Goal: Task Accomplishment & Management: Use online tool/utility

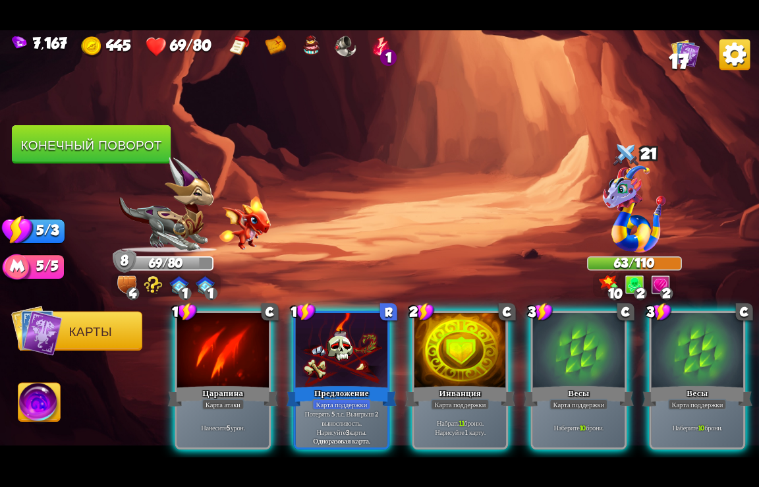
scroll to position [0, 125]
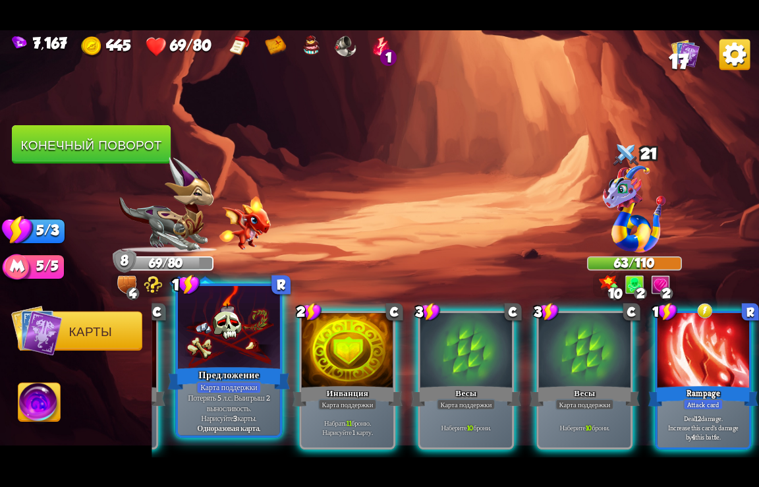
click at [200, 393] on div "Карта поддержки" at bounding box center [228, 387] width 65 height 13
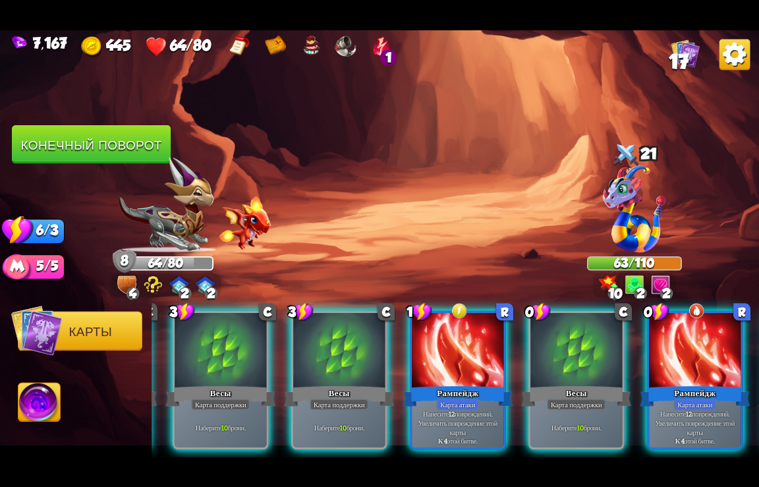
scroll to position [0, 389]
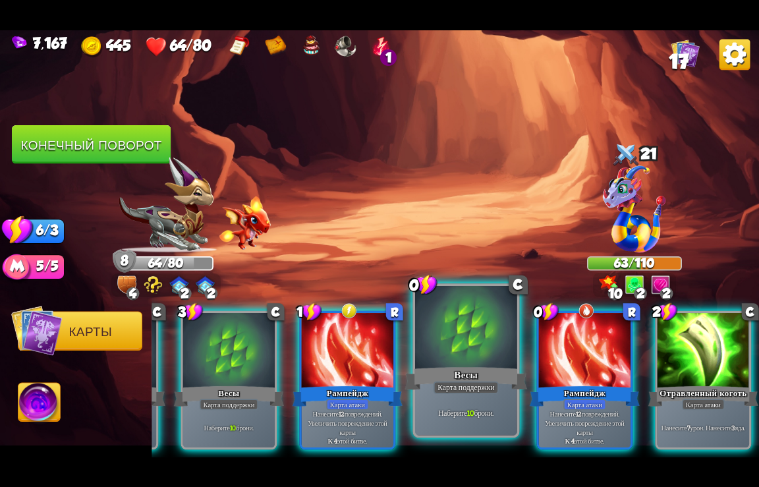
click at [432, 362] on div at bounding box center [466, 328] width 102 height 86
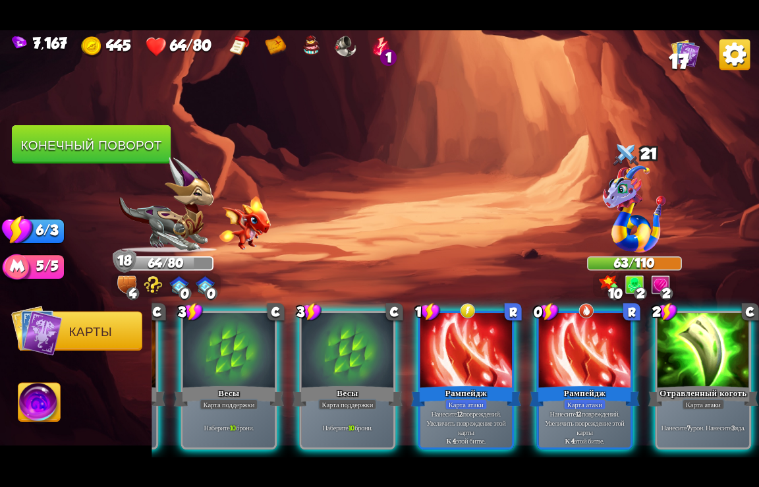
scroll to position [0, 257]
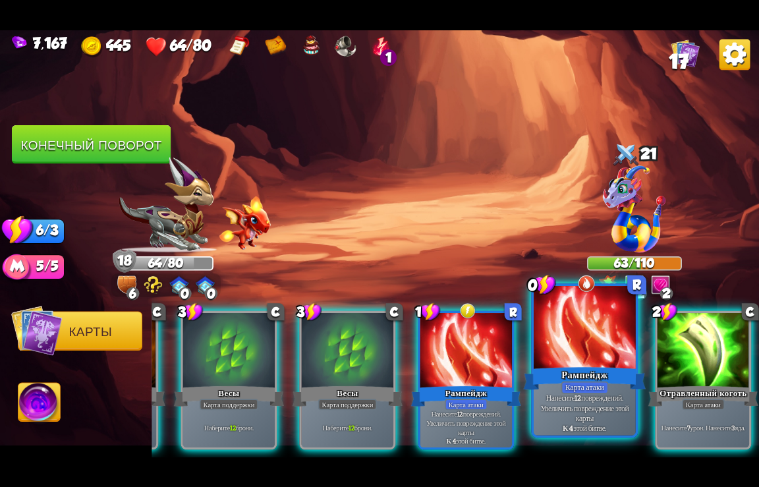
click at [564, 376] on div "Рампейдж" at bounding box center [585, 378] width 123 height 27
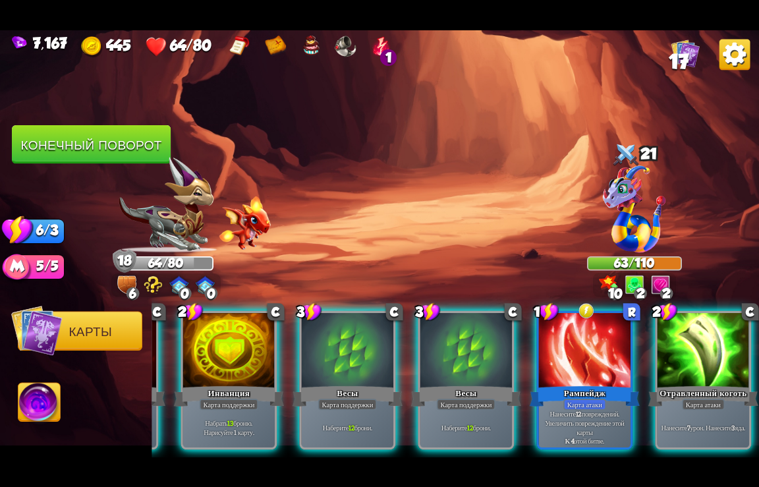
scroll to position [0, 125]
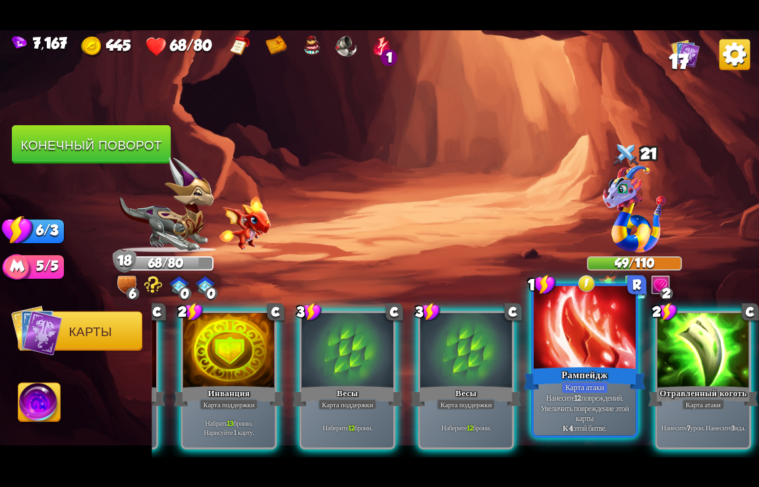
click at [574, 388] on div "Карта атаки" at bounding box center [585, 387] width 47 height 13
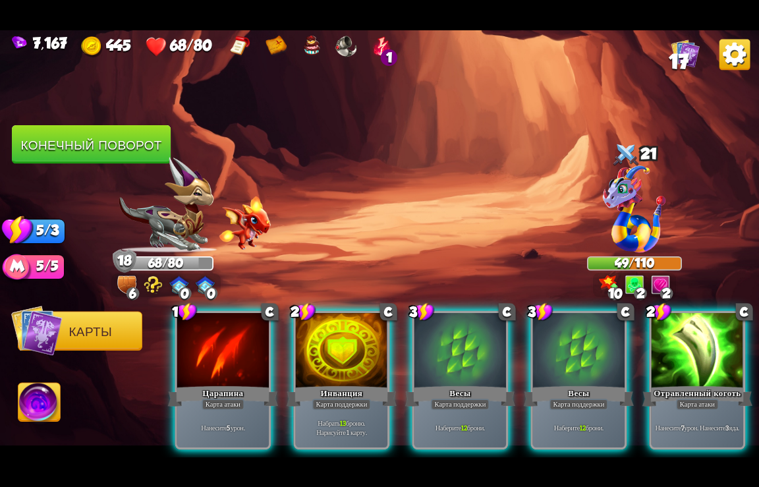
scroll to position [0, 0]
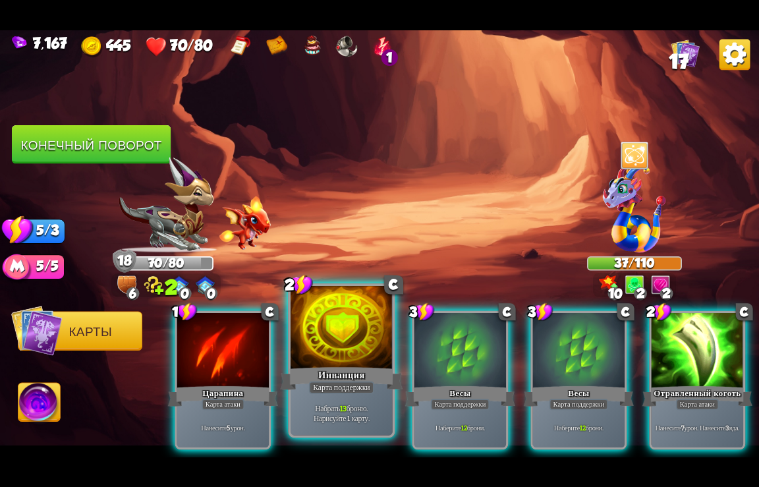
click at [356, 400] on div "Набрать 13 броню. Нарисуйте 1 карту." at bounding box center [342, 413] width 102 height 45
click at [356, 400] on div "1 C Царапина Карта атаки Нанесите 5 урон. 2 C Инванция Карта поддержки Набрать …" at bounding box center [456, 363] width 608 height 190
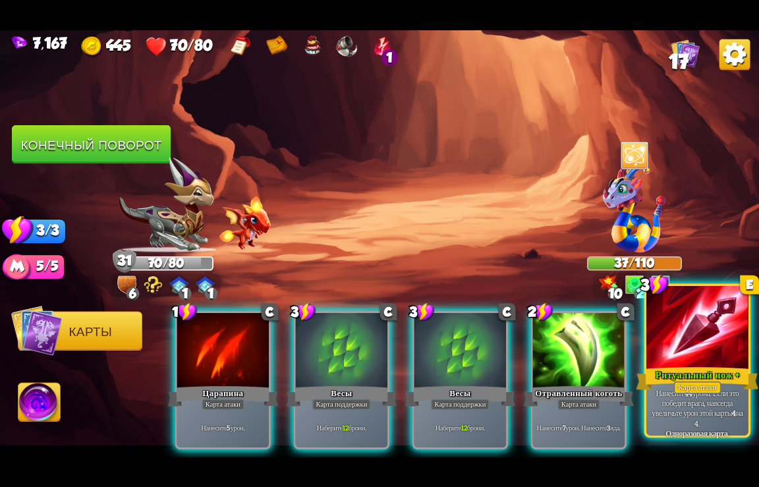
click at [691, 427] on p "Нанесите 44 урона. Если это победит врага, навсегда увеличьте урон этой карты 4…" at bounding box center [697, 408] width 97 height 40
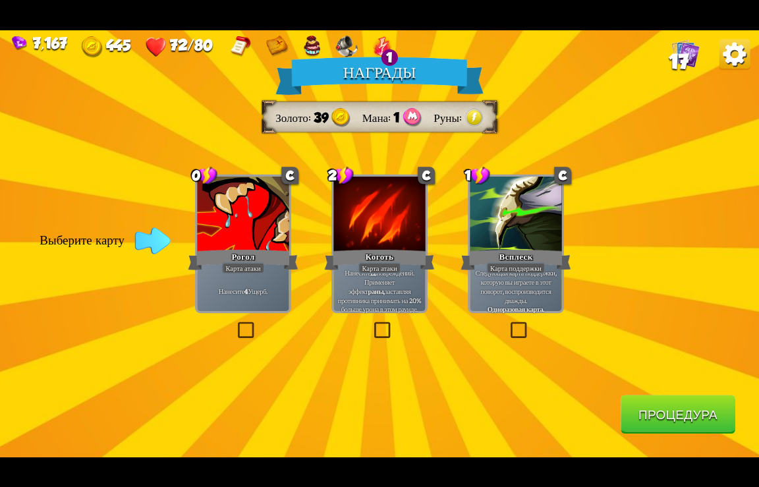
click at [690, 417] on button "Процедура" at bounding box center [678, 414] width 115 height 39
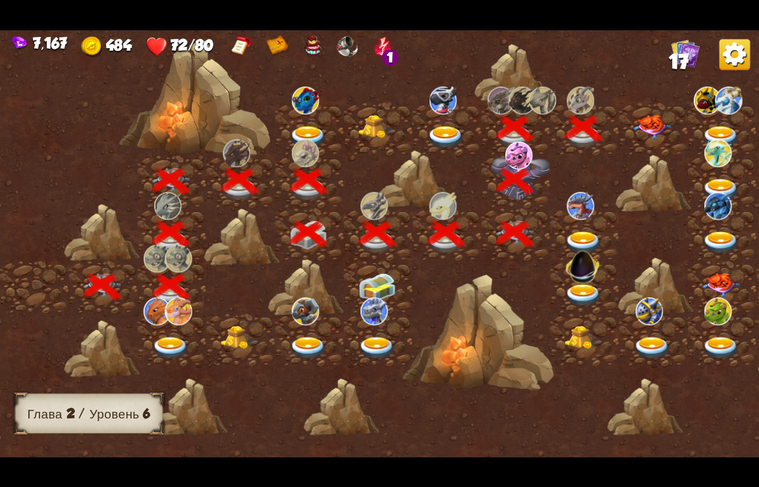
click at [655, 122] on img at bounding box center [652, 127] width 38 height 24
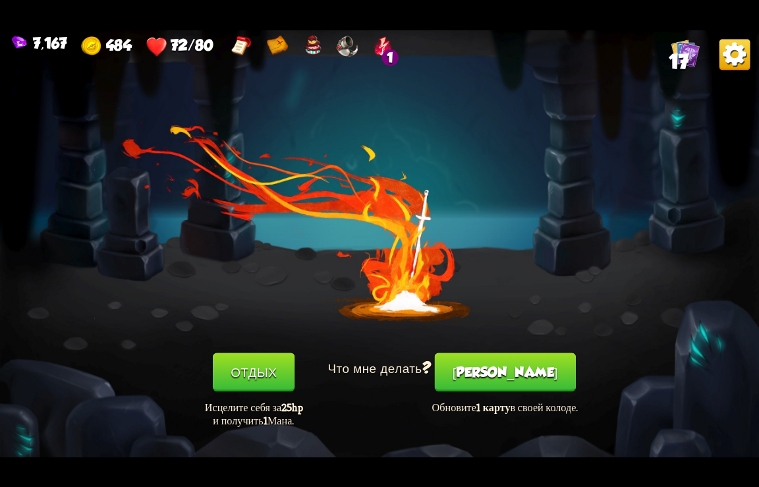
click at [503, 376] on button "[PERSON_NAME]" at bounding box center [505, 372] width 141 height 39
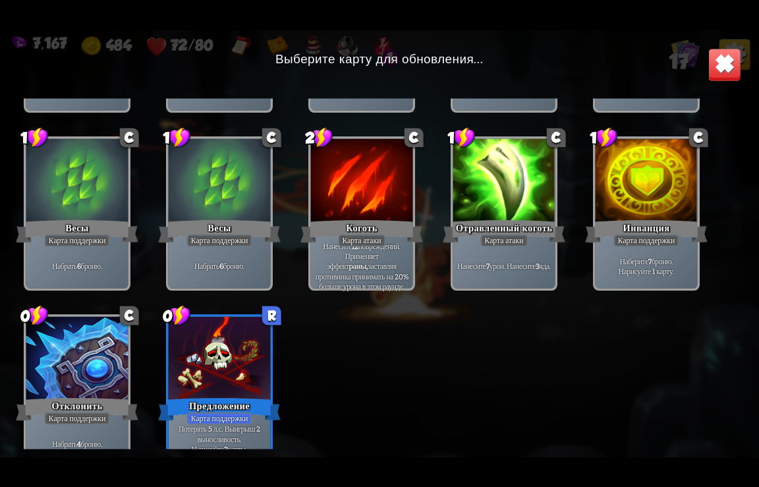
scroll to position [217, 0]
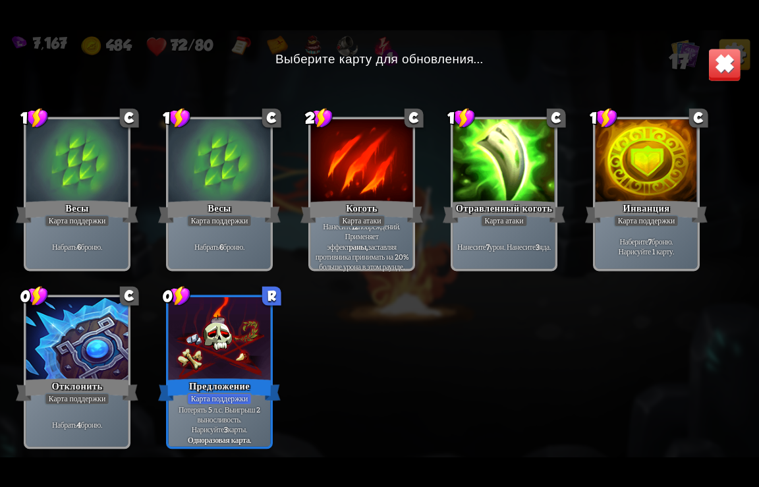
click at [55, 396] on div "Карта поддержки" at bounding box center [76, 399] width 65 height 13
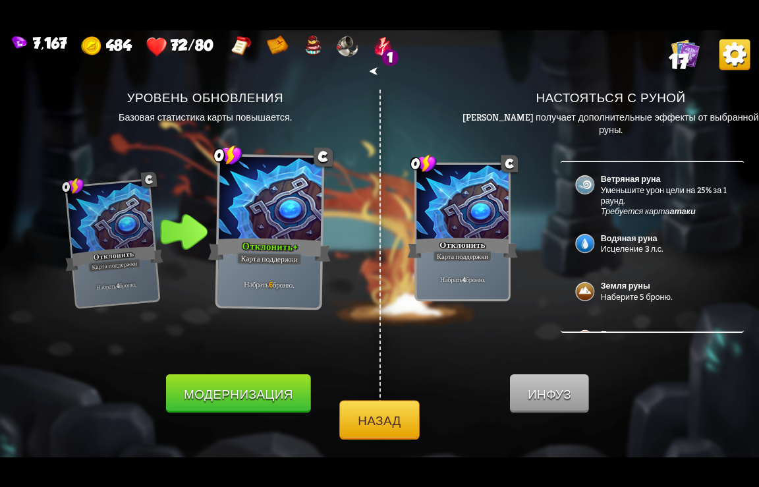
click at [259, 392] on button "Модернизация" at bounding box center [238, 393] width 145 height 39
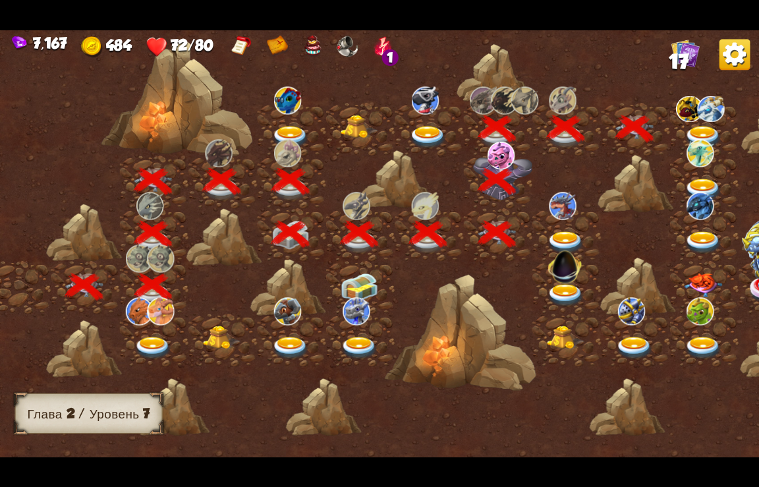
scroll to position [0, 0]
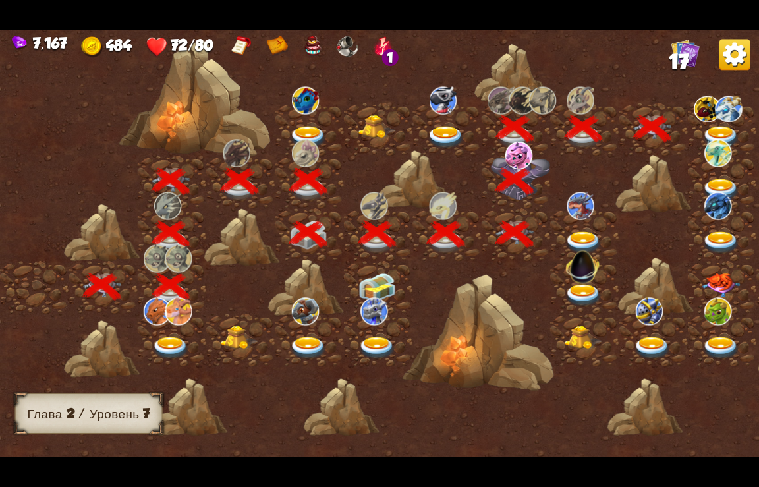
click at [718, 126] on img at bounding box center [722, 137] width 38 height 23
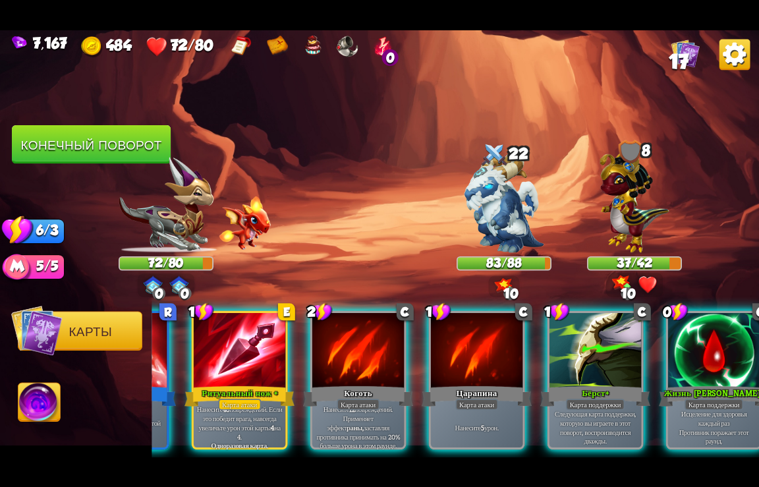
scroll to position [0, 653]
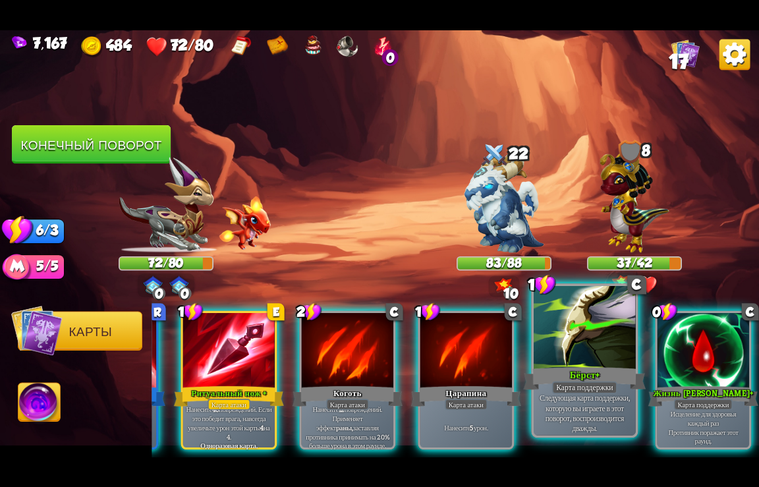
click at [575, 373] on div "Бёрст+" at bounding box center [585, 378] width 123 height 27
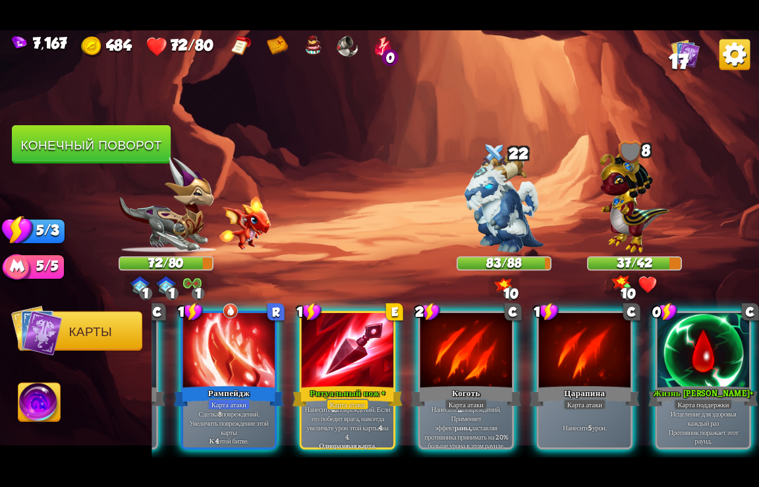
scroll to position [0, 521]
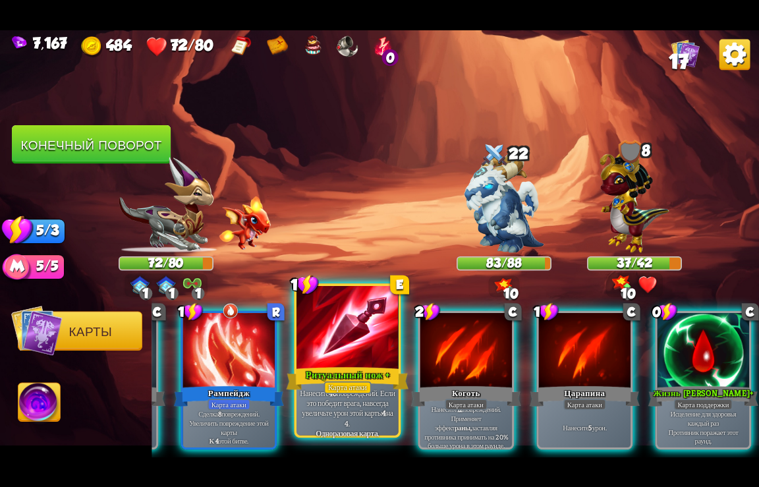
click at [342, 391] on div "Карта атаки" at bounding box center [347, 387] width 47 height 13
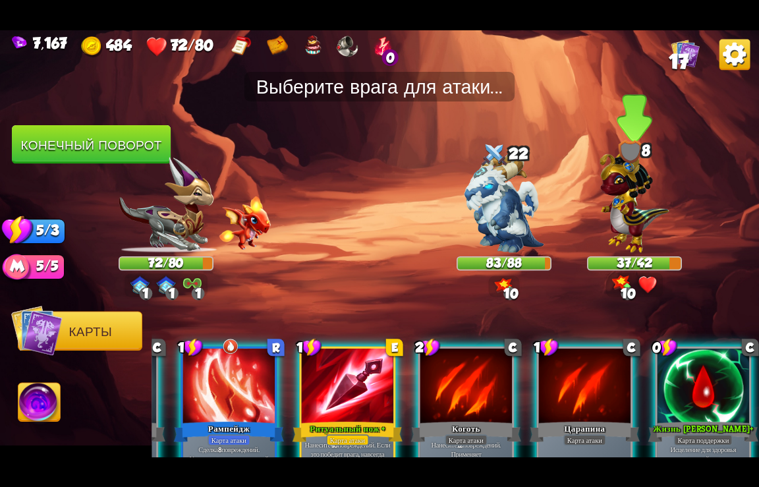
click at [643, 211] on img at bounding box center [634, 198] width 69 height 108
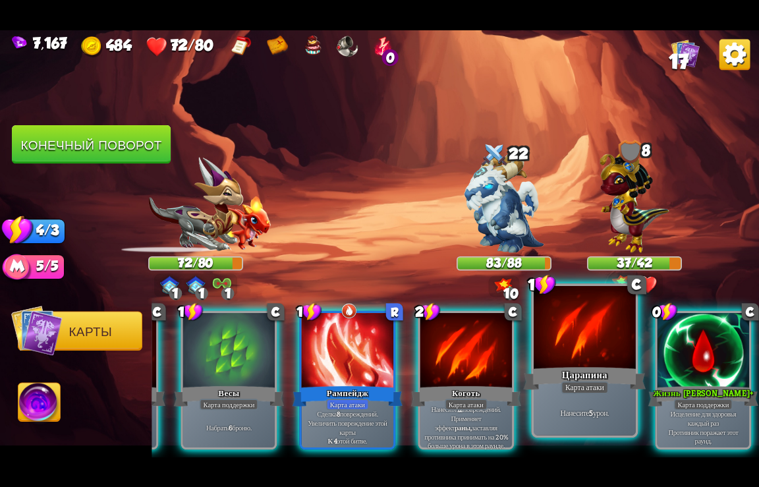
scroll to position [0, 389]
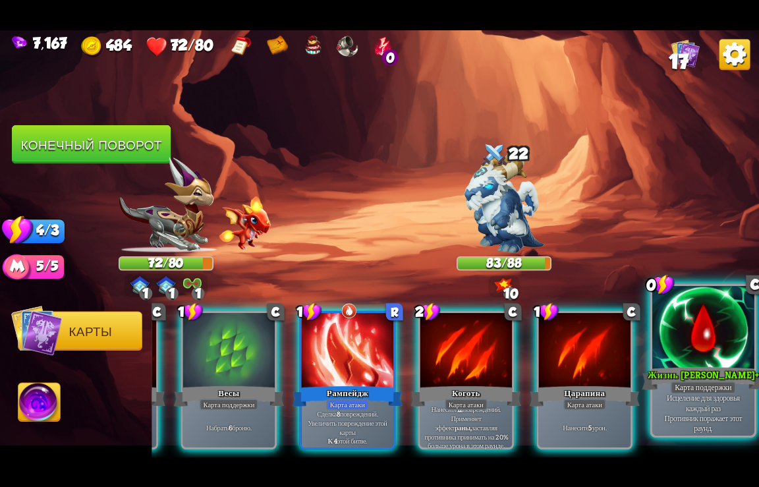
click at [709, 347] on div at bounding box center [704, 328] width 102 height 86
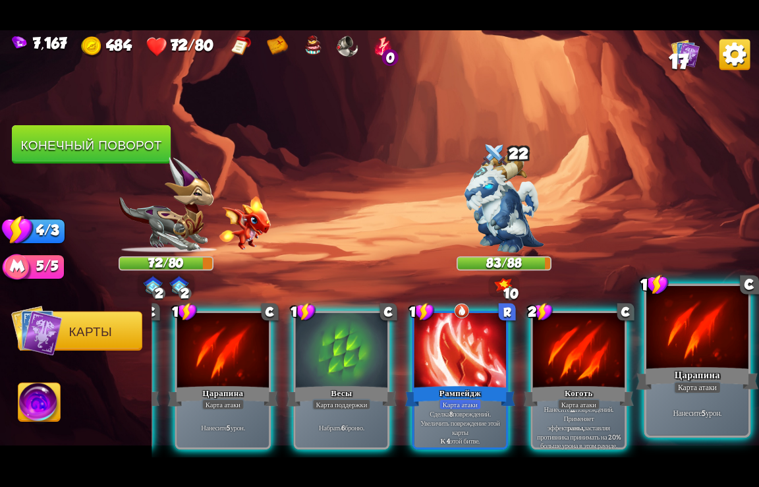
scroll to position [0, 257]
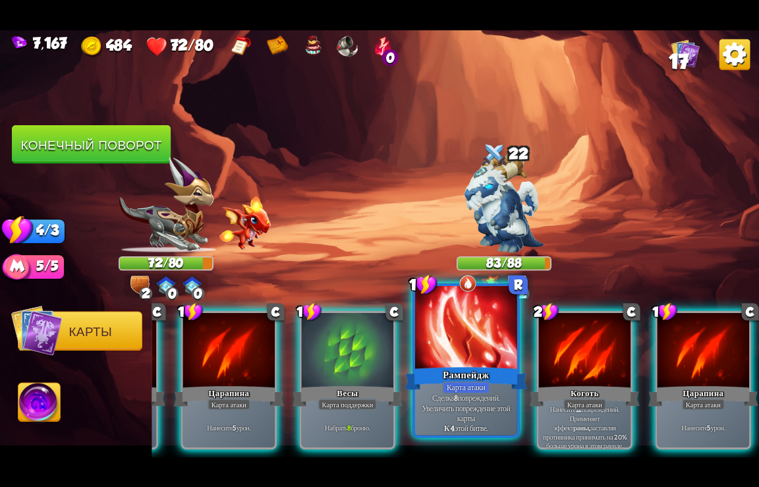
click at [490, 374] on div "Рампейдж" at bounding box center [466, 378] width 123 height 27
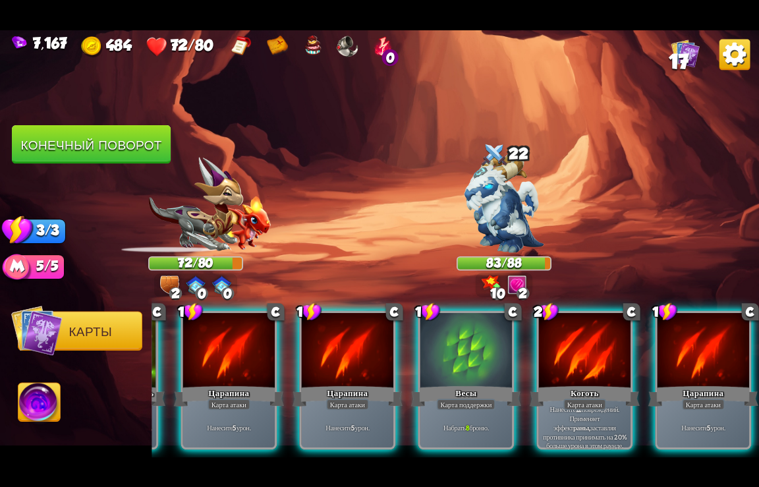
scroll to position [0, 125]
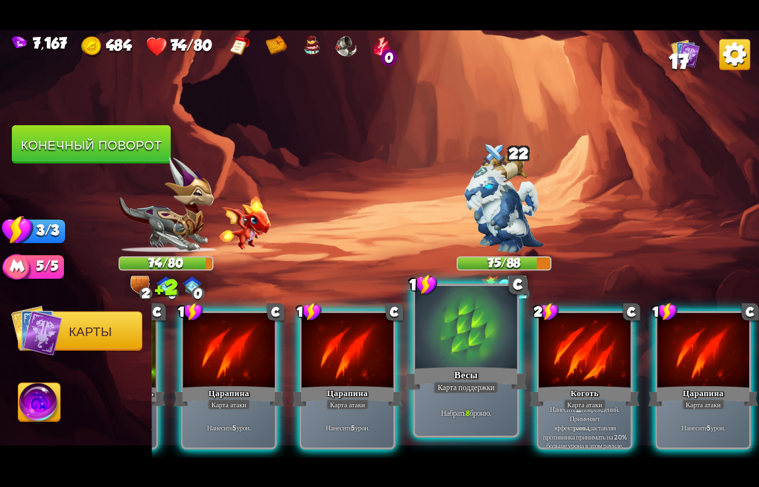
click at [463, 355] on div at bounding box center [466, 328] width 102 height 86
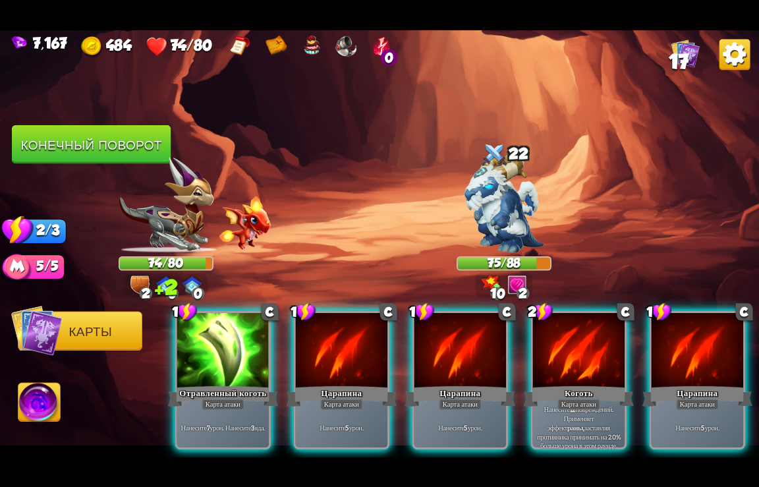
scroll to position [0, 0]
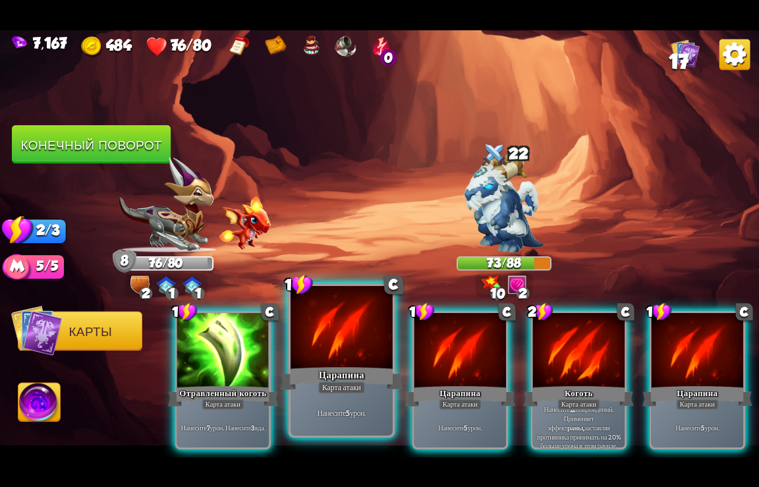
click at [370, 366] on div "Царапина" at bounding box center [342, 378] width 123 height 27
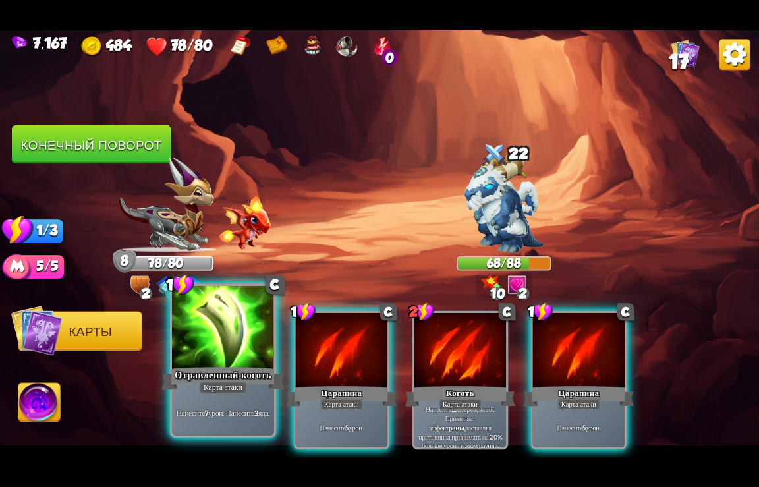
click at [231, 367] on div "Отравленный коготь" at bounding box center [223, 378] width 123 height 27
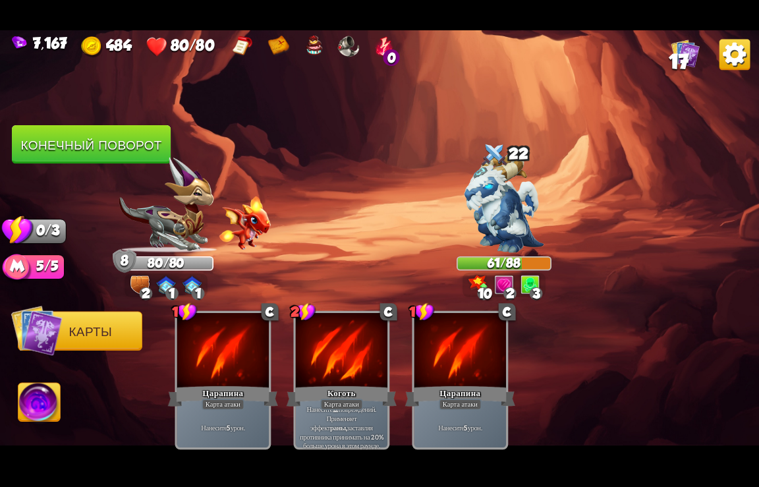
click at [129, 154] on button "Конечный поворот" at bounding box center [91, 144] width 159 height 39
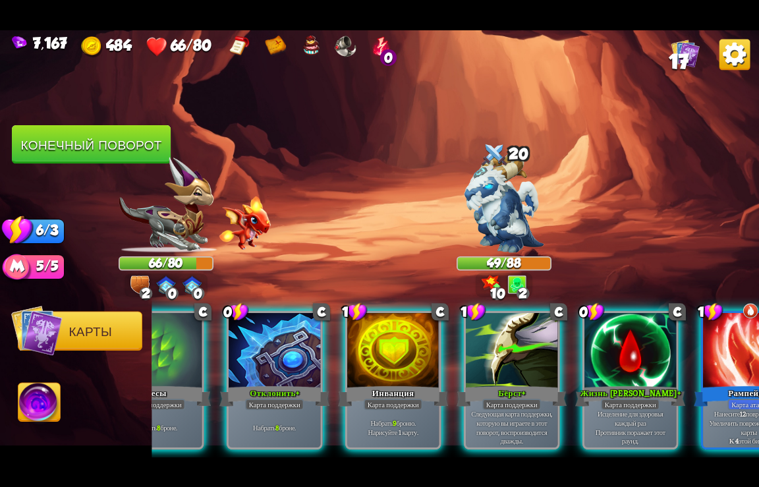
scroll to position [0, 653]
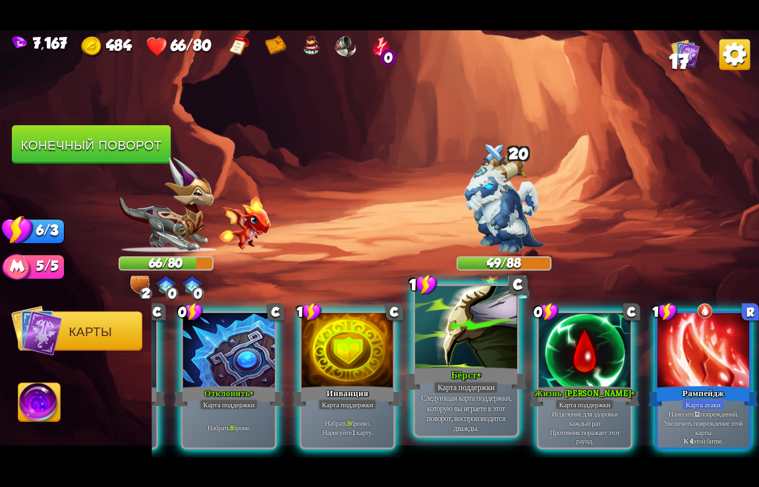
click at [461, 384] on div "Карта поддержки" at bounding box center [466, 387] width 65 height 13
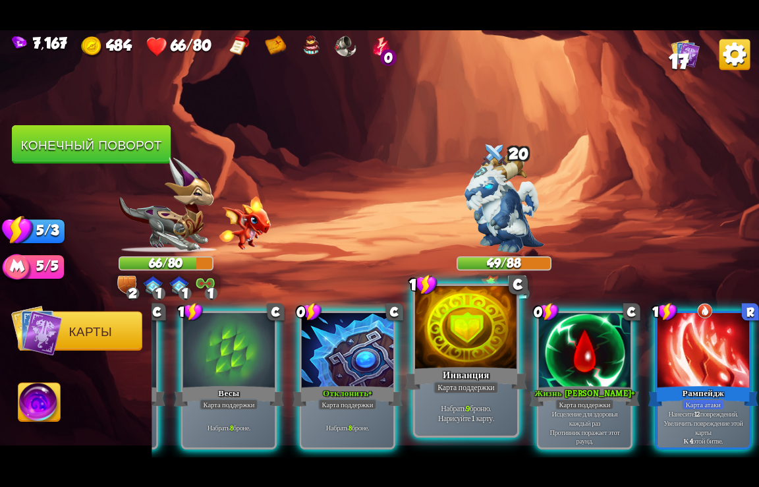
click at [460, 385] on div "Карта поддержки" at bounding box center [466, 387] width 65 height 13
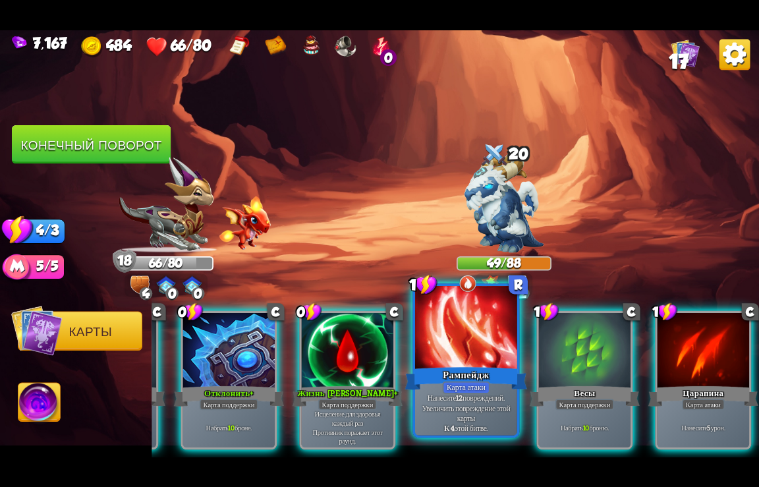
click at [472, 359] on div at bounding box center [466, 328] width 102 height 86
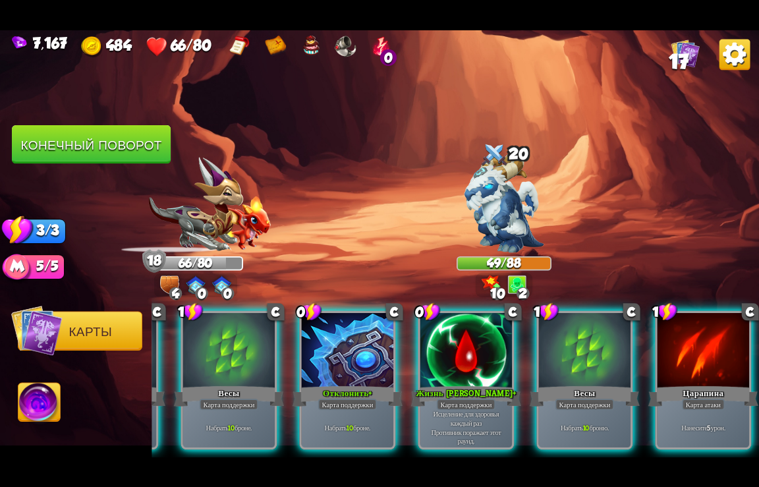
scroll to position [0, 521]
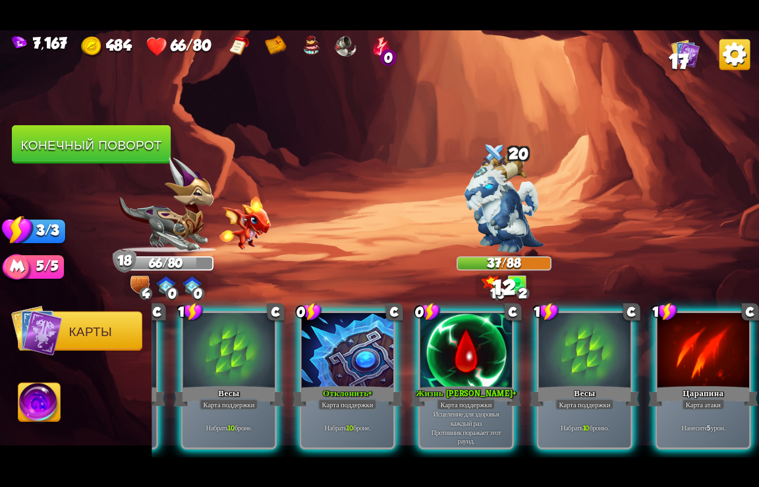
click at [472, 359] on div at bounding box center [467, 350] width 92 height 77
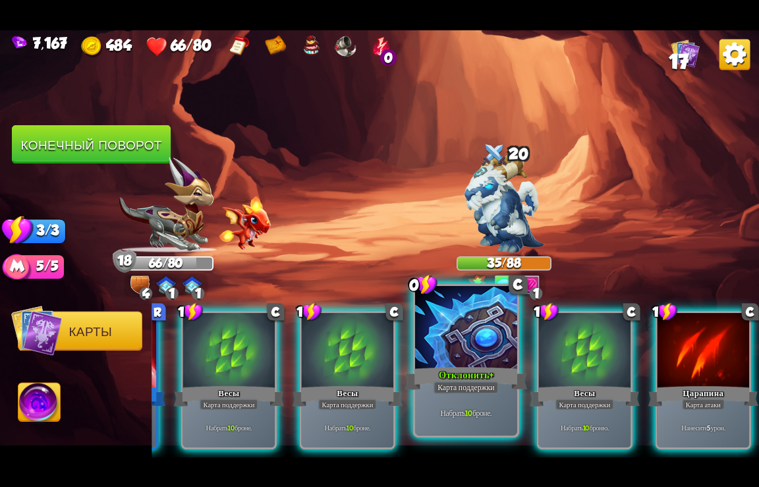
click at [463, 359] on div at bounding box center [466, 328] width 102 height 86
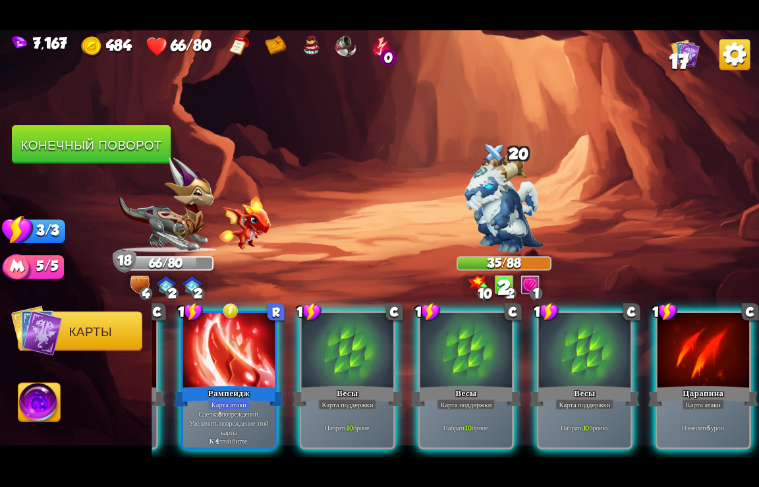
scroll to position [0, 257]
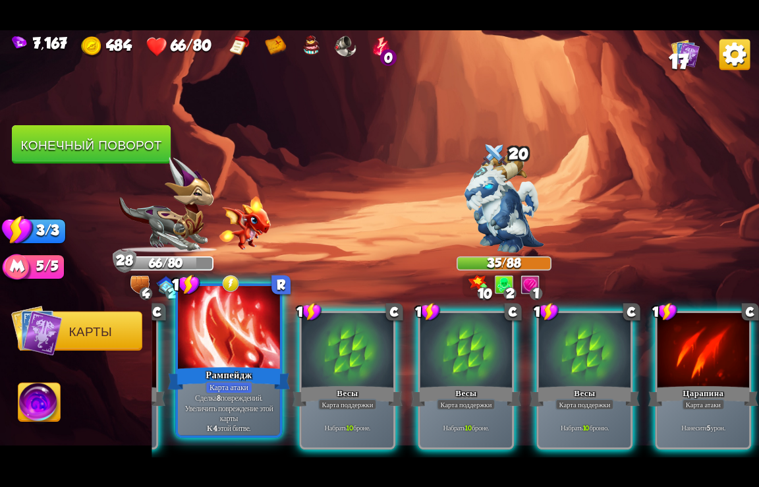
click at [260, 357] on div at bounding box center [229, 328] width 102 height 86
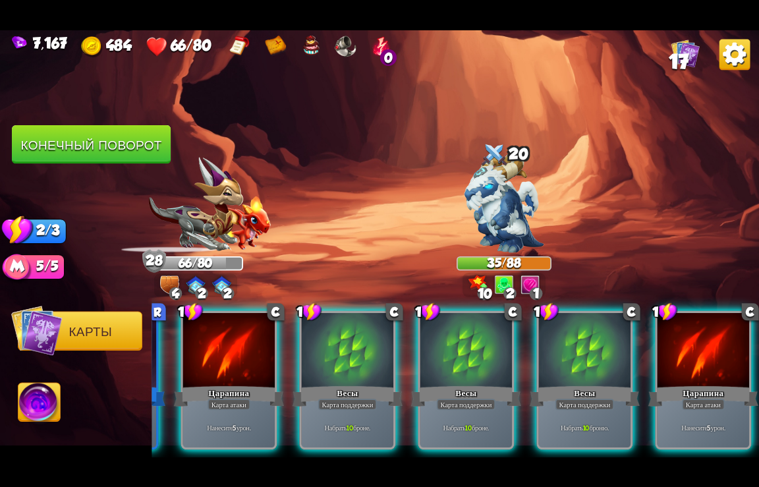
scroll to position [0, 125]
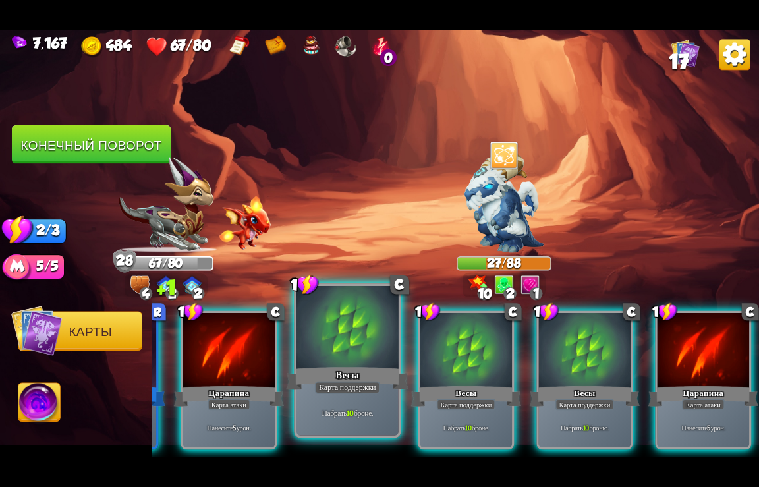
click at [342, 370] on div "Весы" at bounding box center [348, 378] width 123 height 27
click at [342, 370] on div "0 R Предложение Карта поддержки Потерять 5 л.с. Выигрыш 2 выносливость. Нарисуй…" at bounding box center [456, 363] width 608 height 190
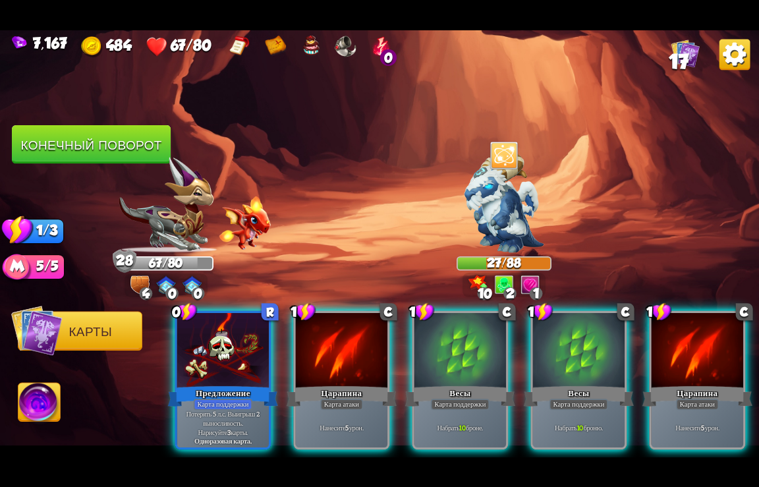
scroll to position [0, 0]
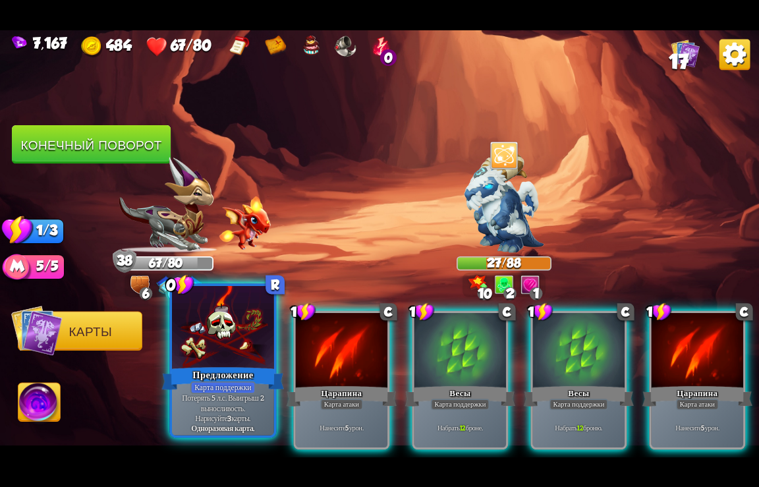
click at [211, 368] on div "Предложение" at bounding box center [223, 378] width 123 height 27
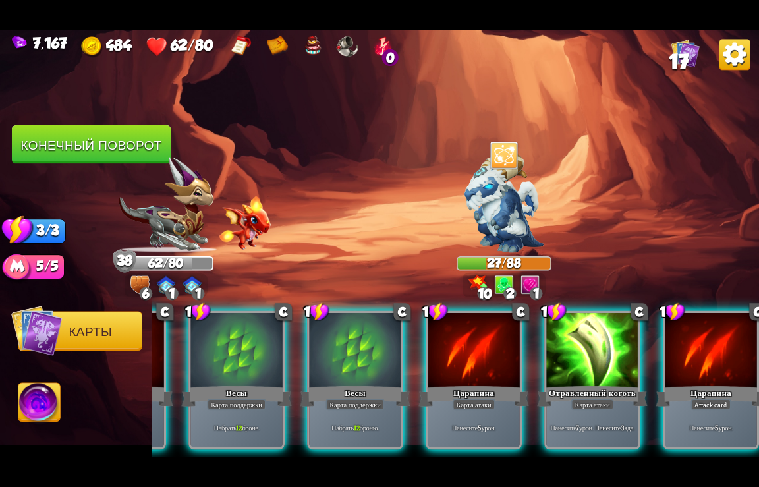
scroll to position [0, 257]
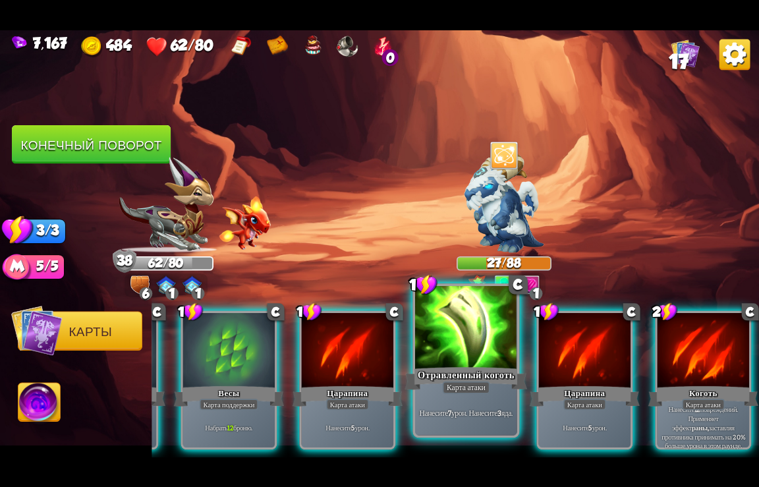
click at [457, 381] on div "Отравленный коготь" at bounding box center [466, 378] width 123 height 27
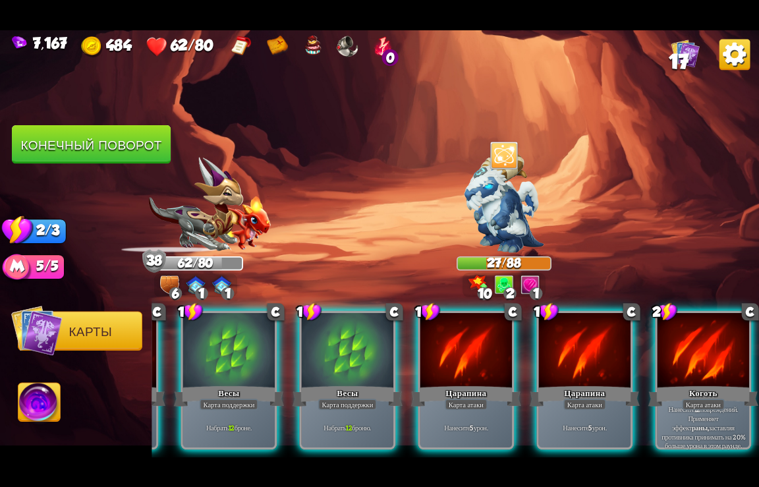
scroll to position [0, 125]
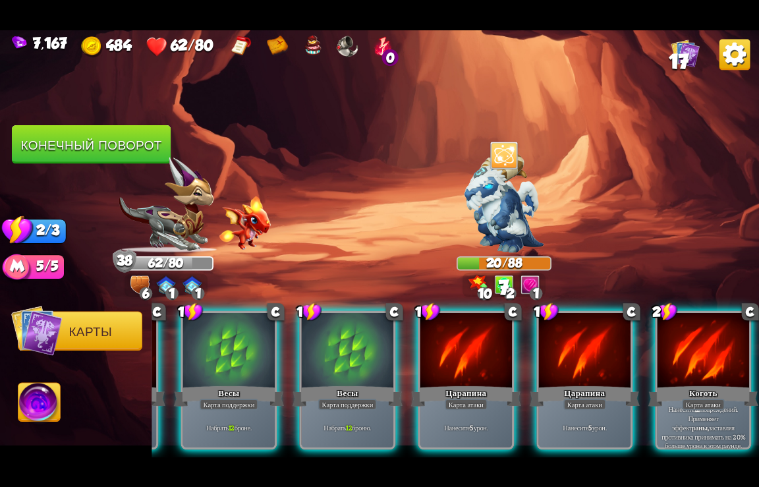
click at [457, 384] on div "Царапина" at bounding box center [466, 396] width 110 height 24
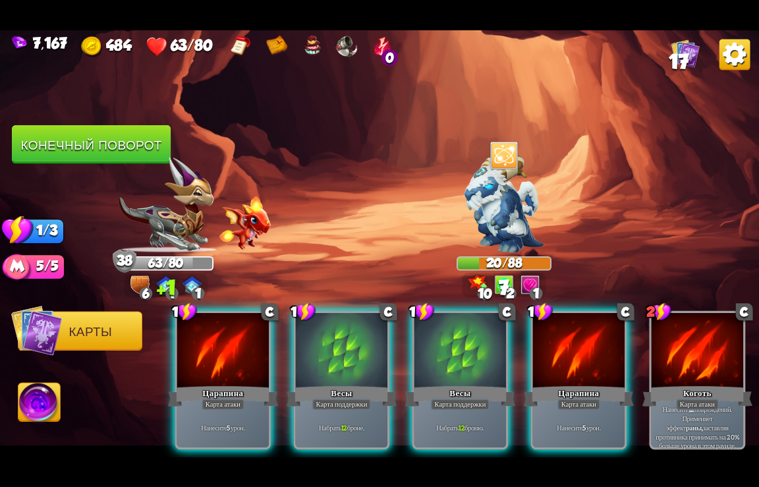
scroll to position [0, 0]
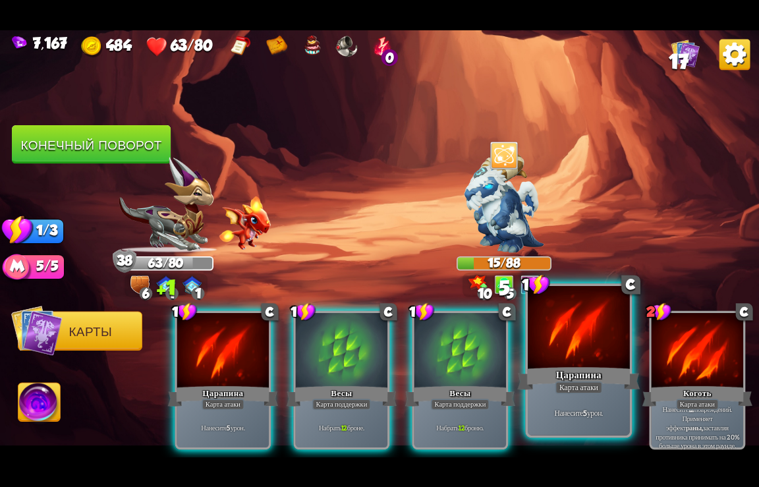
click at [562, 379] on div "Царапина" at bounding box center [579, 378] width 123 height 27
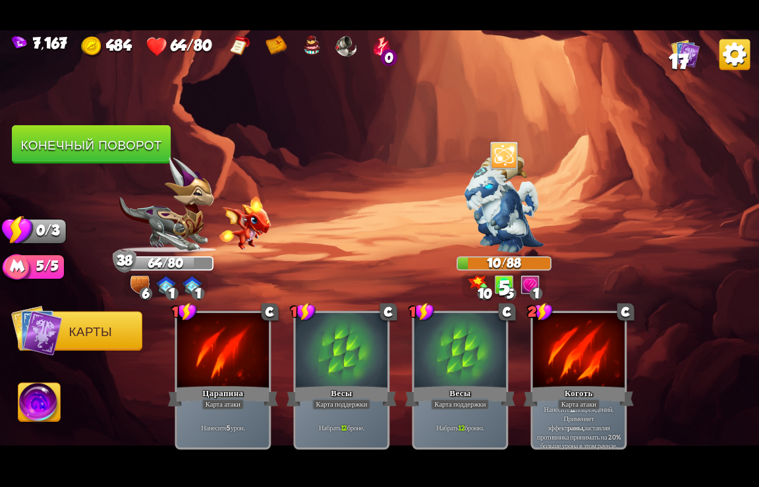
click at [69, 138] on button "Конечный поворот" at bounding box center [91, 144] width 159 height 39
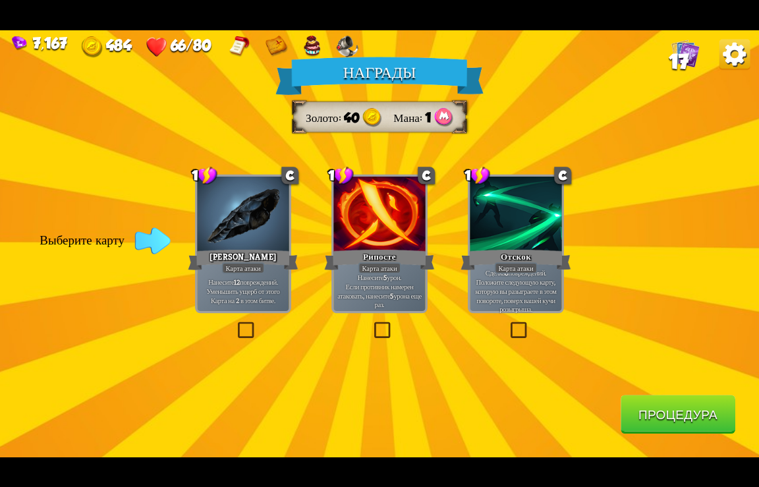
click at [666, 411] on button "Процедура" at bounding box center [678, 414] width 115 height 39
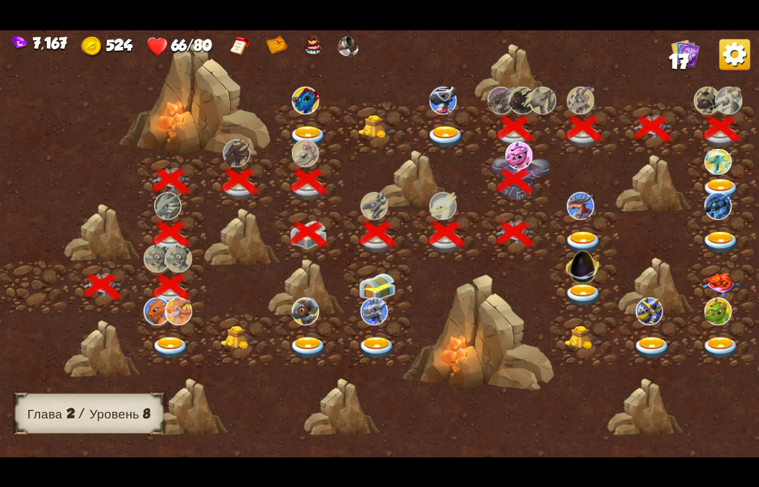
click at [717, 183] on img at bounding box center [722, 190] width 38 height 23
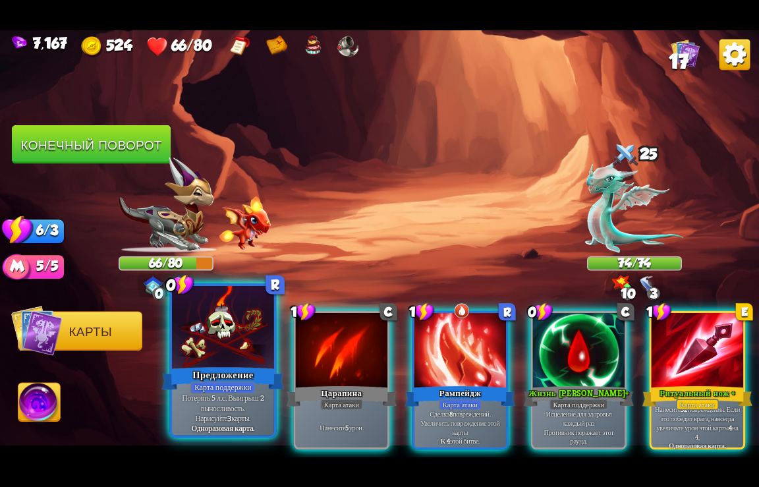
click at [218, 366] on div "Предложение" at bounding box center [223, 378] width 123 height 27
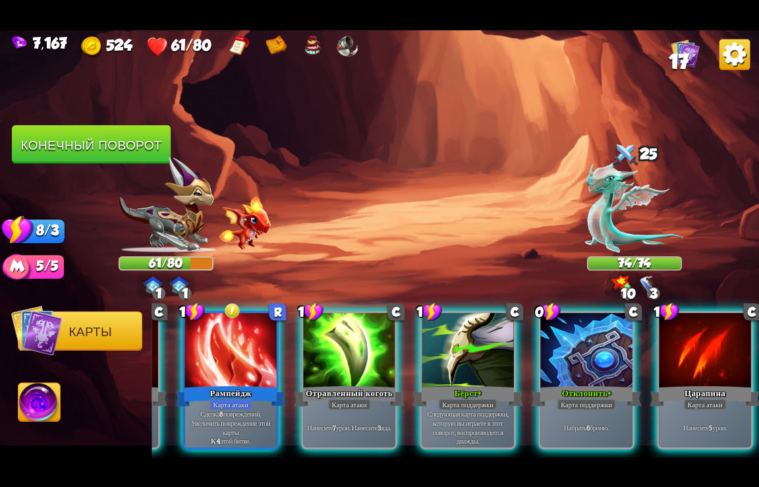
scroll to position [0, 916]
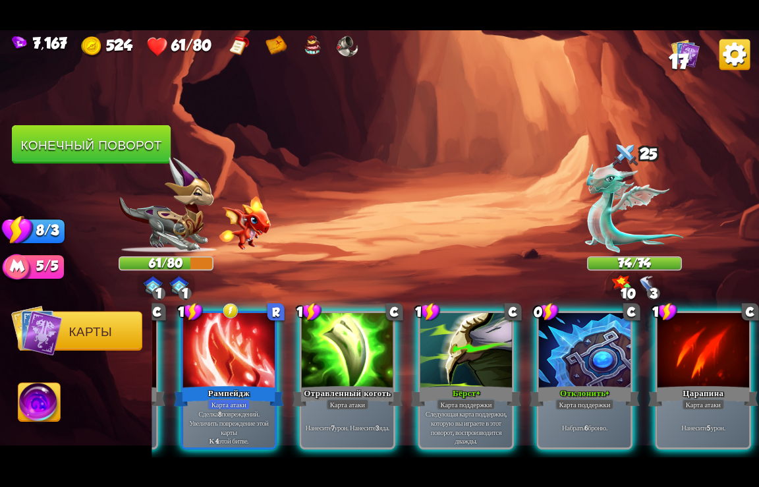
click at [483, 340] on div at bounding box center [467, 350] width 92 height 77
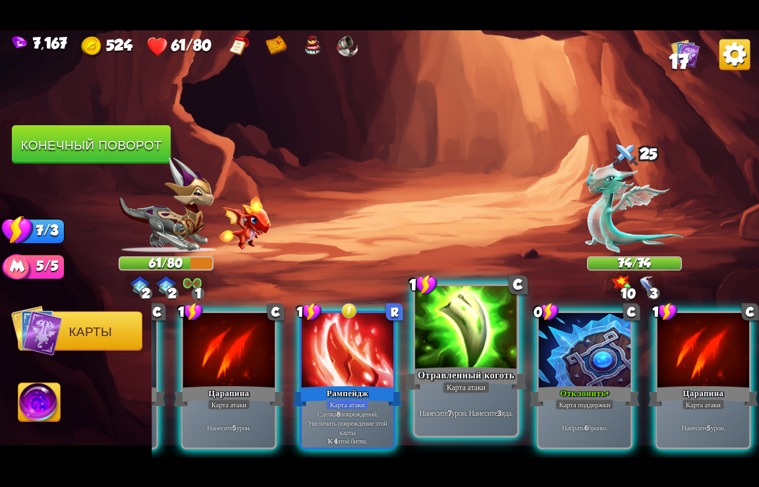
scroll to position [0, 784]
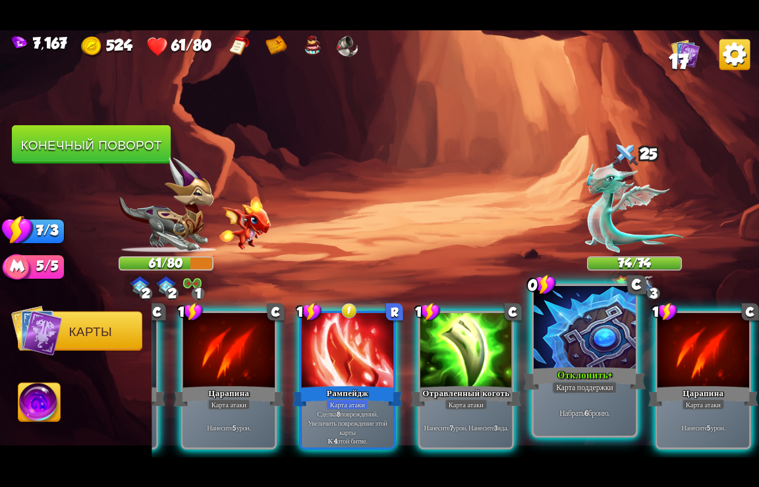
click at [561, 359] on div at bounding box center [585, 328] width 102 height 86
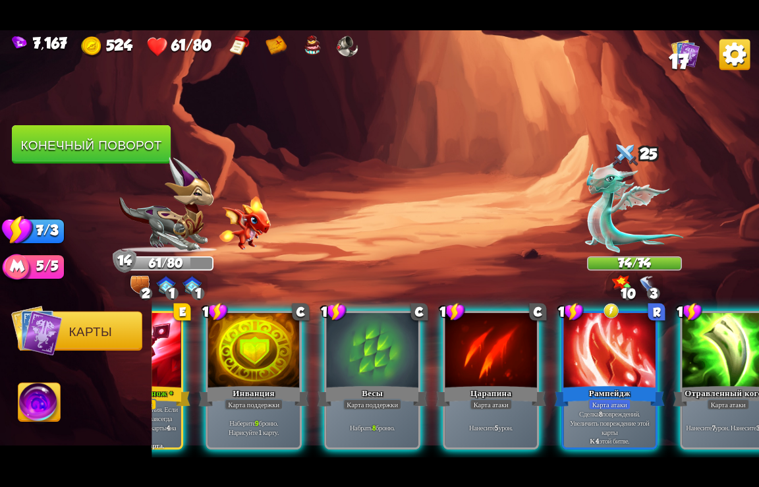
scroll to position [0, 481]
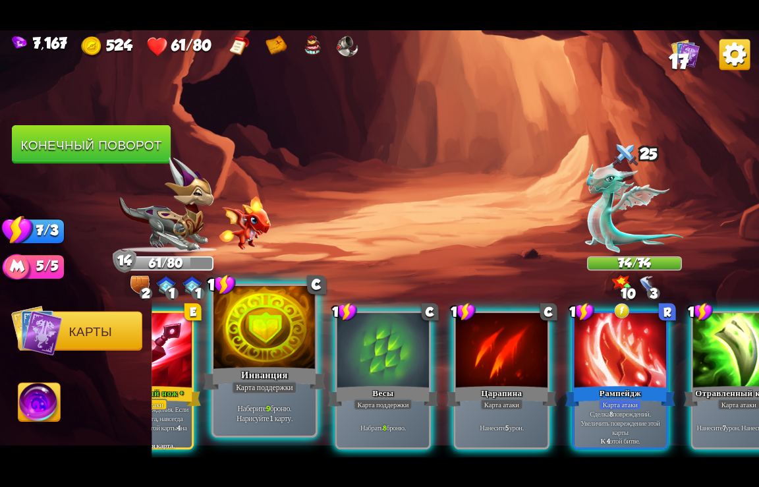
click at [268, 372] on div "Инванция" at bounding box center [265, 378] width 123 height 27
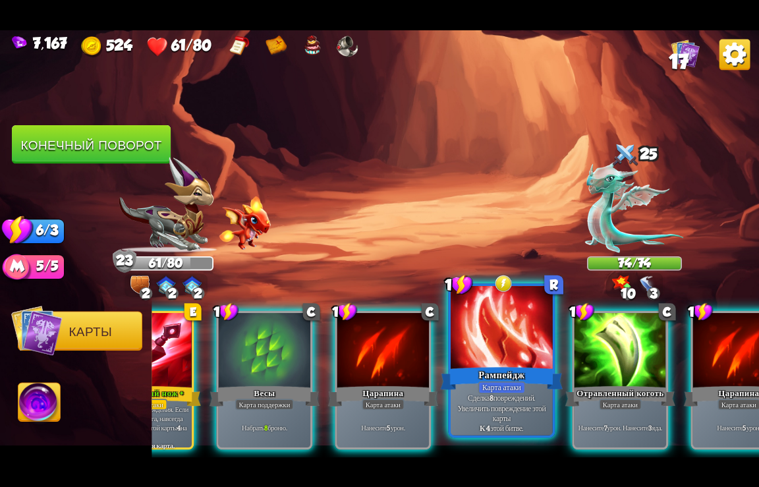
click at [494, 374] on div "Рампейдж" at bounding box center [502, 378] width 123 height 27
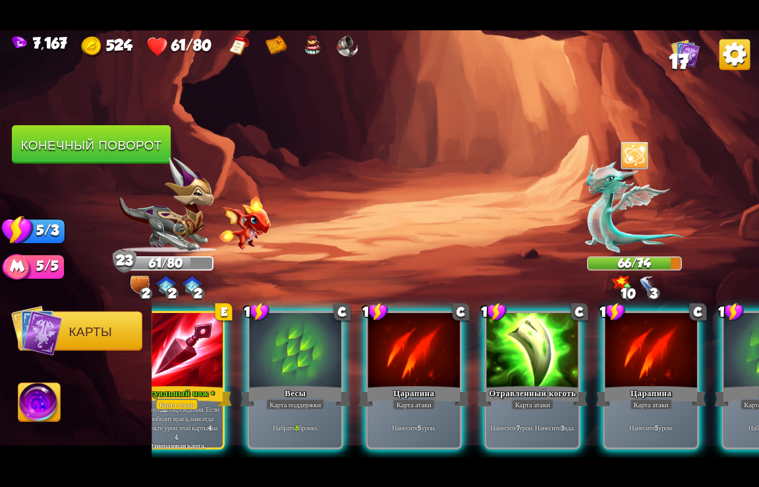
scroll to position [0, 521]
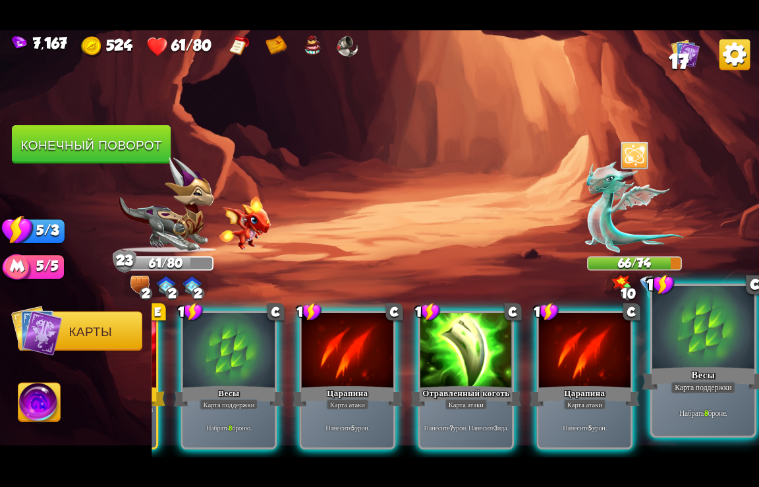
click at [675, 349] on div at bounding box center [704, 328] width 102 height 86
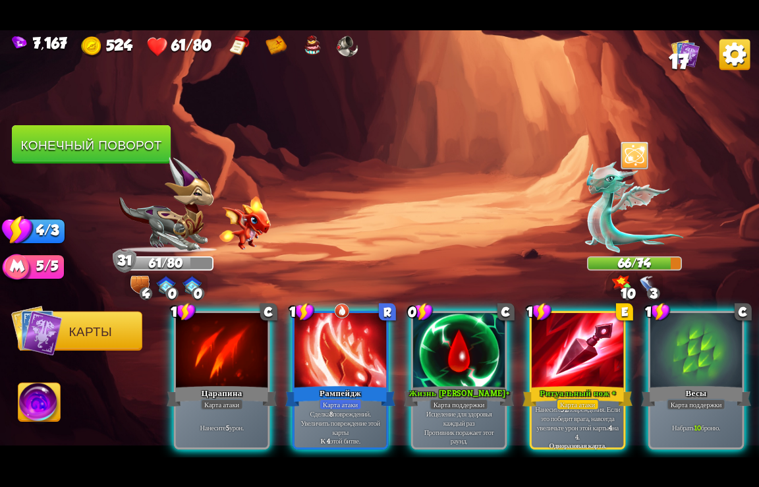
scroll to position [0, 0]
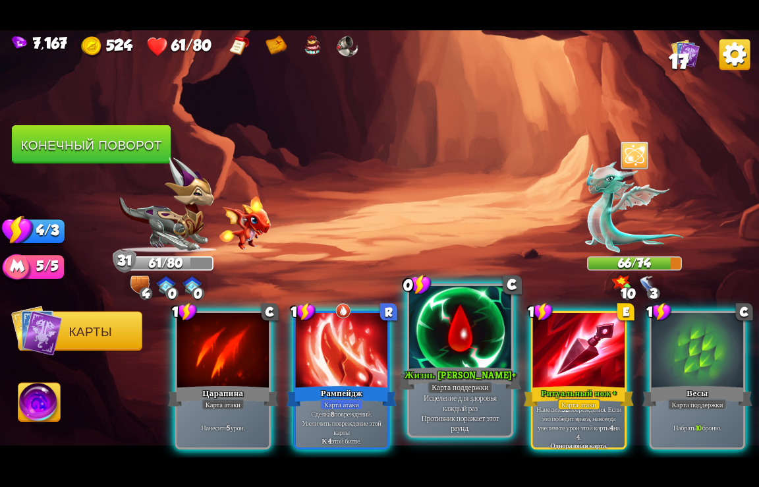
click at [456, 357] on div at bounding box center [460, 328] width 102 height 86
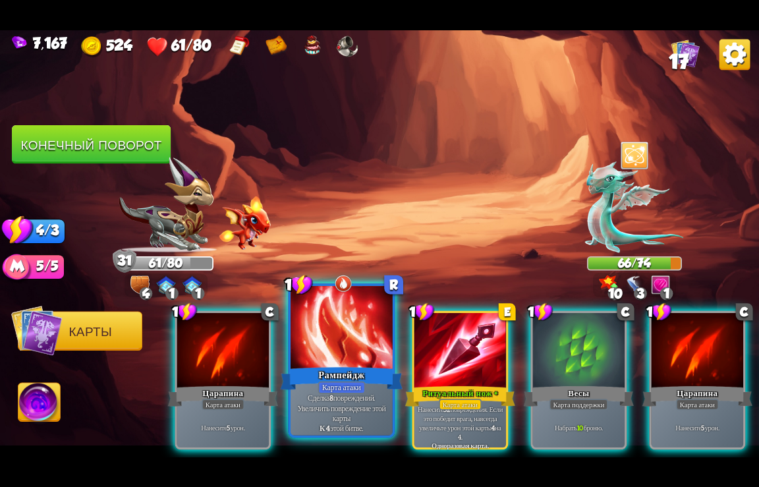
click at [344, 396] on p "Сделка 8 повреждений. Увеличить повреждение этой карты К 4 этой битве." at bounding box center [341, 413] width 97 height 40
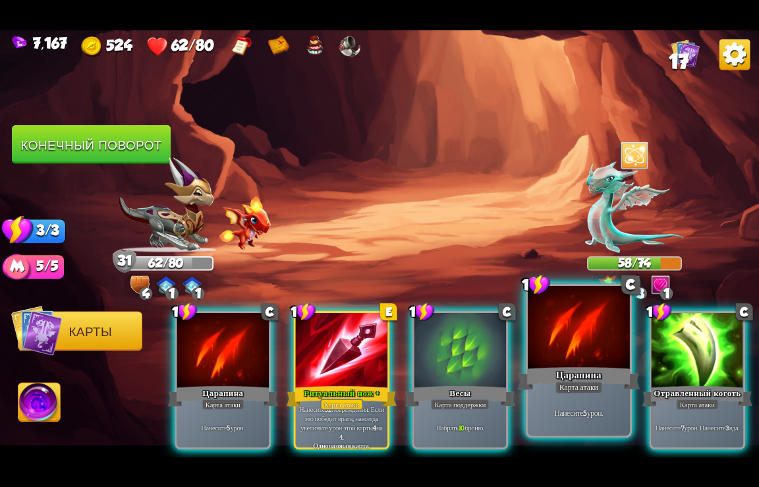
click at [546, 361] on div at bounding box center [579, 328] width 102 height 86
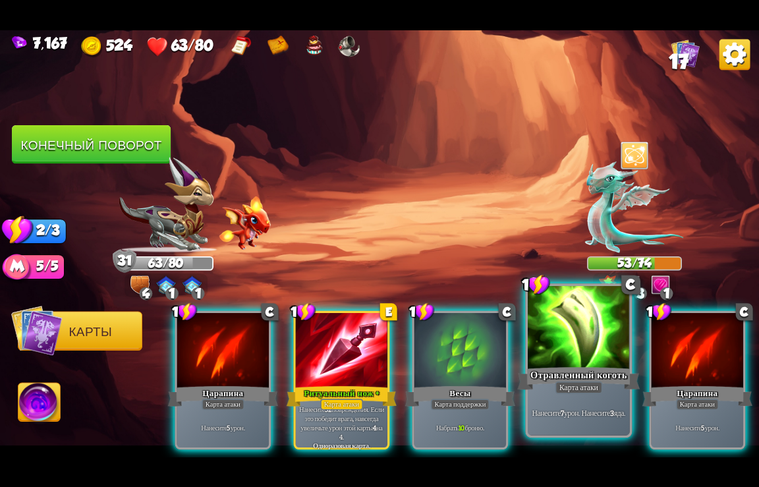
click at [581, 366] on div "Отравленный коготь" at bounding box center [579, 378] width 123 height 27
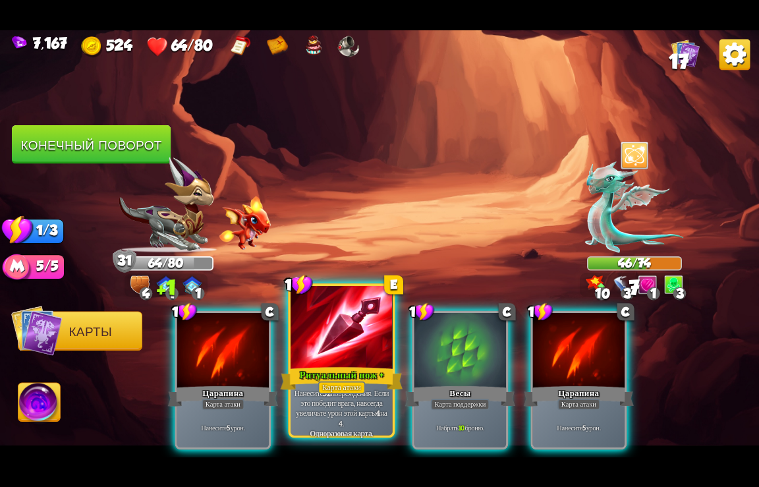
click at [354, 369] on div "Ритуальный нож +" at bounding box center [342, 378] width 123 height 27
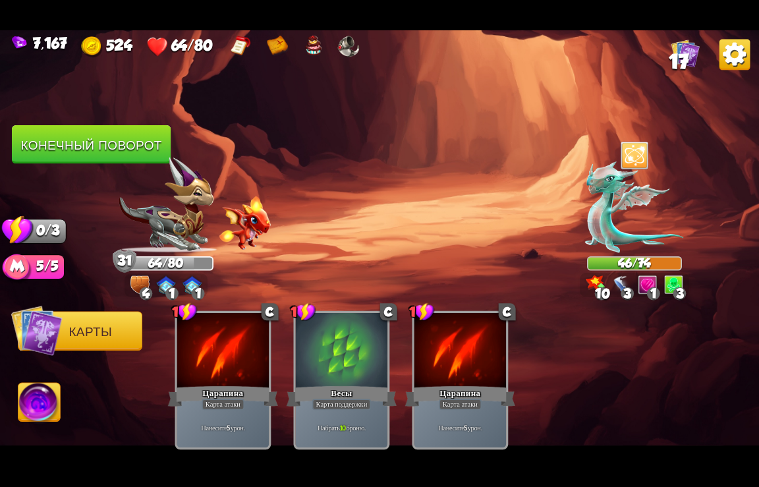
click at [113, 148] on button "Конечный поворот" at bounding box center [91, 144] width 159 height 39
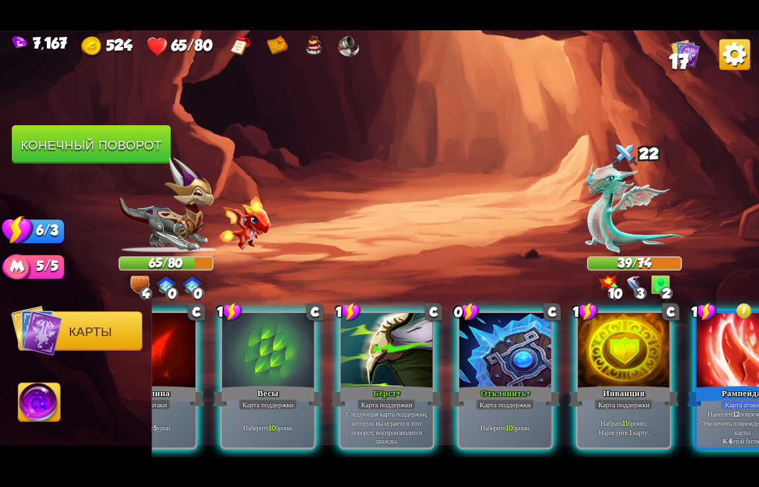
scroll to position [0, 212]
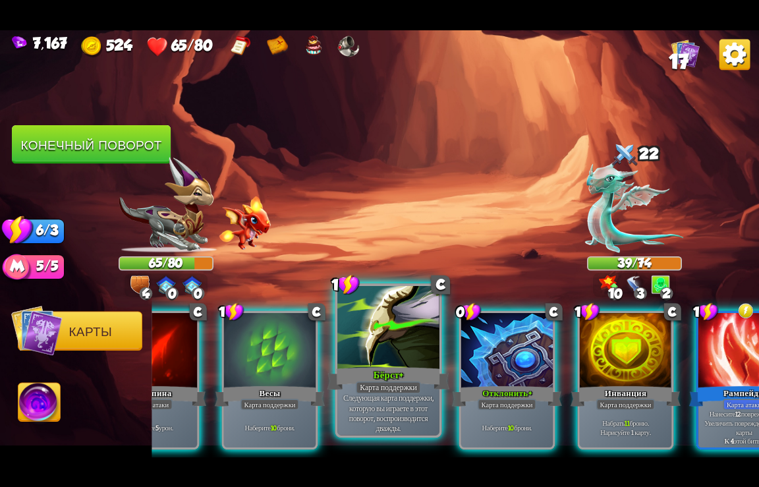
click at [393, 368] on div "Бёрст+" at bounding box center [389, 378] width 123 height 27
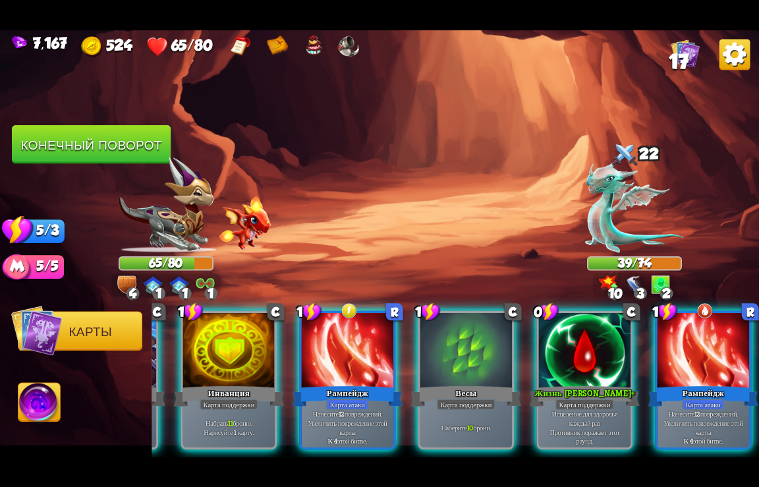
click at [581, 353] on div at bounding box center [585, 350] width 92 height 77
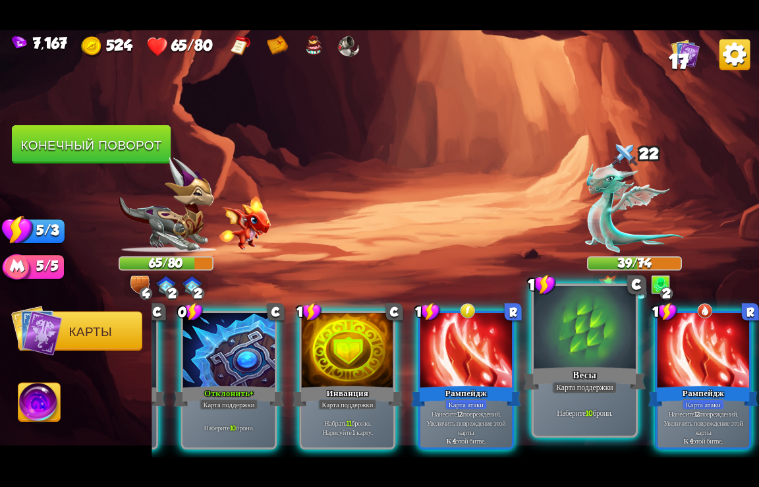
scroll to position [0, 389]
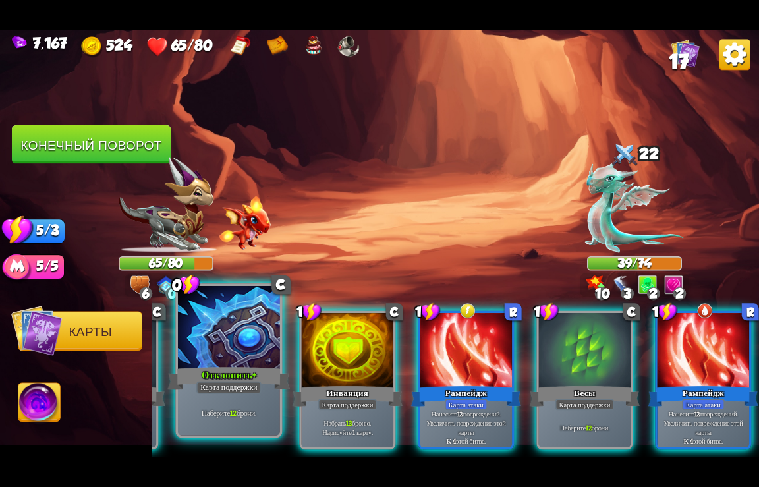
click at [230, 352] on div at bounding box center [229, 328] width 102 height 86
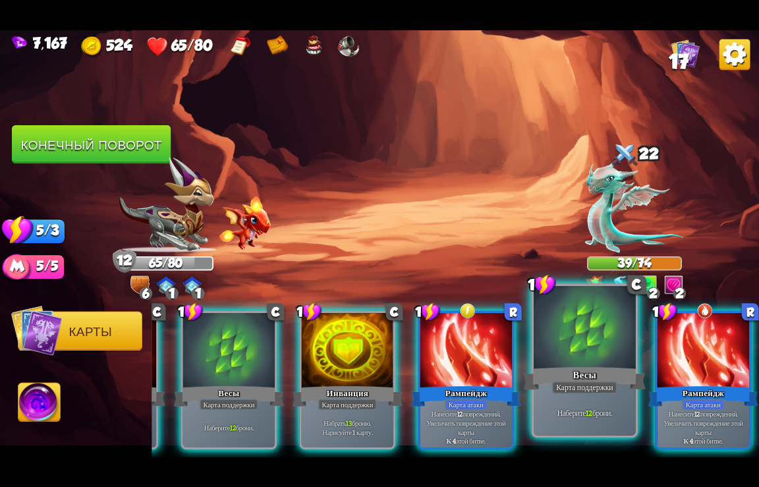
click at [545, 366] on div "Весы" at bounding box center [585, 378] width 123 height 27
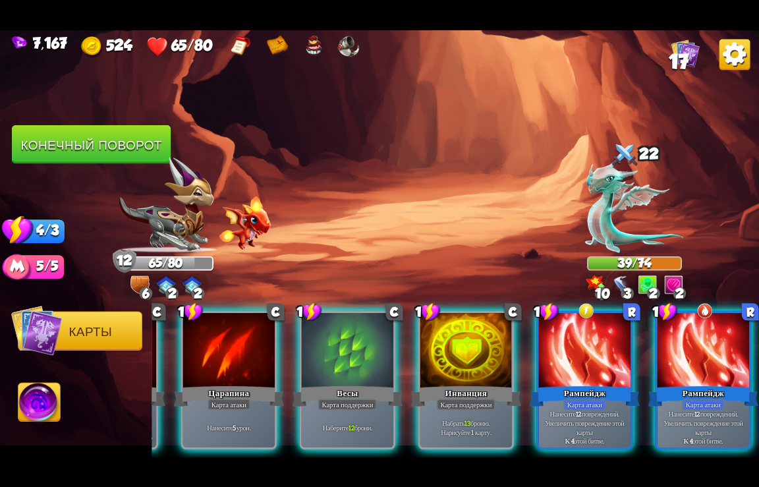
scroll to position [0, 125]
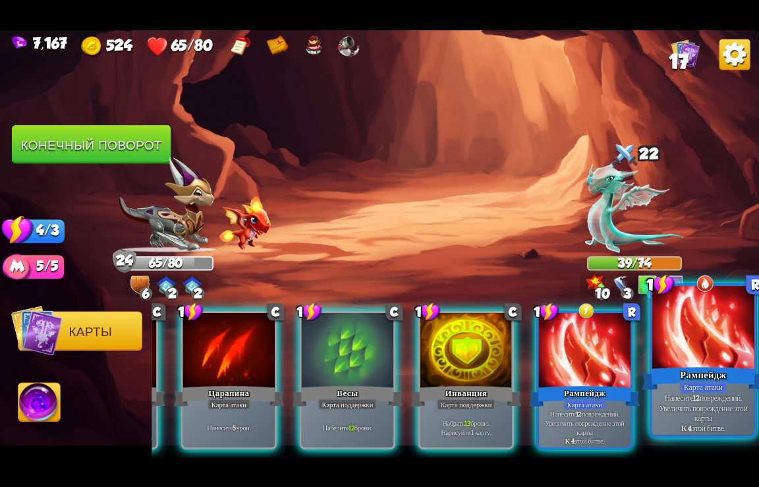
click at [683, 357] on div at bounding box center [704, 328] width 102 height 86
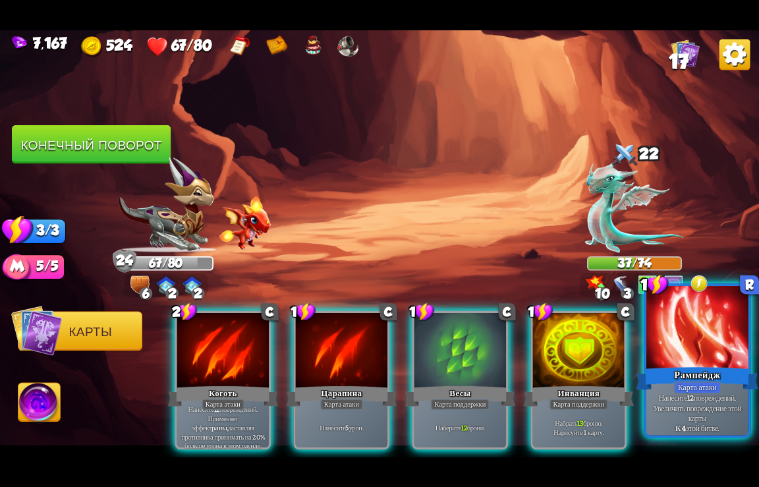
click at [661, 372] on div "Рампейдж" at bounding box center [698, 378] width 123 height 27
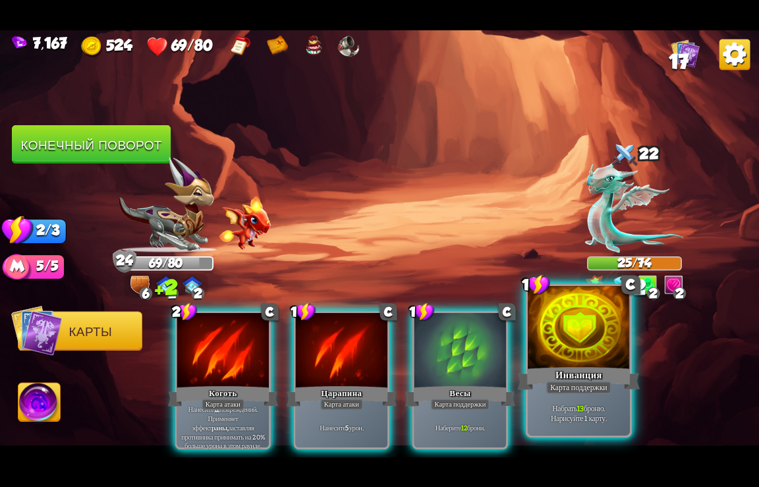
click at [552, 390] on div "Карта поддержки" at bounding box center [578, 387] width 65 height 13
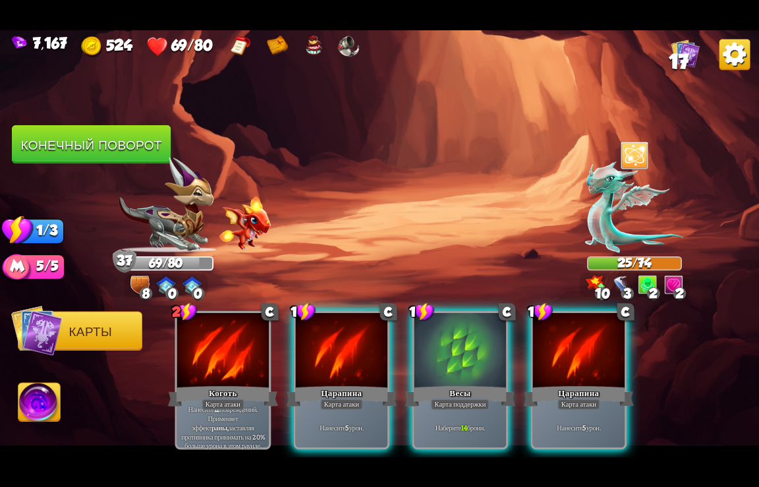
click at [552, 390] on div "Царапина" at bounding box center [579, 396] width 110 height 24
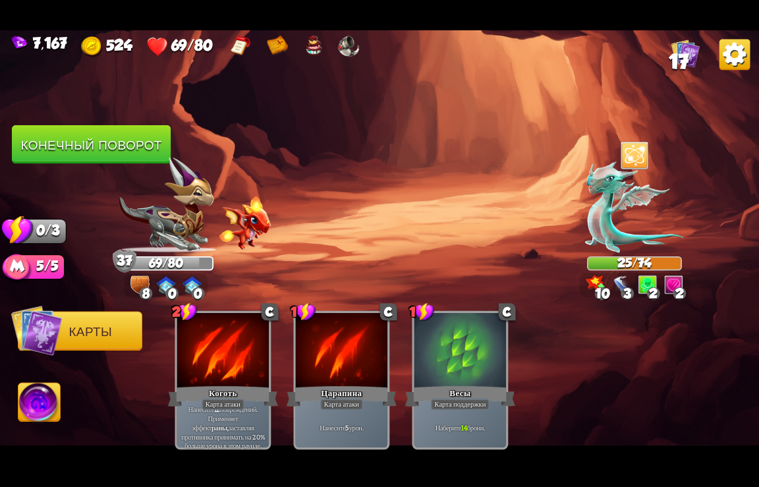
click at [116, 158] on button "Конечный поворот" at bounding box center [91, 144] width 159 height 39
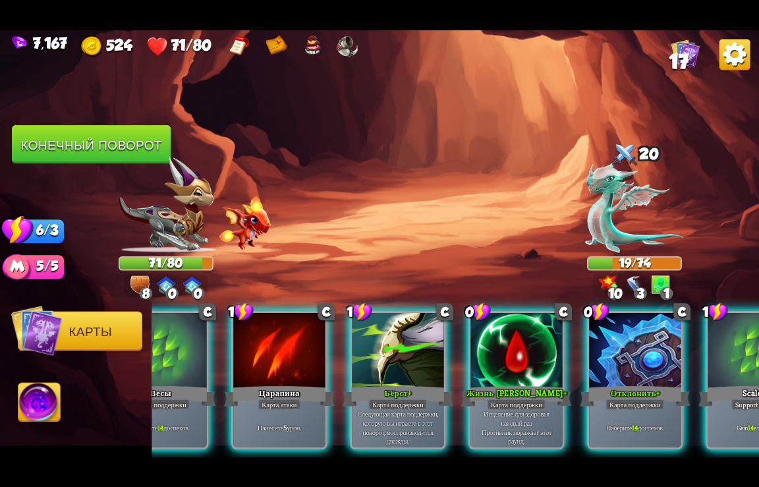
scroll to position [0, 414]
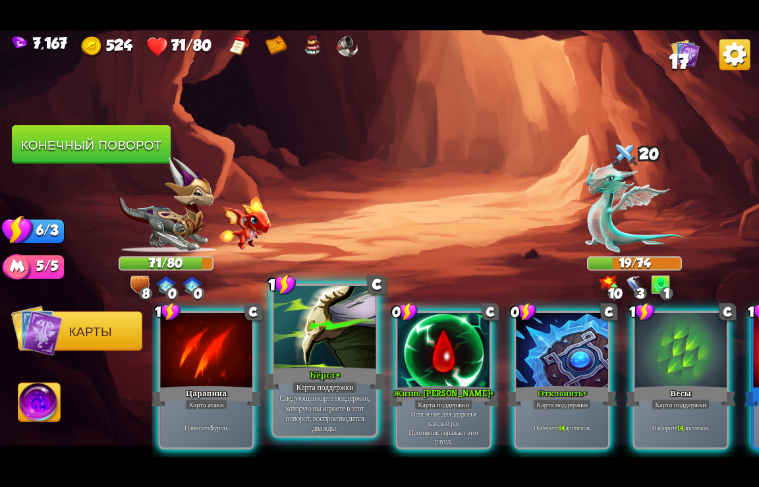
click at [338, 351] on div at bounding box center [325, 328] width 102 height 86
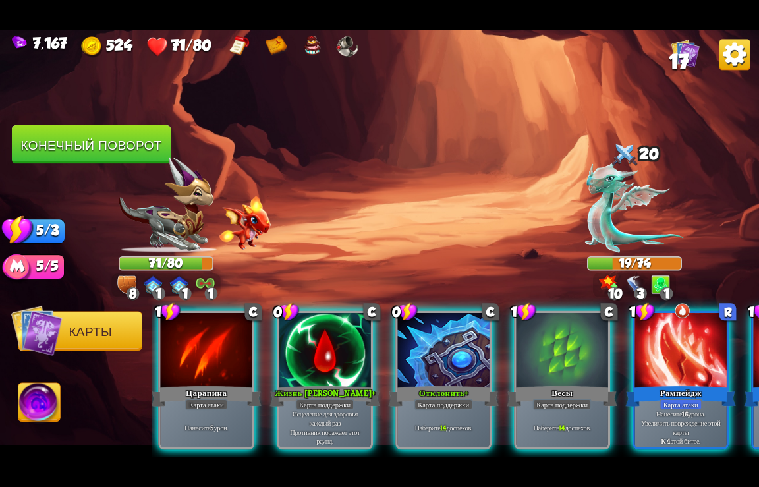
click at [338, 351] on div at bounding box center [325, 350] width 92 height 77
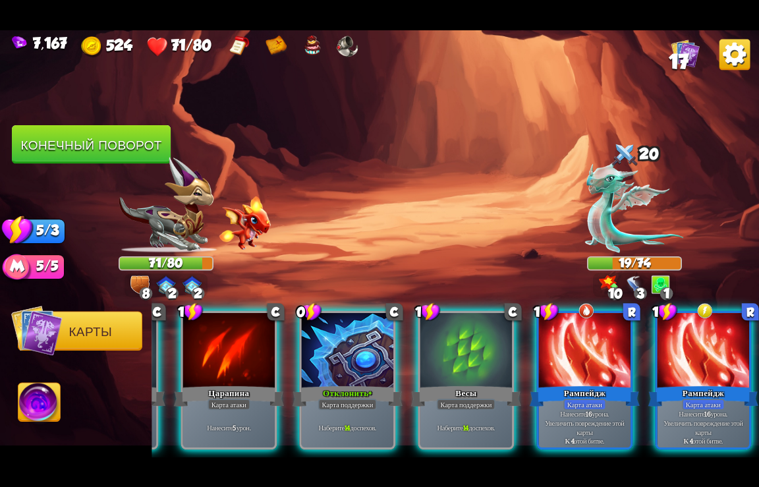
scroll to position [0, 389]
click at [338, 351] on div at bounding box center [348, 350] width 92 height 77
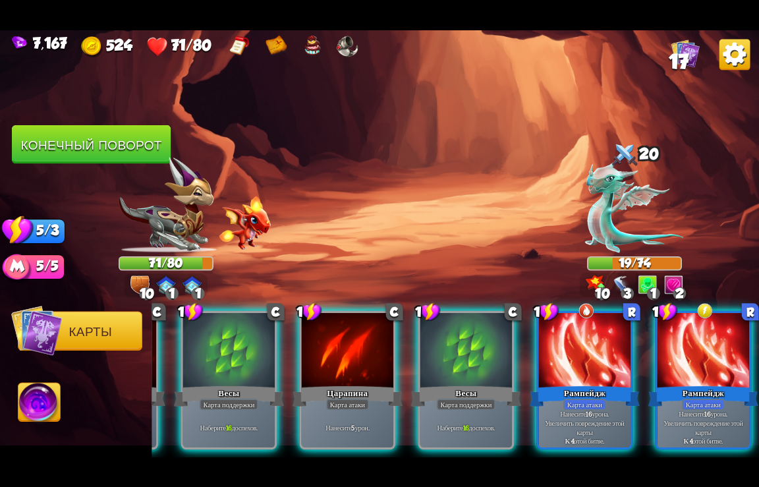
scroll to position [0, 257]
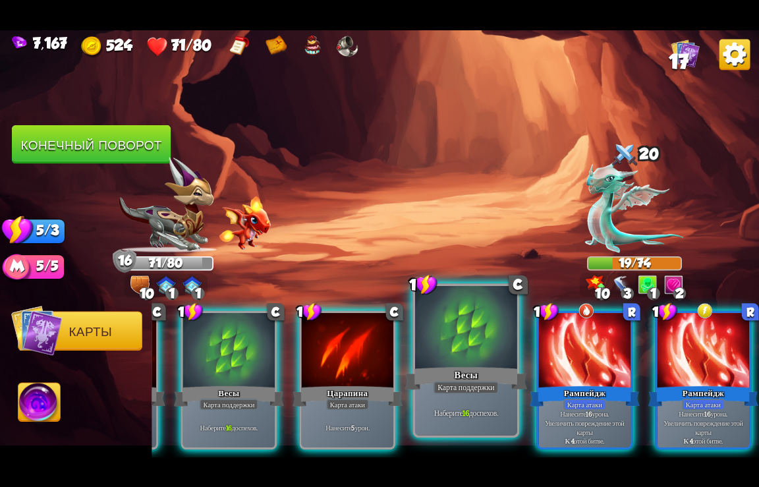
click at [448, 356] on div at bounding box center [466, 328] width 102 height 86
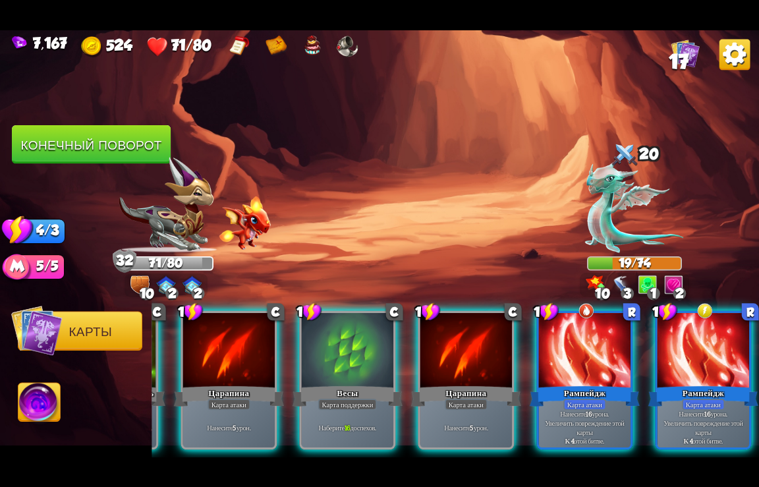
scroll to position [0, 125]
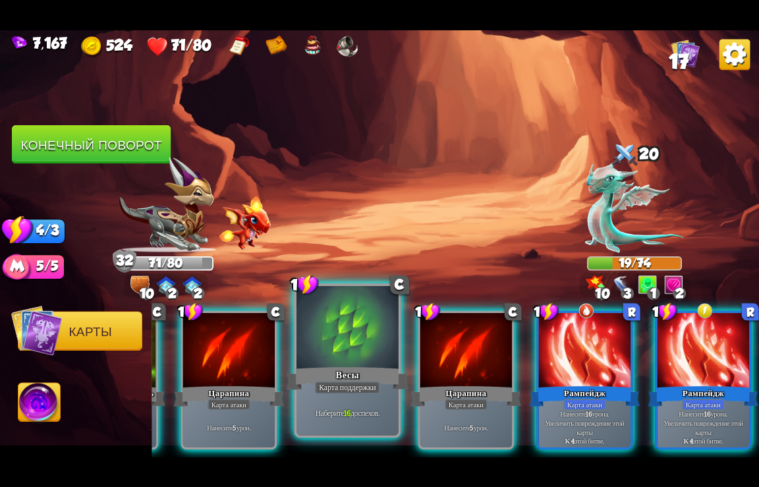
click at [351, 370] on div "Весы" at bounding box center [348, 378] width 123 height 27
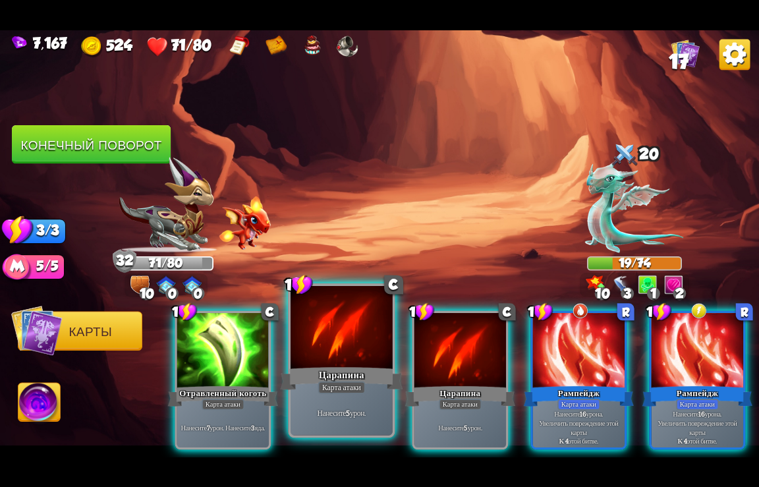
scroll to position [0, 0]
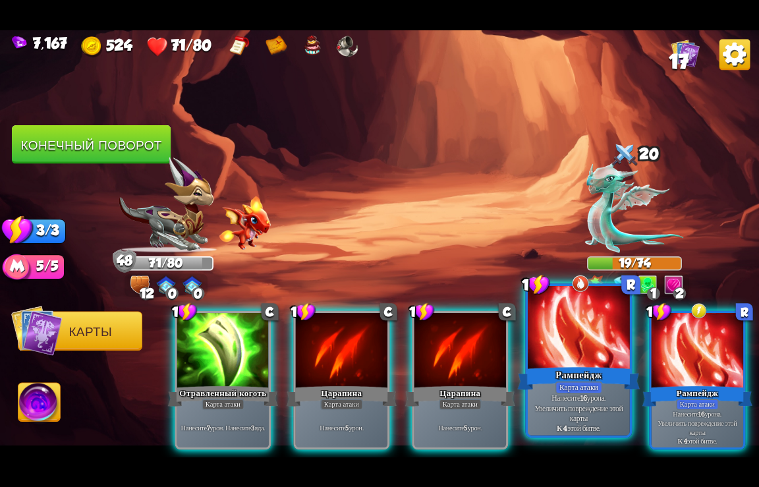
click at [591, 374] on div "Рампейдж" at bounding box center [579, 378] width 123 height 27
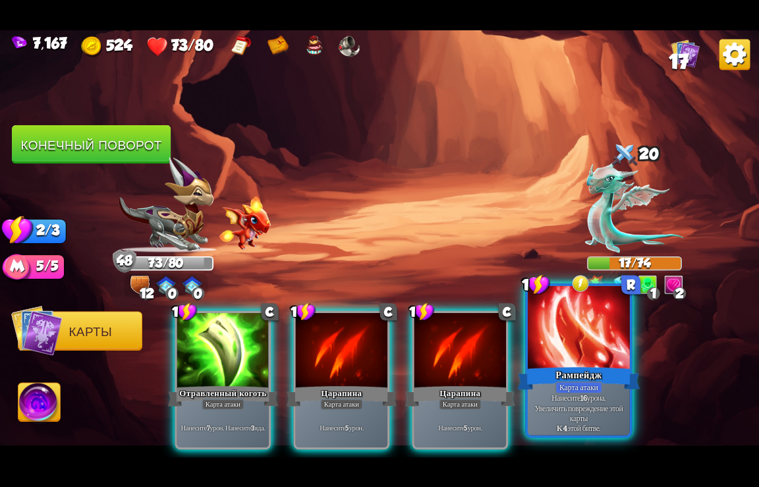
click at [590, 374] on div "Рампейдж" at bounding box center [579, 378] width 123 height 27
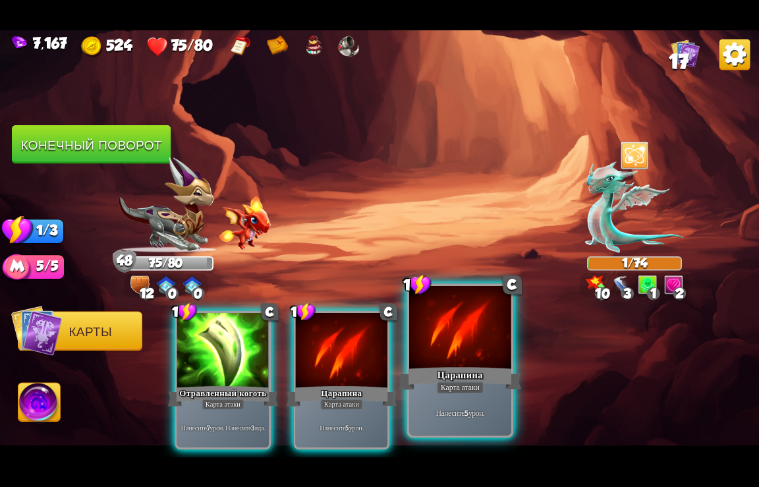
click at [479, 406] on div "Нанесите 5 урон." at bounding box center [460, 413] width 102 height 45
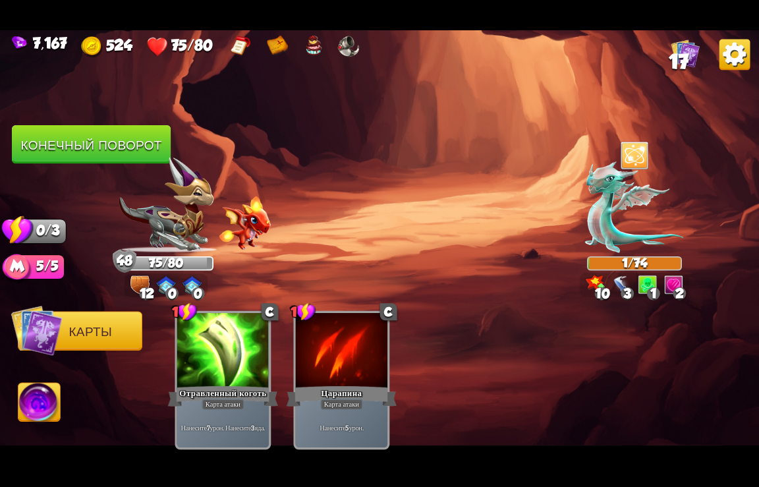
drag, startPoint x: 129, startPoint y: 148, endPoint x: 343, endPoint y: 209, distance: 222.7
click at [269, 145] on div "Выберите врага для атаки... You don't have enough stamina to play that card... …" at bounding box center [379, 243] width 759 height 427
click at [78, 138] on button "Конечный поворот" at bounding box center [91, 144] width 159 height 39
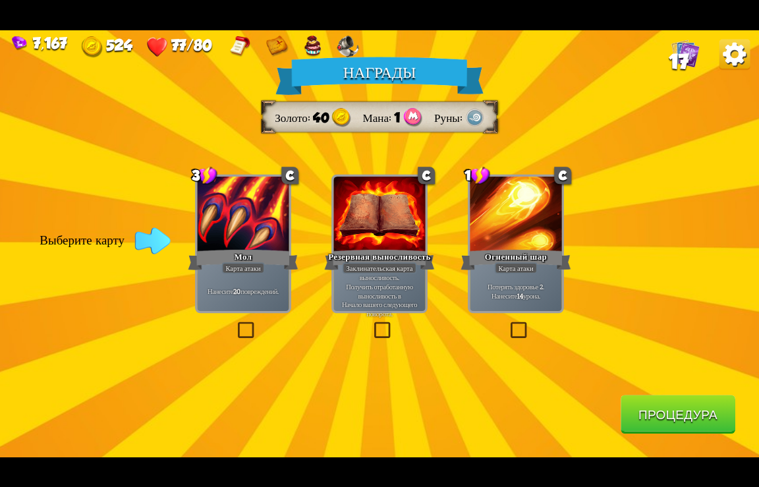
click at [653, 419] on button "Процедура" at bounding box center [678, 414] width 115 height 39
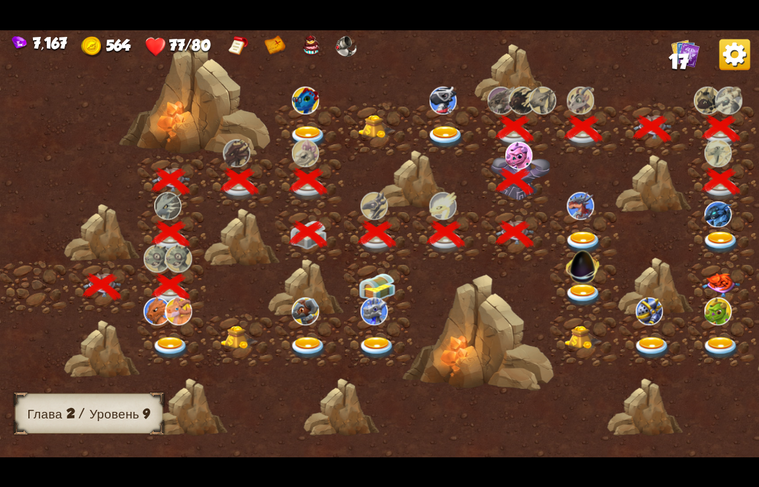
click at [724, 236] on img at bounding box center [722, 242] width 38 height 23
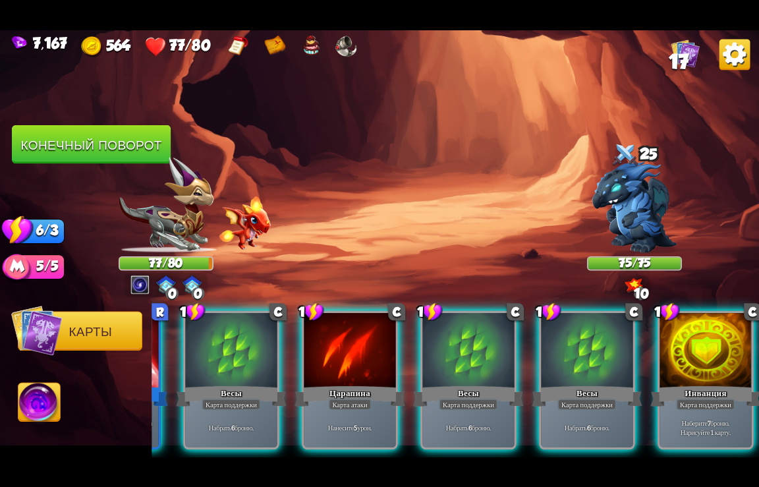
scroll to position [0, 653]
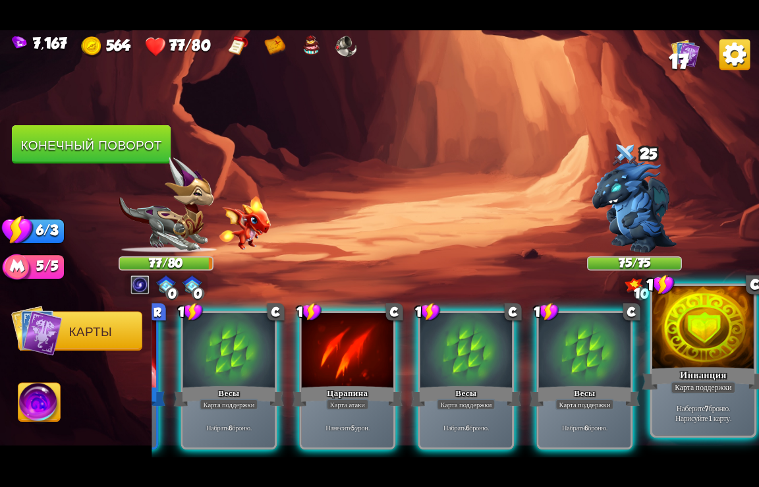
click at [717, 397] on div "Наберите 7 броню. Нарисуйте 1 карту." at bounding box center [704, 413] width 102 height 45
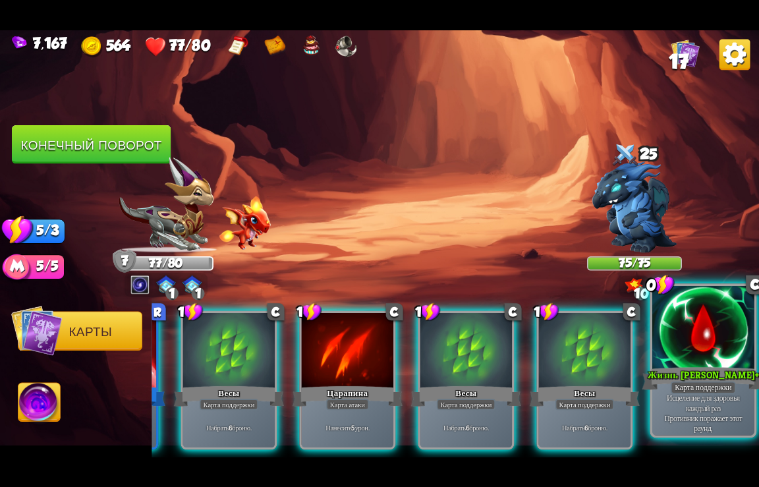
click at [684, 382] on div "Карта поддержки" at bounding box center [703, 387] width 65 height 13
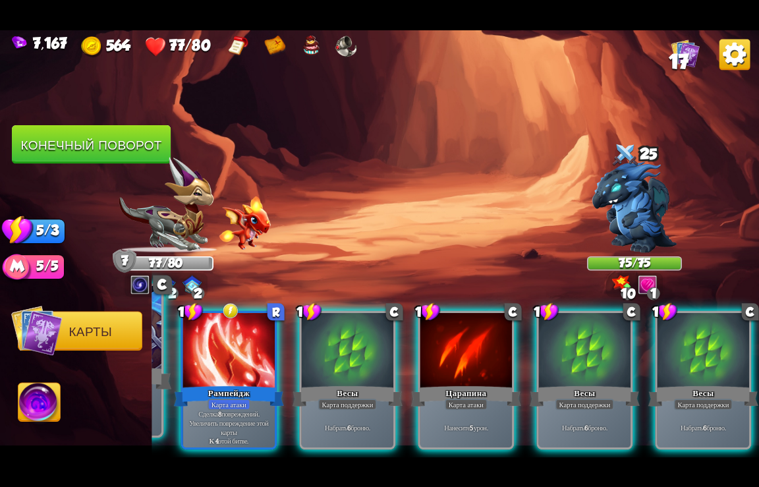
click at [156, 363] on div at bounding box center [110, 328] width 102 height 86
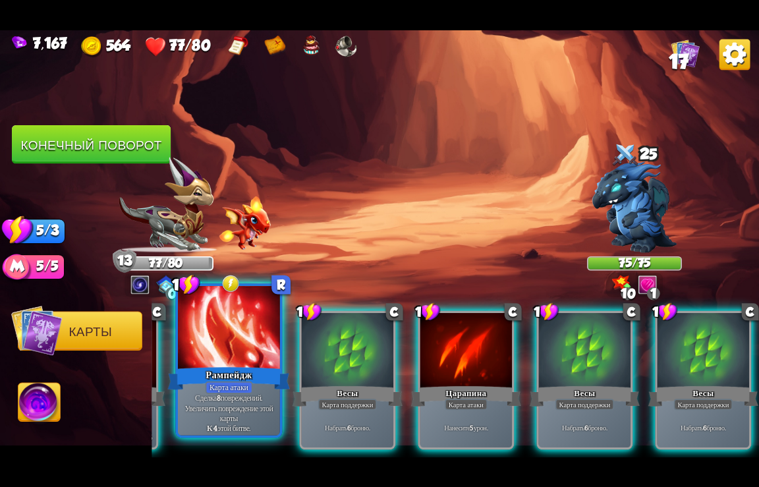
scroll to position [0, 389]
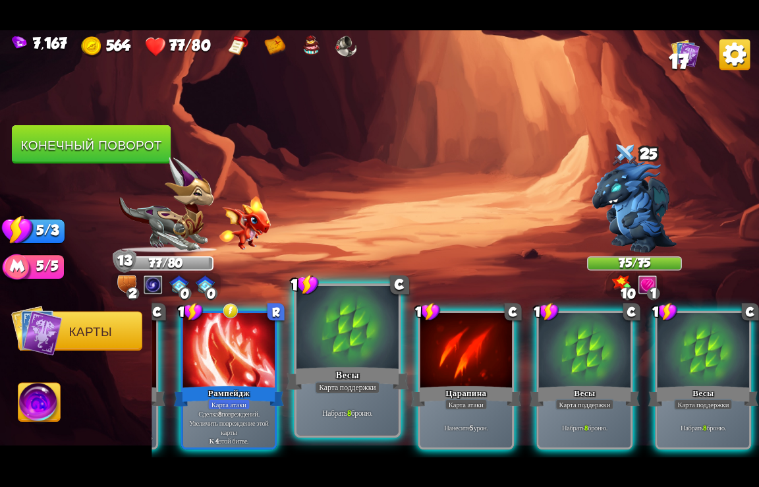
click at [337, 365] on div "Весы" at bounding box center [348, 378] width 123 height 27
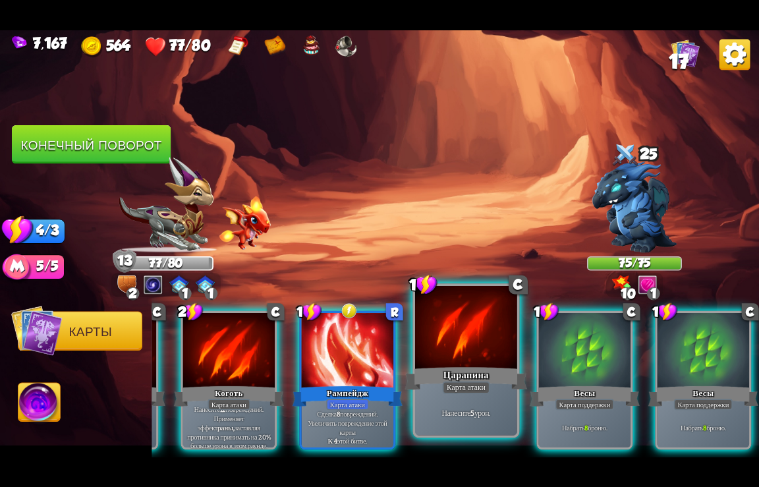
scroll to position [0, 257]
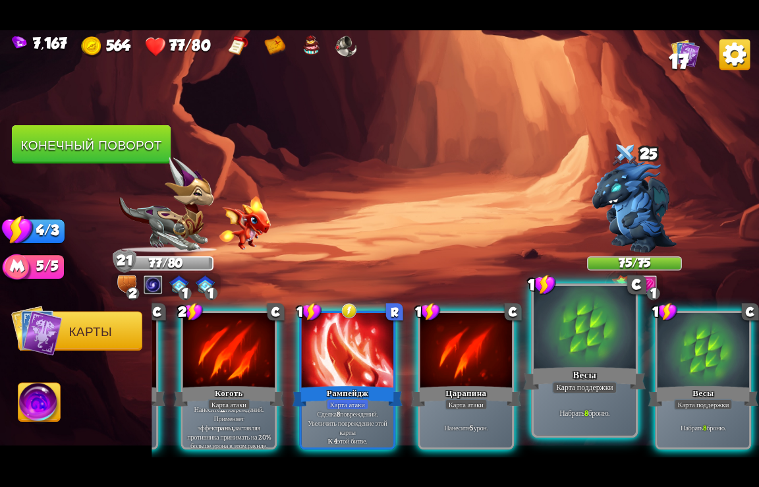
click at [566, 385] on div "Карта поддержки" at bounding box center [584, 387] width 65 height 13
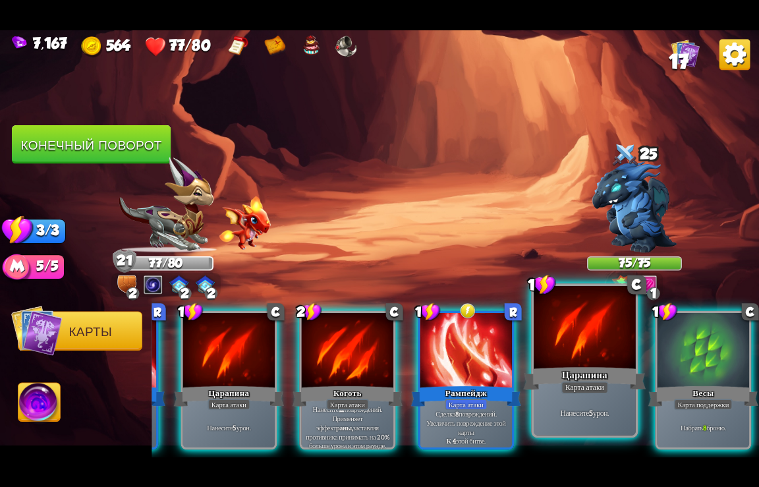
scroll to position [0, 125]
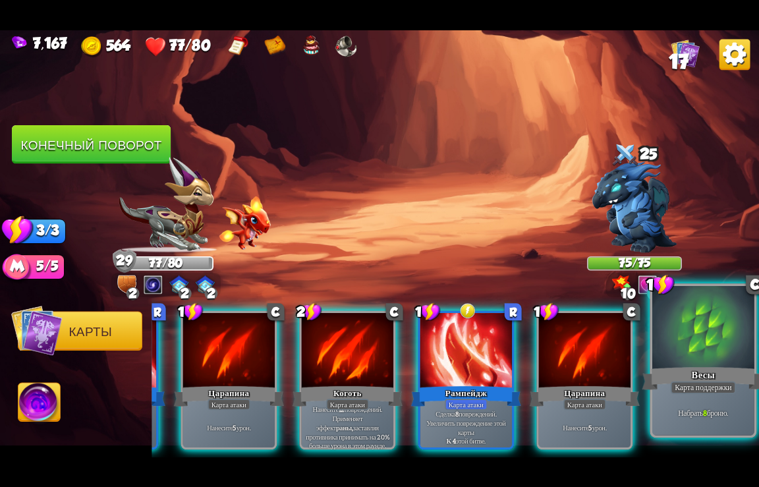
click at [701, 385] on div "Карта поддержки" at bounding box center [703, 387] width 65 height 13
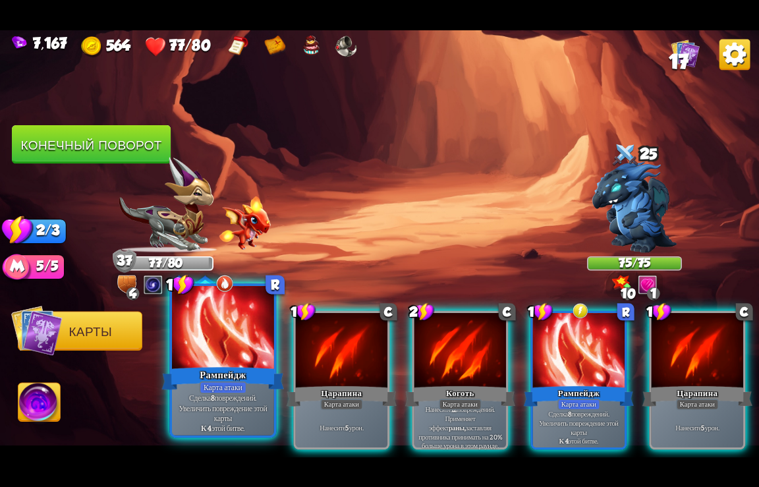
click at [235, 351] on div at bounding box center [223, 328] width 102 height 86
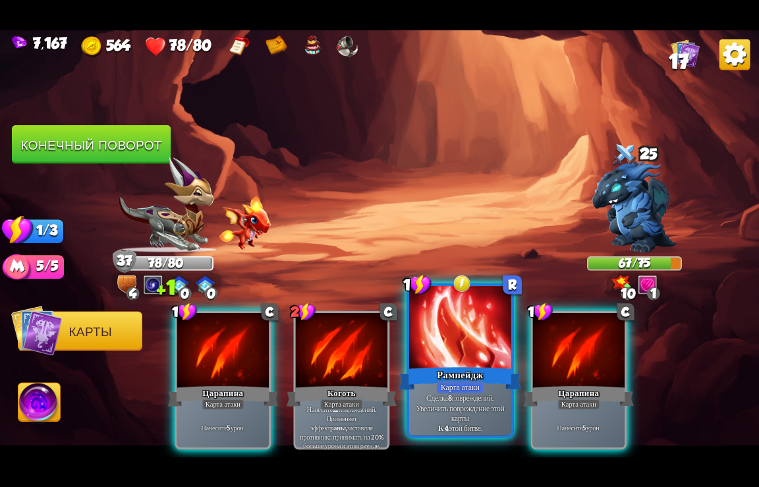
click at [472, 385] on div "Карта атаки" at bounding box center [460, 387] width 47 height 13
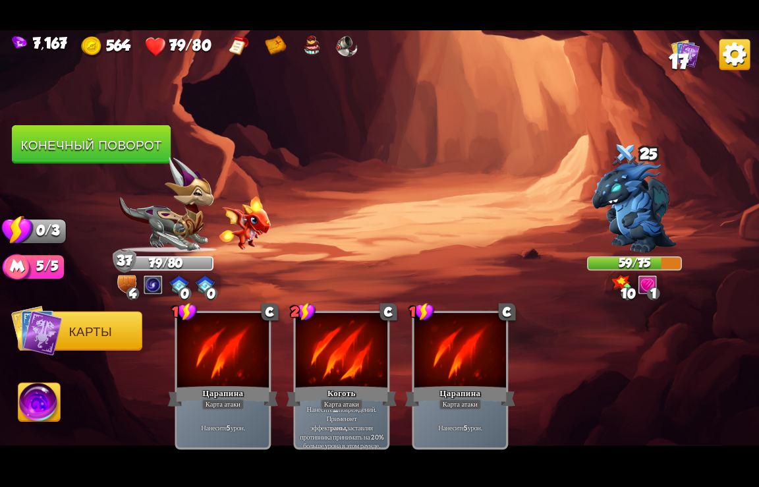
click at [105, 147] on button "Конечный поворот" at bounding box center [91, 144] width 159 height 39
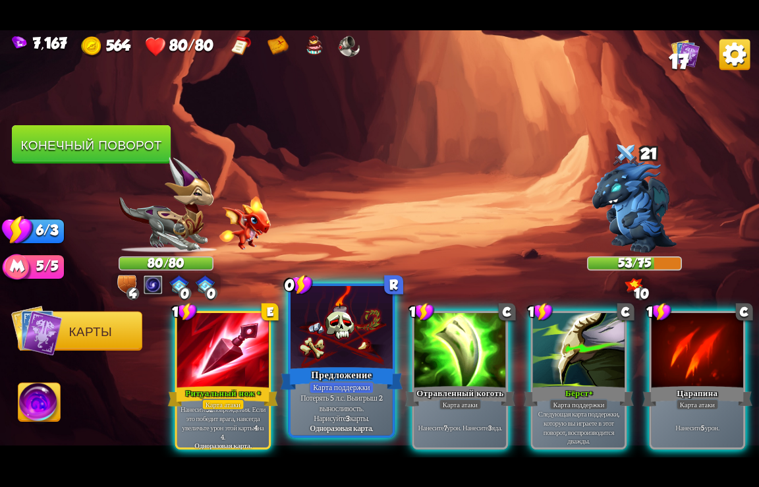
click at [333, 367] on div "Предложение" at bounding box center [342, 378] width 123 height 27
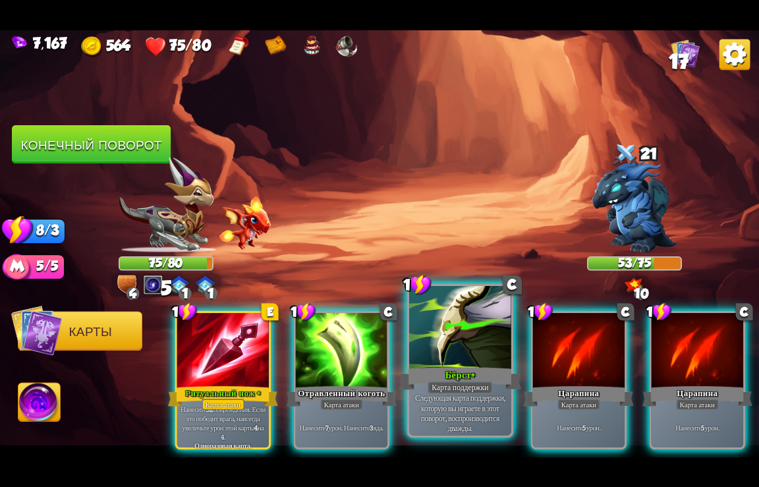
click at [475, 386] on div "Карта поддержки" at bounding box center [460, 387] width 65 height 13
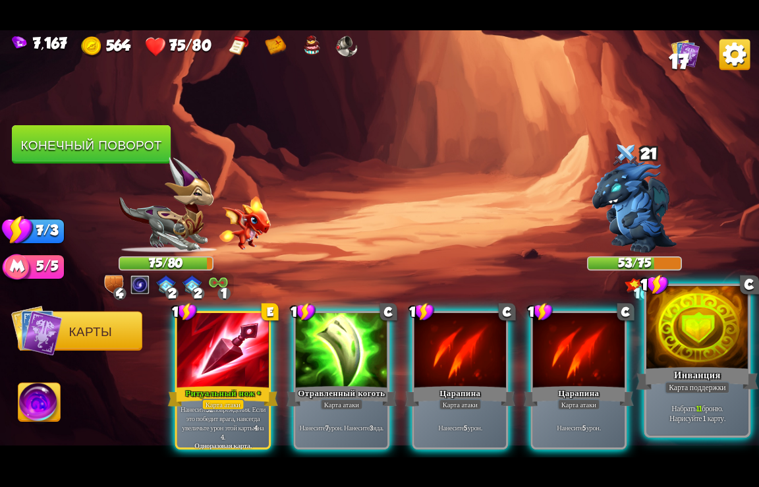
click at [686, 378] on div "Инванция" at bounding box center [698, 378] width 123 height 27
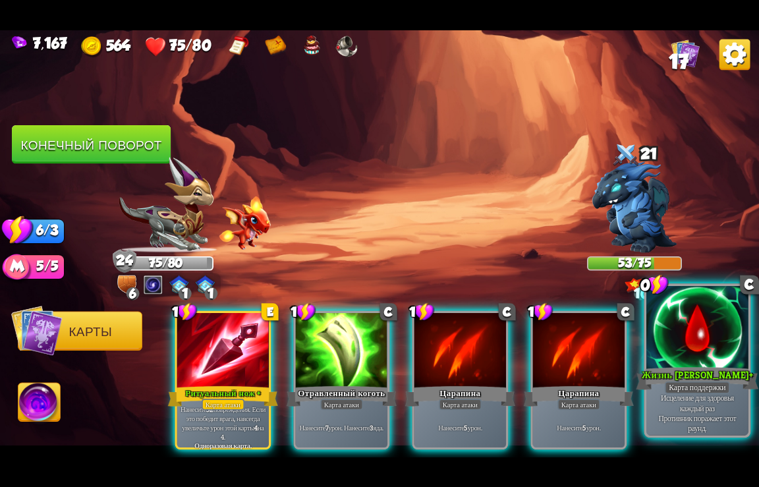
click at [707, 361] on div at bounding box center [698, 328] width 102 height 86
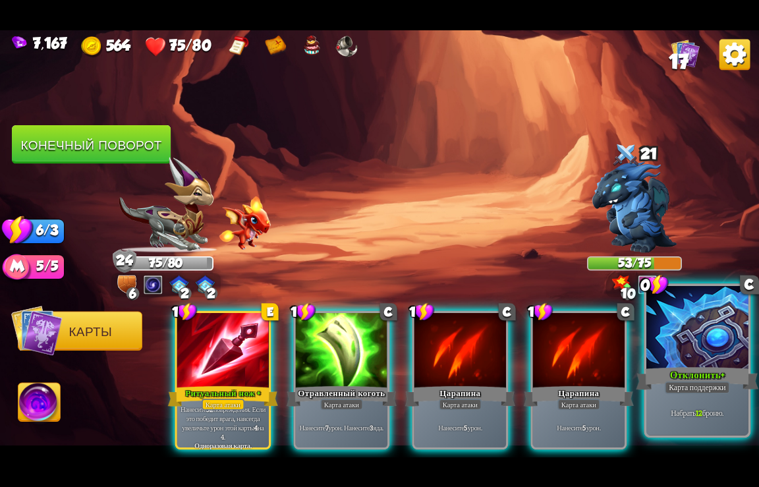
click at [701, 363] on div at bounding box center [698, 328] width 102 height 86
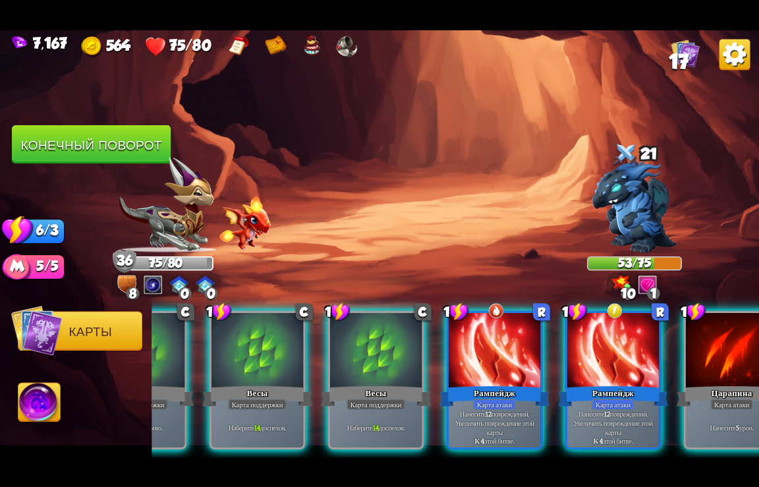
scroll to position [0, 653]
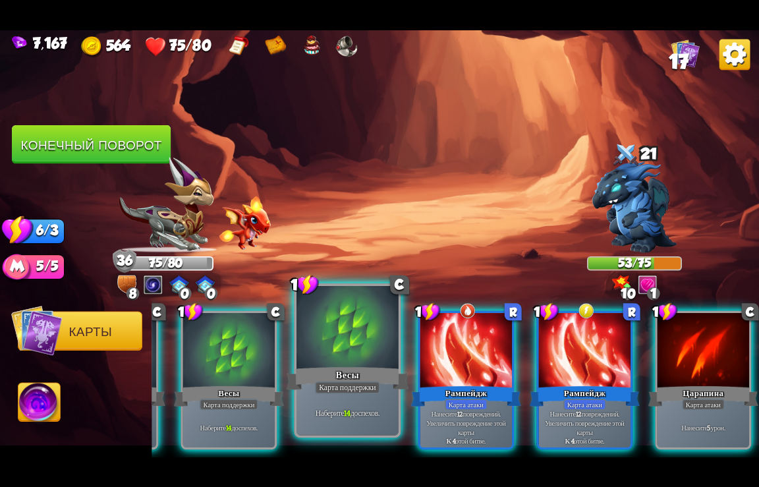
click at [333, 357] on div at bounding box center [348, 328] width 102 height 86
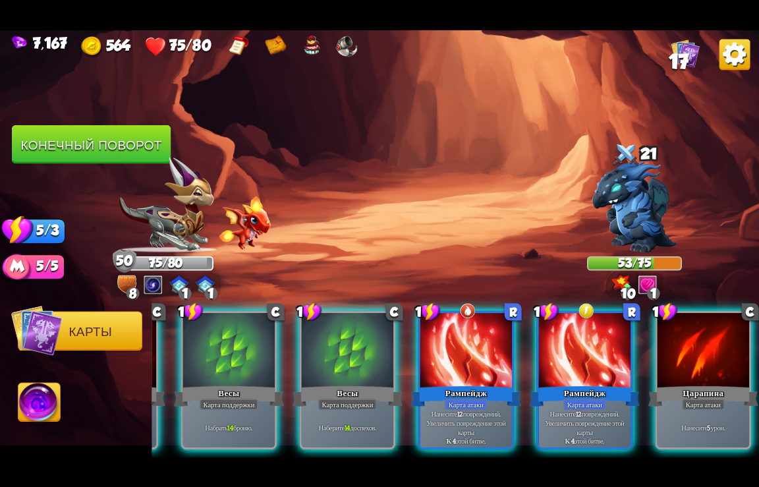
click at [333, 357] on div at bounding box center [348, 350] width 92 height 77
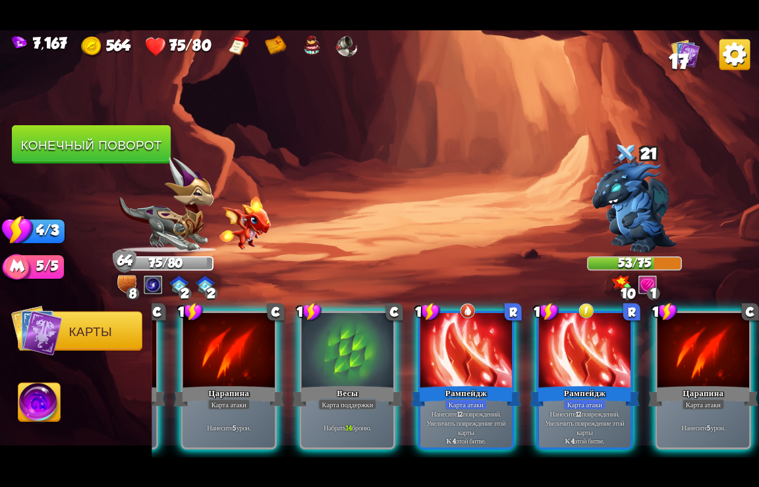
click at [333, 357] on div at bounding box center [348, 350] width 92 height 77
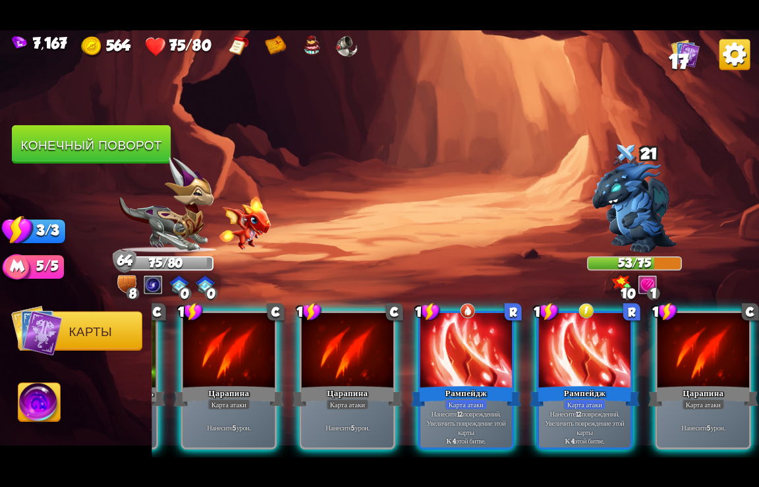
scroll to position [0, 257]
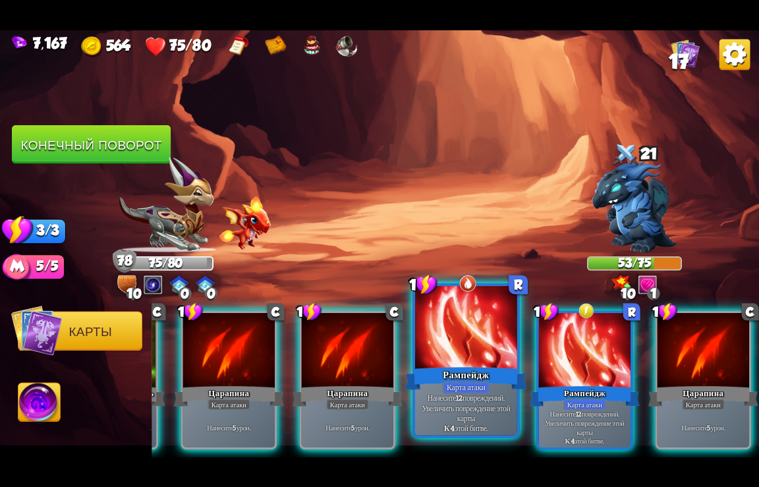
click at [477, 369] on div "Рампейдж" at bounding box center [466, 378] width 123 height 27
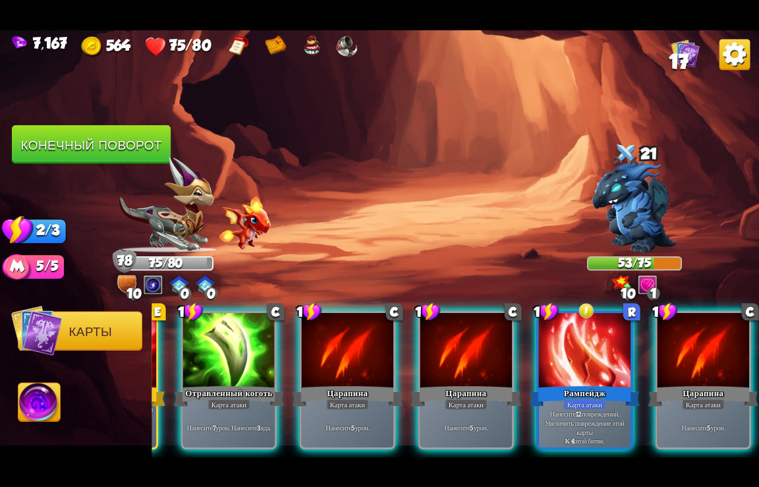
scroll to position [0, 125]
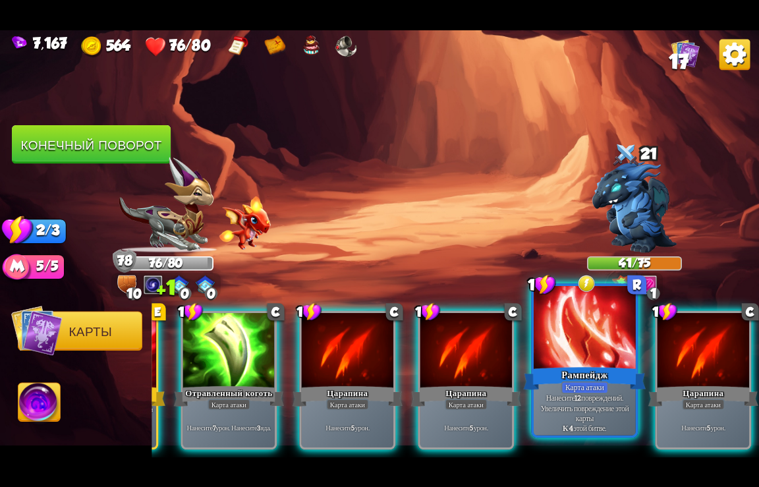
click at [593, 375] on div "Рампейдж" at bounding box center [585, 378] width 123 height 27
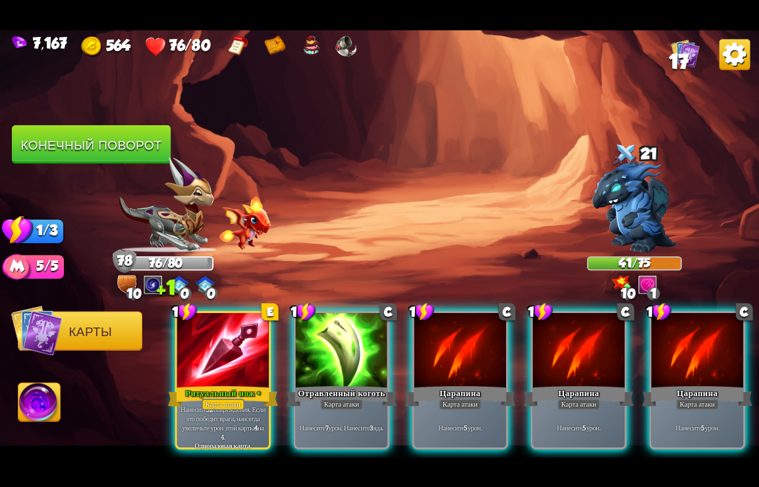
scroll to position [0, 0]
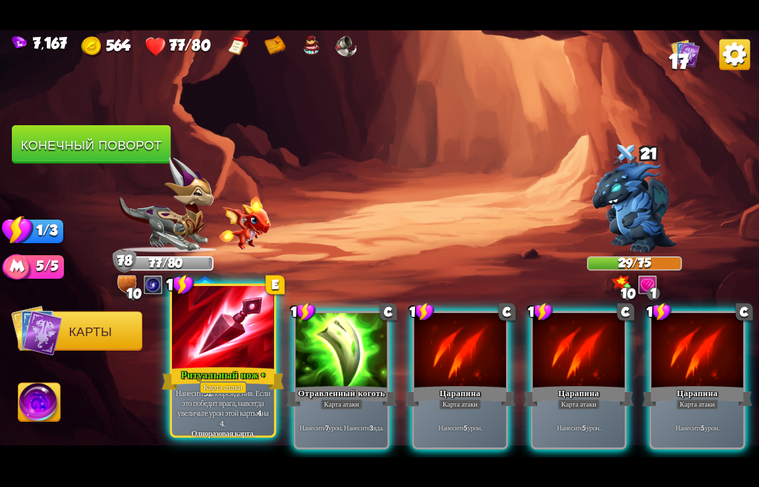
click at [233, 345] on div at bounding box center [223, 328] width 102 height 86
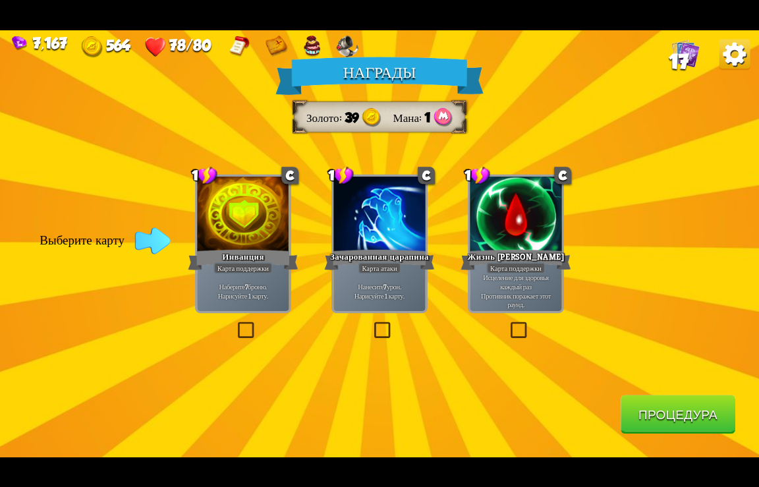
click at [655, 420] on button "Процедура" at bounding box center [678, 414] width 115 height 39
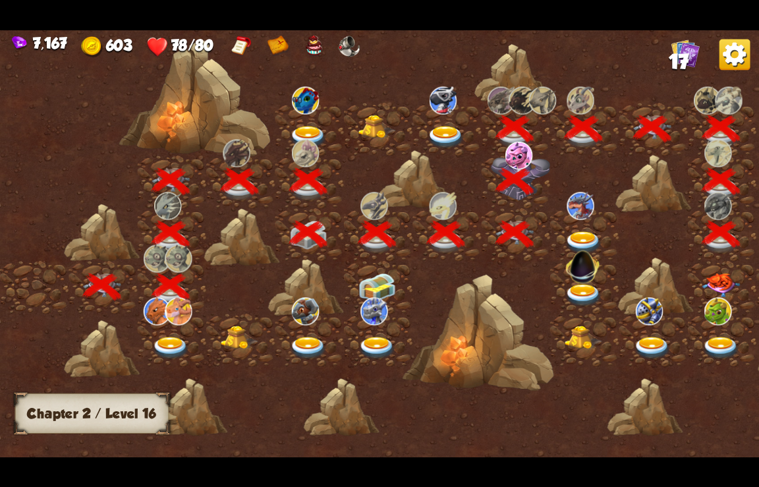
scroll to position [0, 200]
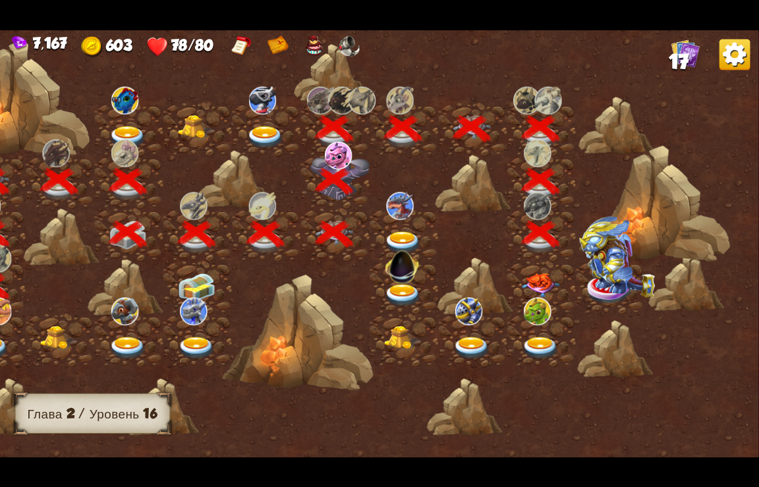
click at [545, 280] on img at bounding box center [541, 285] width 38 height 24
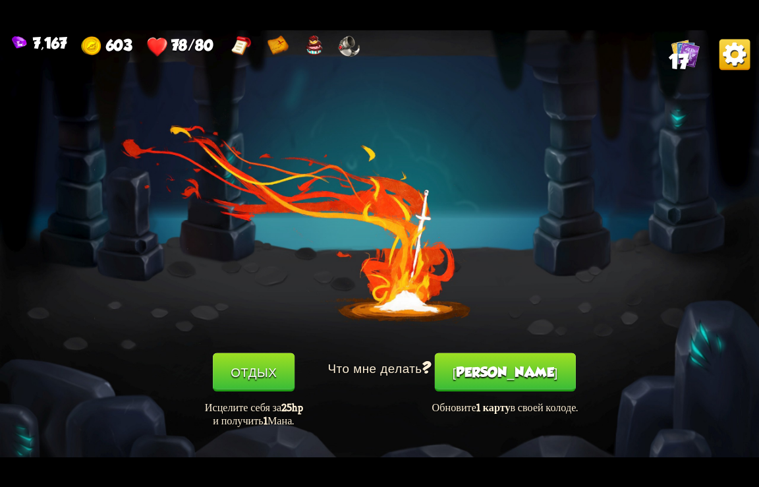
click at [508, 381] on button "[PERSON_NAME]" at bounding box center [505, 372] width 141 height 39
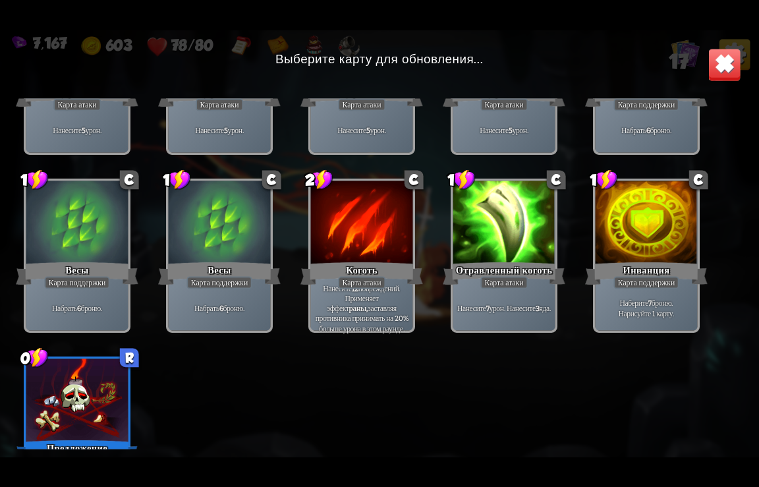
scroll to position [217, 0]
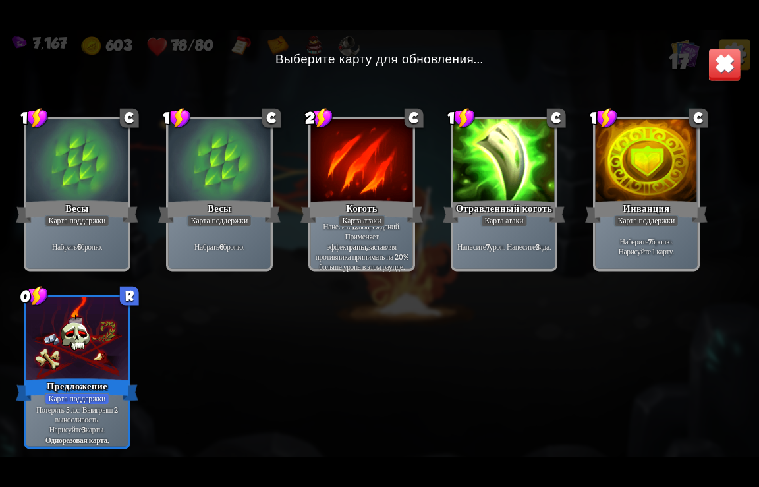
click at [646, 237] on p "Наберите 7 броню. Нарисуйте 1 карту." at bounding box center [646, 246] width 97 height 20
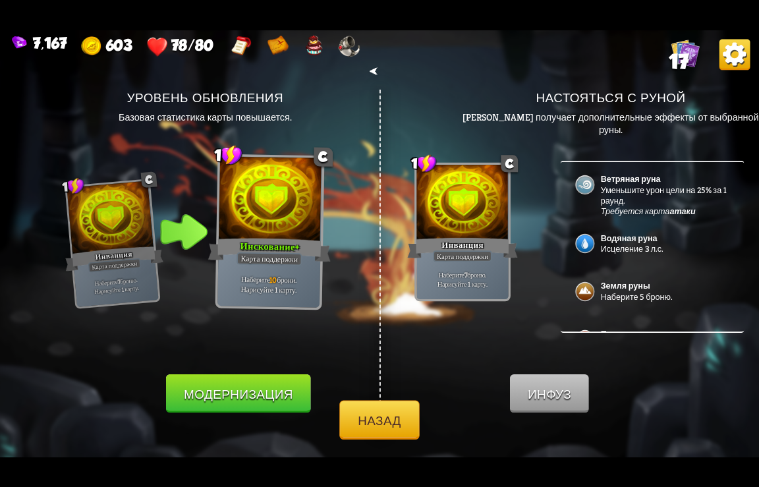
click at [236, 381] on button "Модернизация" at bounding box center [238, 393] width 145 height 39
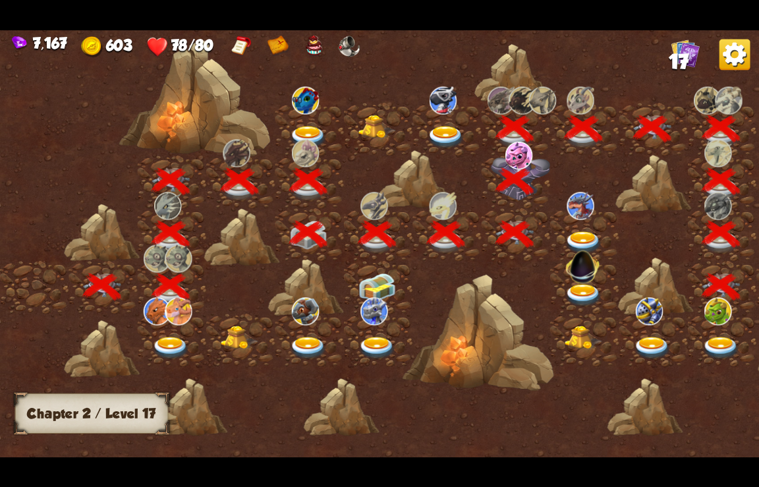
scroll to position [0, 200]
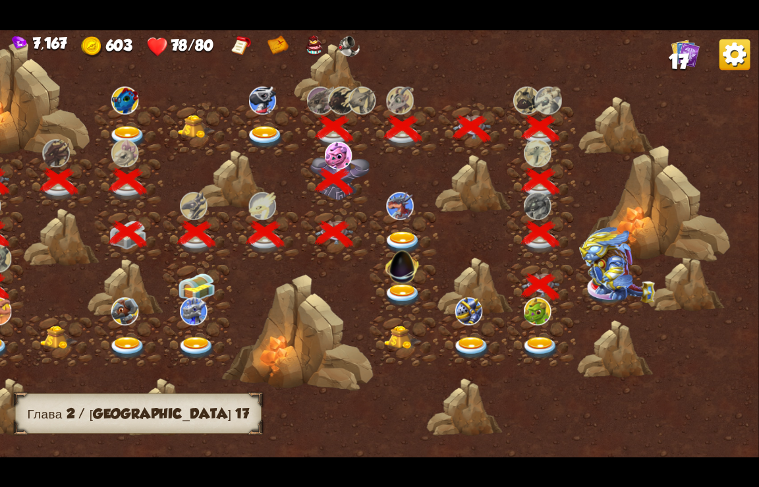
click at [609, 284] on img at bounding box center [617, 265] width 76 height 76
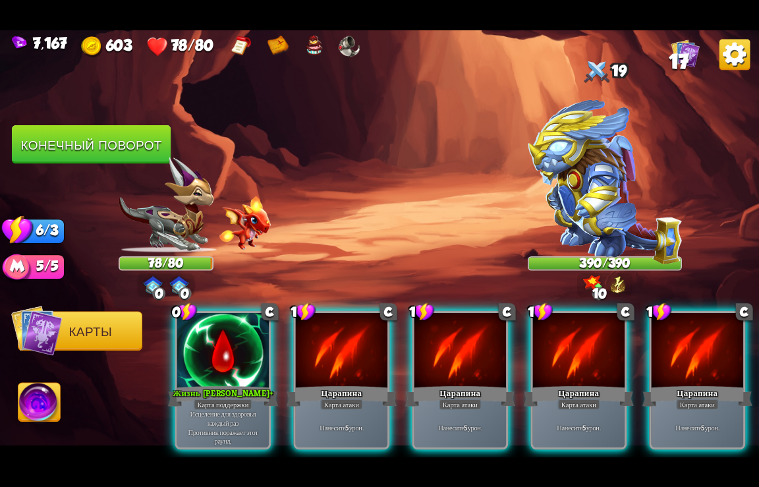
drag, startPoint x: 390, startPoint y: 459, endPoint x: 498, endPoint y: 450, distance: 108.6
click at [498, 450] on div "7,167 603 78/80 17 Выберите врага для атаки... You don't have enough stamina to…" at bounding box center [379, 243] width 759 height 487
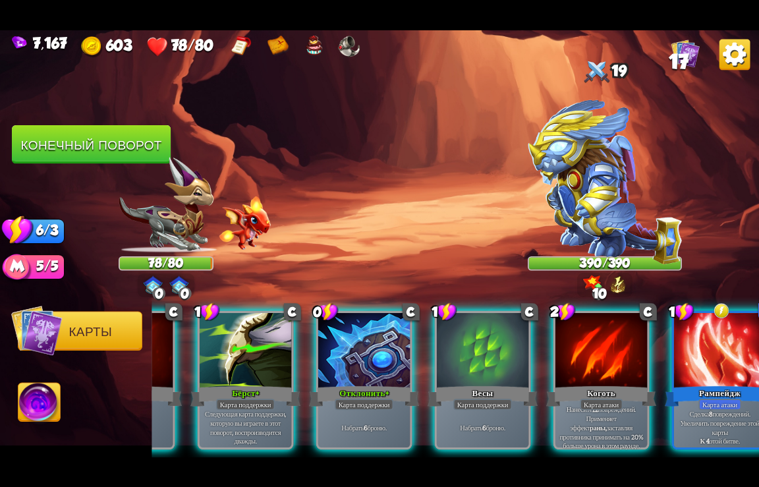
scroll to position [0, 653]
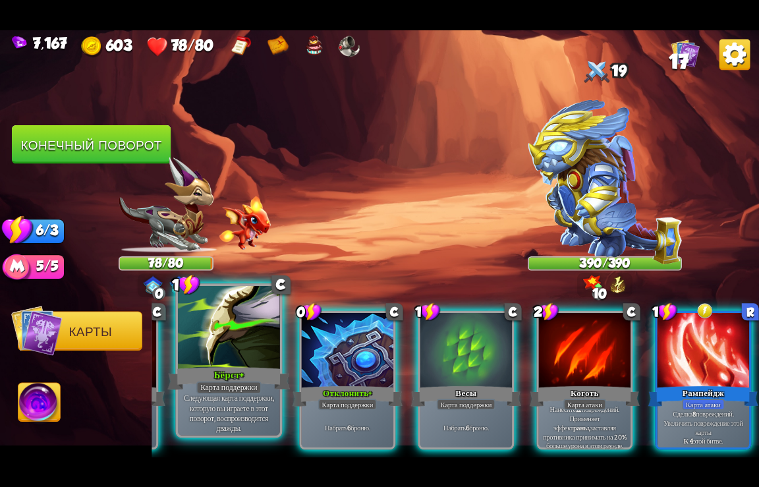
click at [247, 354] on div at bounding box center [229, 328] width 102 height 86
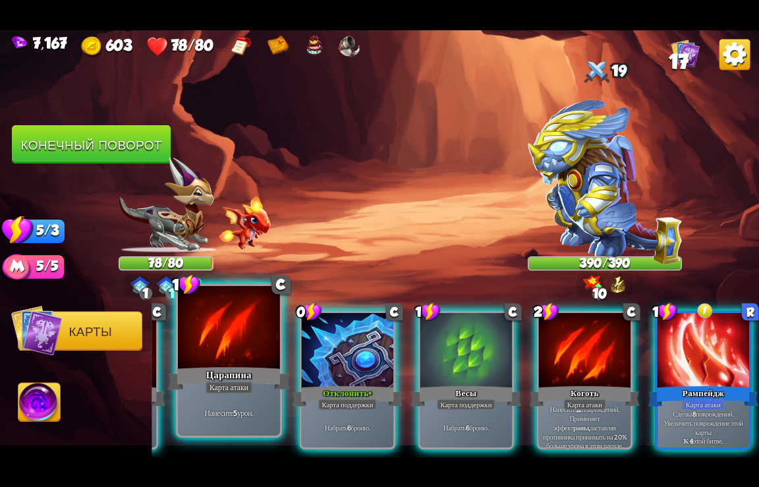
scroll to position [0, 521]
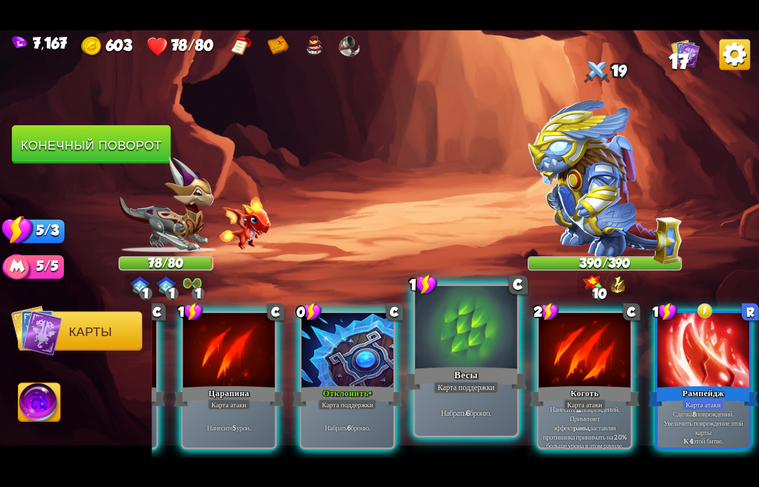
click at [439, 370] on div "Весы" at bounding box center [466, 378] width 123 height 27
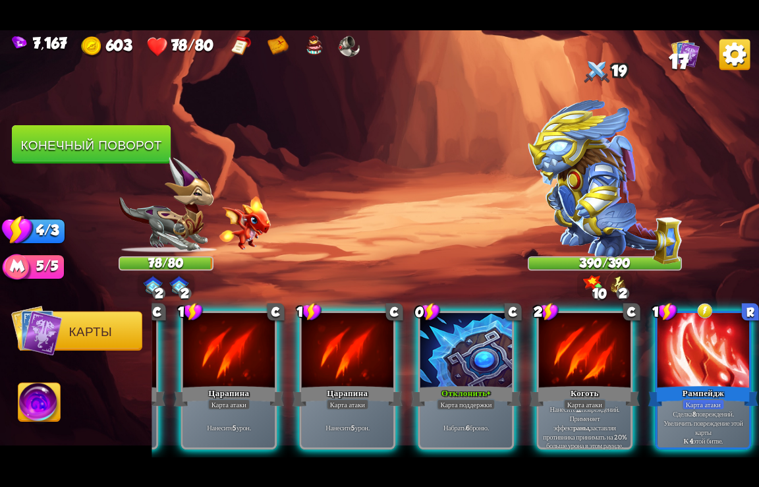
scroll to position [0, 389]
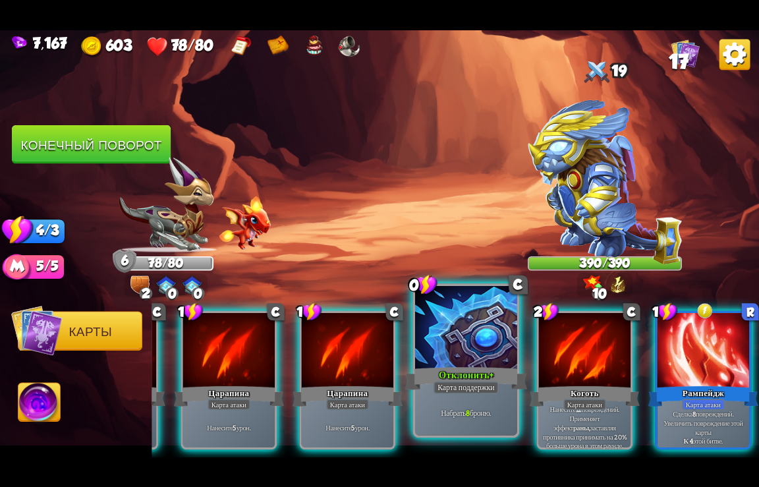
click at [459, 365] on div at bounding box center [466, 328] width 102 height 86
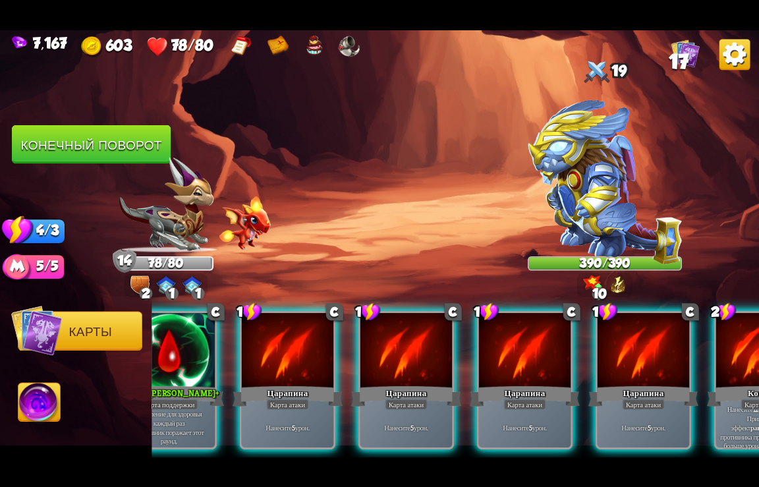
scroll to position [0, 0]
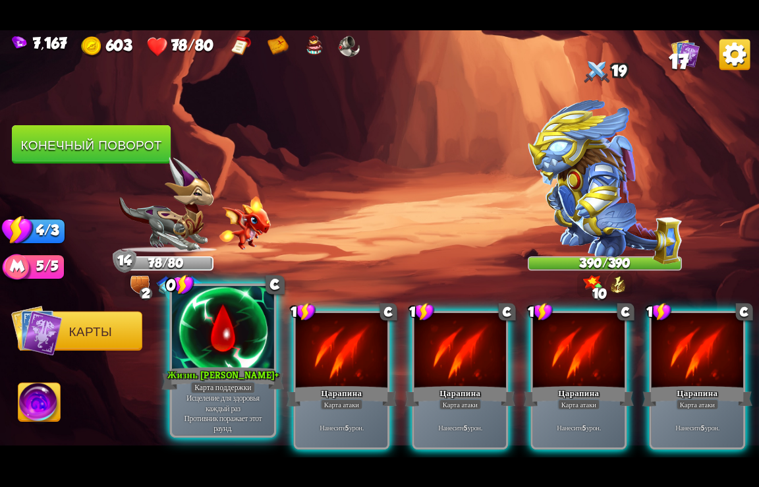
click at [194, 376] on div "Жизнь [PERSON_NAME]+" at bounding box center [223, 378] width 123 height 27
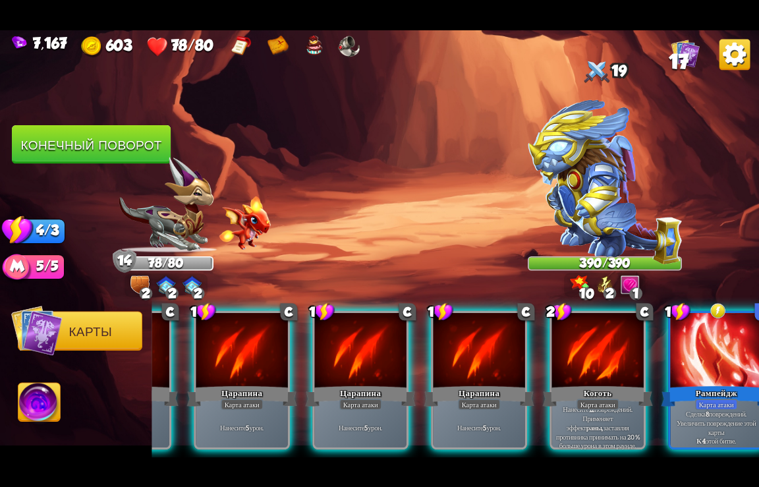
scroll to position [0, 125]
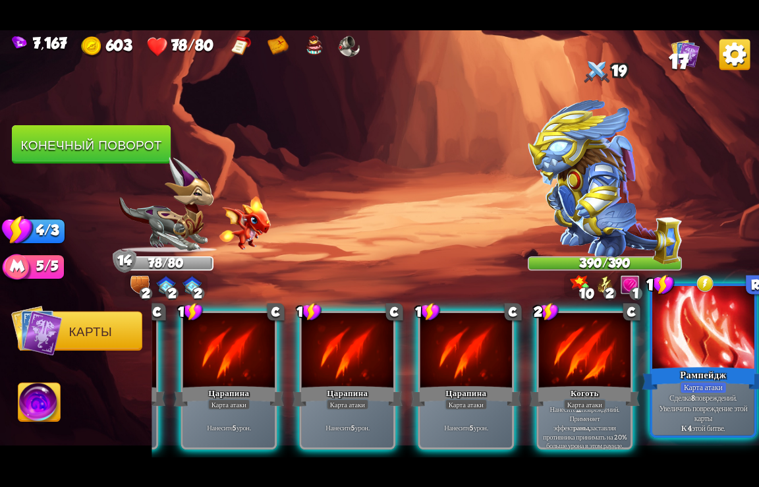
click at [715, 372] on div "Рампейдж" at bounding box center [704, 378] width 123 height 27
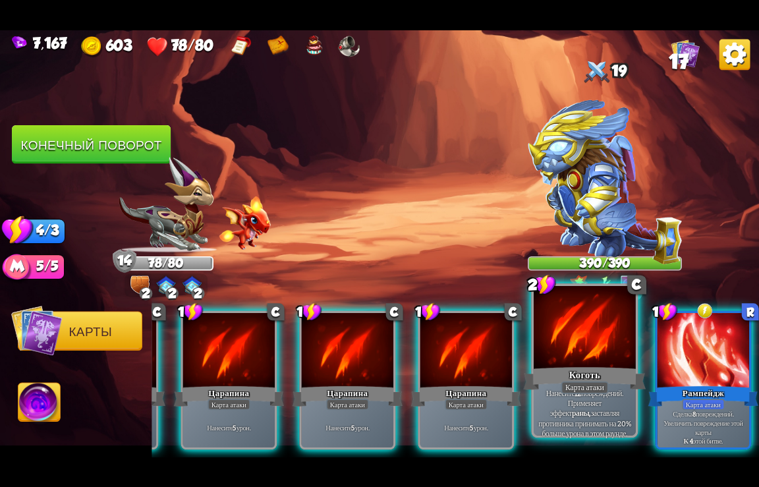
scroll to position [0, 0]
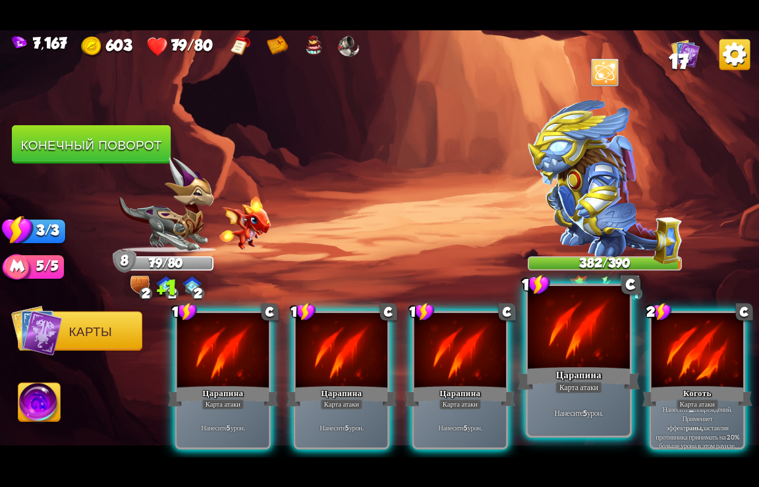
click at [595, 382] on div "Карта атаки" at bounding box center [579, 387] width 47 height 13
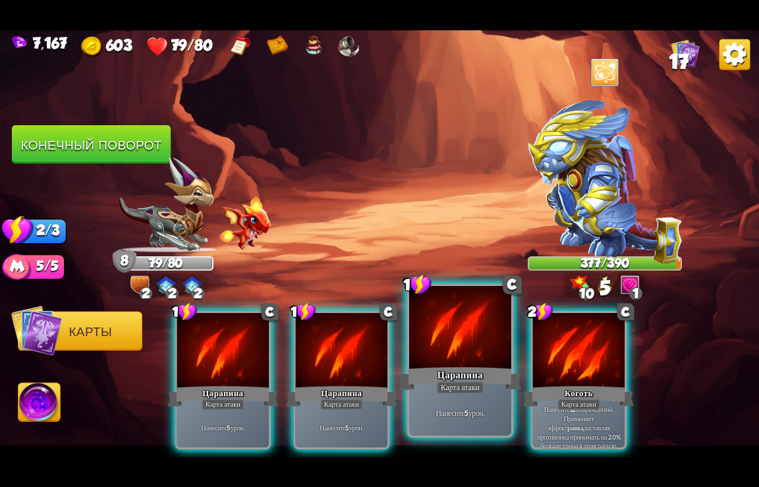
click at [472, 382] on div "Карта атаки" at bounding box center [460, 387] width 47 height 13
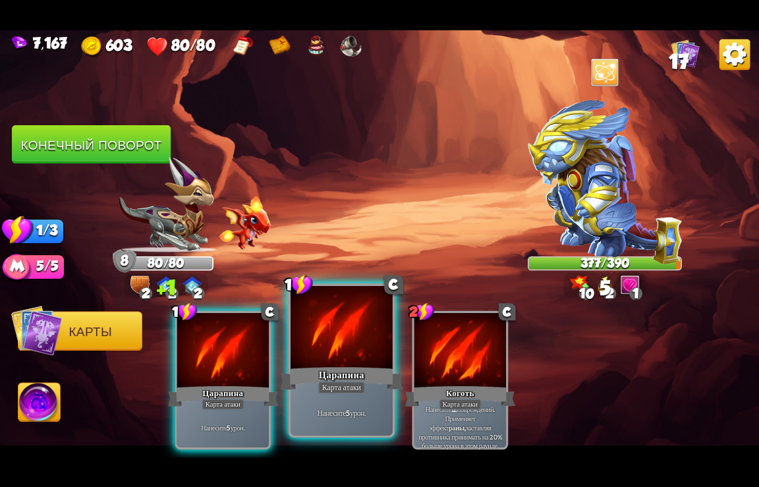
click at [316, 379] on div "Царапина" at bounding box center [342, 378] width 123 height 27
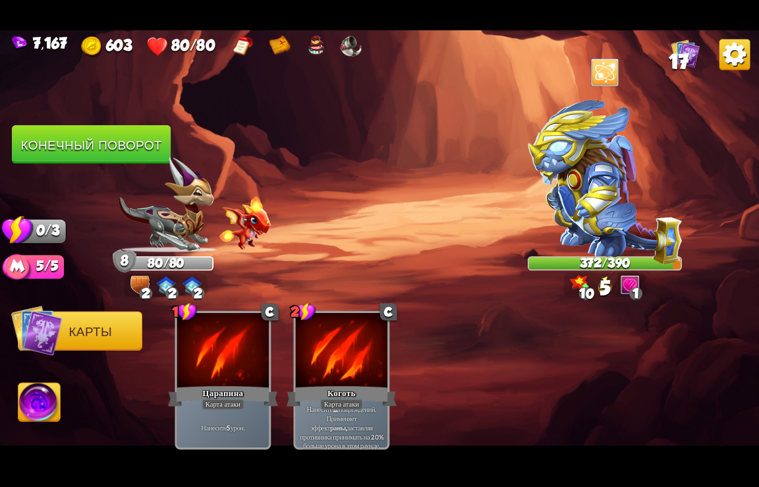
click at [61, 151] on button "Конечный поворот" at bounding box center [91, 144] width 159 height 39
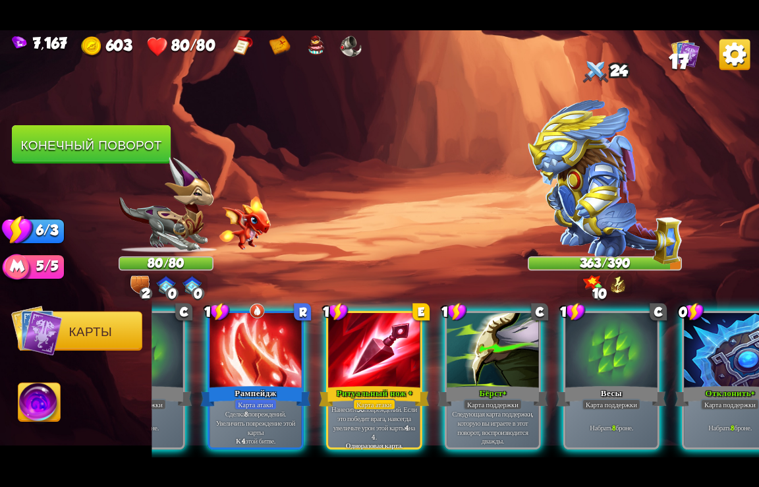
scroll to position [0, 653]
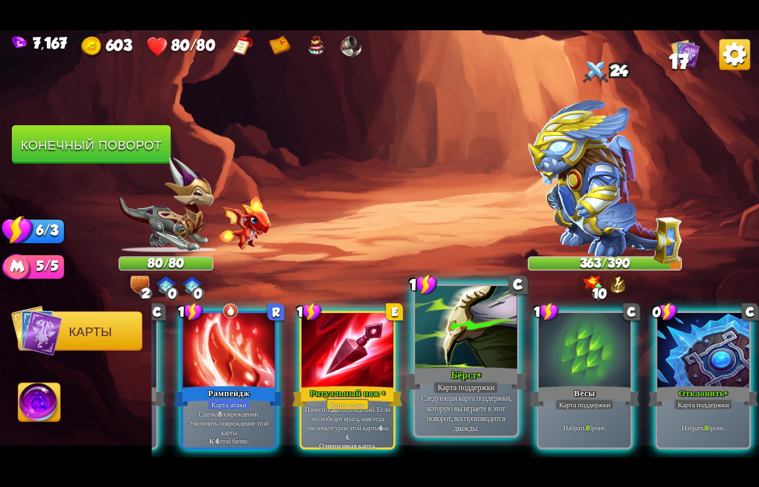
click at [464, 352] on div at bounding box center [466, 328] width 102 height 86
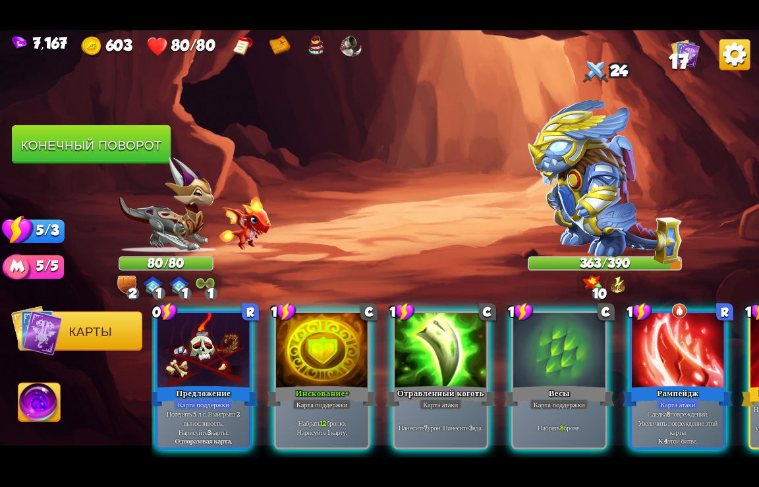
scroll to position [0, 86]
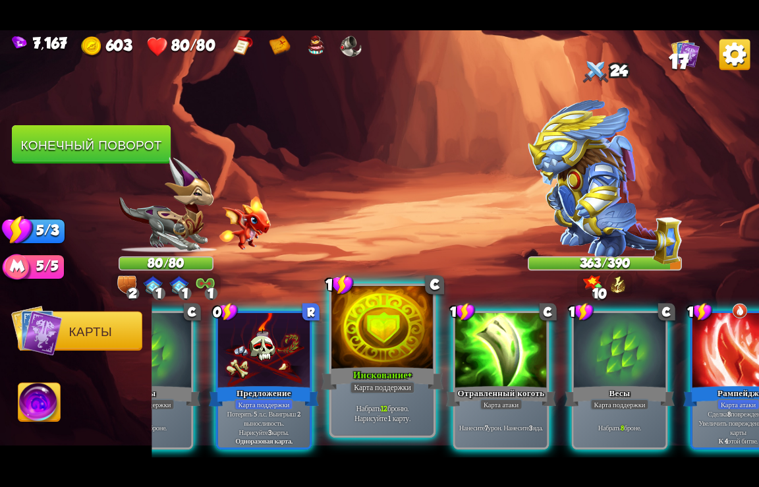
click at [372, 361] on div at bounding box center [383, 328] width 102 height 86
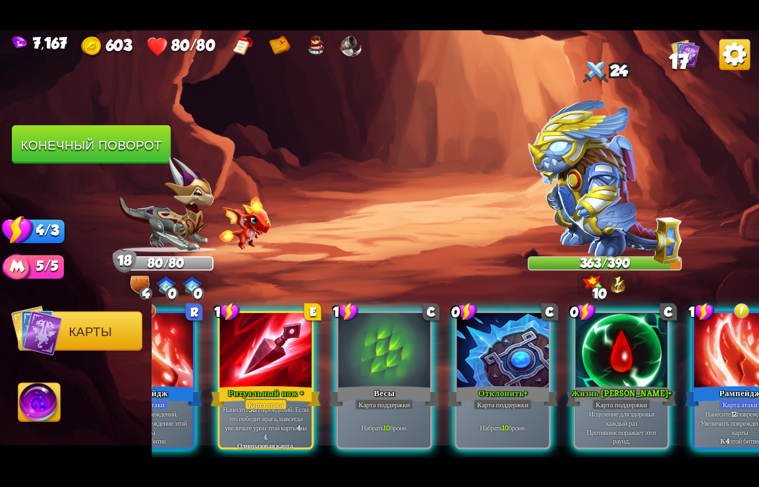
scroll to position [0, 653]
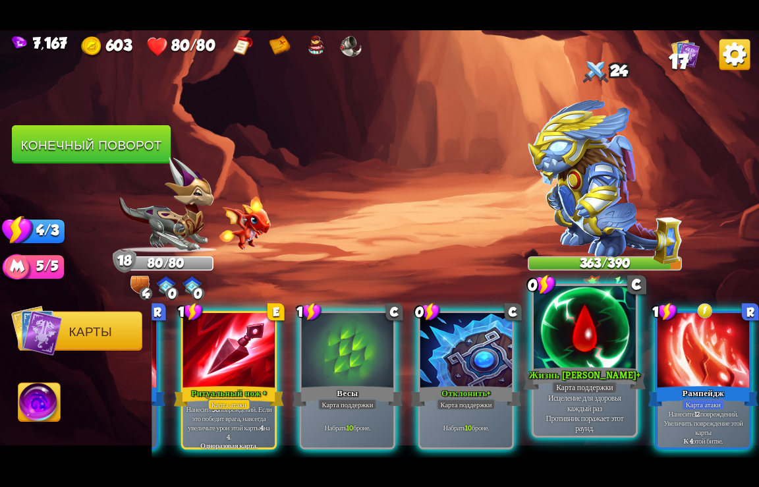
click at [572, 357] on div at bounding box center [585, 328] width 102 height 86
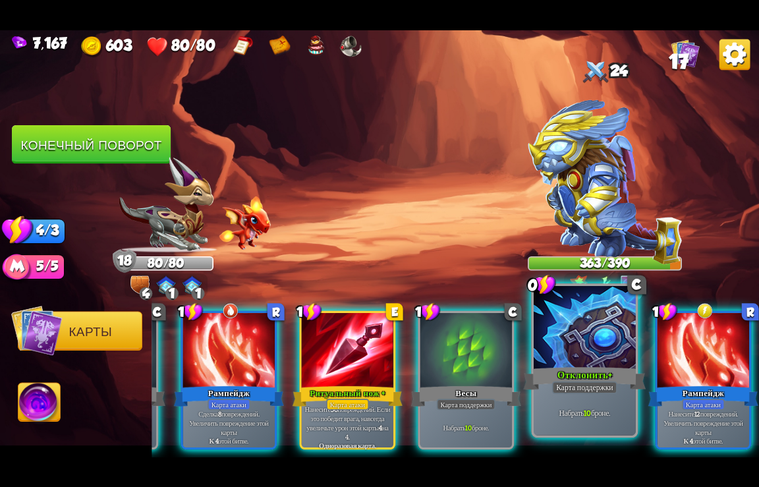
click at [577, 352] on div at bounding box center [585, 328] width 102 height 86
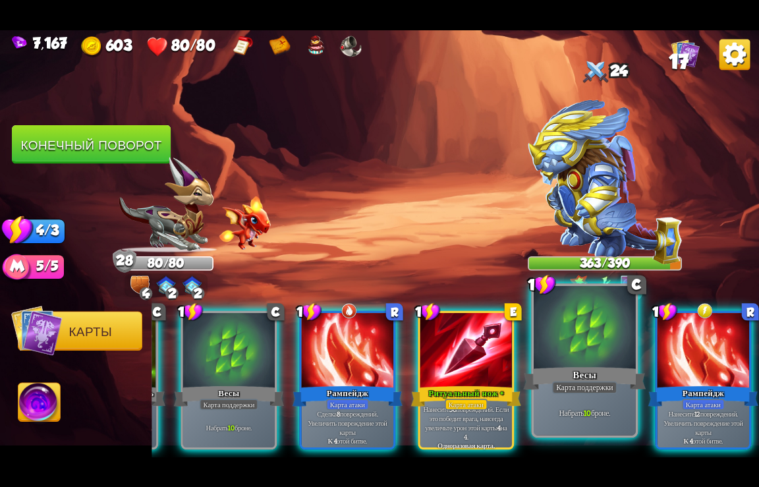
scroll to position [0, 389]
click at [558, 326] on div at bounding box center [585, 328] width 102 height 86
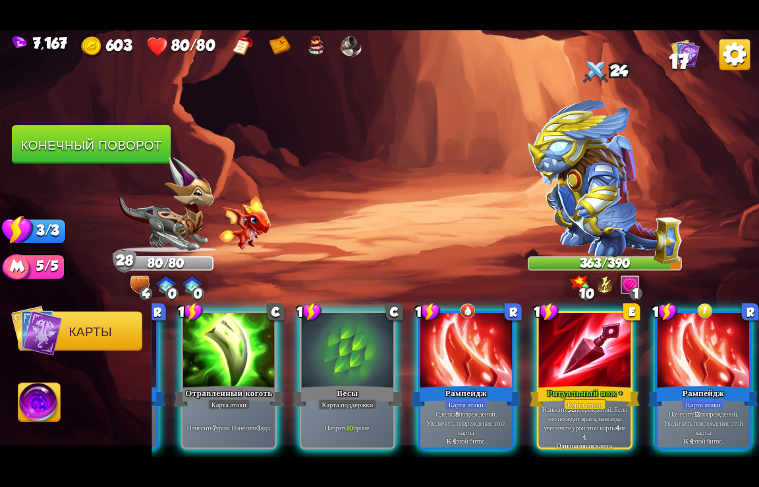
scroll to position [0, 257]
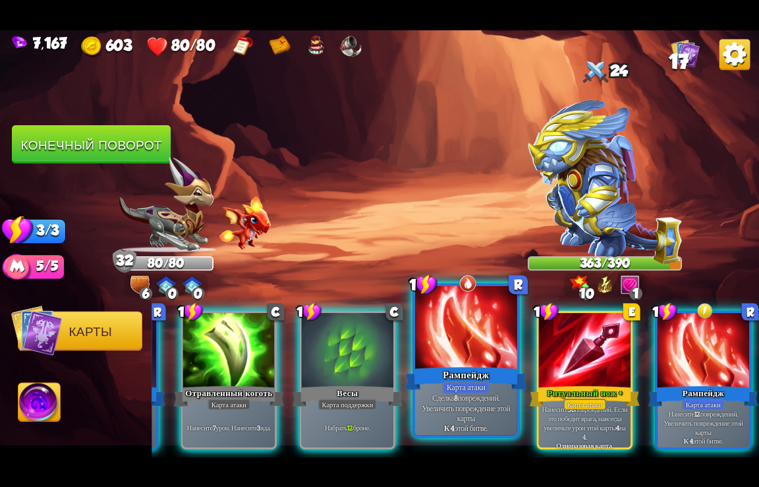
click at [464, 361] on div at bounding box center [466, 328] width 102 height 86
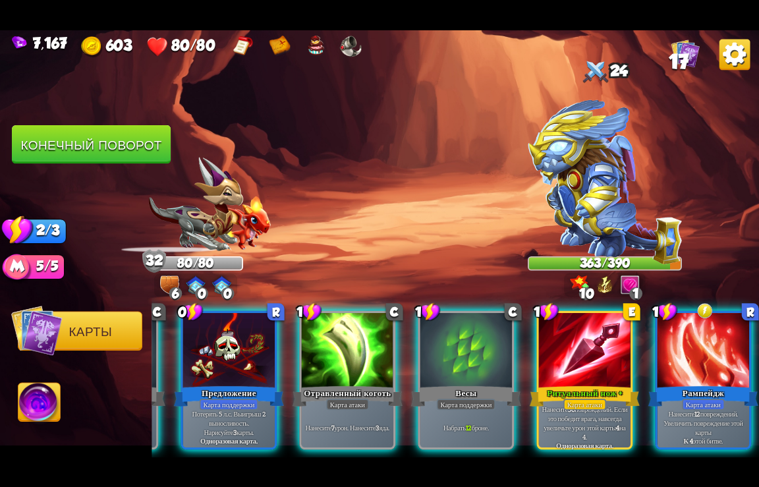
scroll to position [0, 125]
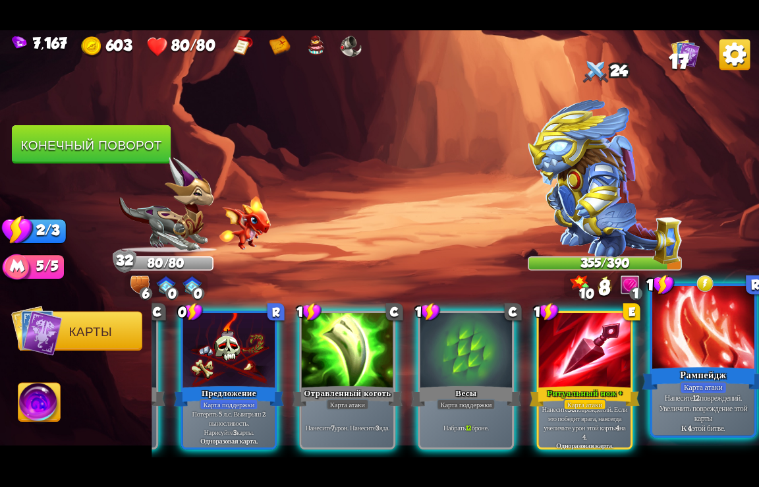
click at [710, 347] on div at bounding box center [704, 328] width 102 height 86
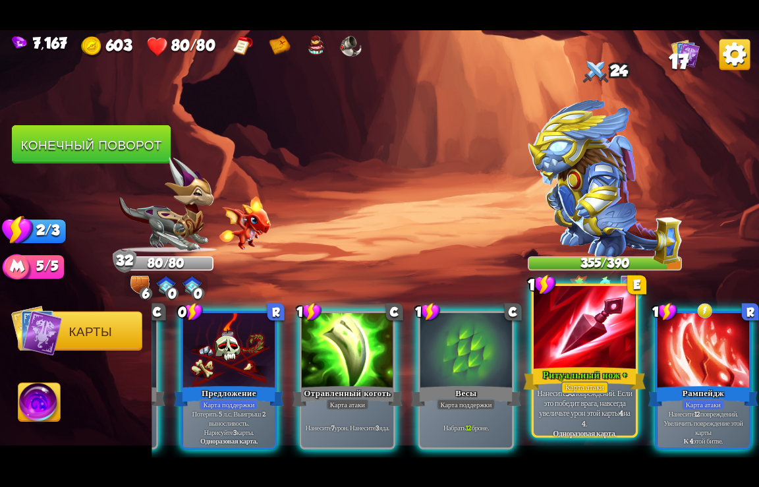
scroll to position [0, 0]
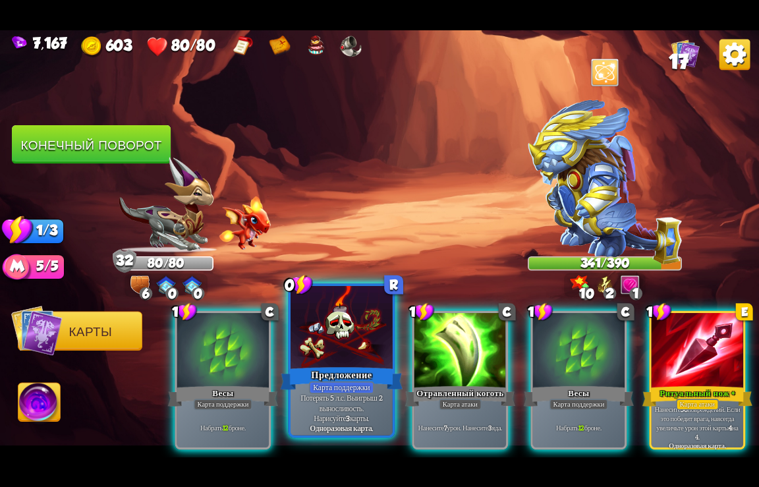
click at [336, 369] on div "Предложение" at bounding box center [342, 378] width 123 height 27
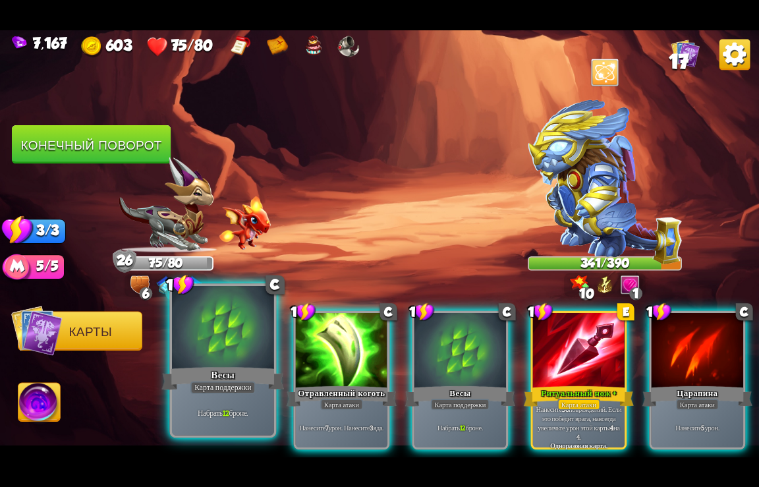
click at [235, 380] on div "Весы" at bounding box center [223, 378] width 123 height 27
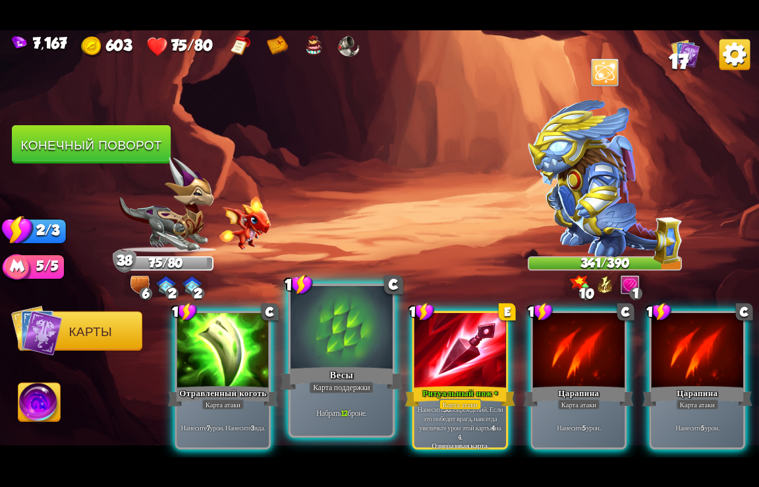
click at [349, 375] on div "Весы" at bounding box center [342, 378] width 123 height 27
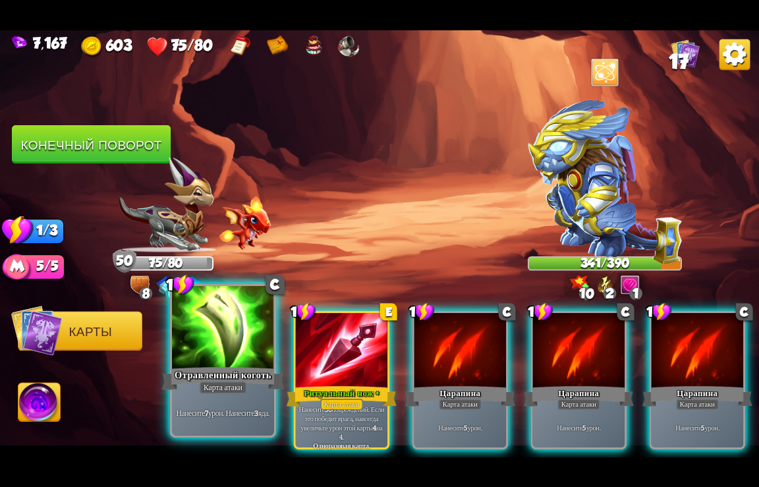
click at [204, 388] on div "Карта атаки" at bounding box center [223, 387] width 47 height 13
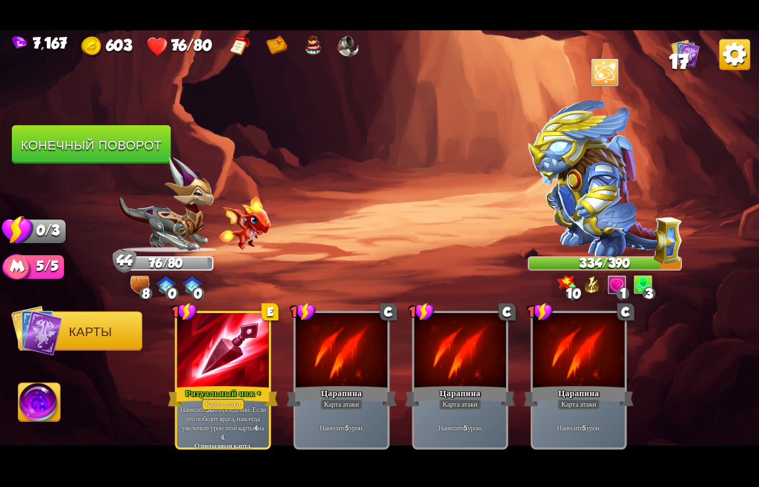
click at [98, 142] on button "Конечный поворот" at bounding box center [91, 144] width 159 height 39
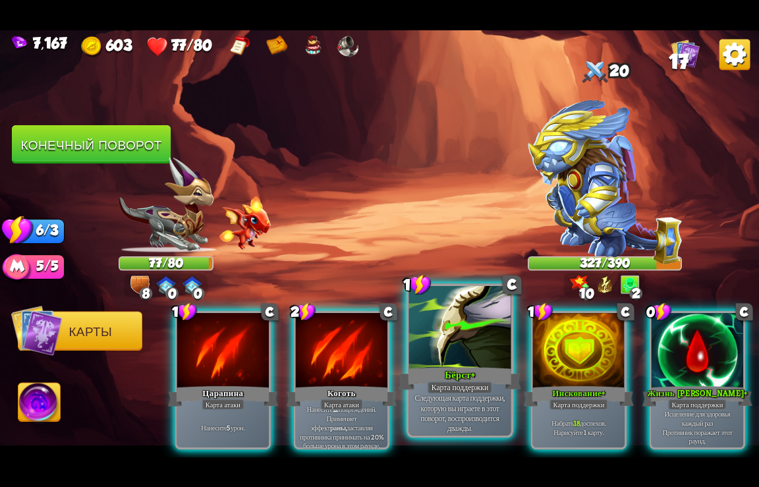
click at [459, 366] on div "Бёрст+" at bounding box center [460, 378] width 123 height 27
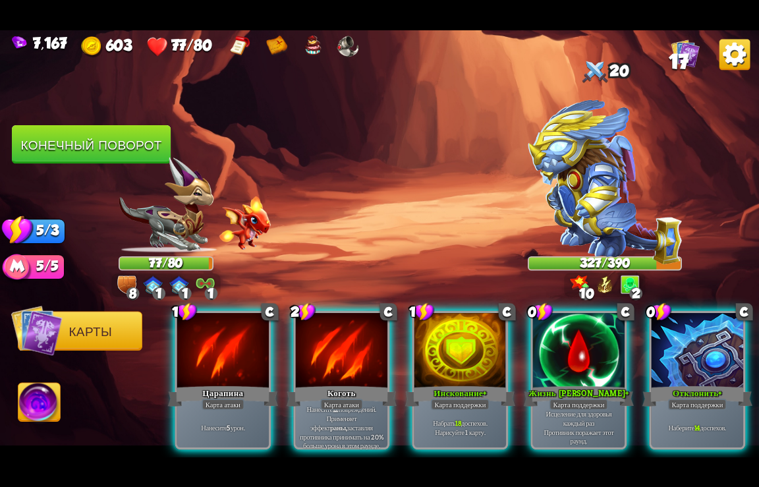
click at [459, 384] on div "Инскование+" at bounding box center [460, 396] width 110 height 24
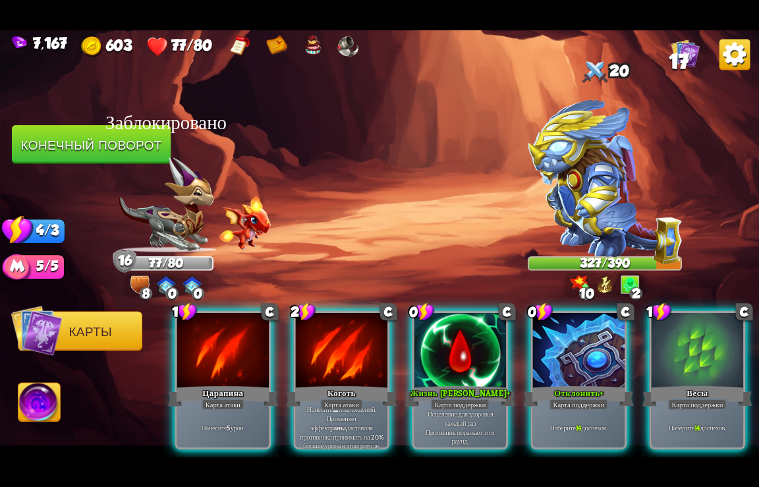
click at [459, 384] on div "Жизнь [PERSON_NAME]+" at bounding box center [460, 396] width 110 height 24
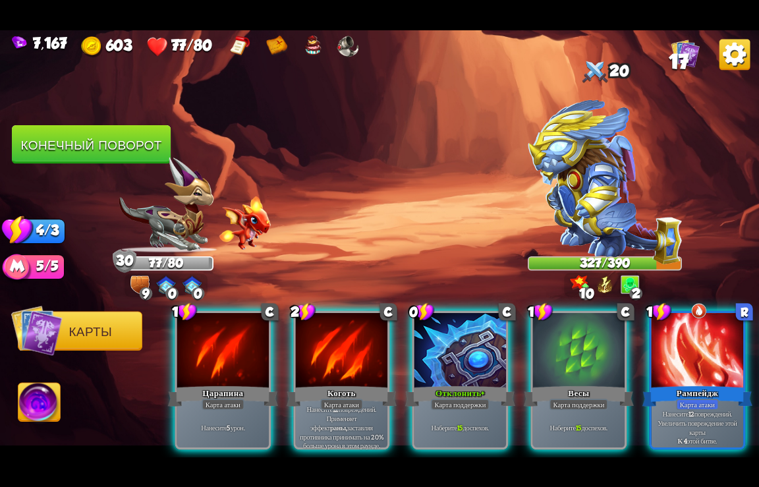
click at [459, 384] on div "Отклонить+" at bounding box center [460, 396] width 110 height 24
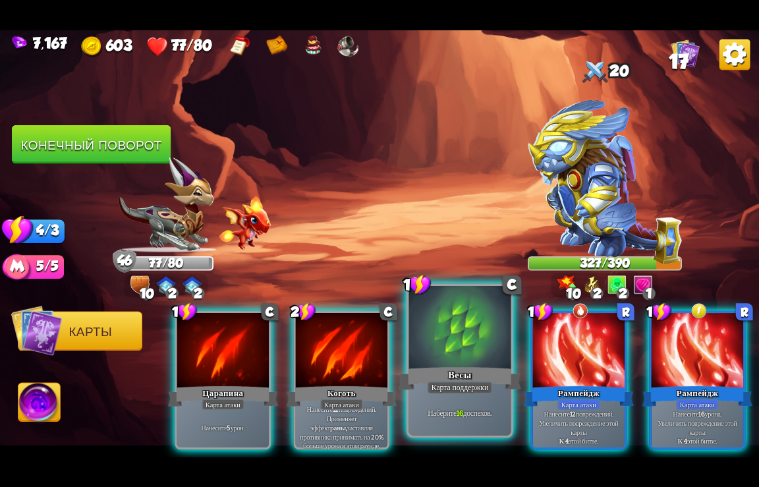
click at [459, 365] on div "Весы" at bounding box center [460, 378] width 123 height 27
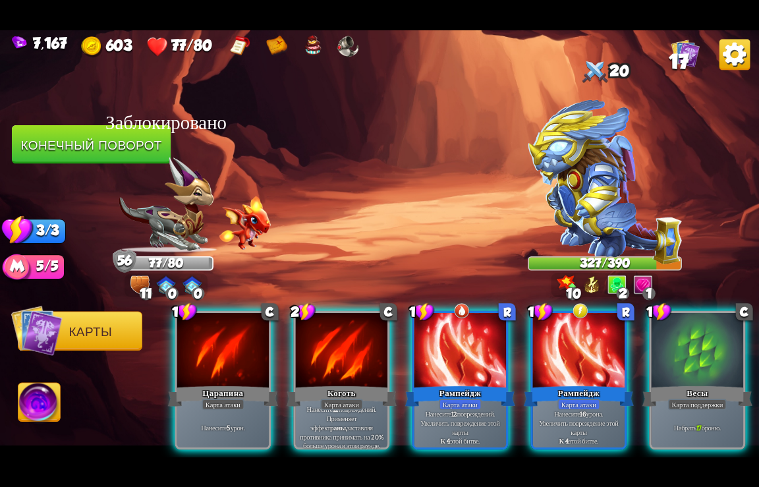
click at [459, 384] on div "Рампейдж" at bounding box center [460, 396] width 110 height 24
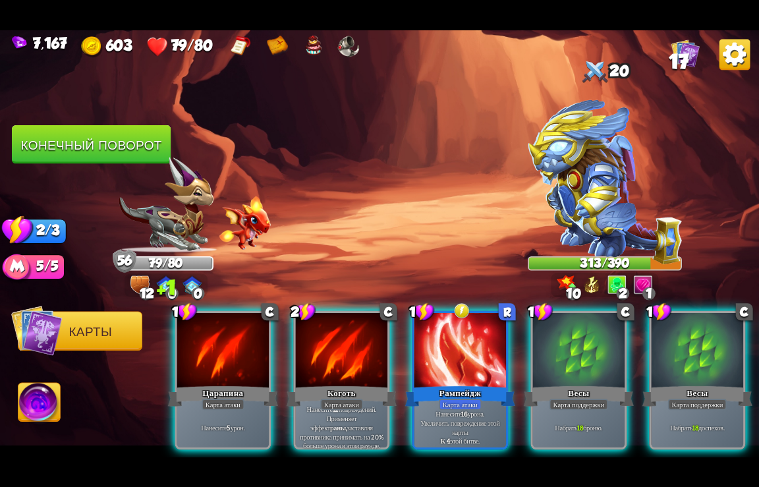
click at [459, 384] on div "Рампейдж" at bounding box center [460, 396] width 110 height 24
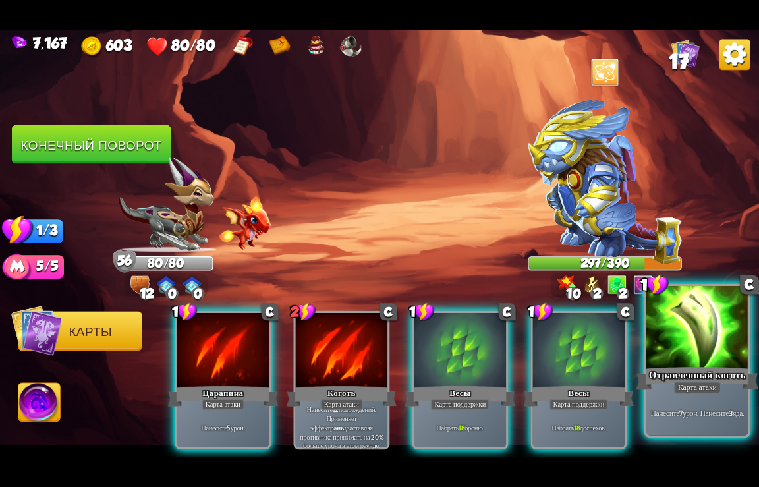
click at [668, 369] on div "Отравленный коготь" at bounding box center [698, 378] width 123 height 27
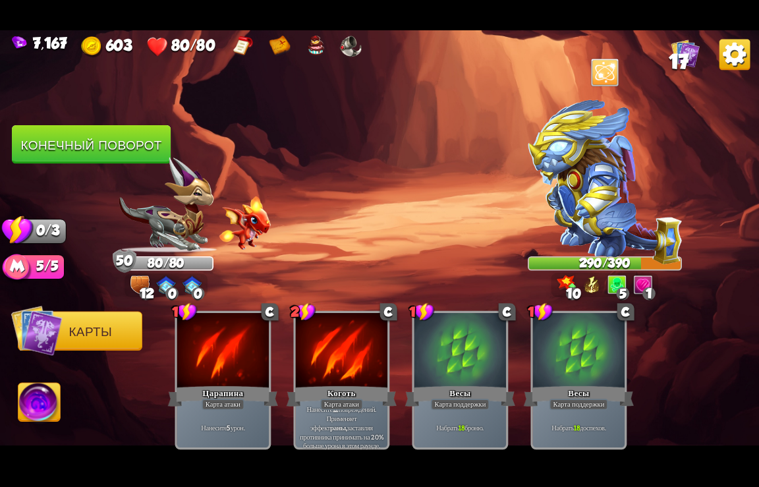
click at [107, 133] on button "Конечный поворот" at bounding box center [91, 144] width 159 height 39
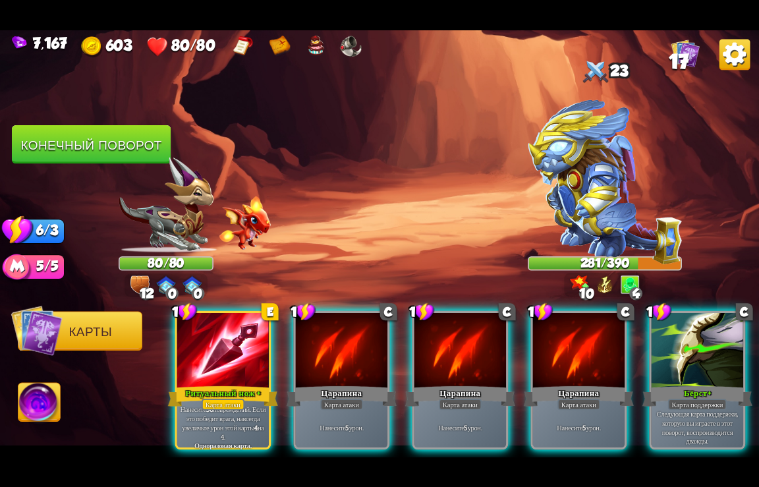
drag, startPoint x: 321, startPoint y: 457, endPoint x: 357, endPoint y: 459, distance: 35.7
click at [357, 459] on div "7,167 603 80/80 17 Выберите врага для атаки... You don't have enough stamina to…" at bounding box center [379, 243] width 759 height 487
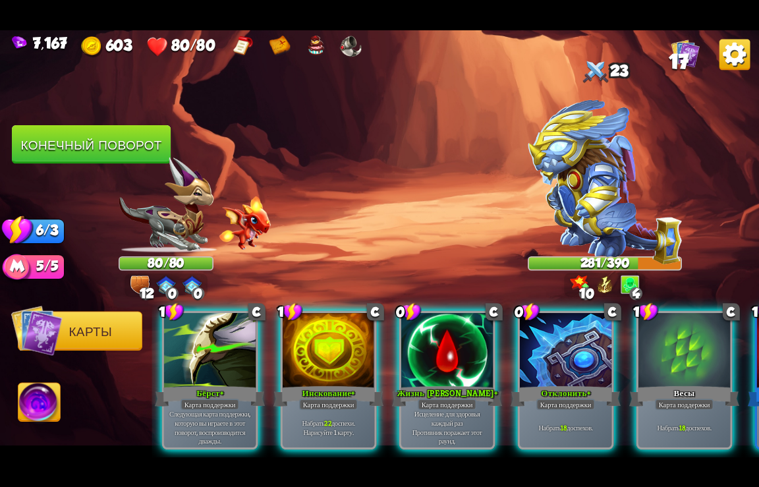
scroll to position [0, 544]
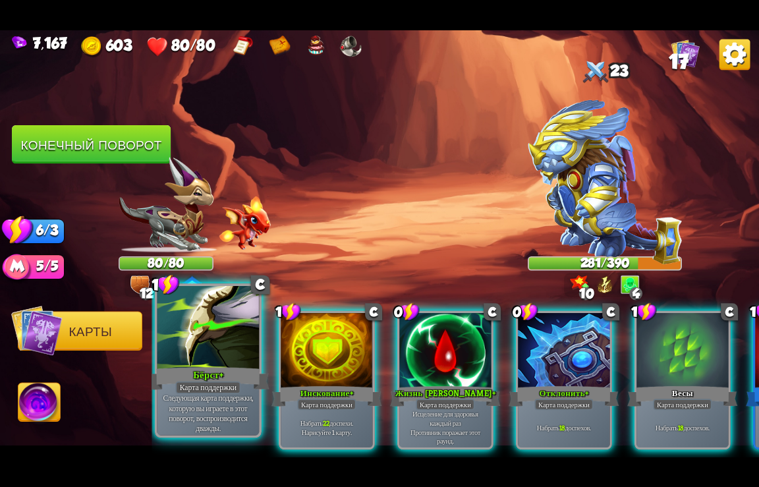
click at [197, 355] on div at bounding box center [209, 328] width 102 height 86
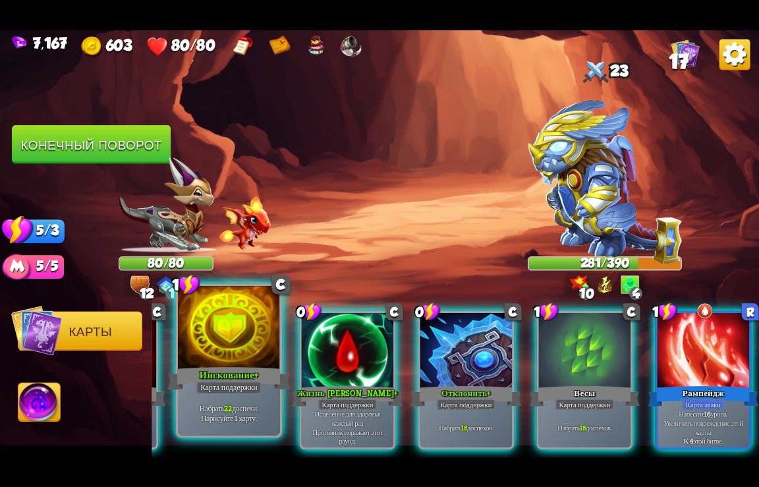
scroll to position [0, 521]
click at [219, 349] on div at bounding box center [229, 328] width 102 height 86
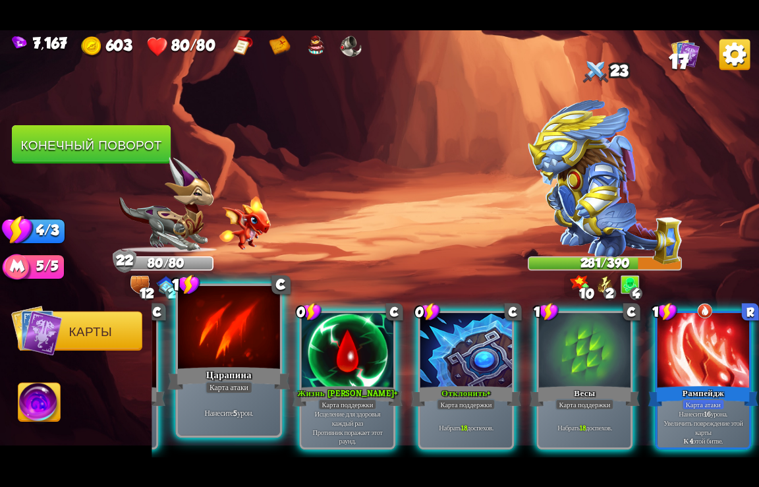
scroll to position [0, 389]
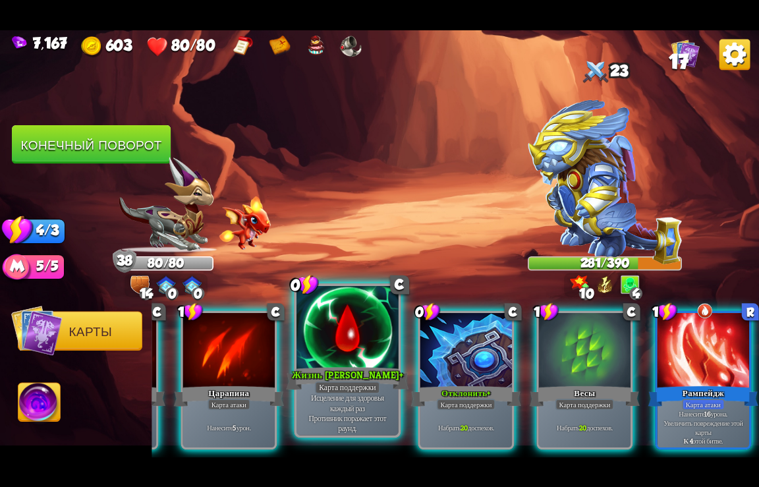
click at [347, 392] on div "Карта поддержки" at bounding box center [347, 387] width 65 height 13
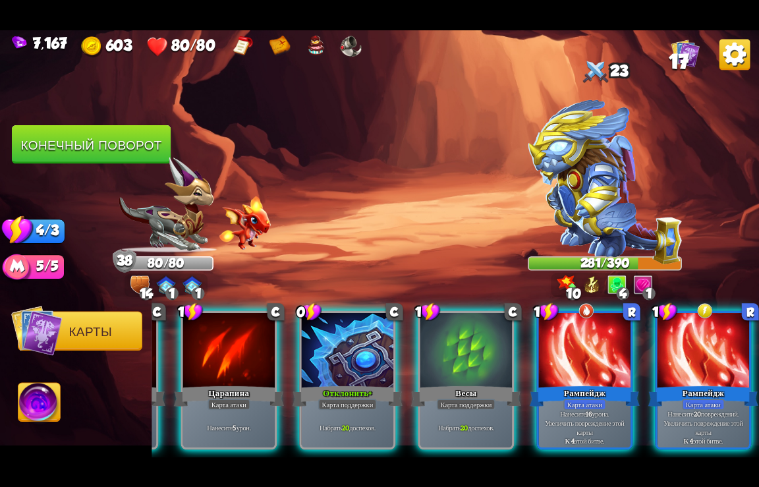
click at [347, 399] on div "Карта поддержки" at bounding box center [347, 404] width 59 height 11
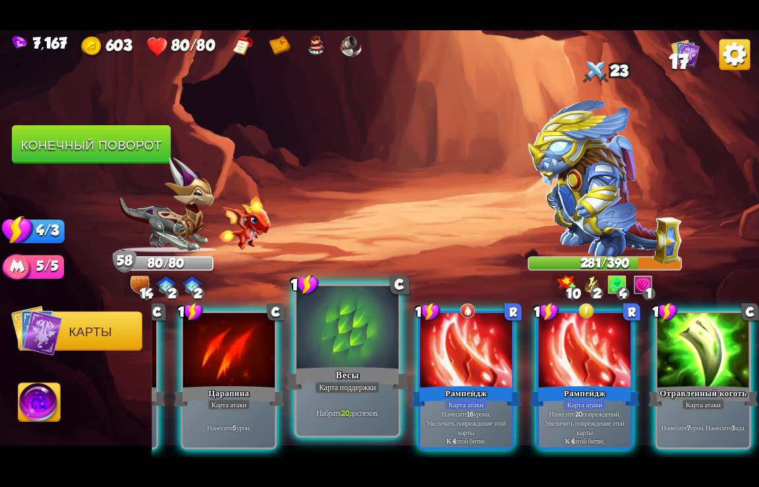
click at [347, 393] on div "Карта поддержки" at bounding box center [347, 387] width 65 height 13
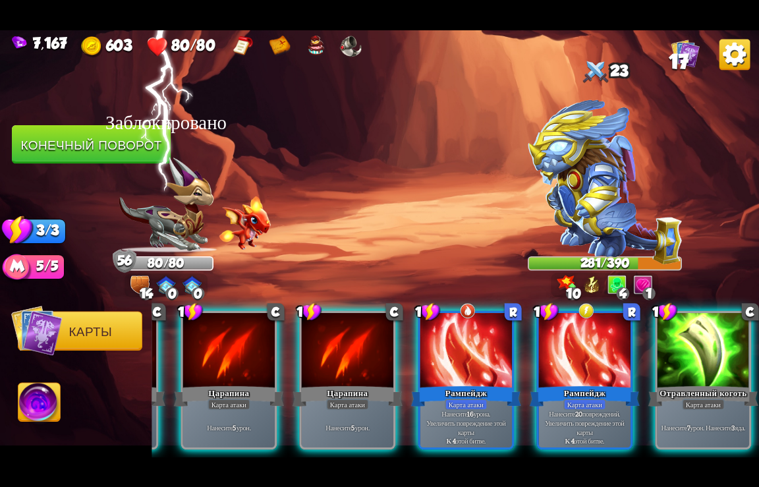
scroll to position [0, 257]
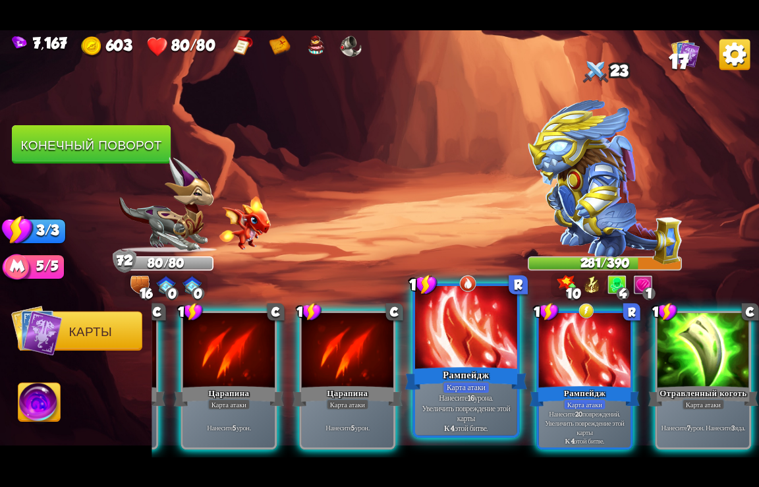
click at [461, 367] on div "Рампейдж" at bounding box center [466, 378] width 123 height 27
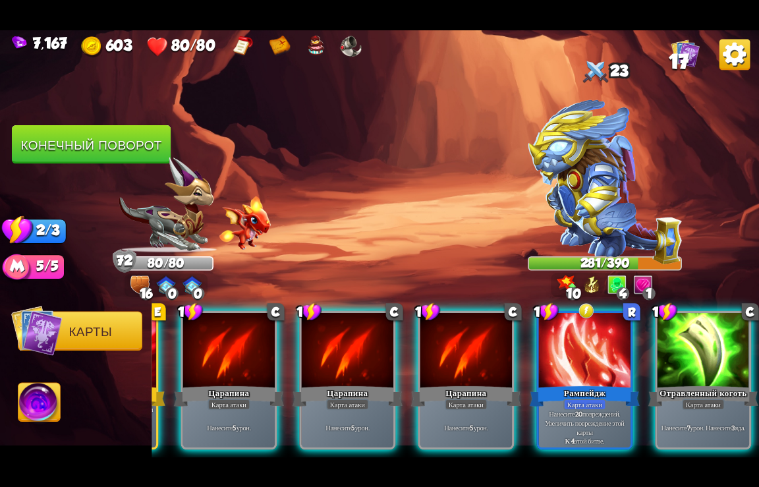
scroll to position [0, 125]
click at [564, 363] on div at bounding box center [585, 350] width 92 height 77
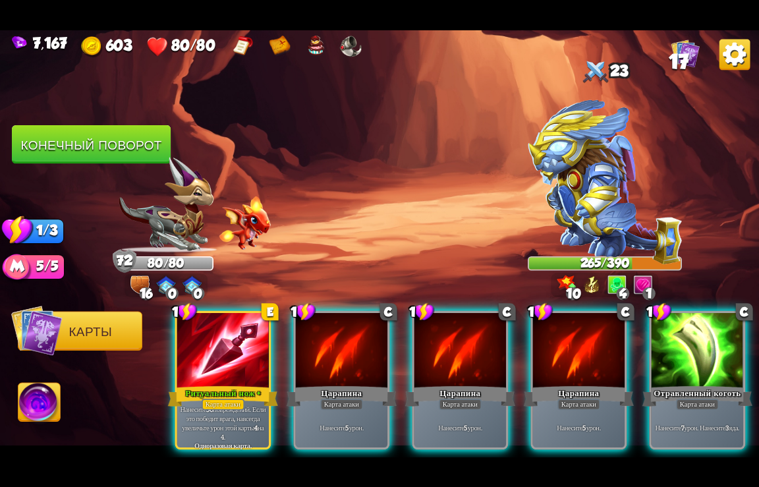
scroll to position [0, 0]
drag, startPoint x: 713, startPoint y: 375, endPoint x: 723, endPoint y: 368, distance: 12.4
click at [722, 384] on div "Отравленный коготь" at bounding box center [698, 396] width 110 height 24
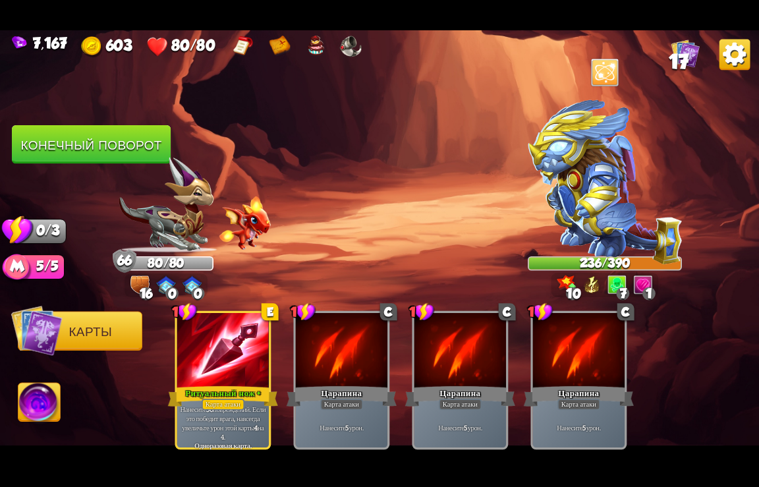
click at [57, 146] on button "Конечный поворот" at bounding box center [91, 144] width 159 height 39
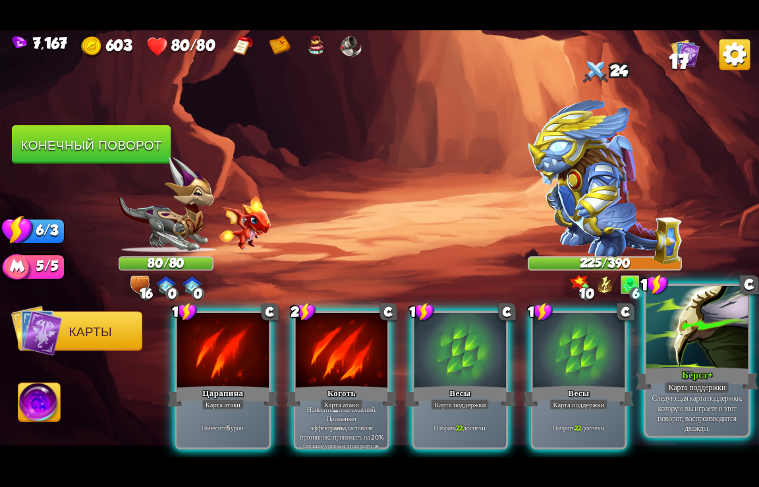
click at [654, 378] on div "Бёрст+" at bounding box center [698, 378] width 123 height 27
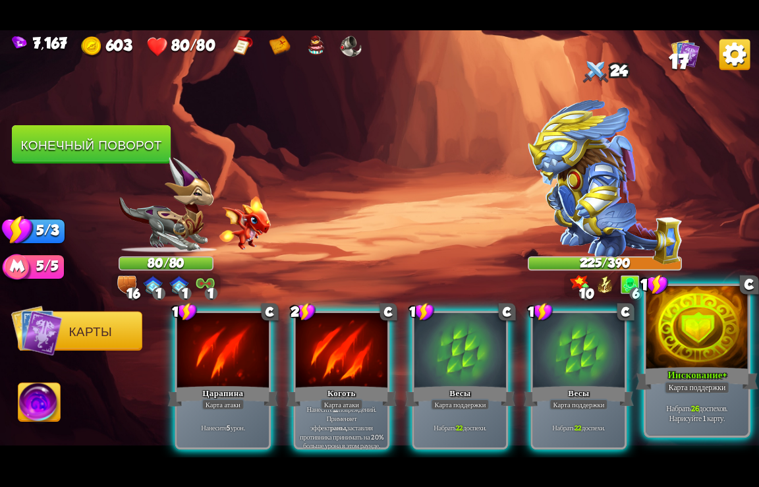
click at [674, 377] on div "Инскование+" at bounding box center [698, 378] width 123 height 27
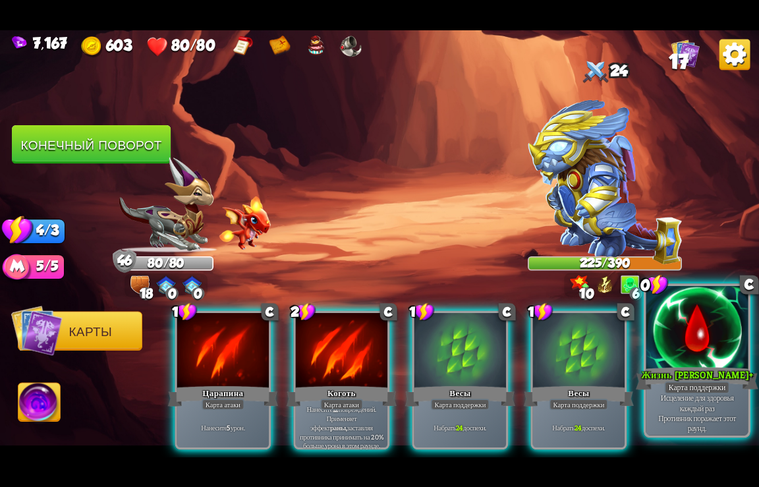
click at [674, 378] on div "Жизнь [PERSON_NAME]+" at bounding box center [698, 378] width 123 height 27
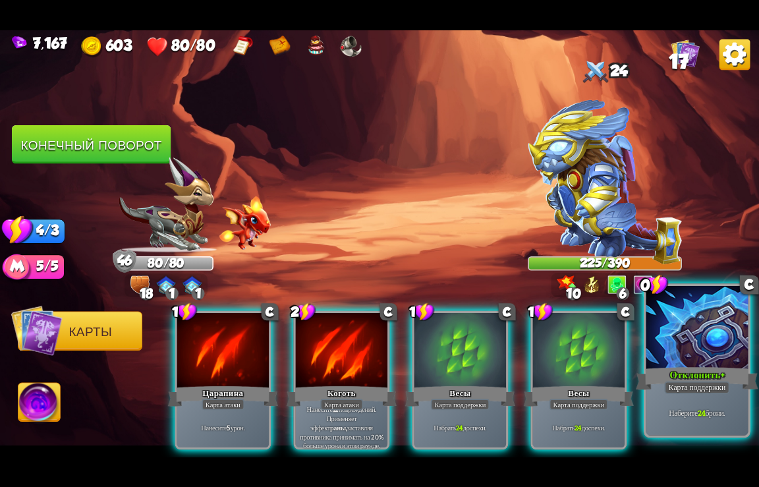
click at [674, 378] on div "Отклонить+" at bounding box center [698, 378] width 123 height 27
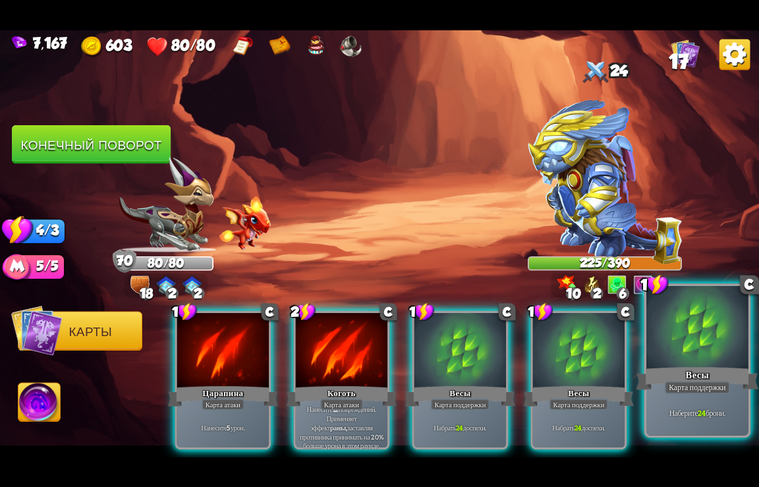
click at [668, 378] on div "Весы" at bounding box center [698, 378] width 123 height 27
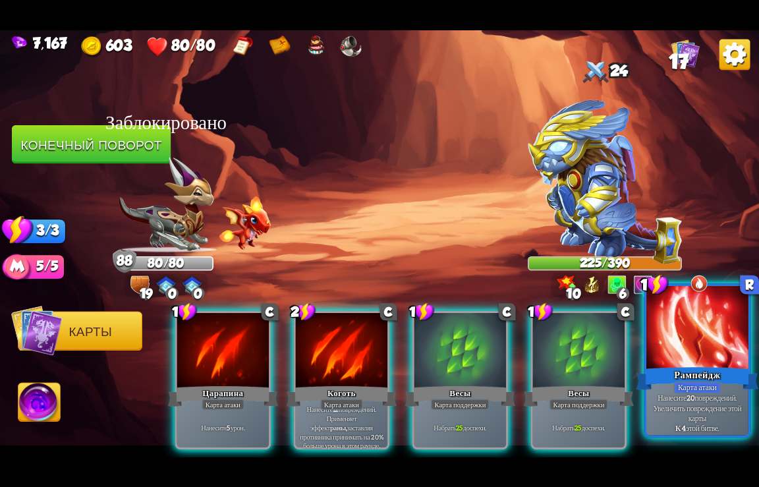
click at [668, 372] on div "Рампейдж" at bounding box center [698, 378] width 123 height 27
click at [666, 372] on div "Рампейдж" at bounding box center [698, 378] width 123 height 27
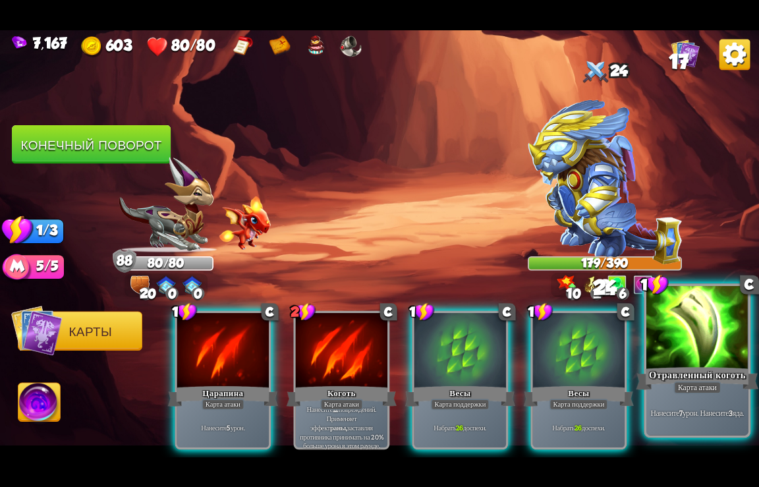
click at [681, 363] on div at bounding box center [698, 328] width 102 height 86
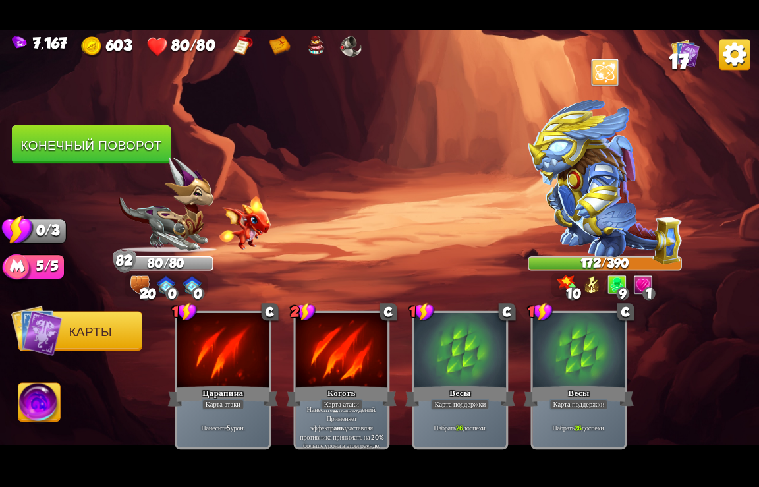
click at [87, 152] on button "Конечный поворот" at bounding box center [91, 144] width 159 height 39
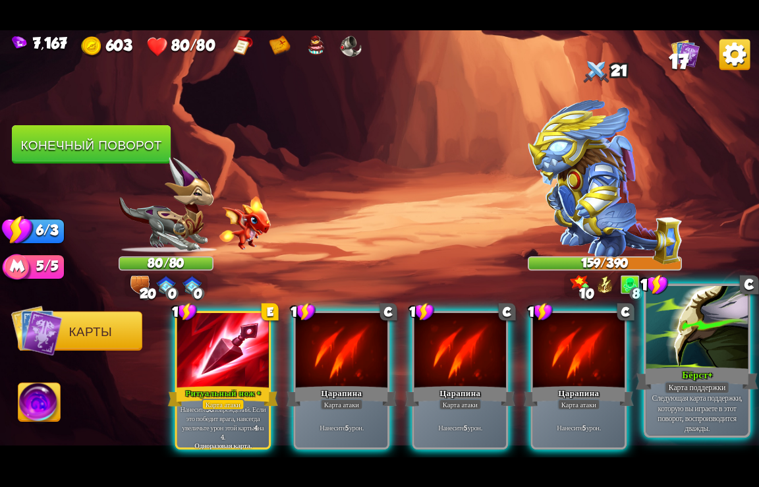
click at [682, 388] on div "Карта поддержки" at bounding box center [697, 387] width 65 height 13
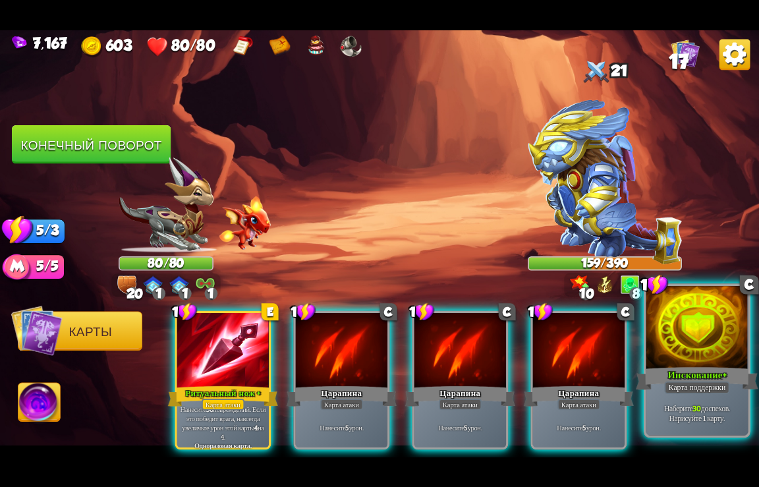
click at [678, 359] on div at bounding box center [698, 328] width 102 height 86
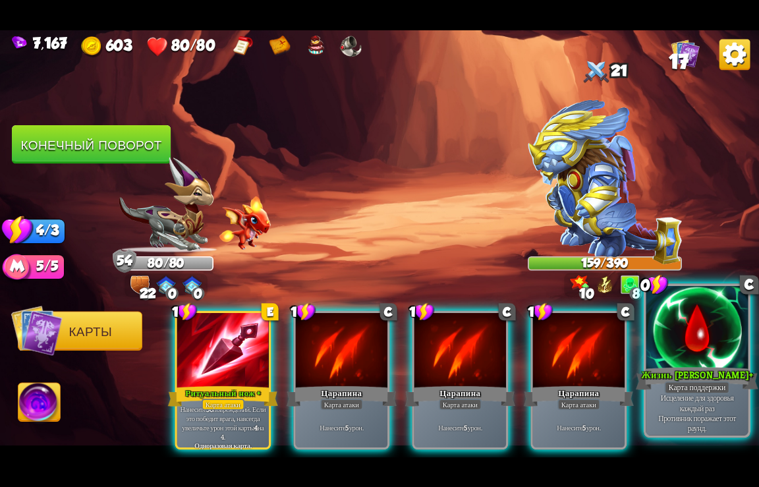
click at [676, 355] on div at bounding box center [698, 328] width 102 height 86
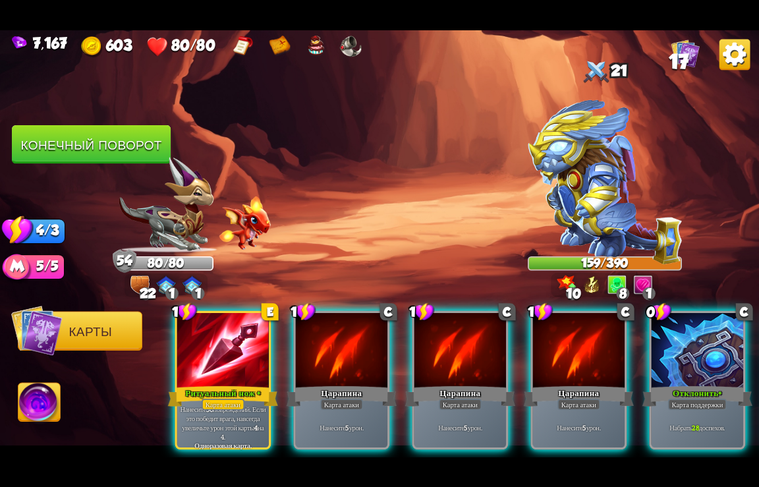
click at [676, 355] on div at bounding box center [698, 350] width 92 height 77
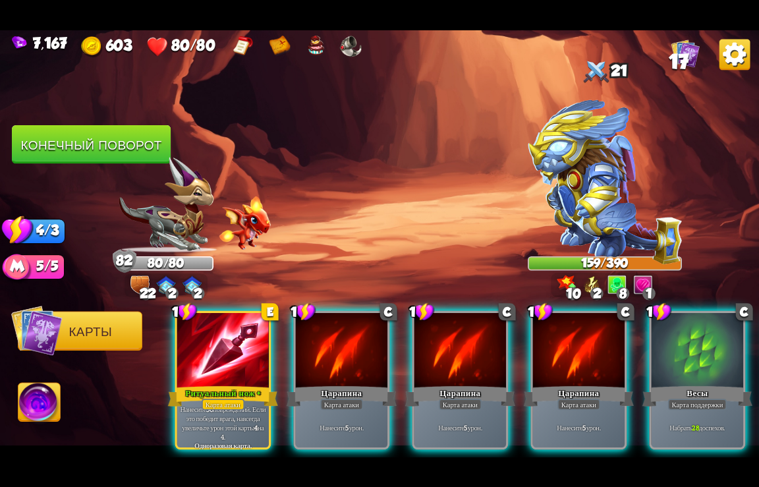
click at [676, 355] on div at bounding box center [698, 350] width 92 height 77
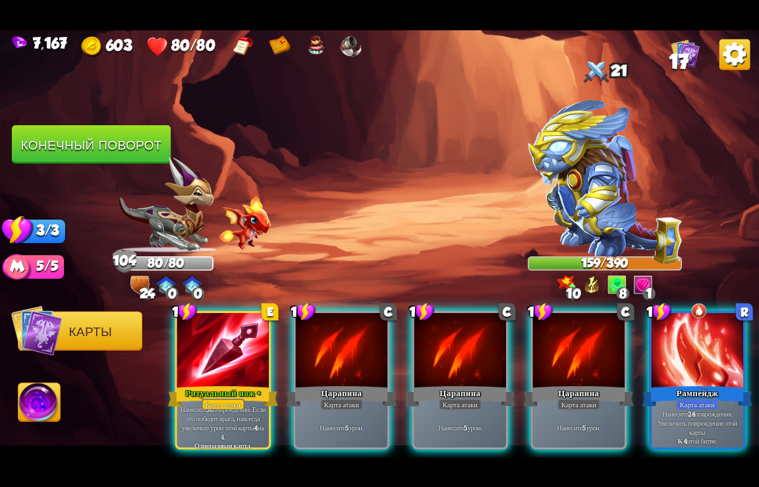
click at [676, 355] on div at bounding box center [698, 350] width 92 height 77
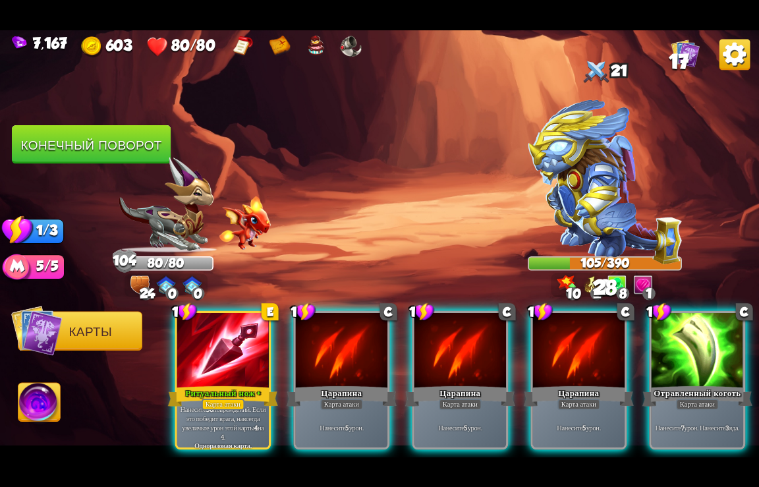
click at [676, 355] on div at bounding box center [698, 350] width 92 height 77
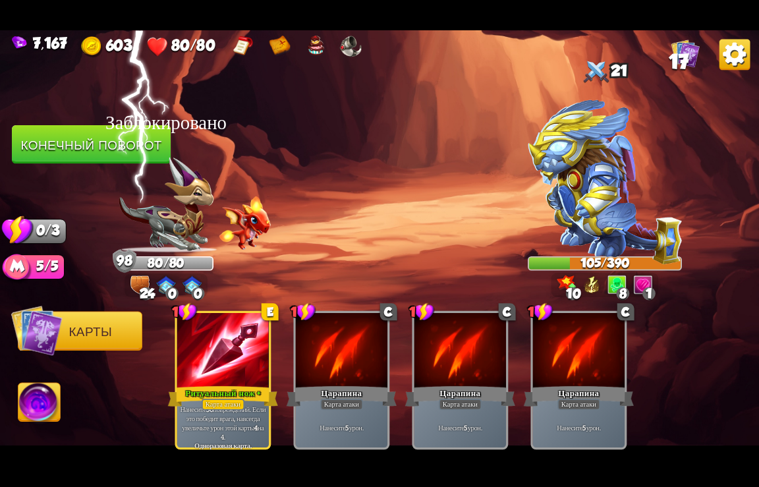
click at [89, 144] on button "Конечный поворот" at bounding box center [91, 144] width 159 height 39
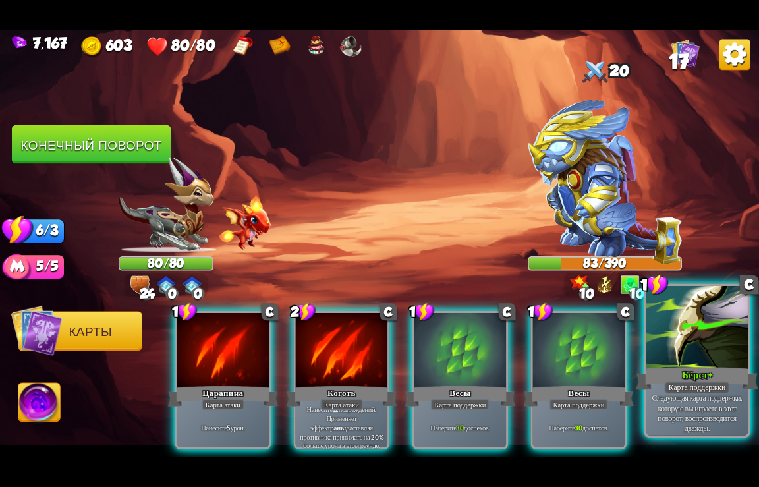
click at [694, 370] on div "Бёрст+" at bounding box center [698, 378] width 123 height 27
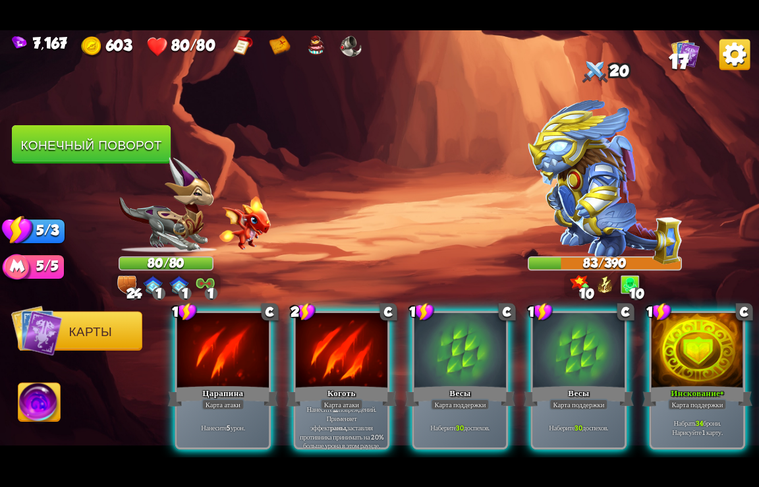
click at [694, 384] on div "Инскование+" at bounding box center [698, 396] width 110 height 24
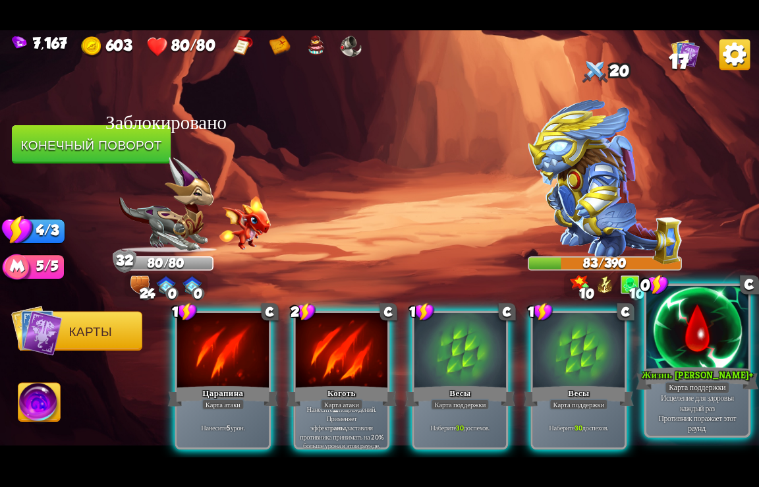
click at [669, 363] on div at bounding box center [698, 328] width 102 height 86
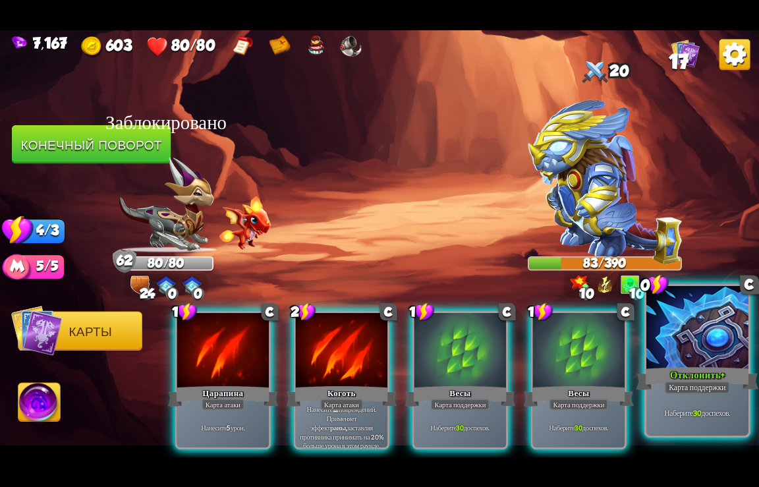
click at [662, 357] on div at bounding box center [698, 328] width 102 height 86
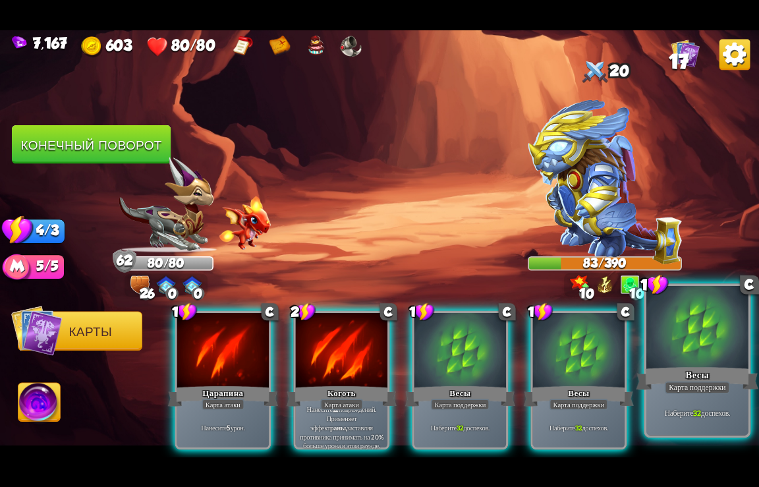
click at [663, 357] on div at bounding box center [698, 328] width 102 height 86
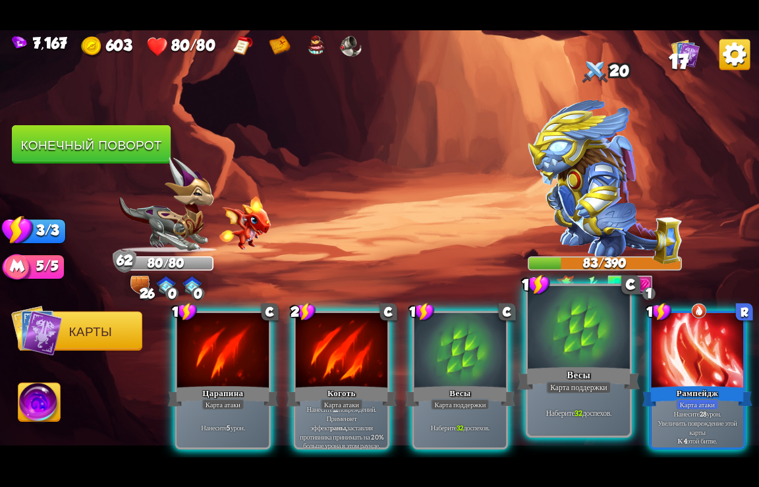
click at [579, 369] on div "Весы" at bounding box center [579, 378] width 123 height 27
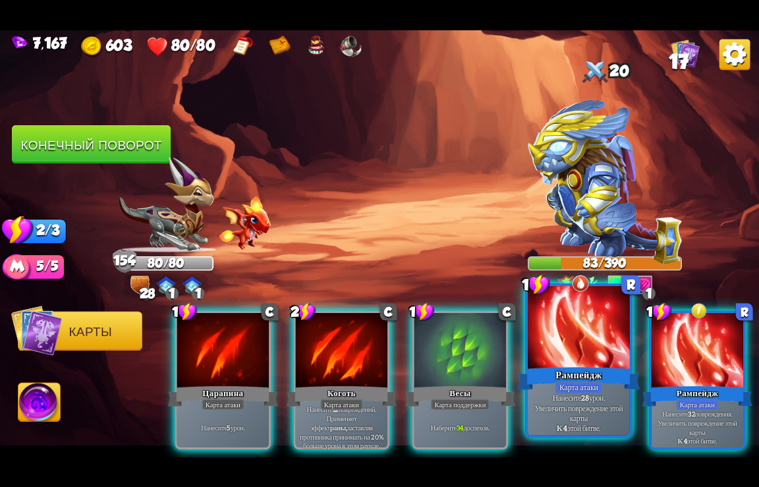
click at [575, 376] on div "Рампейдж" at bounding box center [579, 378] width 123 height 27
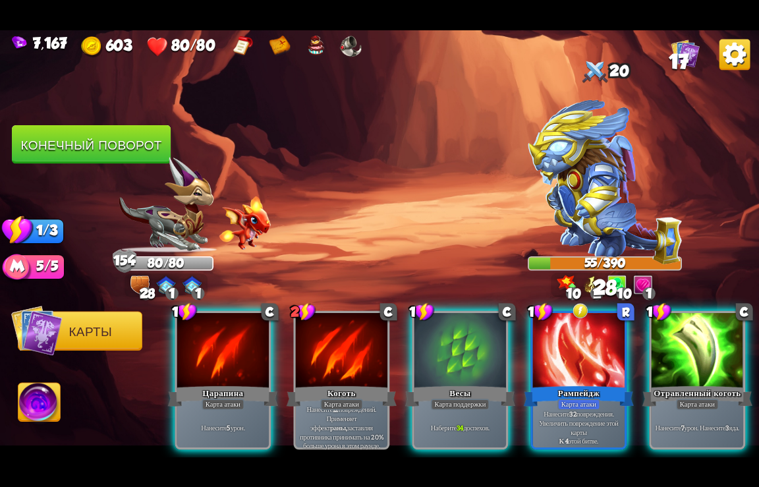
click at [575, 384] on div "Рампейдж" at bounding box center [579, 396] width 110 height 24
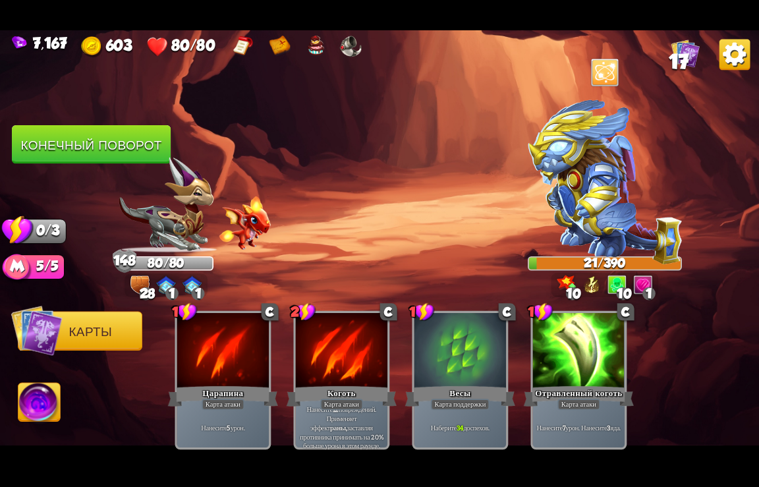
click at [88, 143] on button "Конечный поворот" at bounding box center [91, 144] width 159 height 39
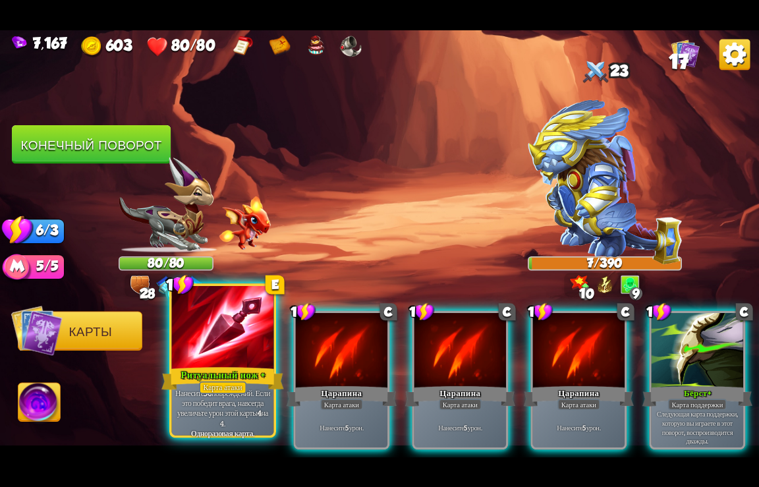
click at [223, 353] on div at bounding box center [223, 328] width 102 height 86
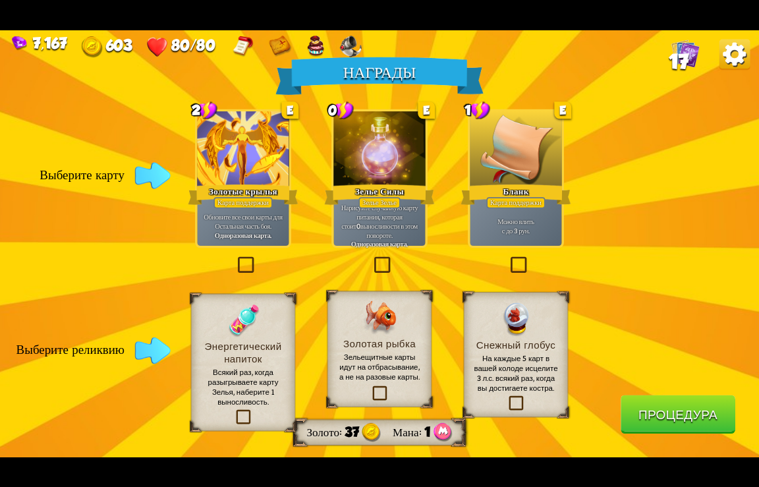
click at [359, 180] on div at bounding box center [380, 149] width 92 height 77
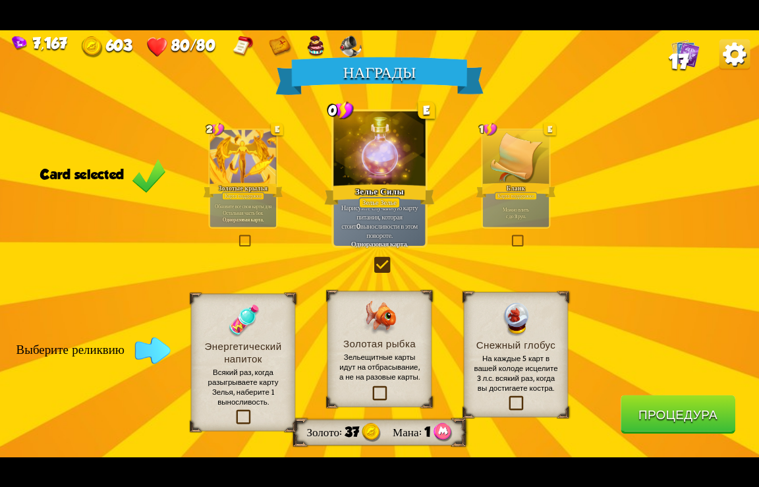
click at [379, 374] on p "Зельещитные карты идут на отбрасывание, а не на разовые карты." at bounding box center [380, 367] width 84 height 30
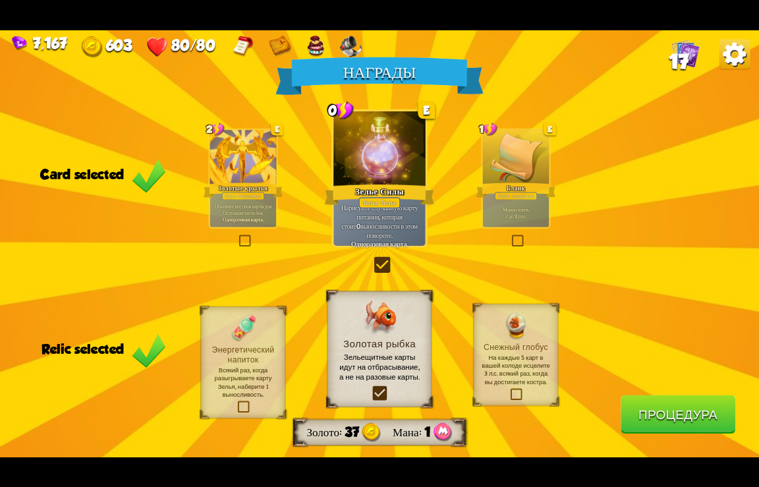
click at [653, 409] on button "Процедура" at bounding box center [678, 414] width 115 height 39
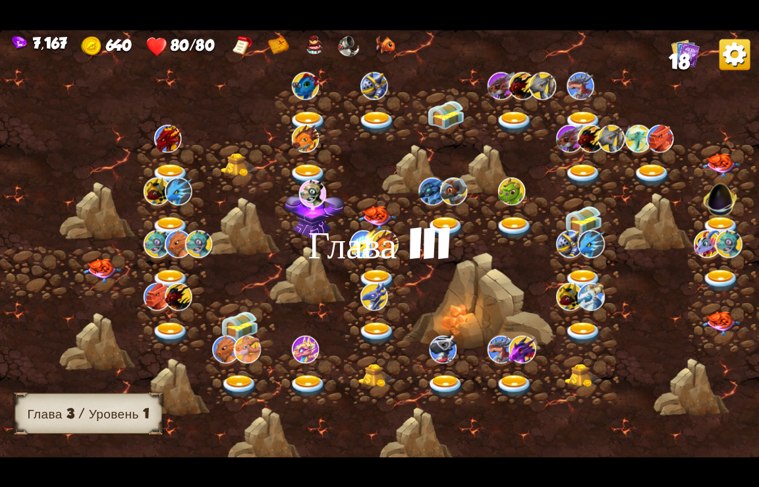
click at [103, 271] on img at bounding box center [102, 270] width 38 height 24
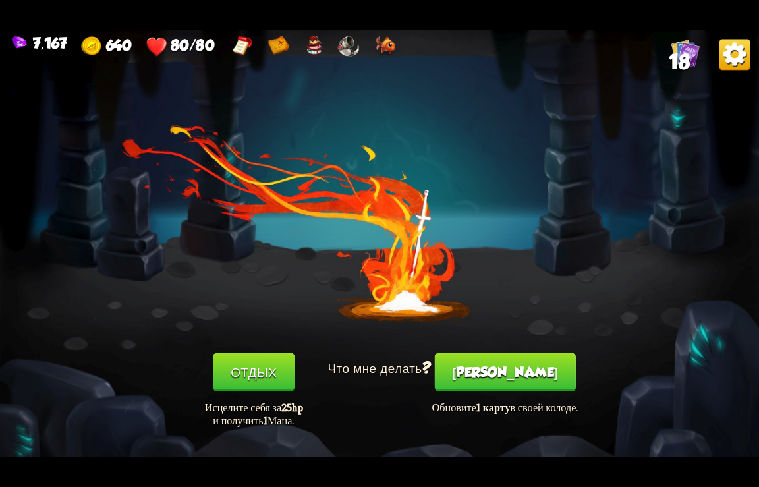
click at [528, 382] on button "[PERSON_NAME]" at bounding box center [505, 372] width 141 height 39
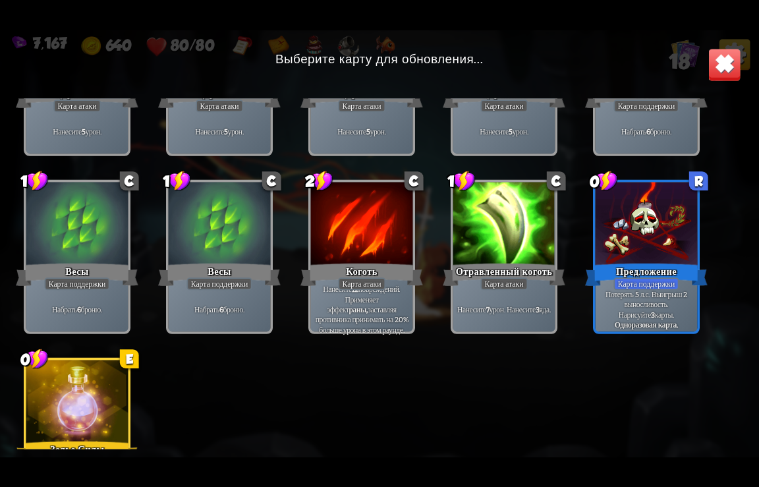
scroll to position [167, 0]
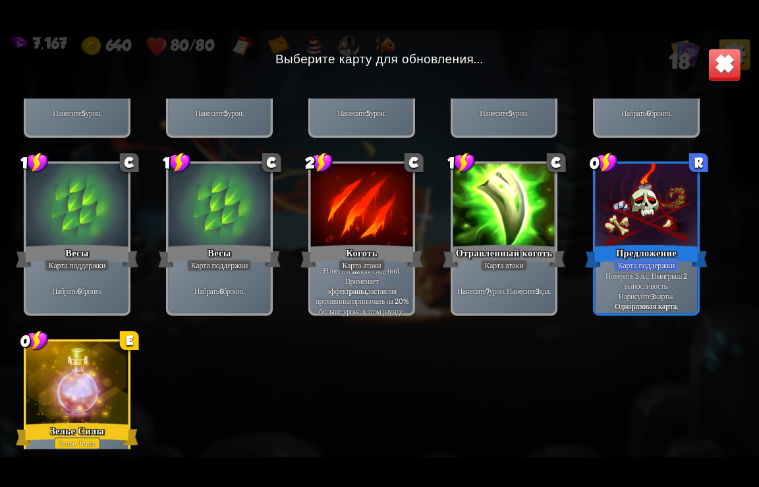
click at [82, 383] on div at bounding box center [77, 384] width 102 height 86
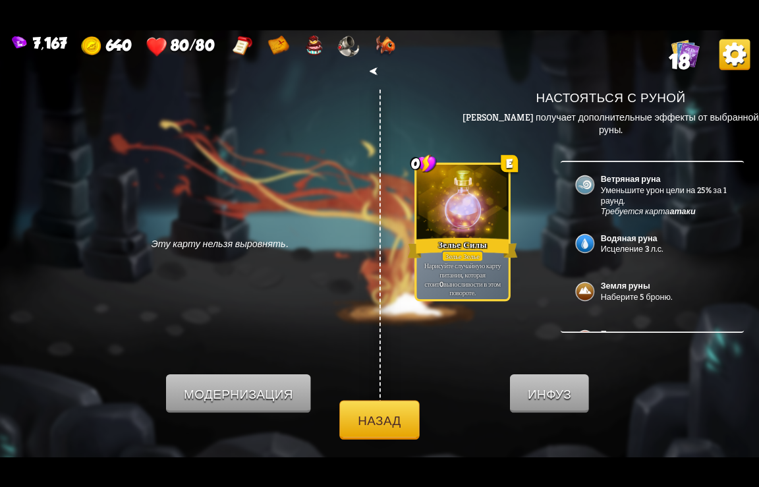
click at [375, 436] on button "Назад" at bounding box center [379, 419] width 80 height 39
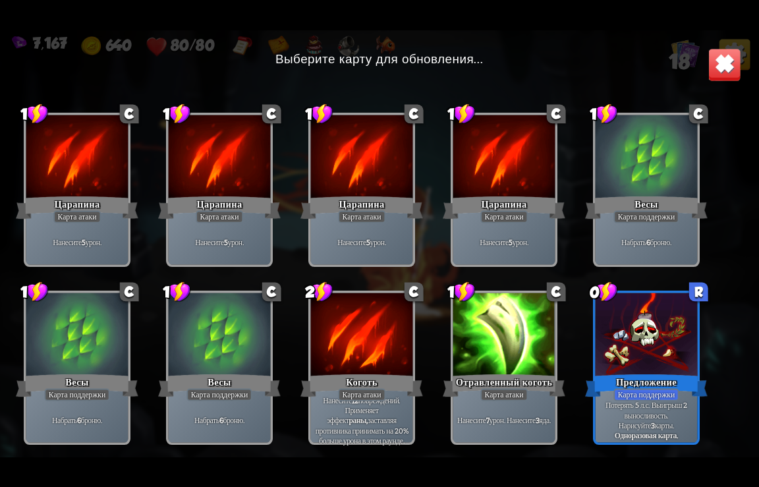
scroll to position [15, 0]
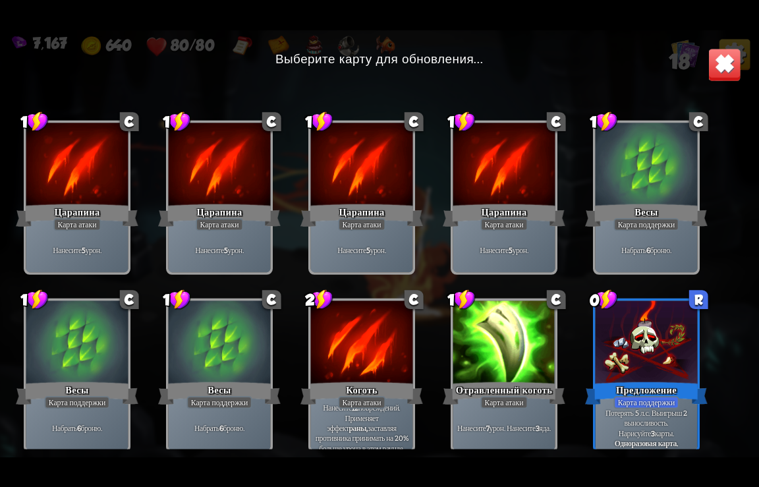
click at [640, 370] on div at bounding box center [647, 344] width 102 height 86
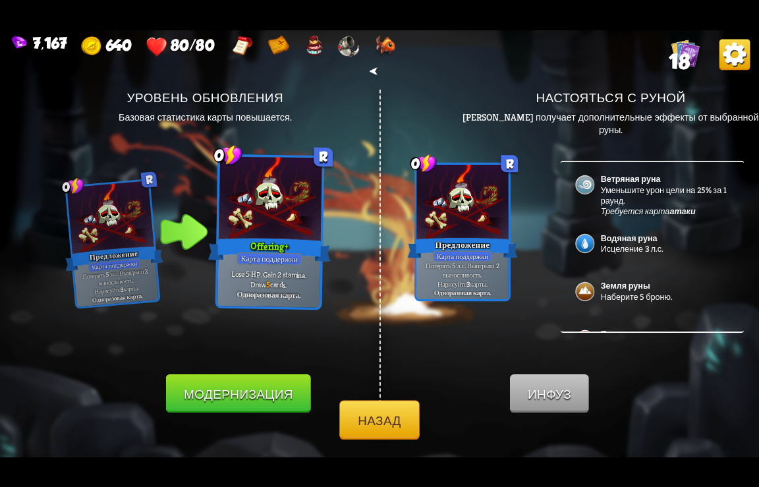
click at [252, 394] on button "Модернизация" at bounding box center [238, 393] width 145 height 39
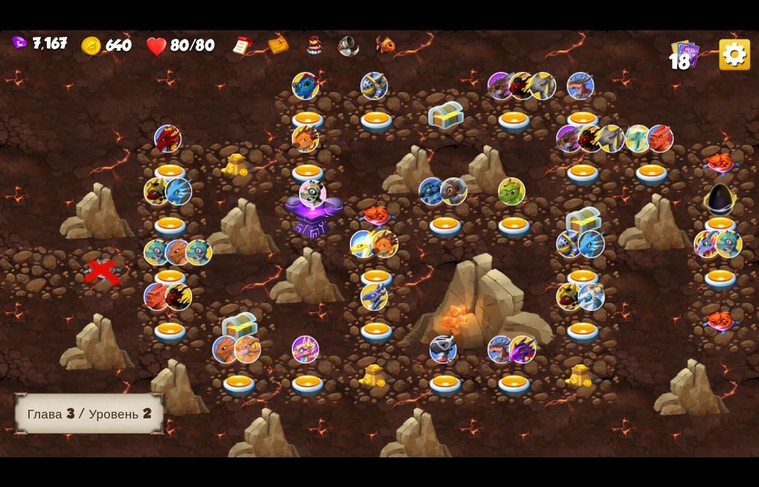
click at [166, 267] on div at bounding box center [172, 273] width 69 height 53
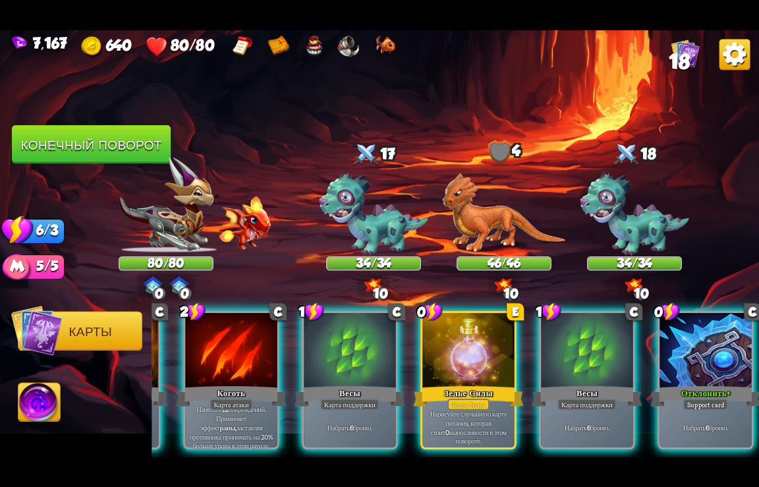
scroll to position [0, 653]
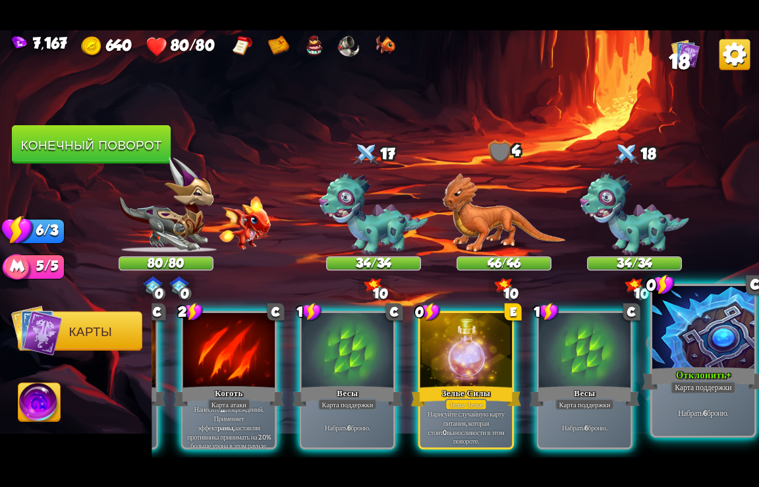
click at [709, 361] on div at bounding box center [704, 328] width 102 height 86
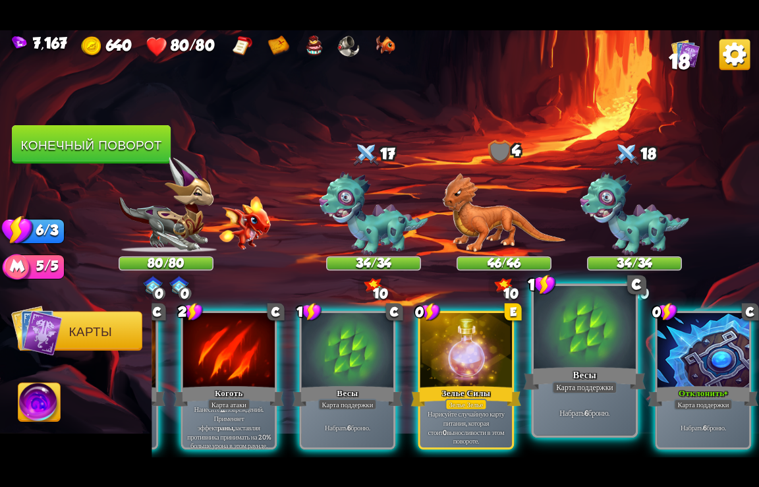
scroll to position [0, 521]
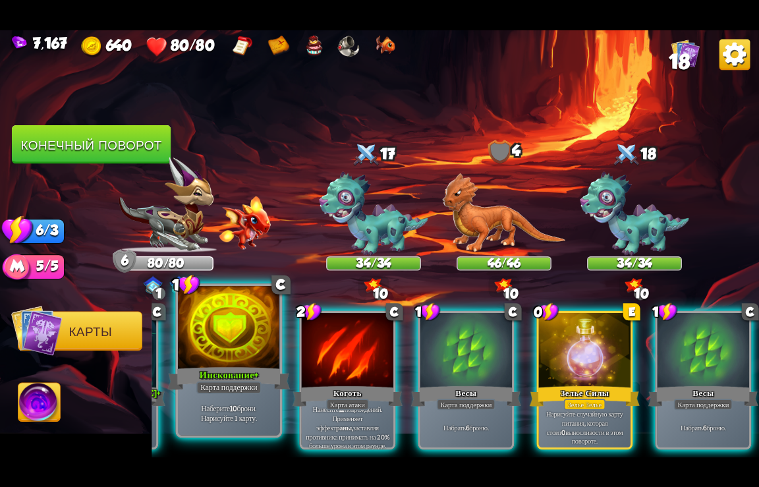
click at [231, 372] on div "Инскование+" at bounding box center [229, 378] width 123 height 27
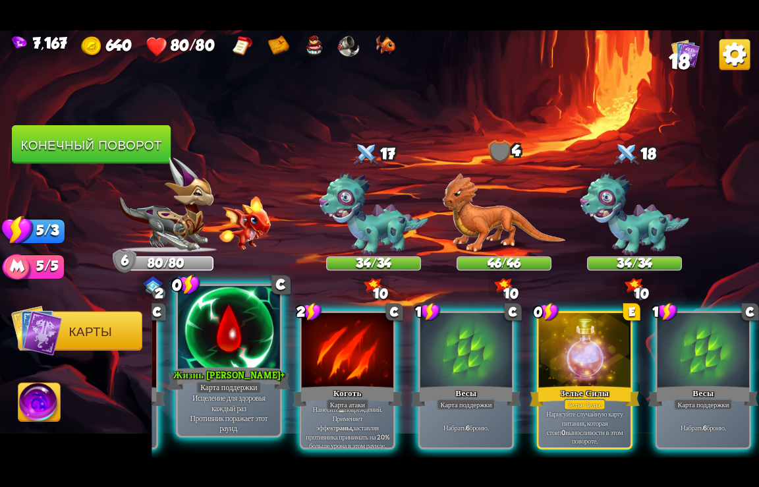
scroll to position [0, 389]
click at [236, 347] on div at bounding box center [229, 328] width 102 height 86
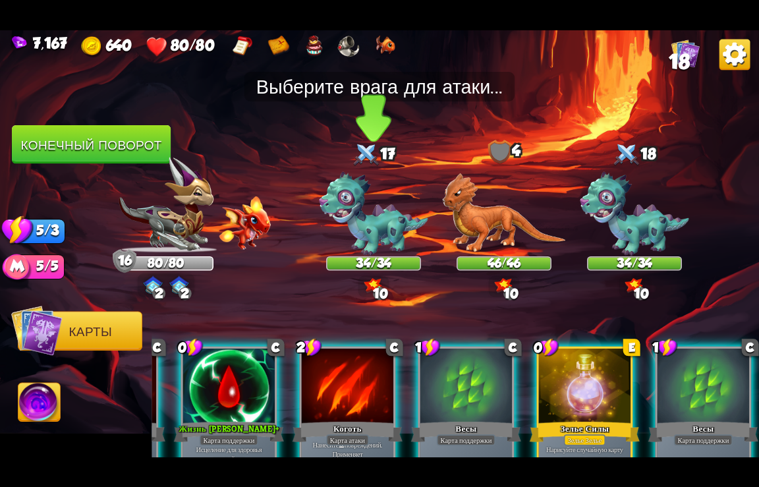
click at [391, 227] on img at bounding box center [373, 213] width 109 height 84
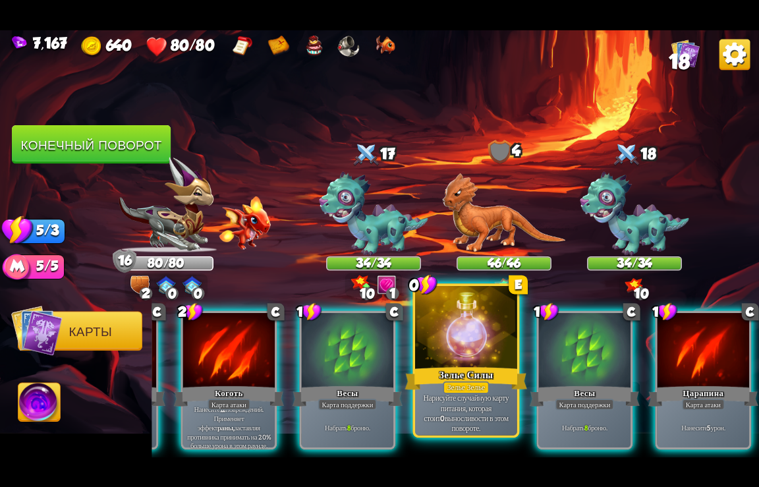
click at [466, 359] on div at bounding box center [466, 328] width 102 height 86
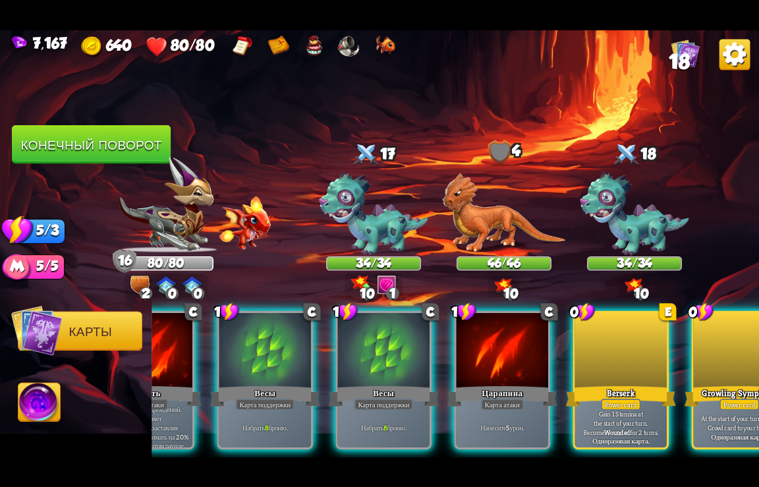
scroll to position [0, 521]
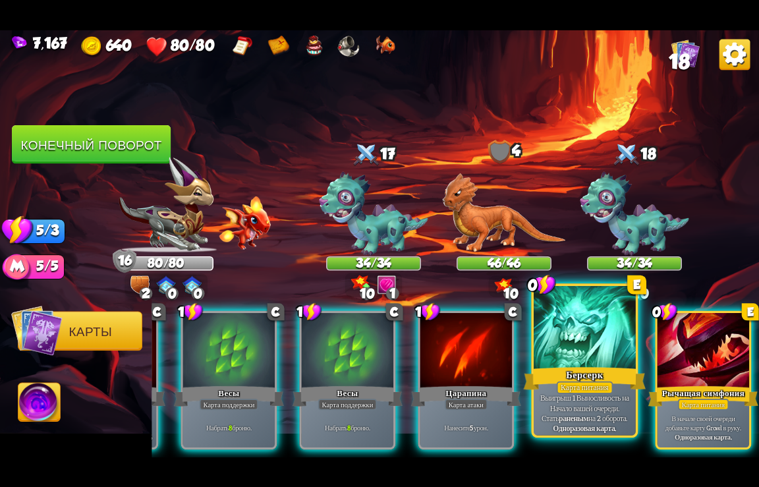
click at [577, 425] on b "Одноразовая карта." at bounding box center [584, 428] width 63 height 10
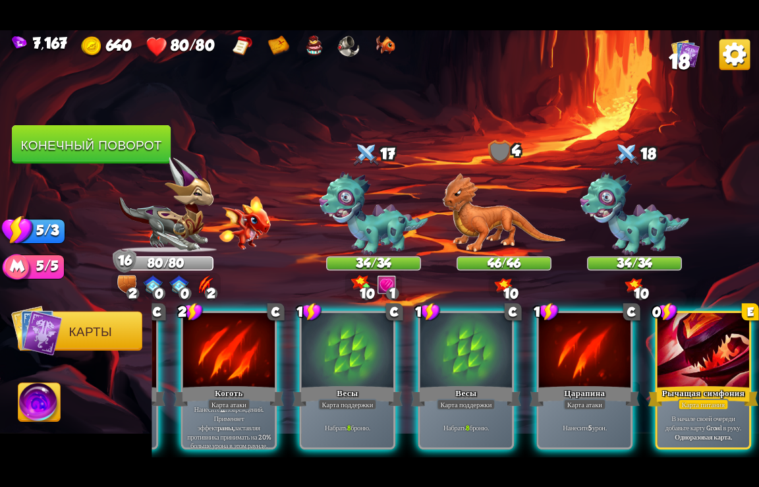
scroll to position [0, 389]
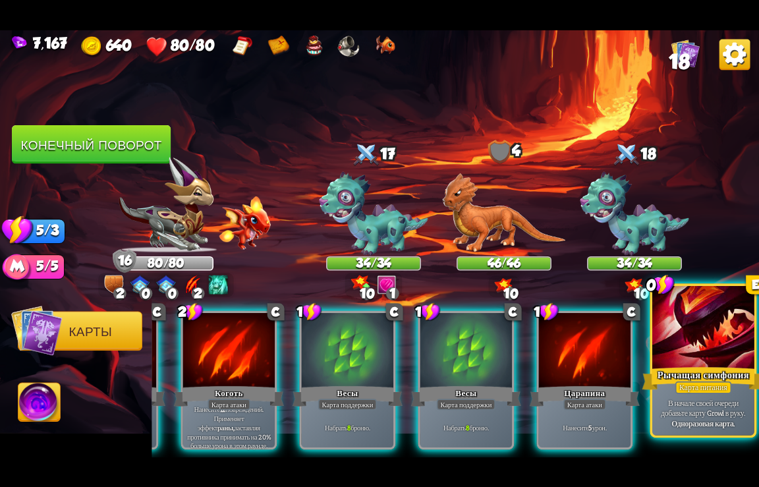
click at [726, 394] on div "Карта питания" at bounding box center [704, 387] width 56 height 13
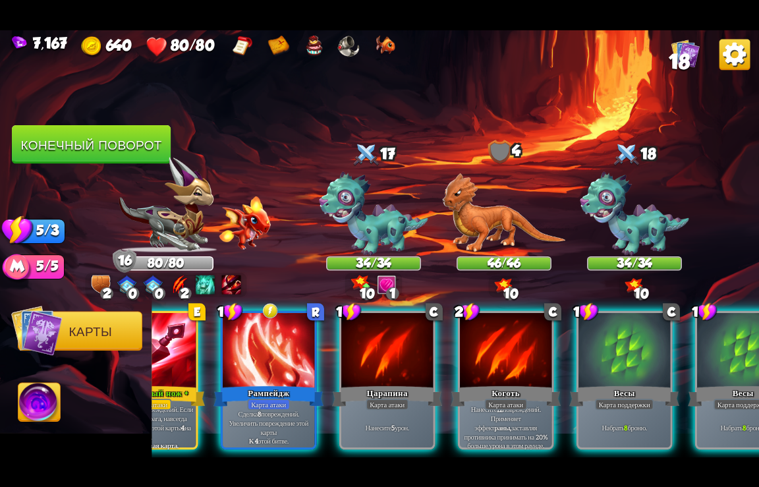
scroll to position [0, 76]
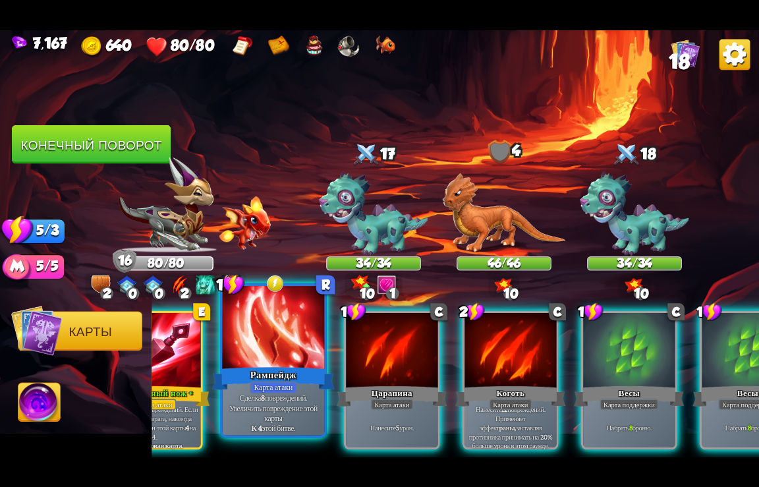
click at [299, 360] on div at bounding box center [274, 328] width 102 height 86
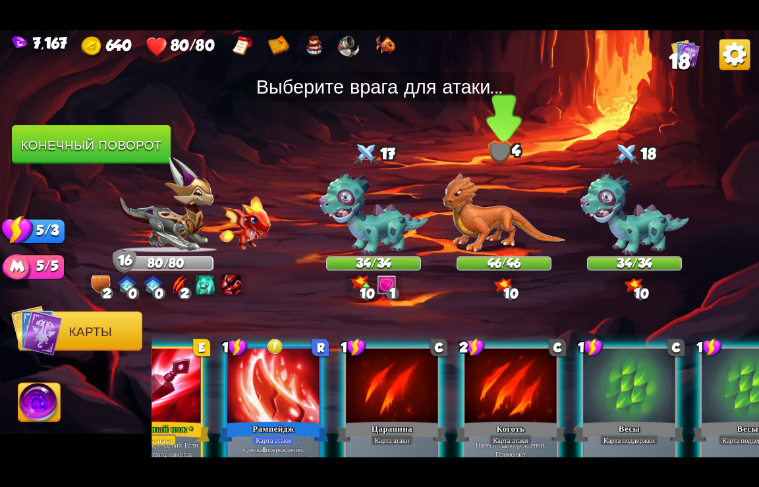
click at [496, 216] on img at bounding box center [503, 213] width 123 height 80
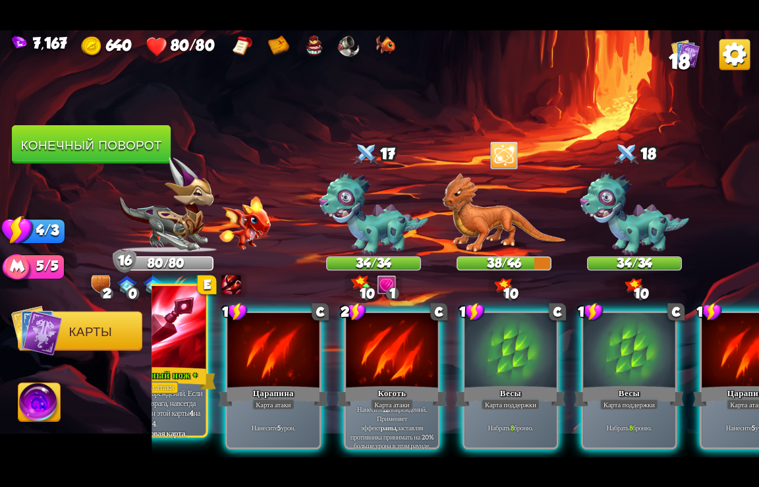
click at [175, 382] on div "Карта атаки" at bounding box center [154, 387] width 47 height 13
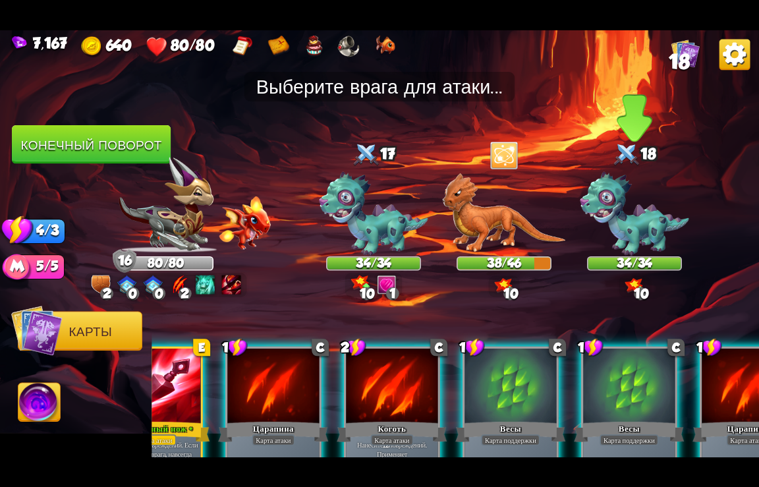
click at [646, 227] on img at bounding box center [634, 213] width 109 height 84
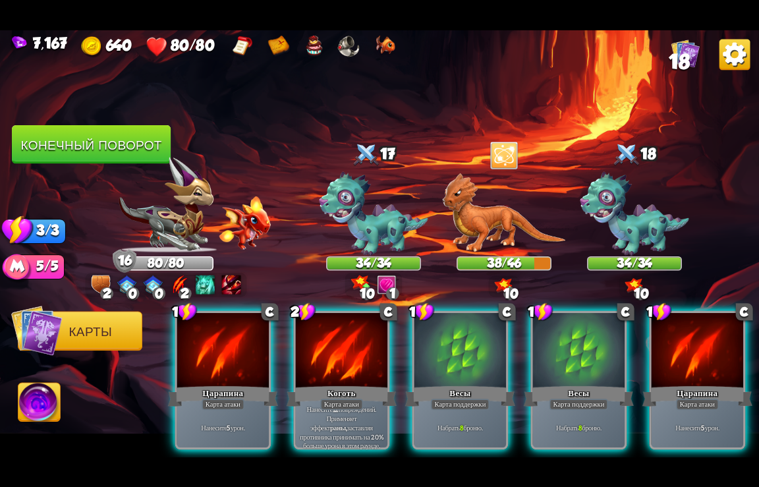
scroll to position [0, 0]
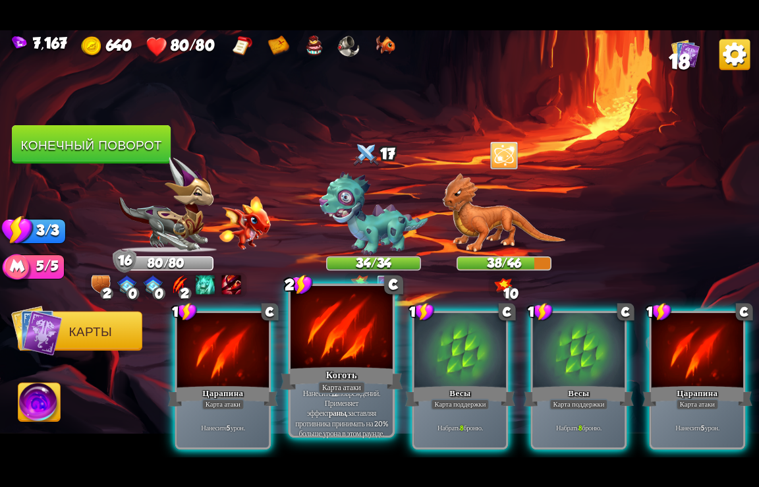
click at [343, 357] on div at bounding box center [342, 328] width 102 height 86
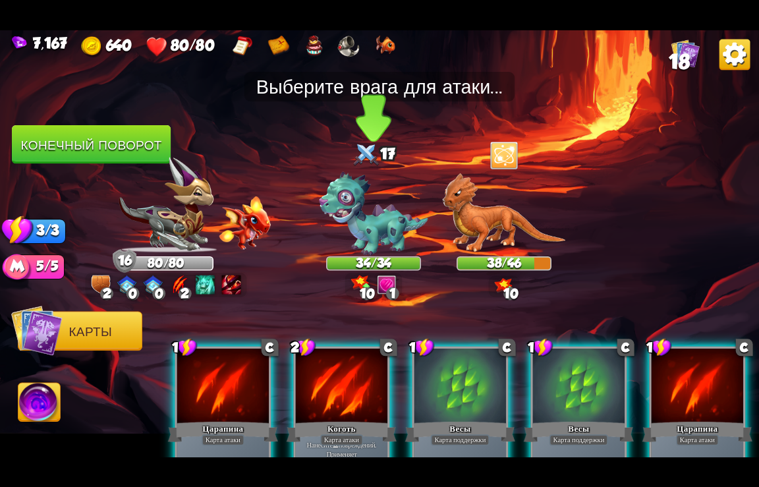
click at [370, 222] on img at bounding box center [373, 213] width 109 height 84
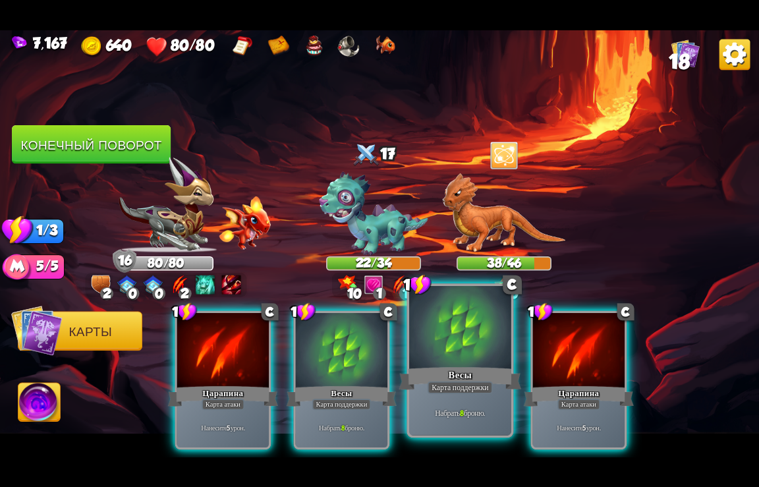
click at [467, 355] on div at bounding box center [460, 328] width 102 height 86
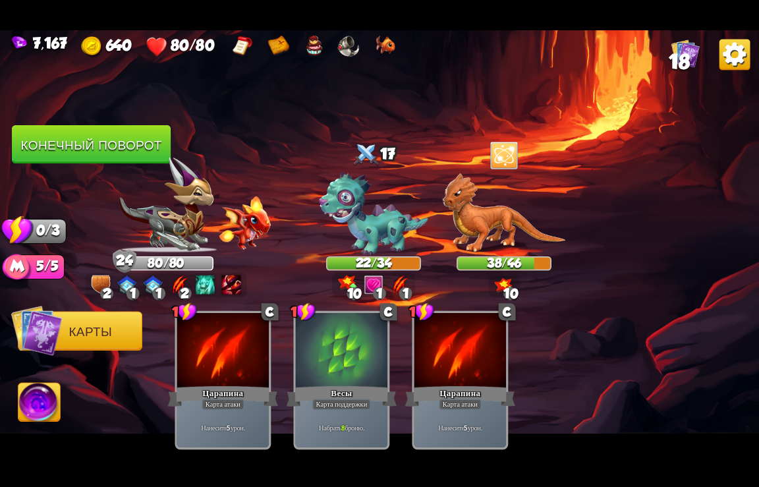
click at [115, 151] on button "Конечный поворот" at bounding box center [91, 144] width 159 height 39
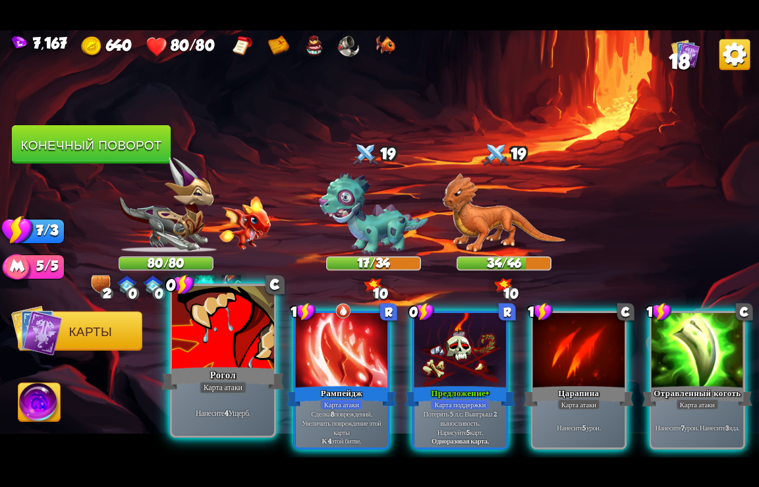
click at [223, 372] on div "Рогол" at bounding box center [223, 378] width 123 height 27
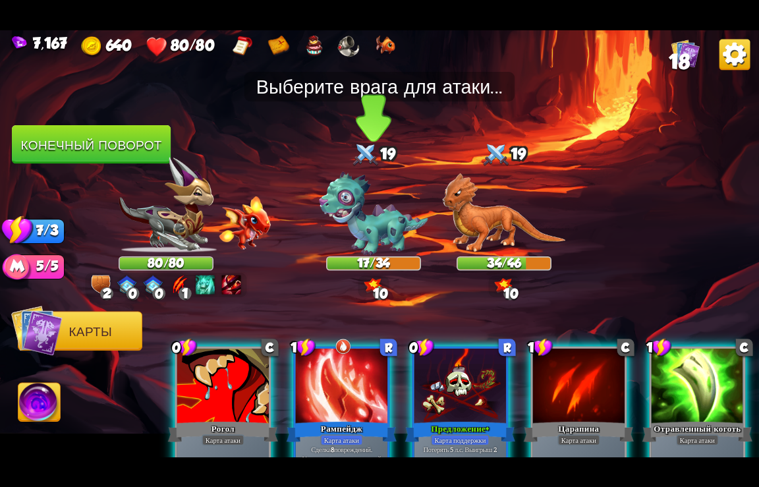
click at [368, 220] on img at bounding box center [373, 213] width 109 height 84
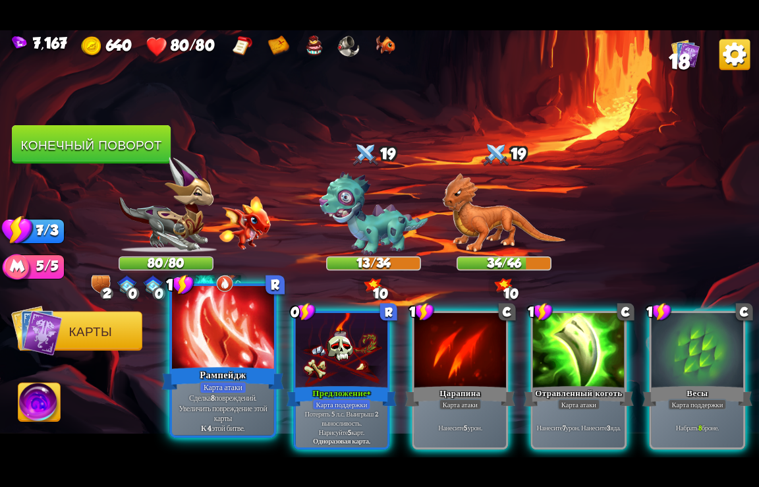
click at [237, 386] on div "Карта атаки" at bounding box center [223, 387] width 47 height 13
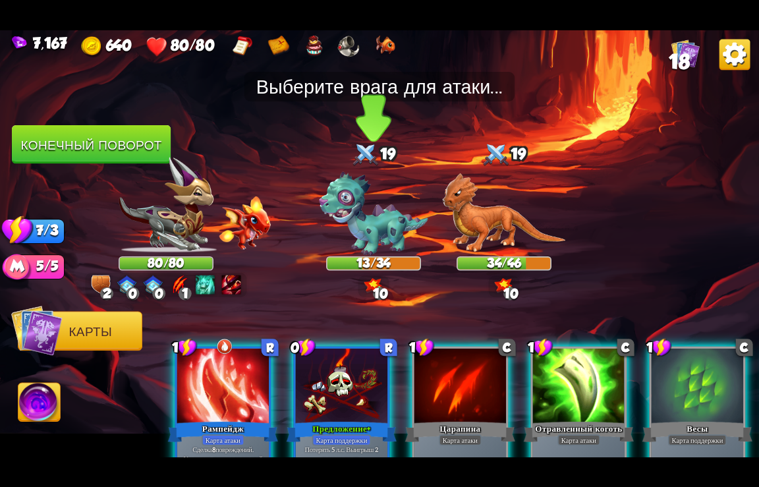
click at [365, 216] on img at bounding box center [373, 213] width 109 height 84
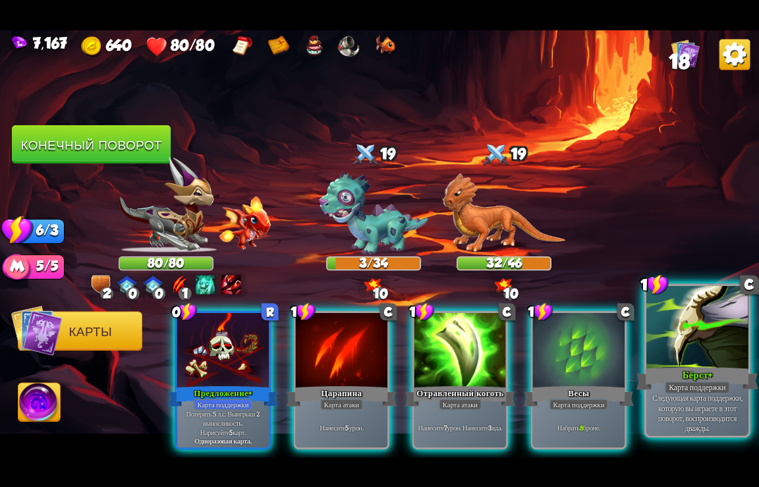
click at [668, 360] on div at bounding box center [698, 328] width 102 height 86
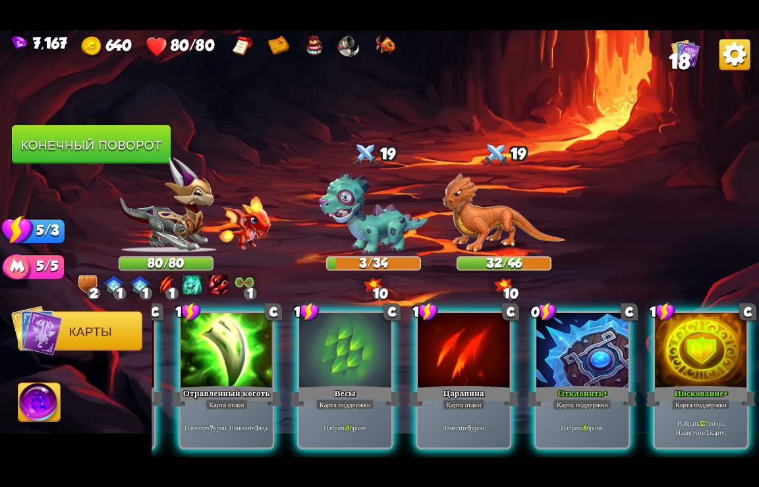
scroll to position [0, 389]
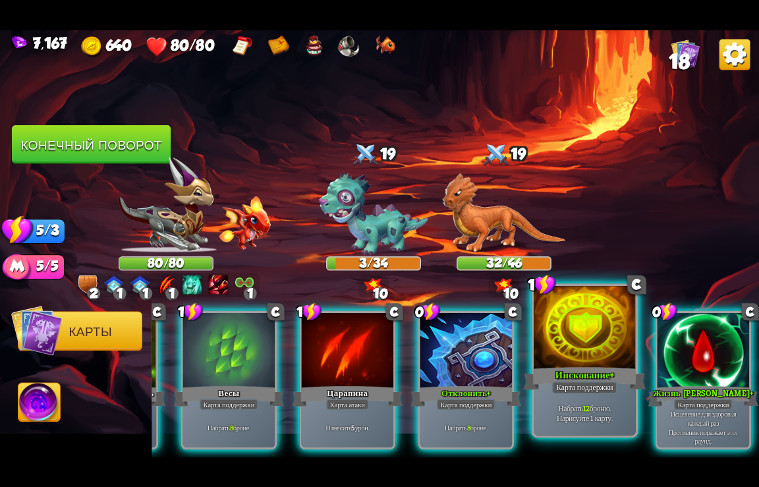
click at [575, 367] on div "Инскование+" at bounding box center [585, 378] width 123 height 27
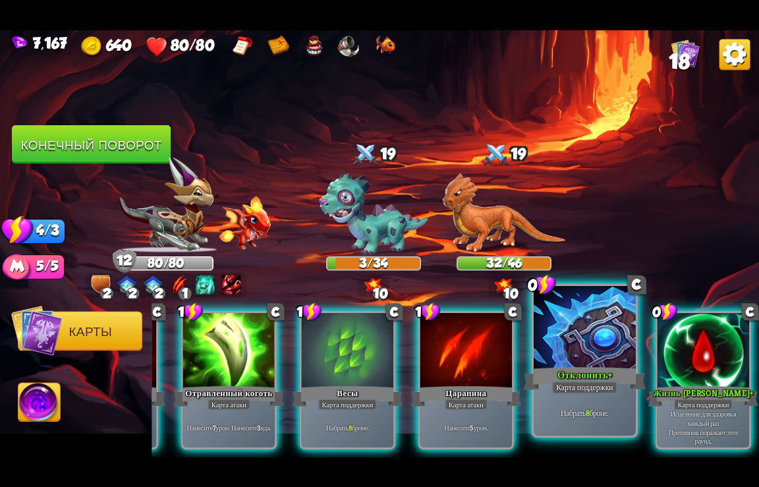
scroll to position [0, 257]
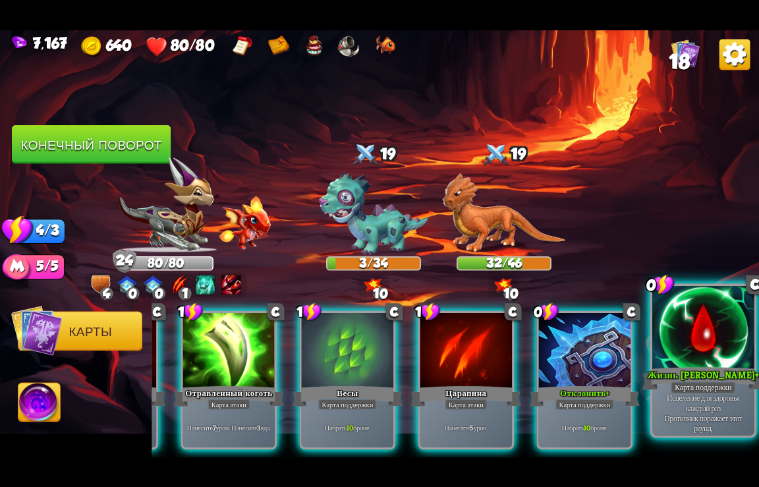
click at [686, 359] on div at bounding box center [704, 328] width 102 height 86
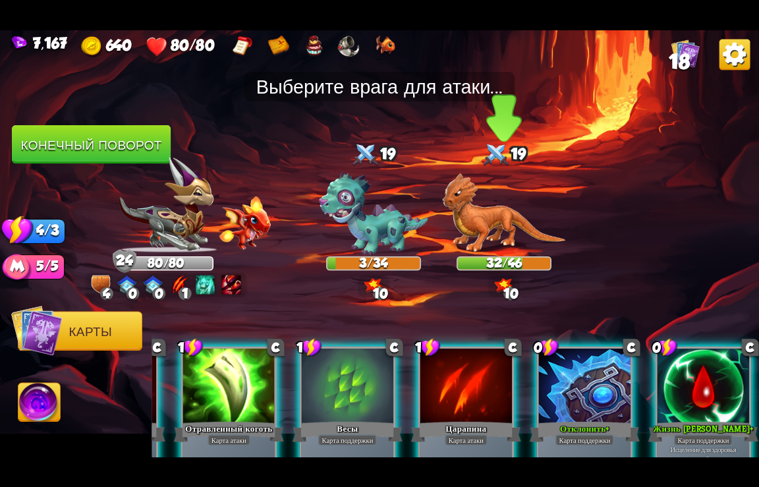
click at [487, 224] on img at bounding box center [503, 213] width 123 height 80
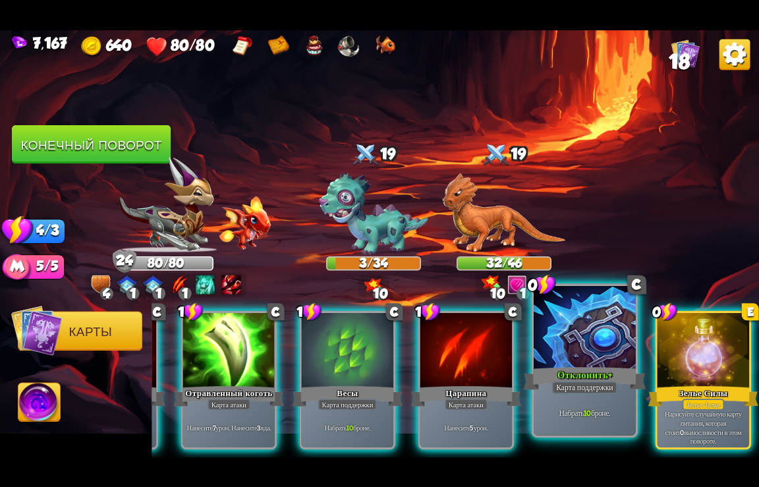
click at [591, 361] on div at bounding box center [585, 328] width 102 height 86
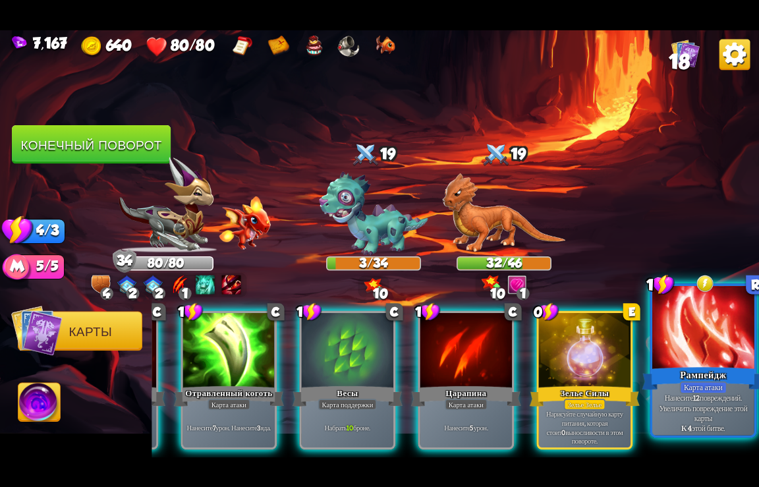
click at [703, 350] on div at bounding box center [704, 328] width 102 height 86
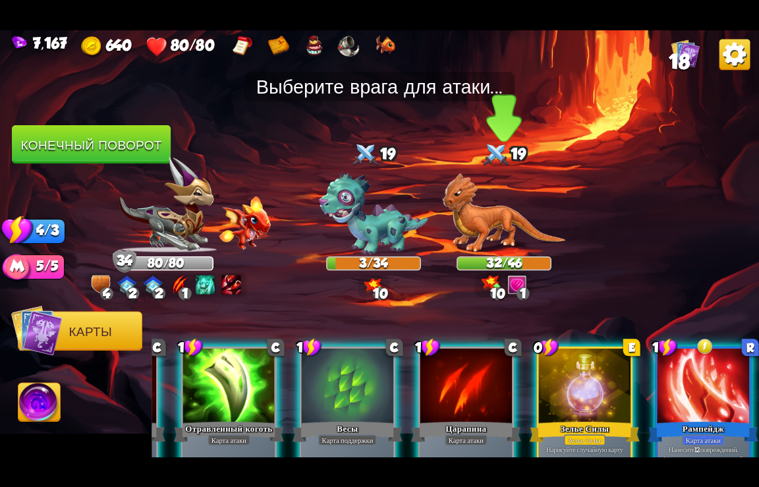
click at [488, 212] on img at bounding box center [503, 213] width 123 height 80
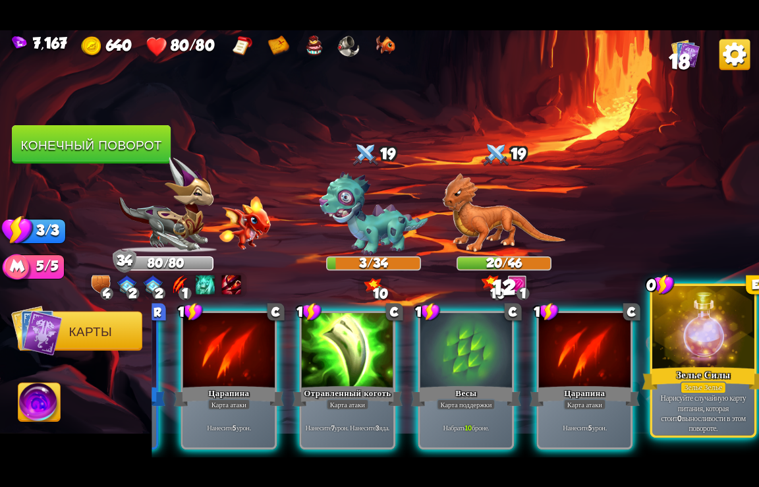
click at [690, 388] on div "Зелье Зелье" at bounding box center [703, 387] width 46 height 13
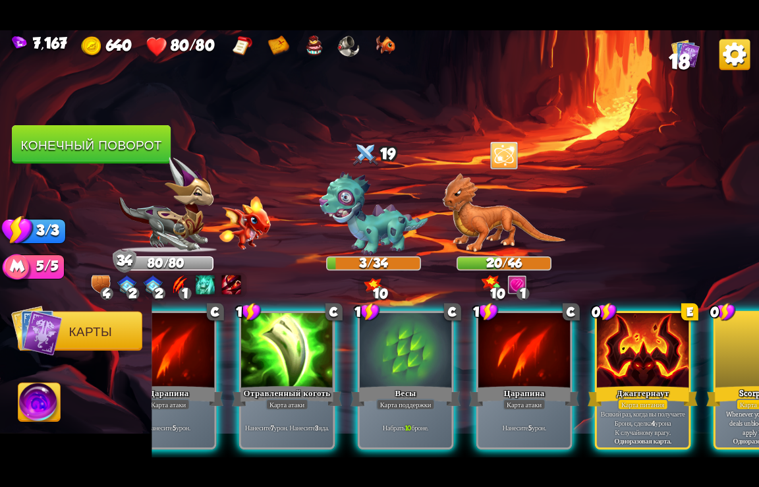
scroll to position [0, 257]
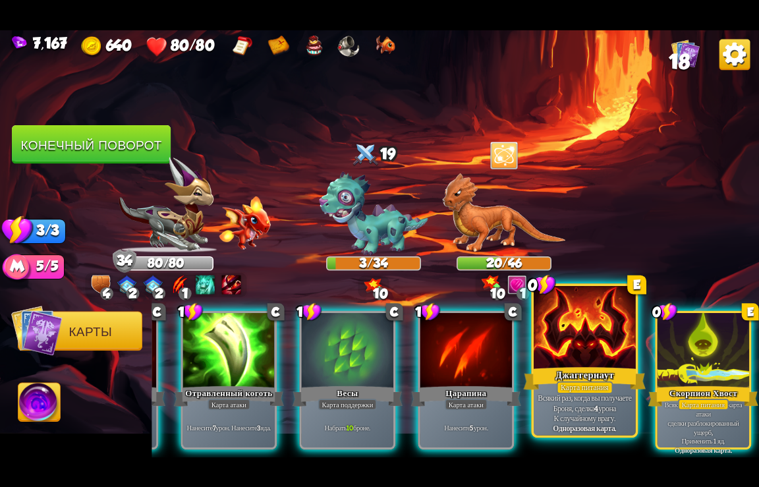
click at [568, 434] on div "Всякий раз, когда вы получаете Броня, сделка 4 урона К случайному врагу. Однора…" at bounding box center [585, 413] width 102 height 45
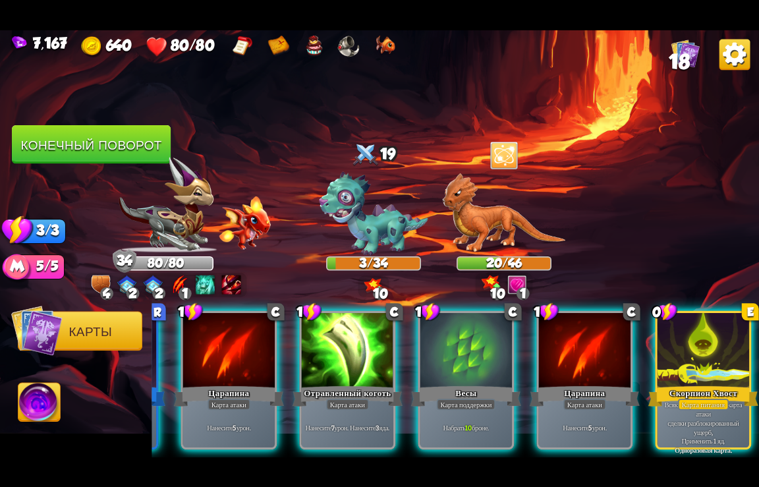
scroll to position [0, 125]
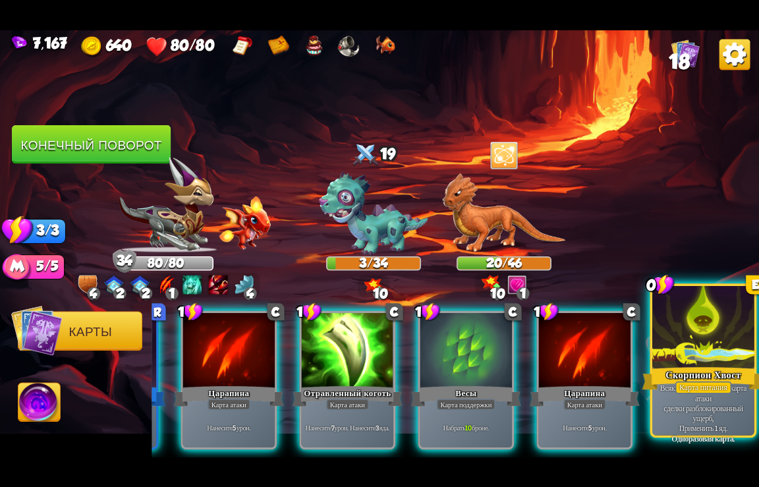
click at [699, 438] on b "Одноразовая карта." at bounding box center [703, 438] width 63 height 10
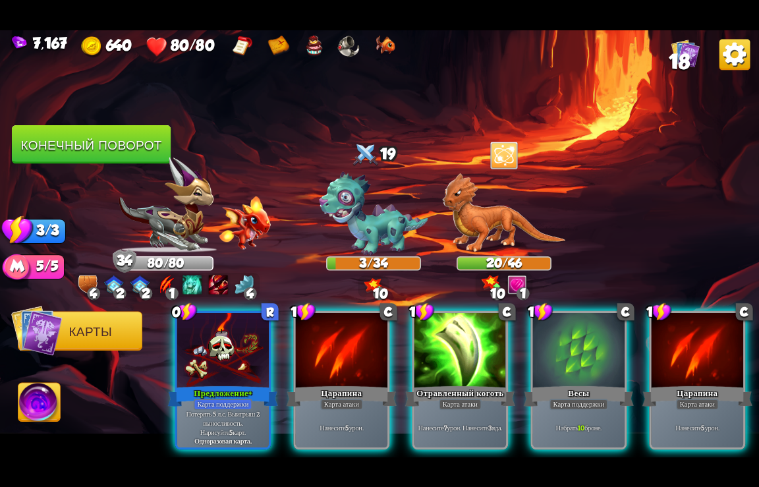
scroll to position [0, 0]
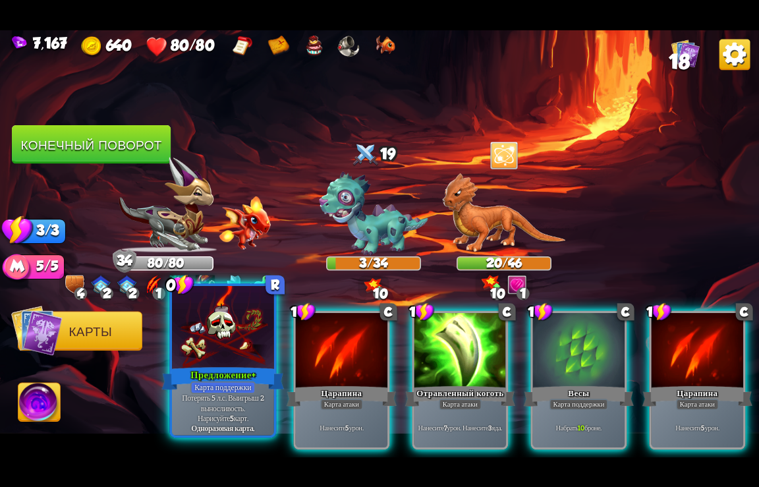
click at [228, 367] on div "Предложение+" at bounding box center [223, 378] width 123 height 27
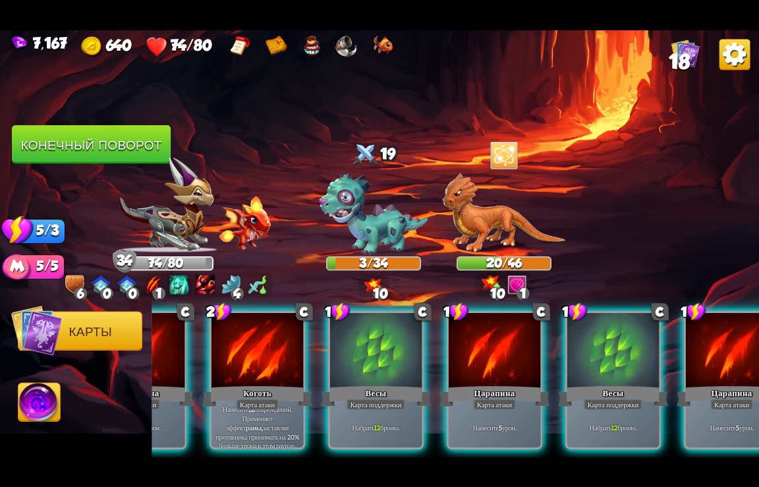
scroll to position [0, 521]
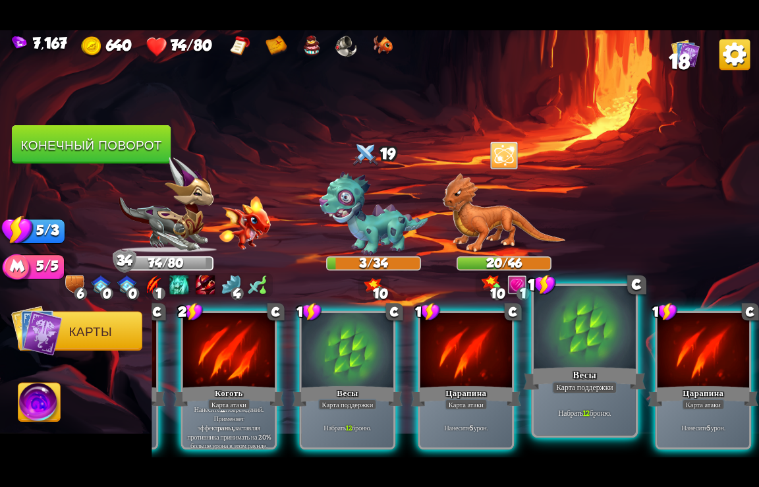
click at [574, 376] on div "Весы" at bounding box center [585, 378] width 123 height 27
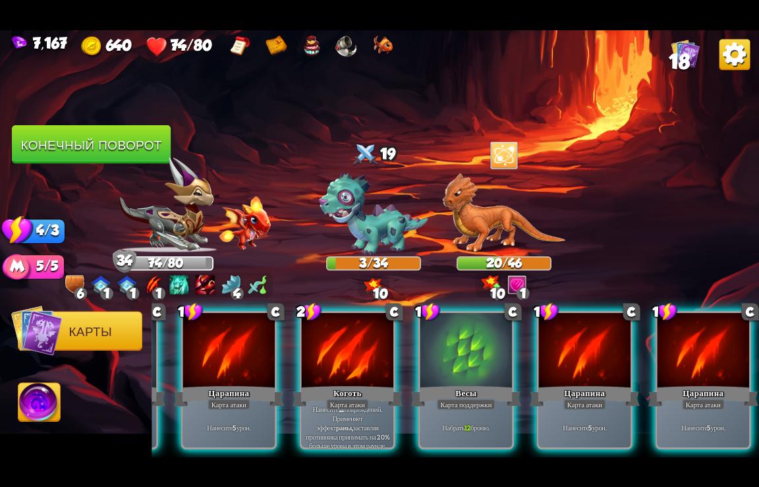
scroll to position [0, 389]
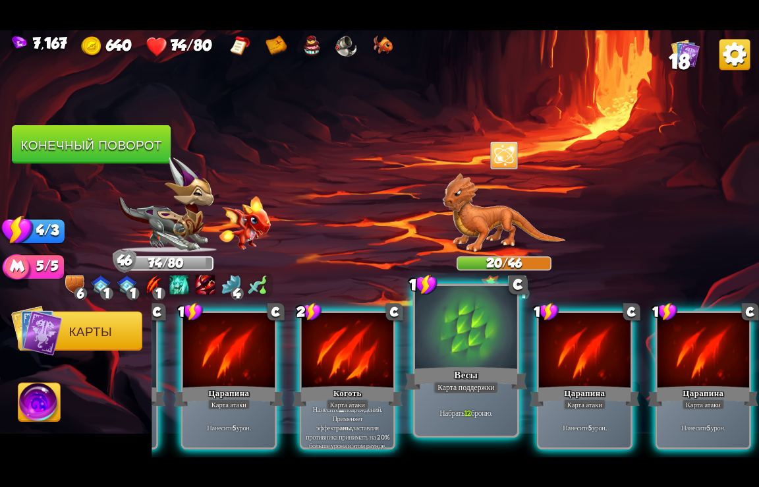
click at [446, 372] on div "Весы" at bounding box center [466, 378] width 123 height 27
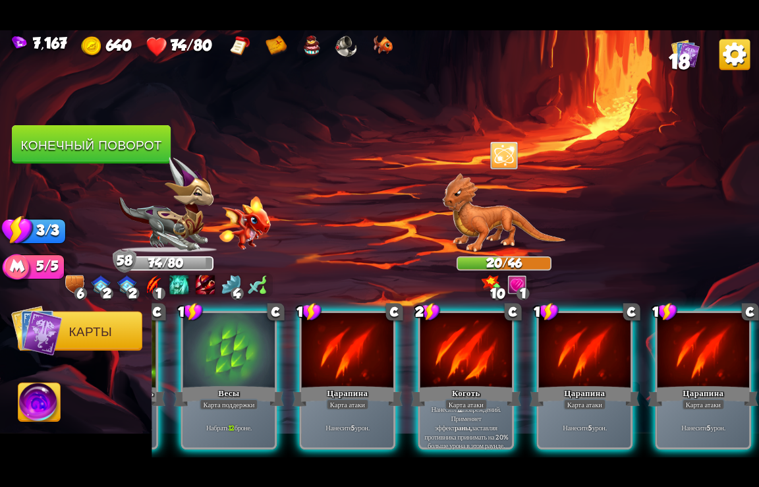
scroll to position [0, 257]
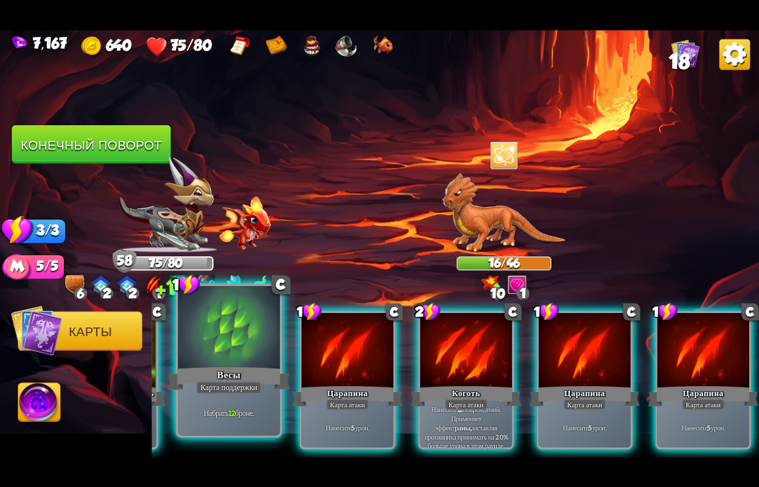
click at [227, 374] on div "Весы" at bounding box center [229, 378] width 123 height 27
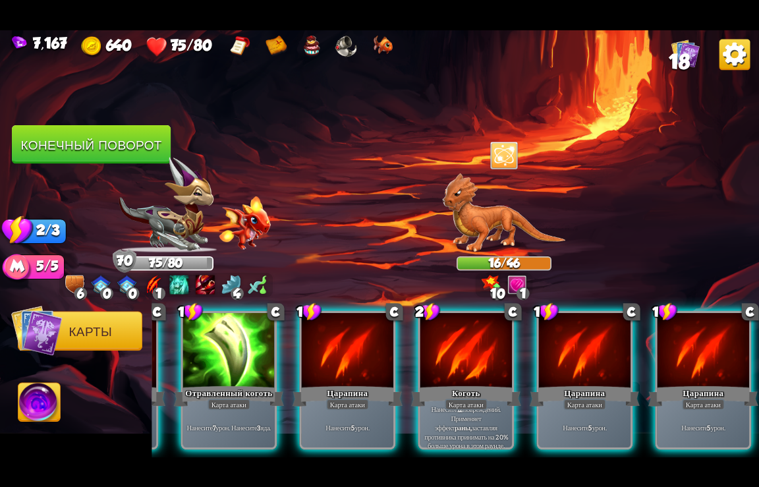
scroll to position [0, 125]
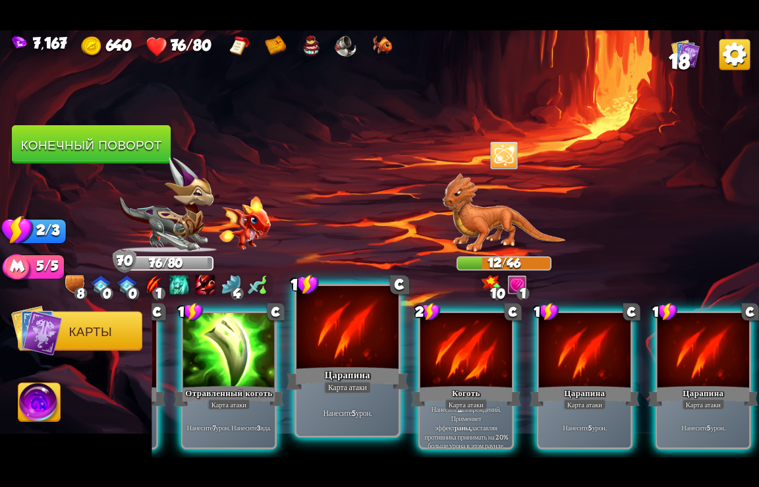
click at [351, 388] on div "Карта атаки" at bounding box center [347, 387] width 47 height 13
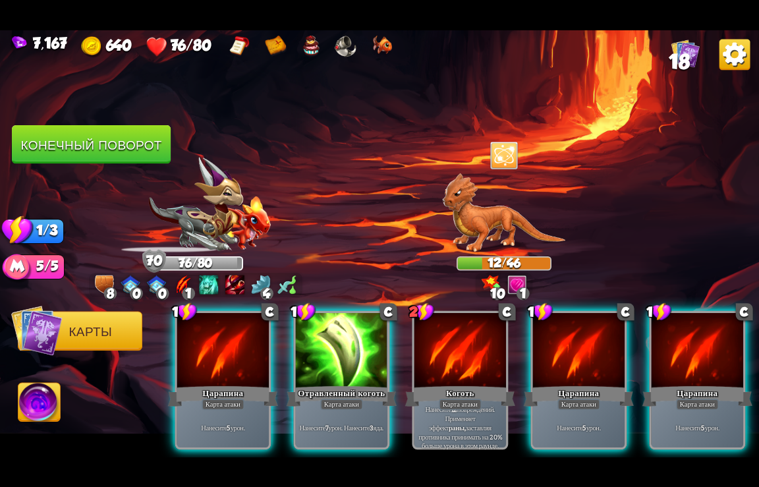
scroll to position [0, 0]
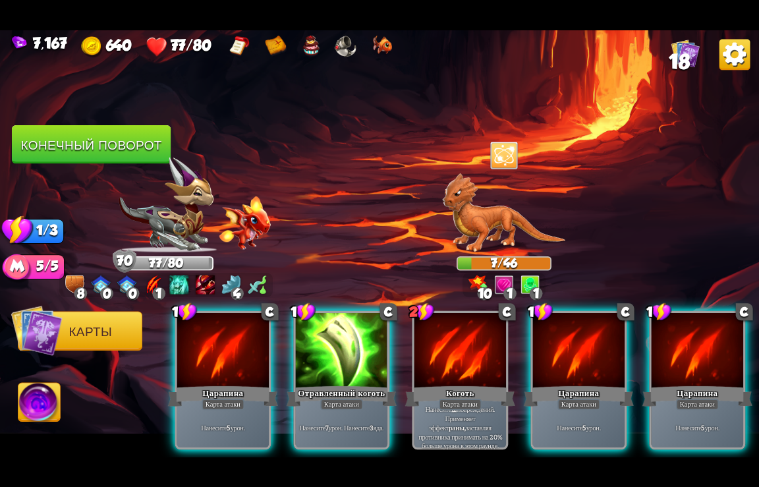
click at [90, 144] on button "Конечный поворот" at bounding box center [91, 144] width 159 height 39
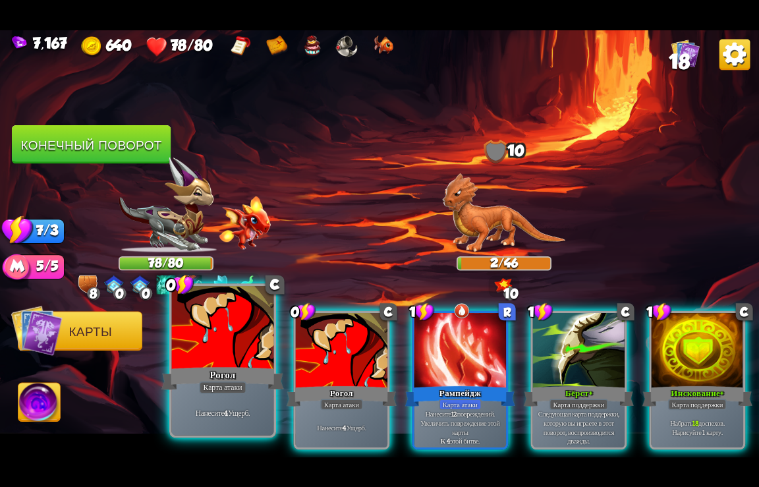
click at [230, 412] on p "Нанесите 4 Ущерб." at bounding box center [223, 413] width 97 height 10
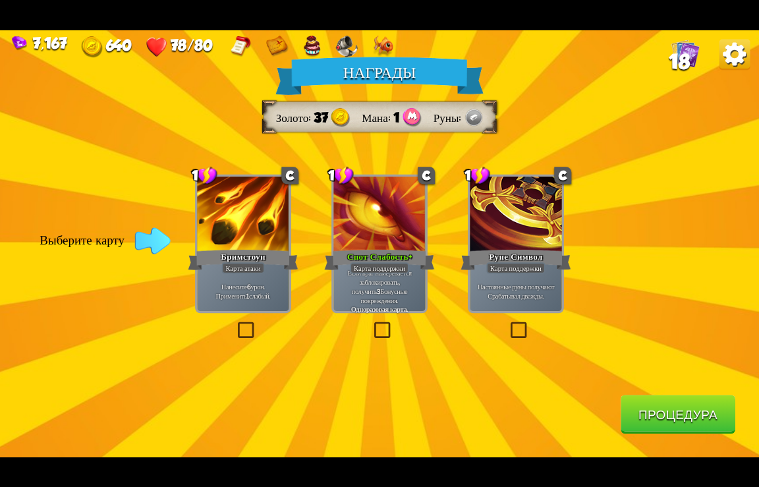
click at [649, 410] on button "Процедура" at bounding box center [678, 414] width 115 height 39
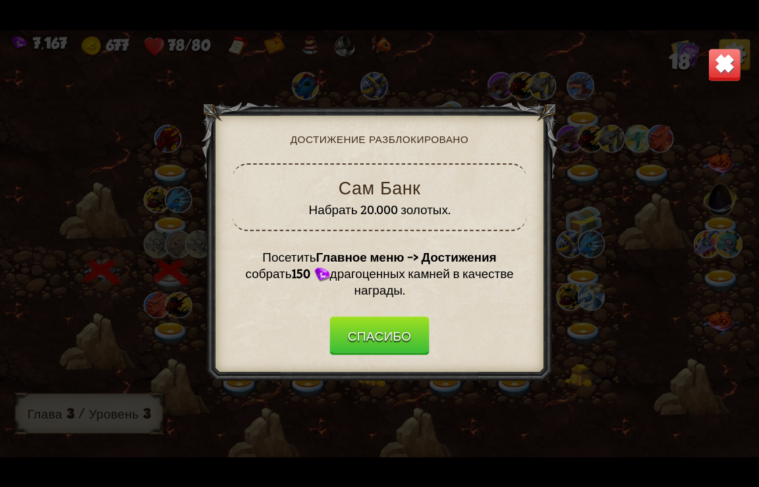
click at [386, 337] on button "Спасибо" at bounding box center [380, 335] width 100 height 39
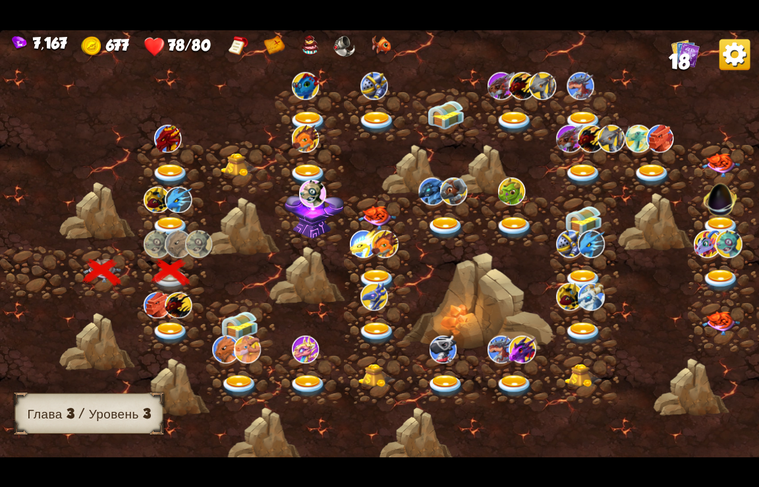
click at [169, 327] on img at bounding box center [171, 333] width 38 height 23
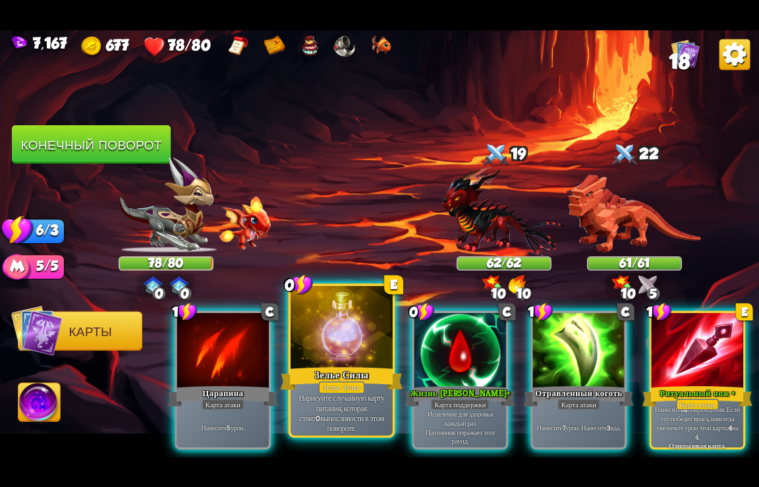
click at [328, 383] on div "Зелье Зелье" at bounding box center [341, 387] width 46 height 13
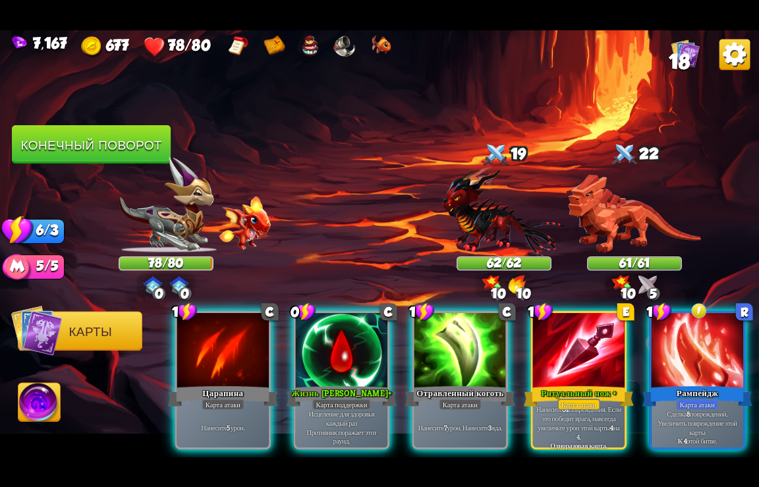
click at [328, 399] on div "Карта поддержки" at bounding box center [341, 404] width 59 height 11
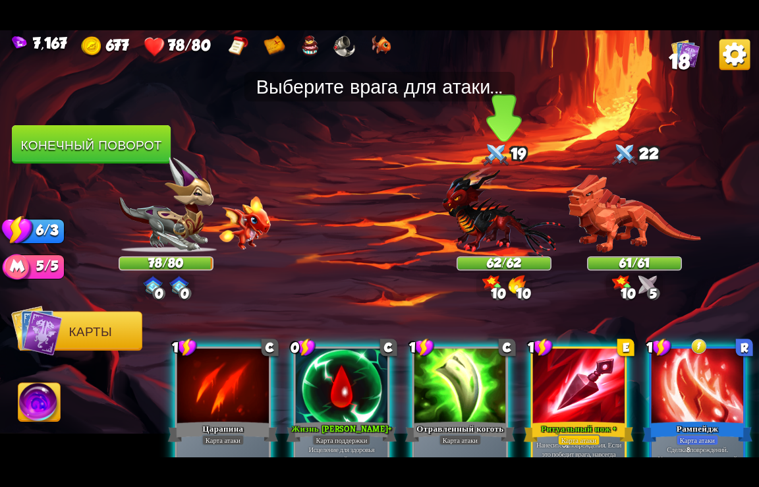
click at [495, 225] on img at bounding box center [503, 210] width 123 height 91
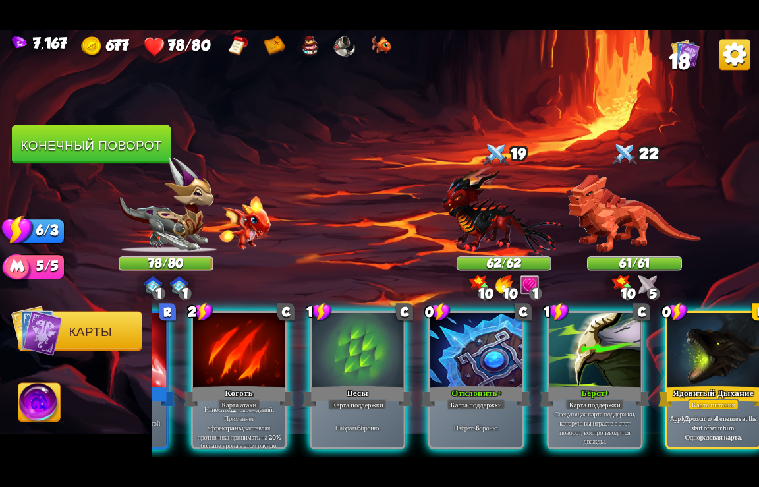
scroll to position [0, 531]
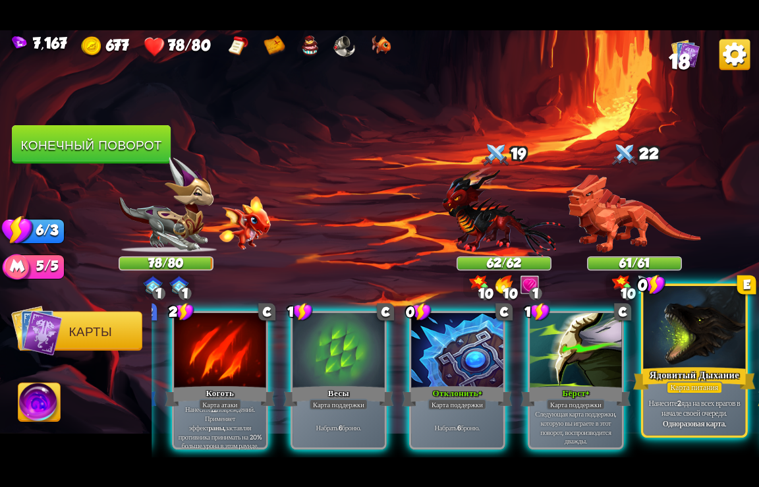
click at [701, 420] on b "Одноразовая карта." at bounding box center [694, 423] width 63 height 10
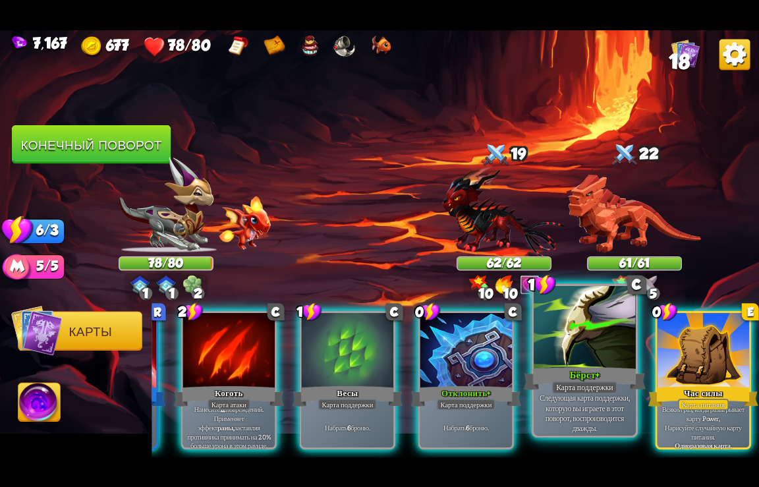
scroll to position [0, 521]
click at [586, 374] on div "Бёрст+" at bounding box center [585, 378] width 123 height 27
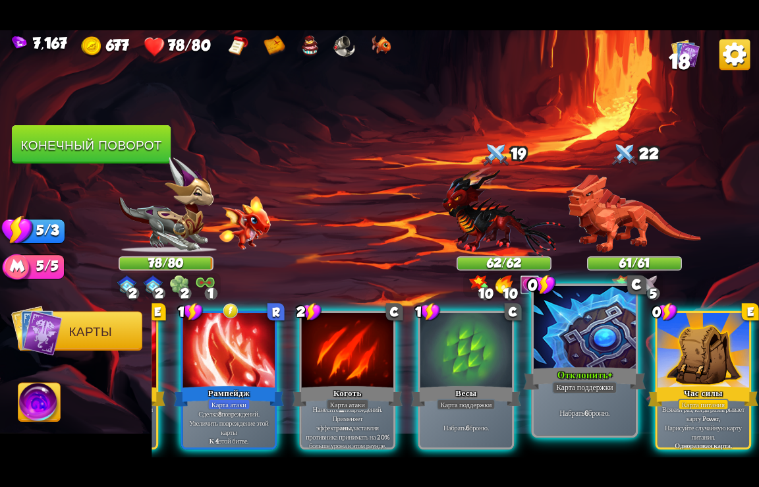
scroll to position [0, 389]
click at [589, 377] on div "Отклонить+" at bounding box center [585, 378] width 123 height 27
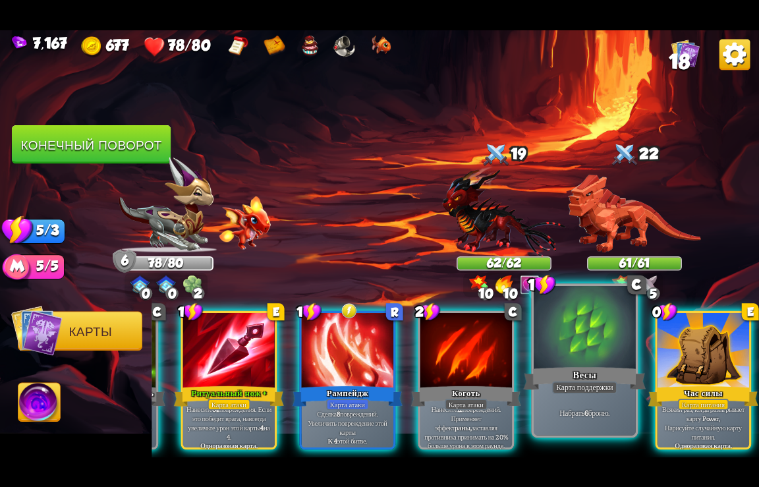
scroll to position [0, 257]
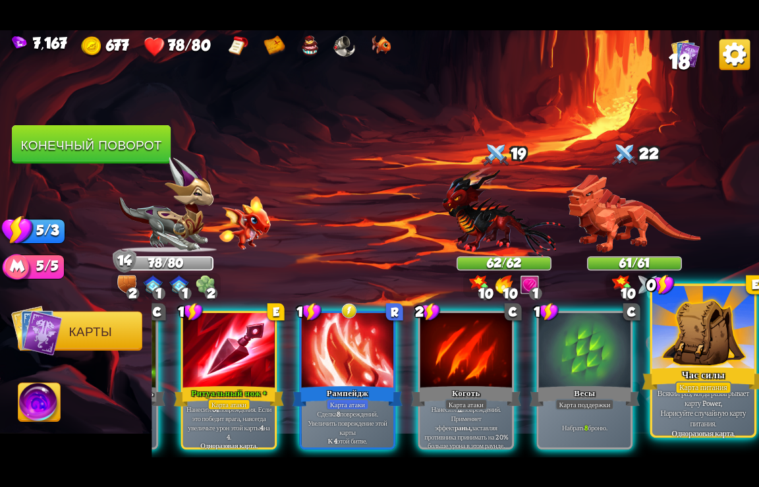
click at [684, 426] on p "Всякий раз, когда разыгрывает карту Power, Нарисуйте случайную карту питания." at bounding box center [703, 408] width 97 height 40
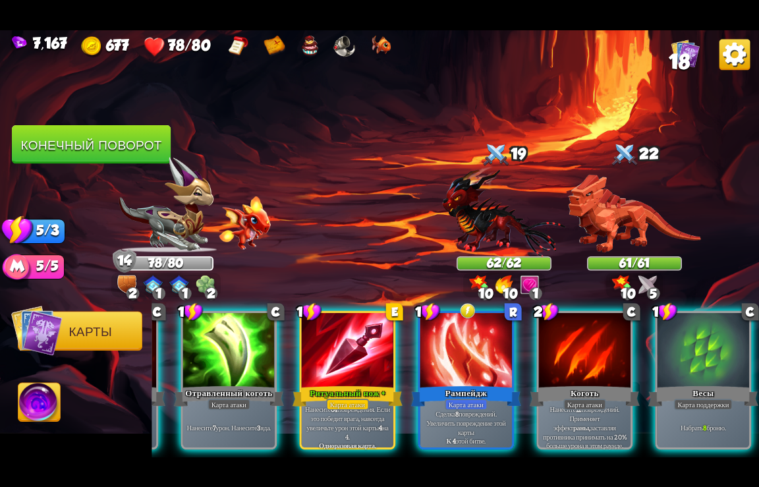
scroll to position [0, 125]
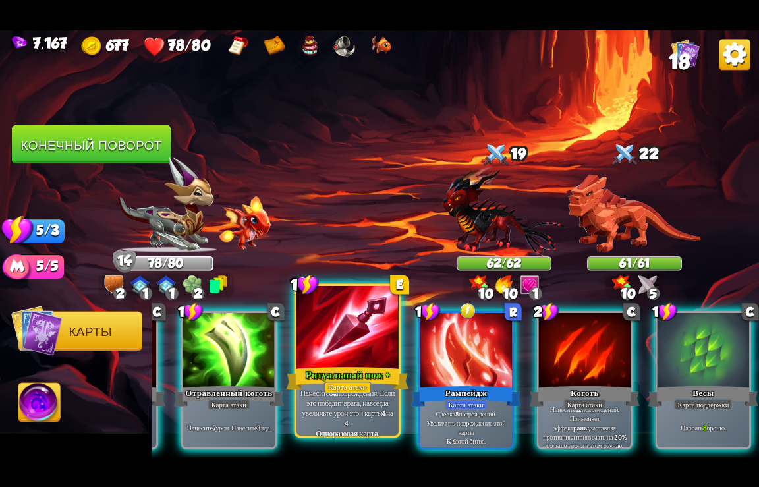
click at [341, 386] on div "Карта атаки" at bounding box center [347, 387] width 47 height 13
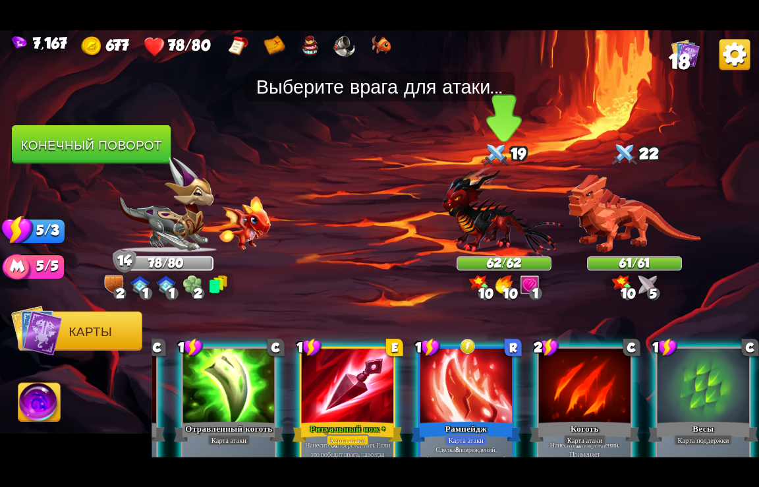
click at [486, 227] on img at bounding box center [503, 210] width 123 height 91
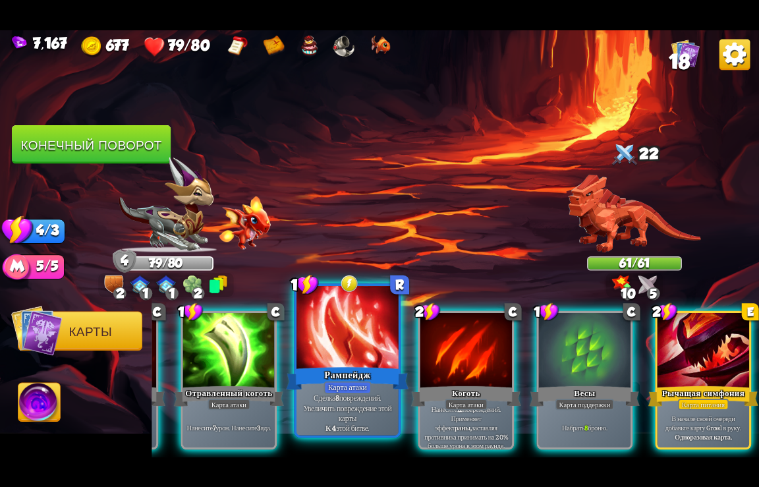
click at [365, 365] on div at bounding box center [348, 328] width 102 height 86
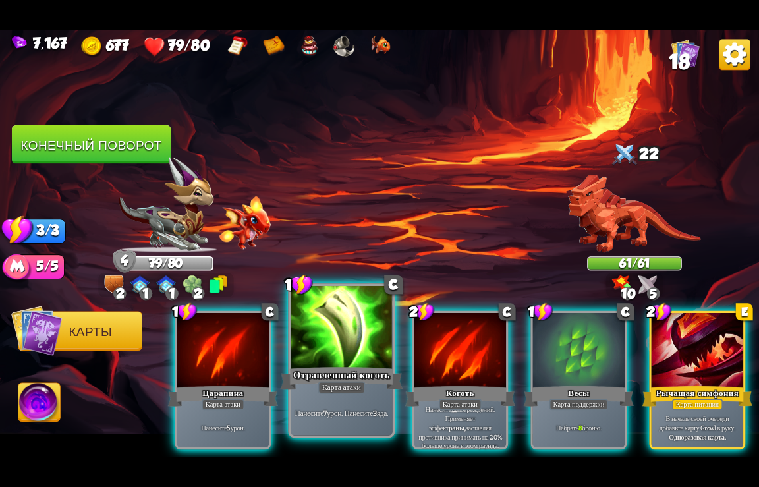
scroll to position [0, 0]
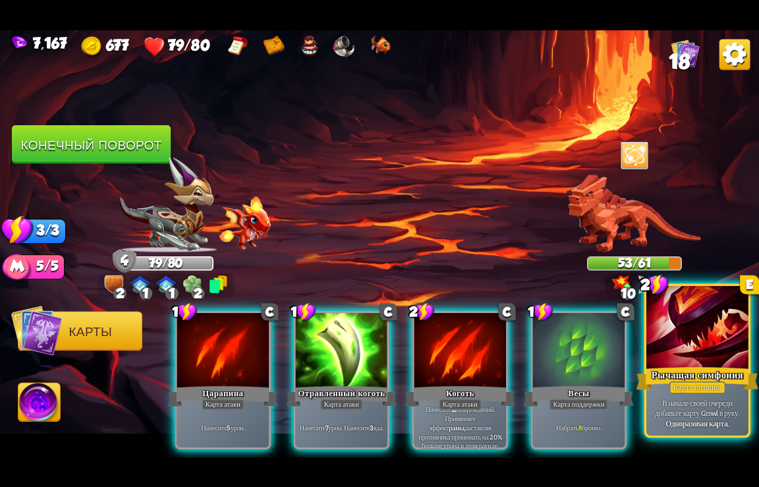
click at [666, 370] on div "Рычащая симфония" at bounding box center [698, 378] width 123 height 27
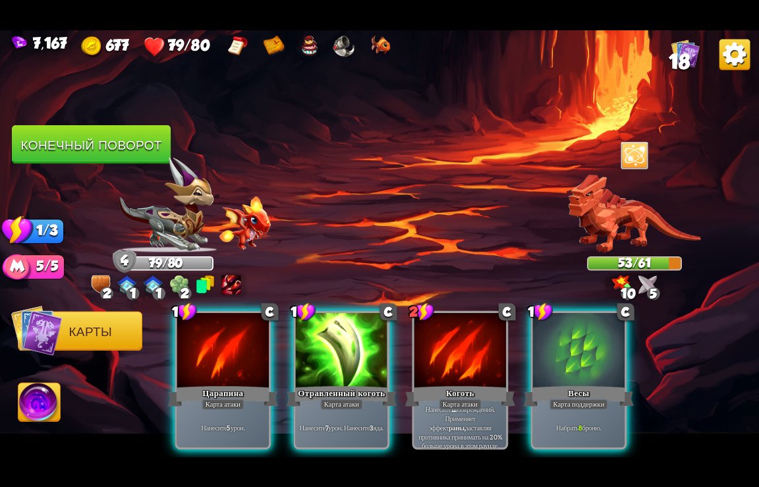
click at [107, 141] on button "Конечный поворот" at bounding box center [91, 144] width 159 height 39
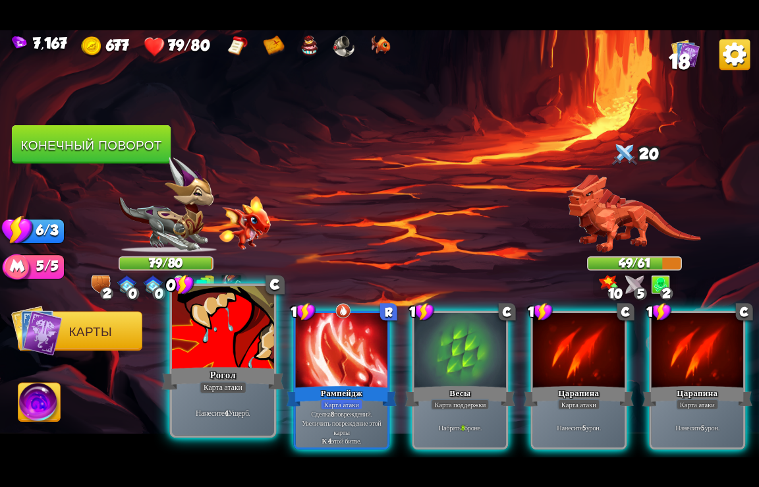
click at [231, 377] on div "Рогол" at bounding box center [223, 378] width 123 height 27
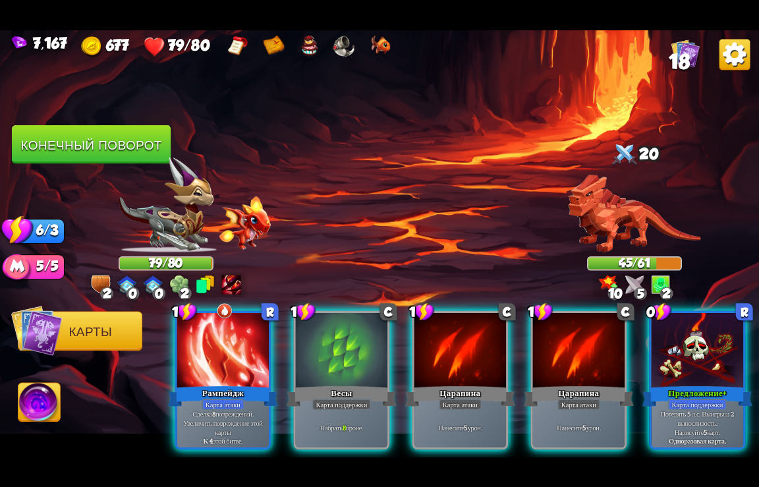
click at [231, 384] on div "Рампейдж" at bounding box center [223, 396] width 110 height 24
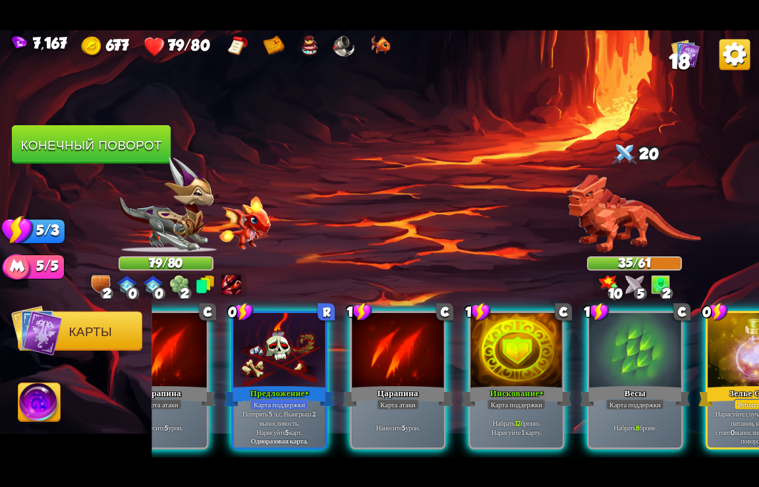
scroll to position [0, 521]
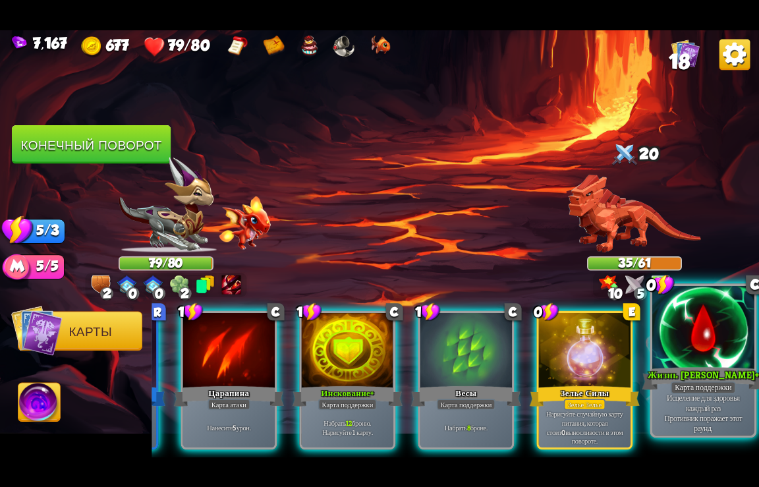
click at [688, 378] on div "Жизнь [PERSON_NAME]+" at bounding box center [704, 378] width 123 height 27
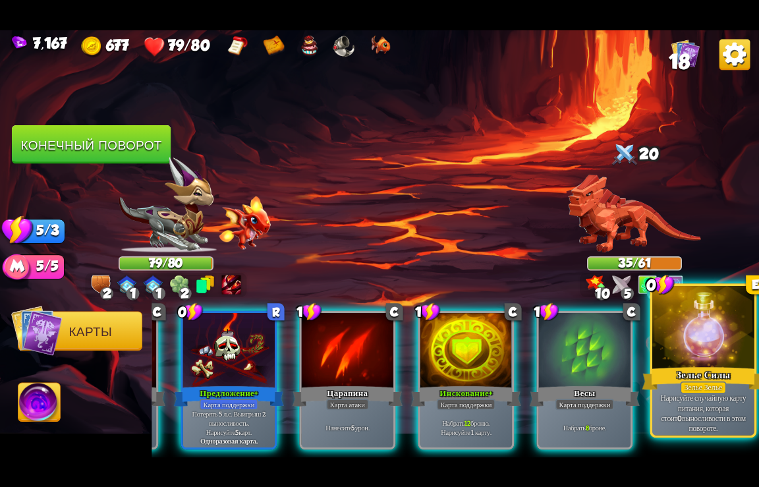
click at [677, 370] on div "Зелье Силы" at bounding box center [704, 378] width 123 height 27
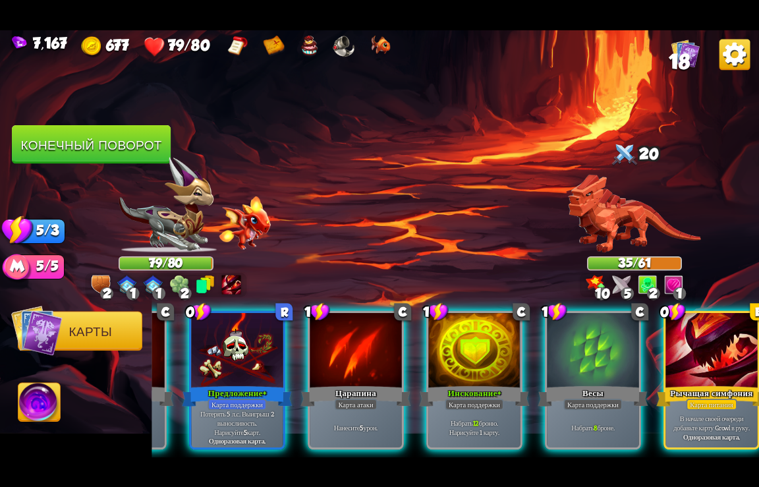
scroll to position [0, 521]
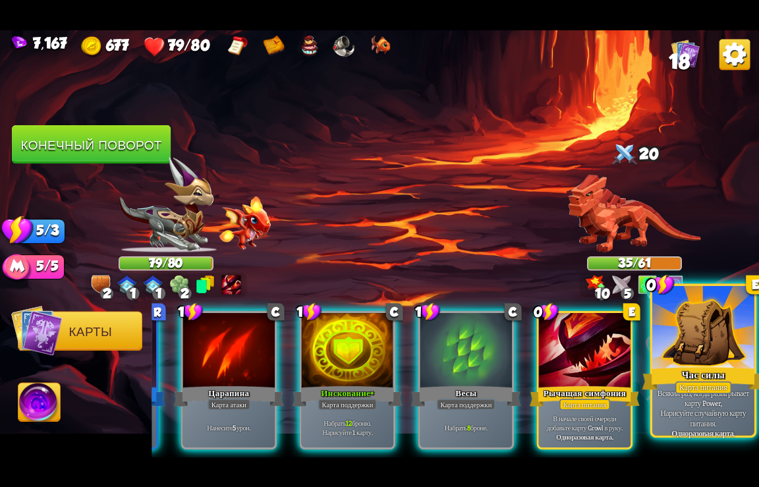
click at [698, 363] on div at bounding box center [704, 328] width 102 height 86
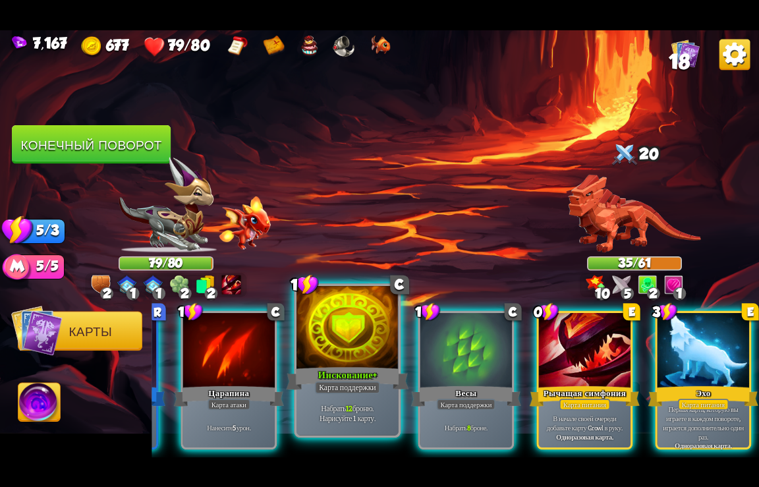
click at [366, 362] on div at bounding box center [348, 328] width 102 height 86
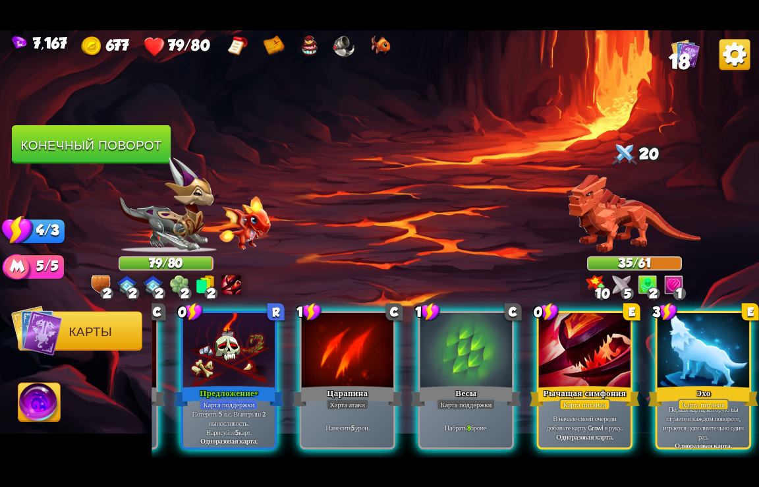
scroll to position [0, 389]
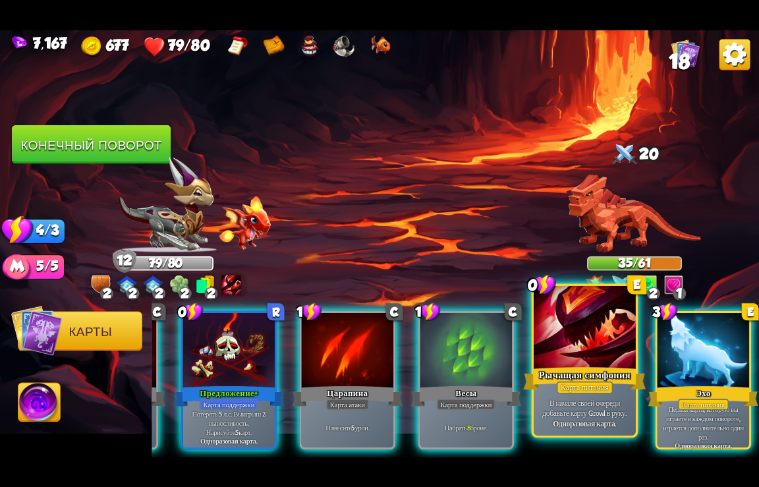
click at [595, 357] on div at bounding box center [585, 328] width 102 height 86
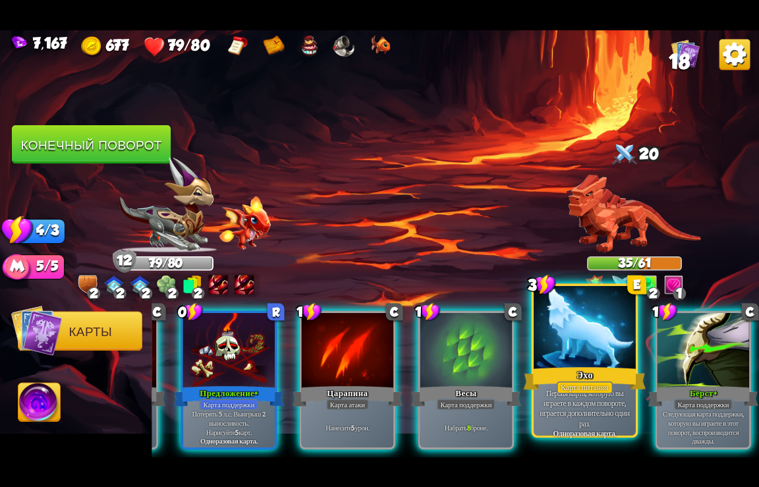
click at [593, 386] on div "Карта питания" at bounding box center [585, 387] width 56 height 13
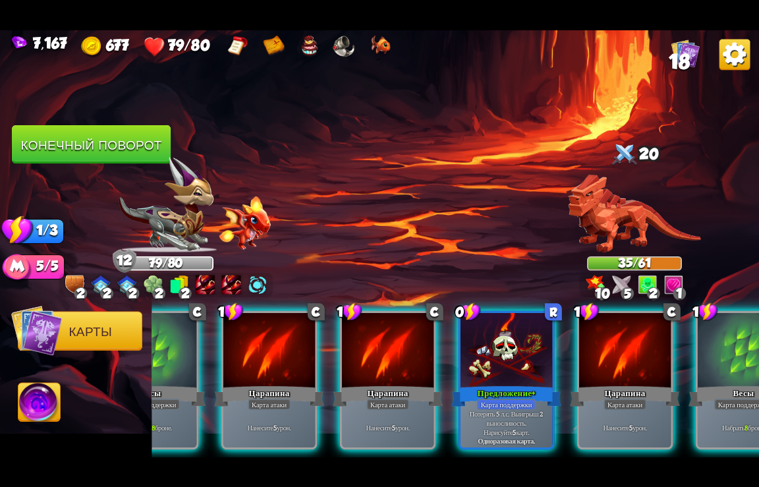
scroll to position [0, 0]
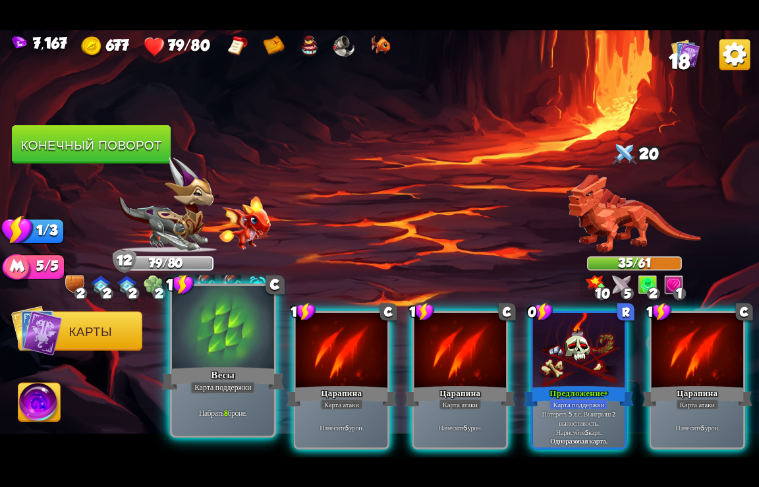
click at [221, 370] on div "Весы" at bounding box center [223, 378] width 123 height 27
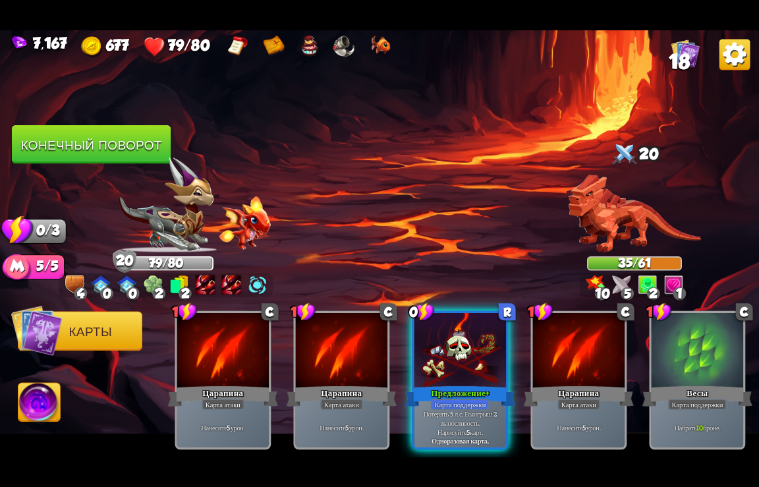
click at [112, 152] on button "Конечный поворот" at bounding box center [91, 144] width 159 height 39
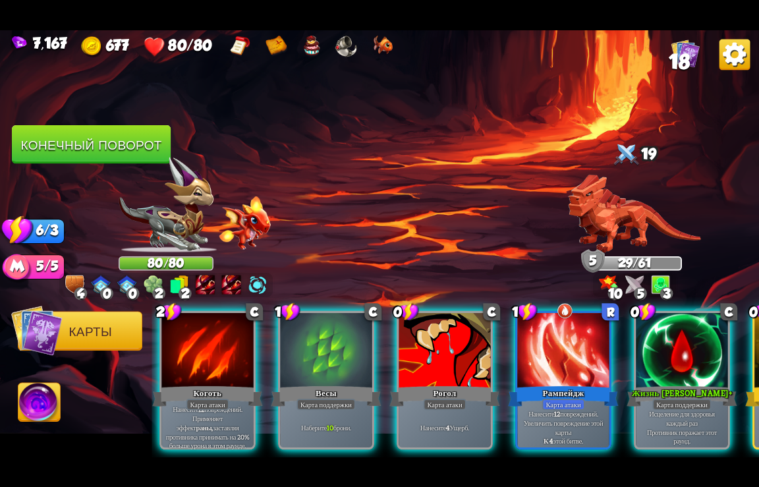
scroll to position [0, 916]
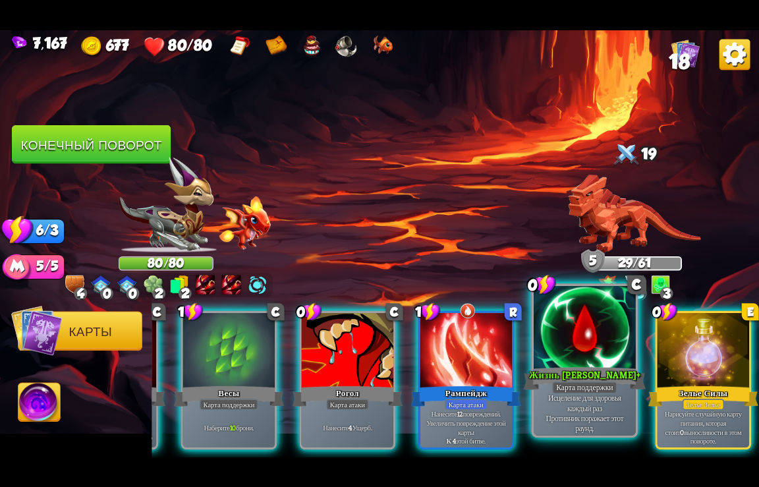
click at [546, 343] on div at bounding box center [585, 328] width 102 height 86
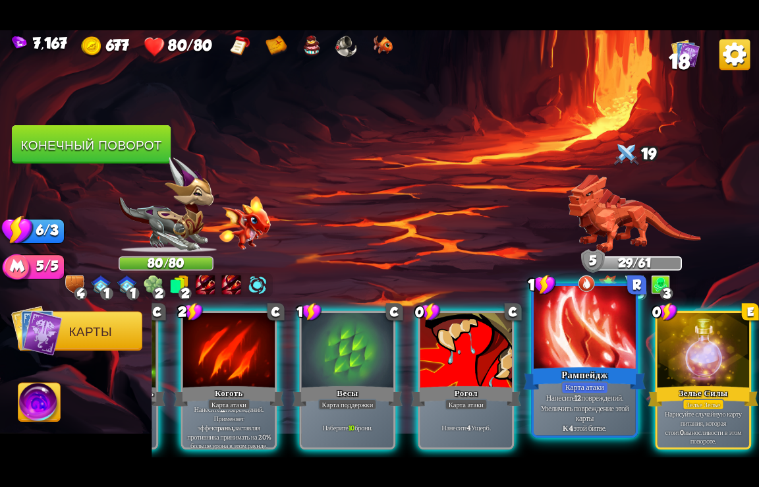
scroll to position [0, 784]
click at [607, 382] on div "Карта атаки" at bounding box center [585, 387] width 47 height 13
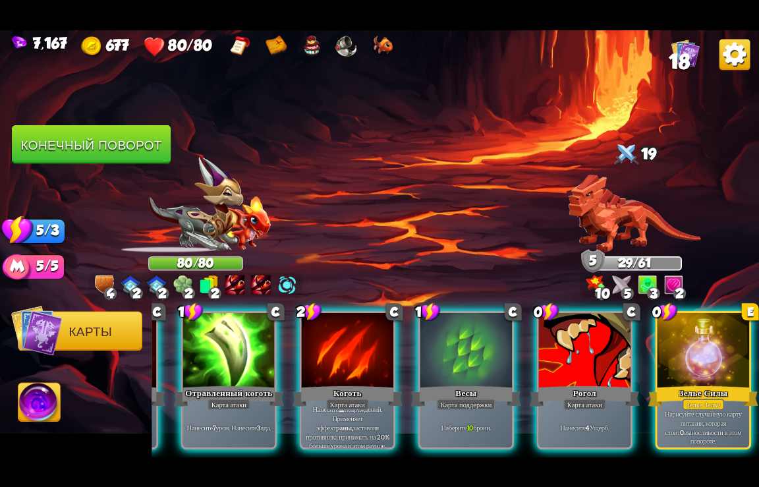
scroll to position [0, 653]
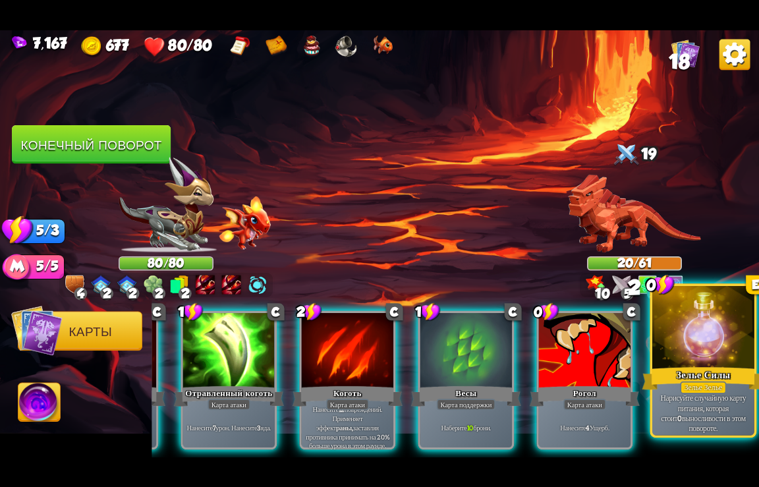
click at [688, 374] on div "Зелье Силы" at bounding box center [704, 378] width 123 height 27
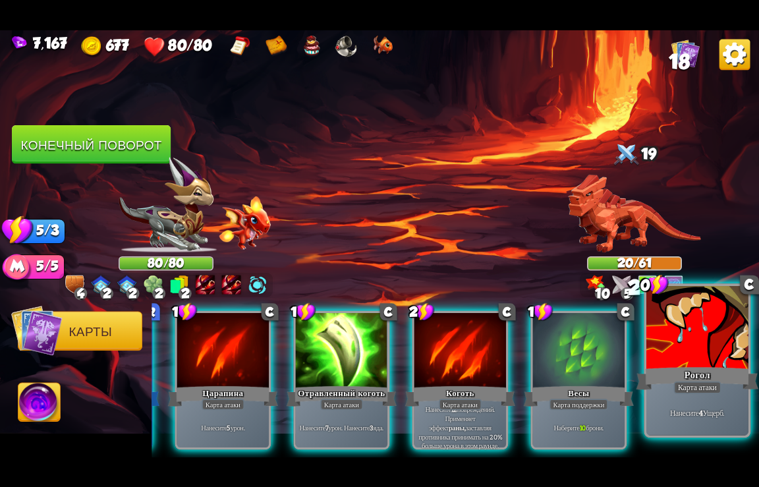
scroll to position [0, 521]
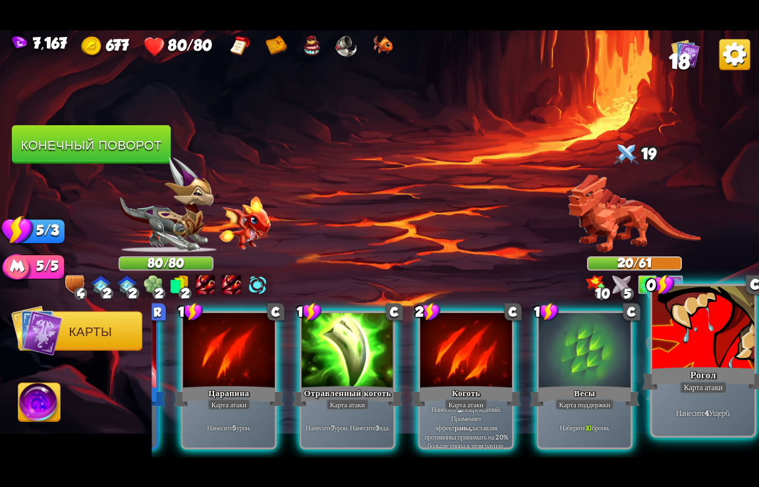
click at [692, 385] on div "Карта атаки" at bounding box center [703, 387] width 47 height 13
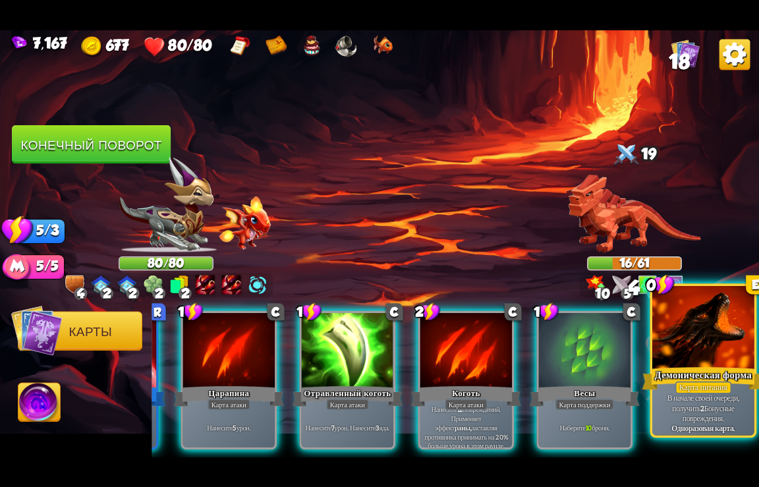
click at [703, 386] on div "Карта питания" at bounding box center [704, 387] width 56 height 13
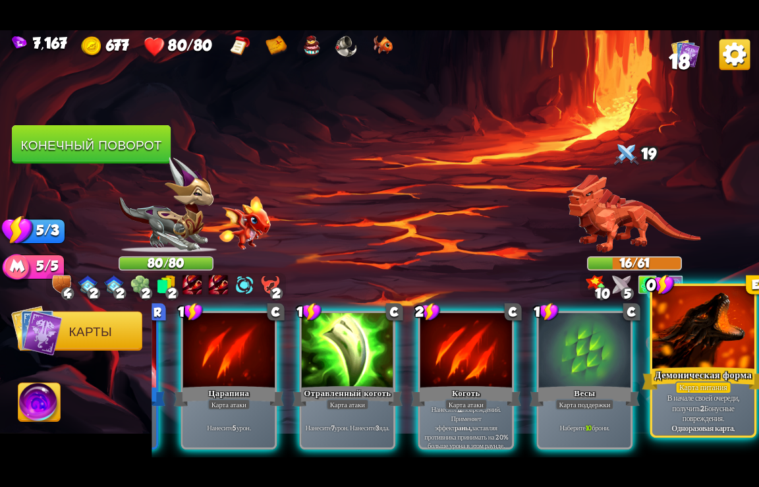
click at [696, 382] on div "Карта питания" at bounding box center [704, 387] width 56 height 13
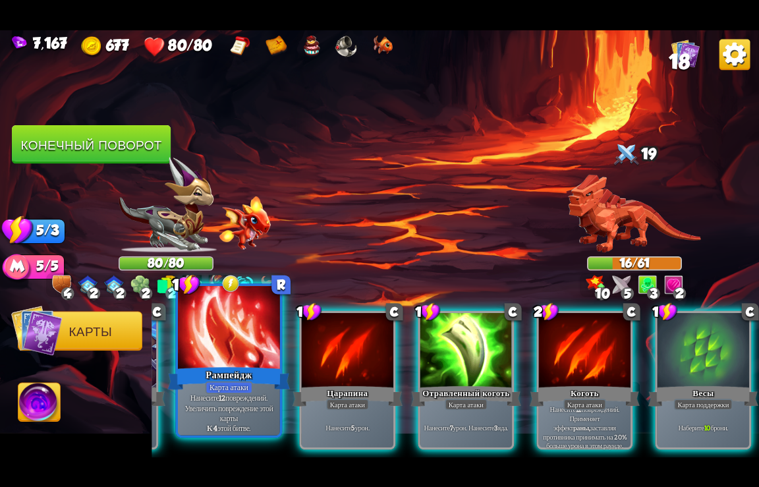
click at [223, 366] on div "Рампейдж" at bounding box center [229, 378] width 123 height 27
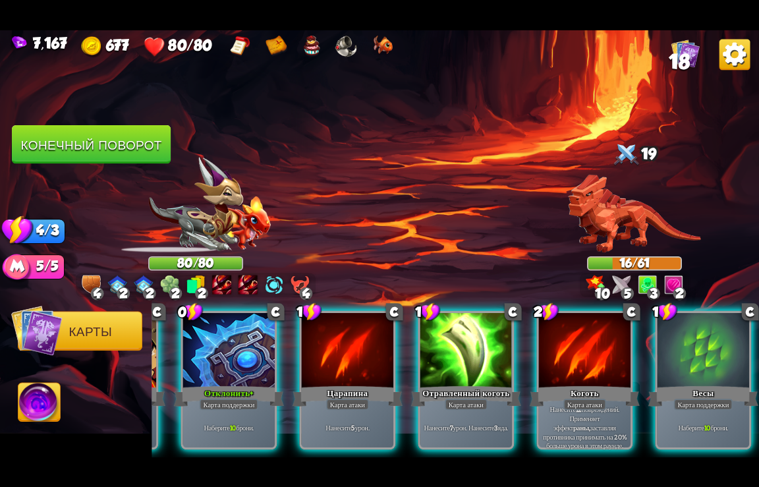
scroll to position [0, 257]
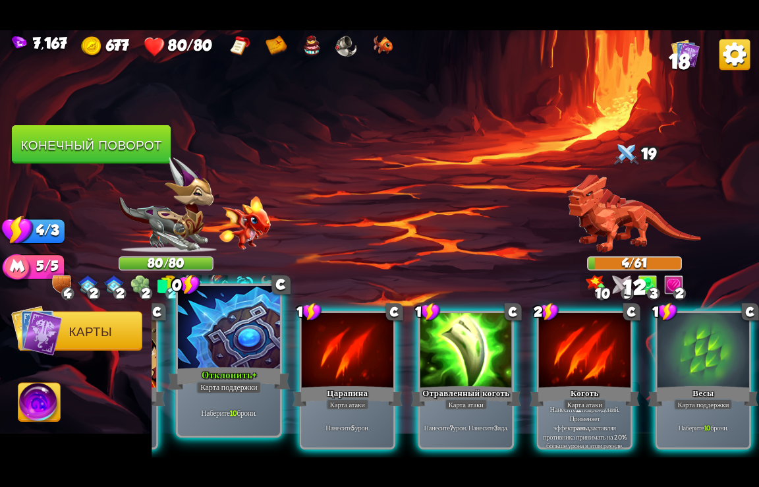
click at [221, 365] on div "Отклонить+" at bounding box center [229, 378] width 123 height 27
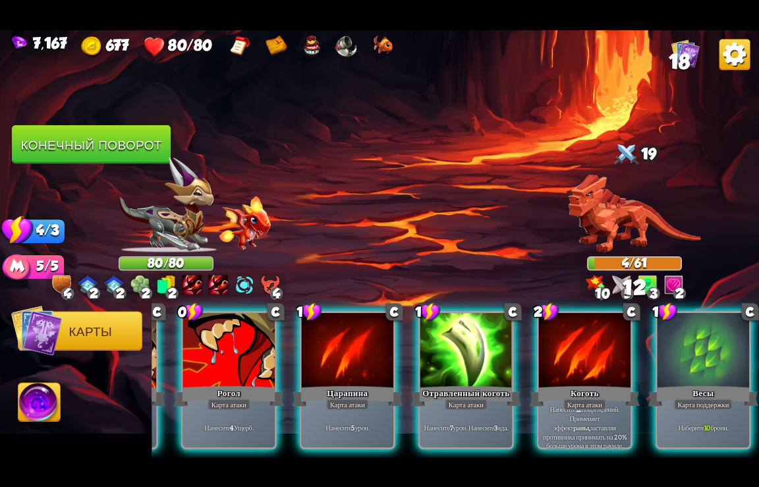
scroll to position [0, 125]
click at [220, 384] on div "Рогол" at bounding box center [229, 396] width 110 height 24
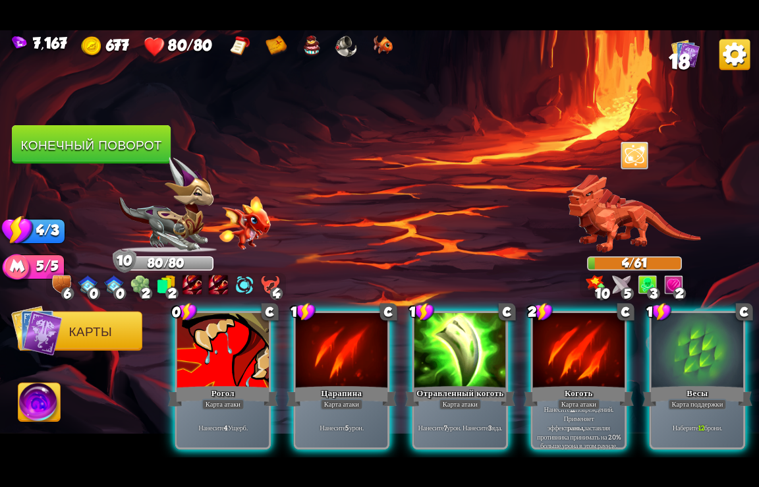
scroll to position [0, 0]
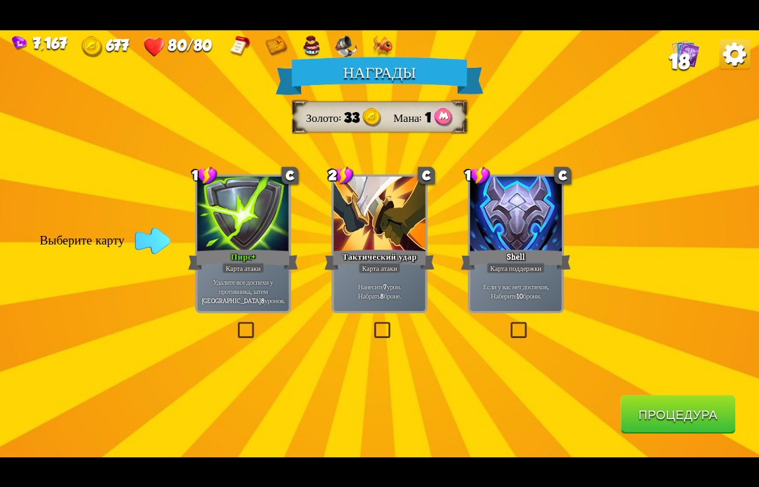
click at [664, 403] on button "Процедура" at bounding box center [678, 414] width 115 height 39
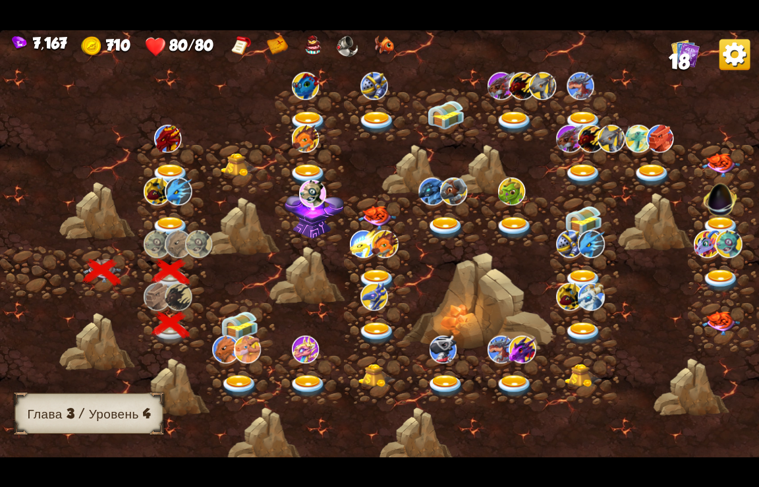
click at [241, 320] on img at bounding box center [240, 325] width 38 height 29
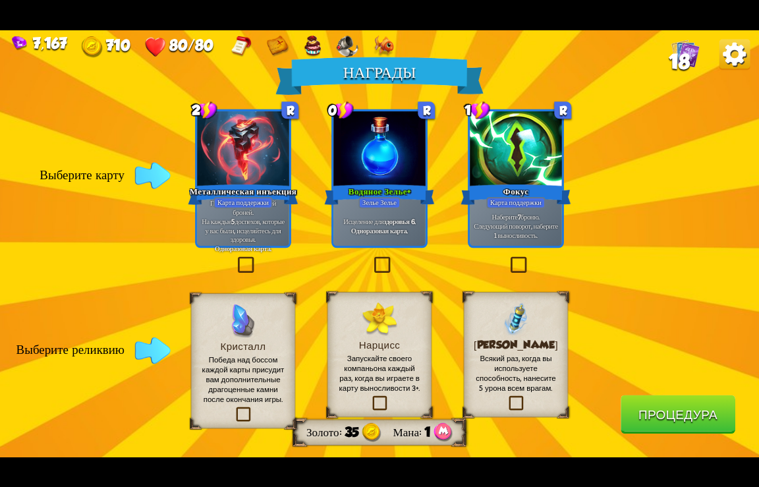
click at [361, 212] on div "Исцеление для здоровья 6. Одноразовая карта." at bounding box center [380, 226] width 92 height 40
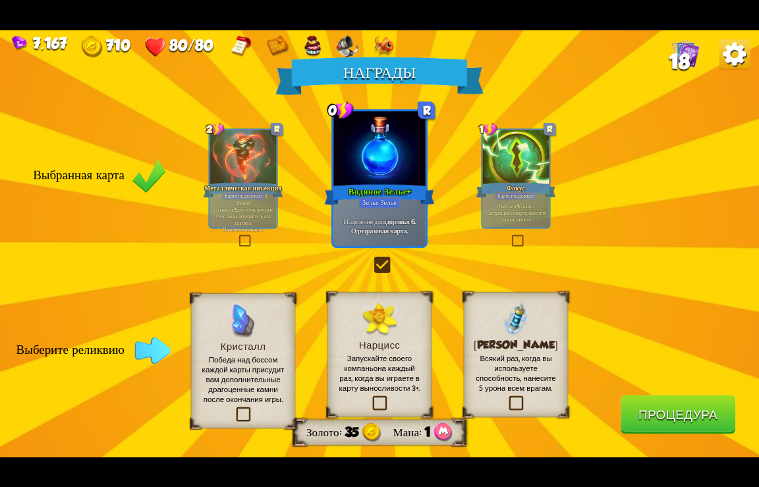
click at [233, 384] on p "Победа над боссом каждой карты присудит вам дополнительные драгоценные камни по…" at bounding box center [243, 380] width 84 height 50
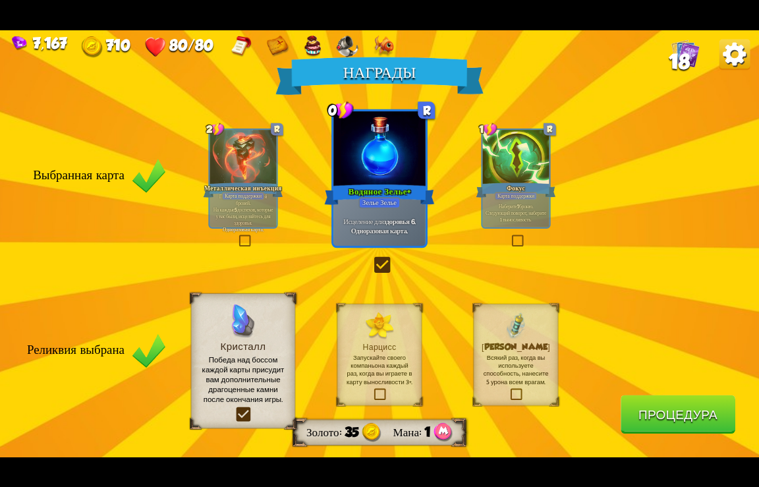
click at [679, 413] on button "Процедура" at bounding box center [678, 414] width 115 height 39
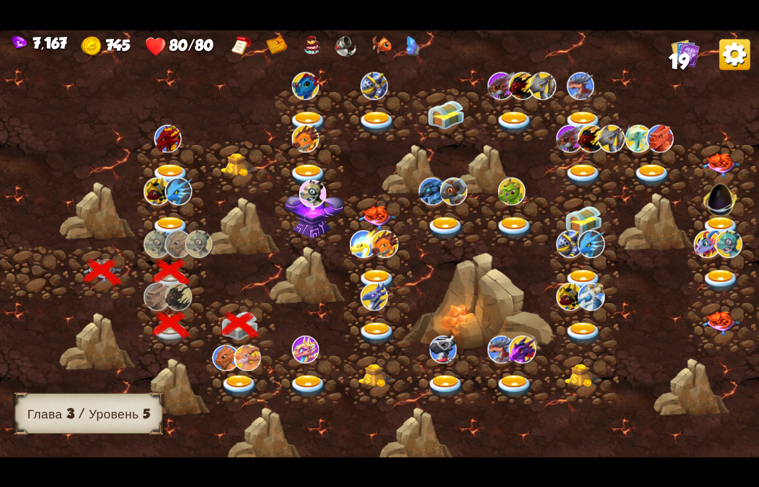
click at [239, 380] on img at bounding box center [240, 385] width 38 height 23
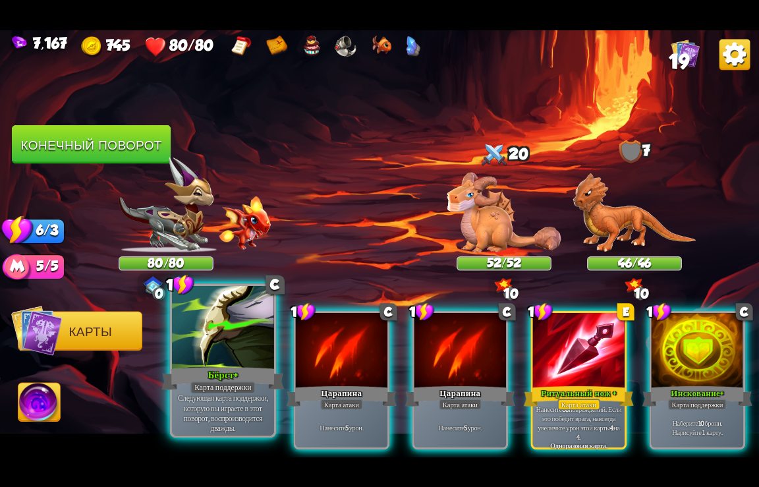
click at [210, 375] on div "Бёрст+" at bounding box center [223, 378] width 123 height 27
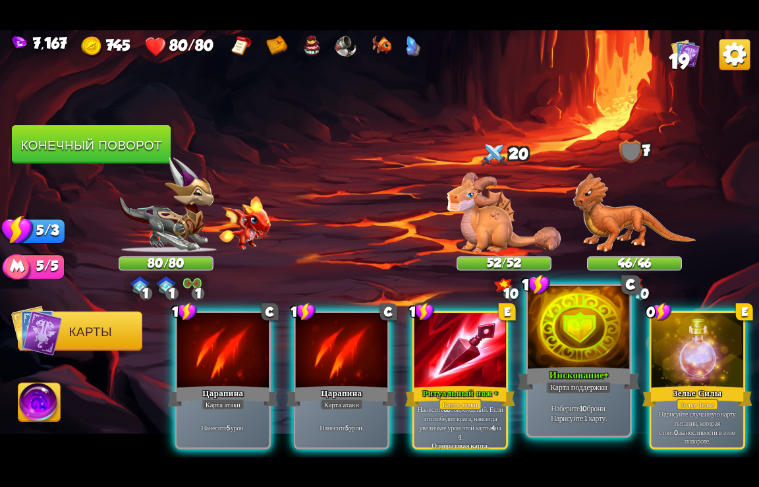
click at [585, 386] on div "Карта поддержки" at bounding box center [578, 387] width 65 height 13
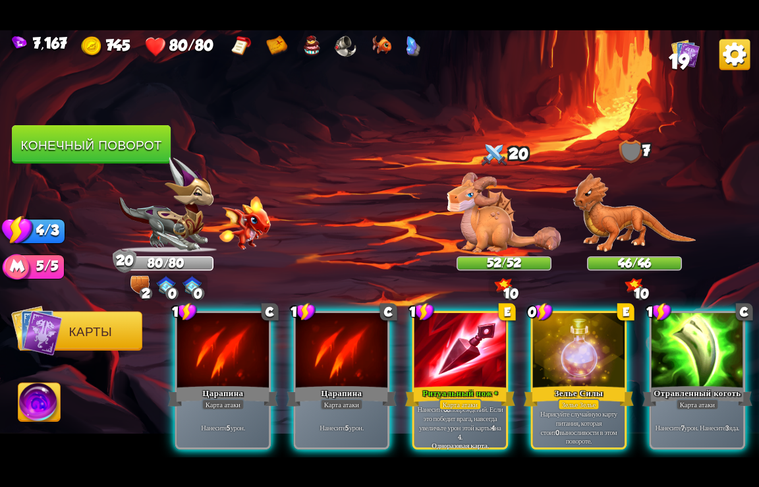
click at [585, 399] on div "Зелье Зелье" at bounding box center [579, 404] width 42 height 11
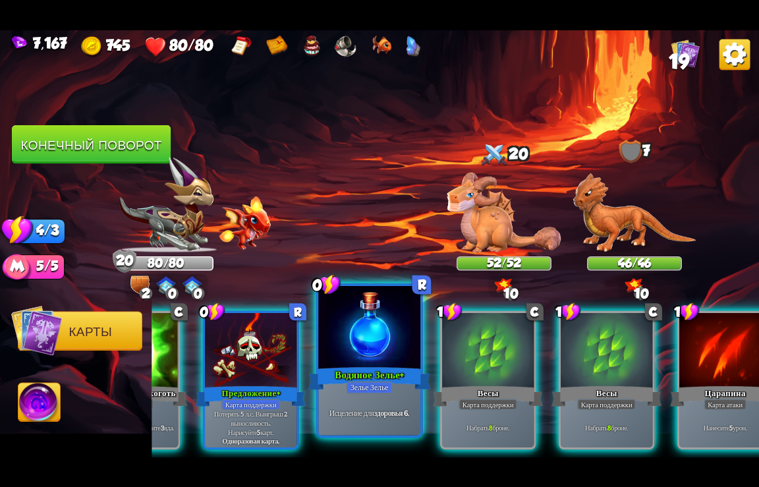
scroll to position [0, 463]
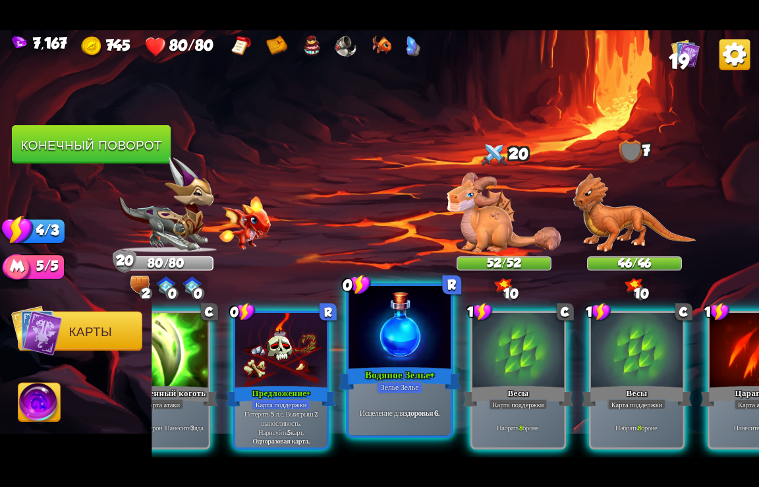
click at [393, 373] on div "Водяное Зелье+" at bounding box center [400, 378] width 123 height 27
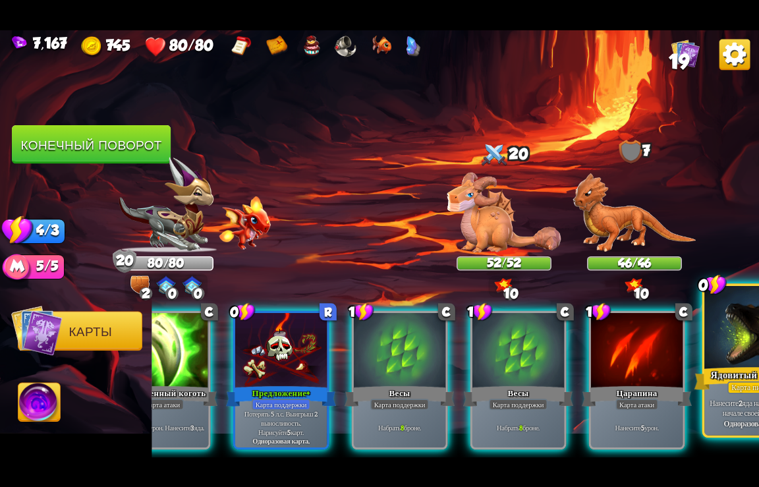
click at [736, 375] on div "Ядовитый Дыхание" at bounding box center [756, 378] width 123 height 27
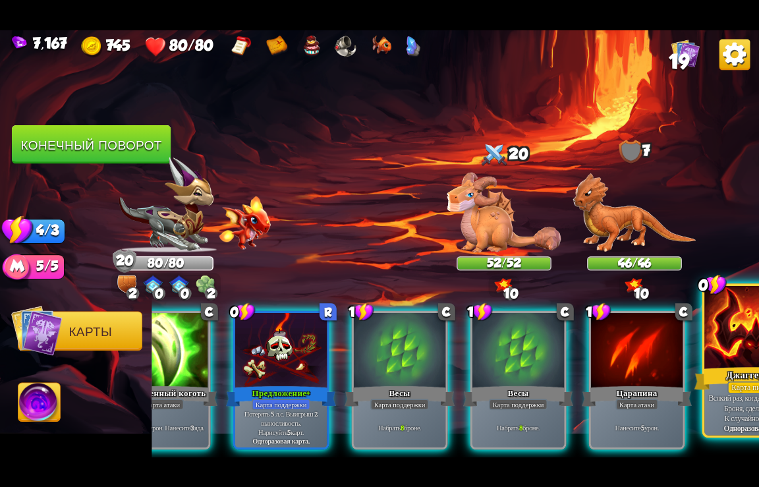
click at [733, 384] on div "Карта питания" at bounding box center [756, 387] width 56 height 13
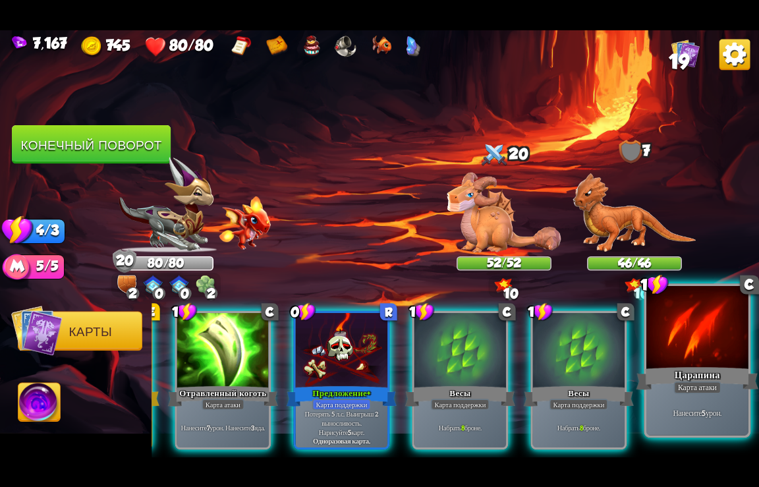
scroll to position [0, 389]
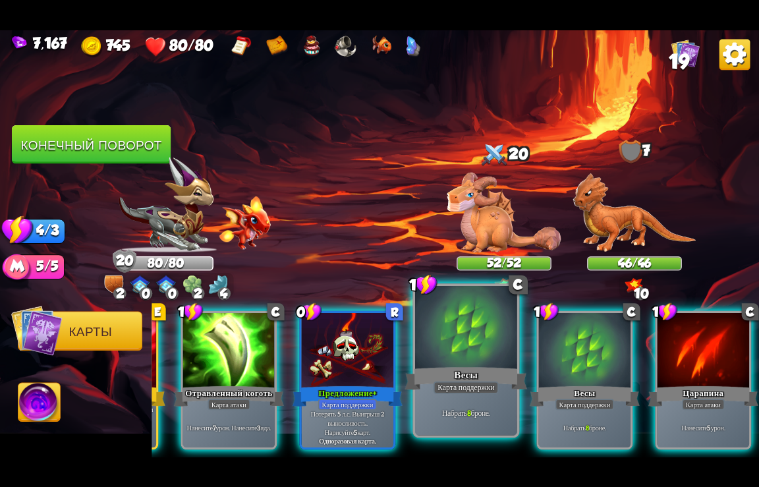
click at [484, 376] on div "Весы" at bounding box center [466, 378] width 123 height 27
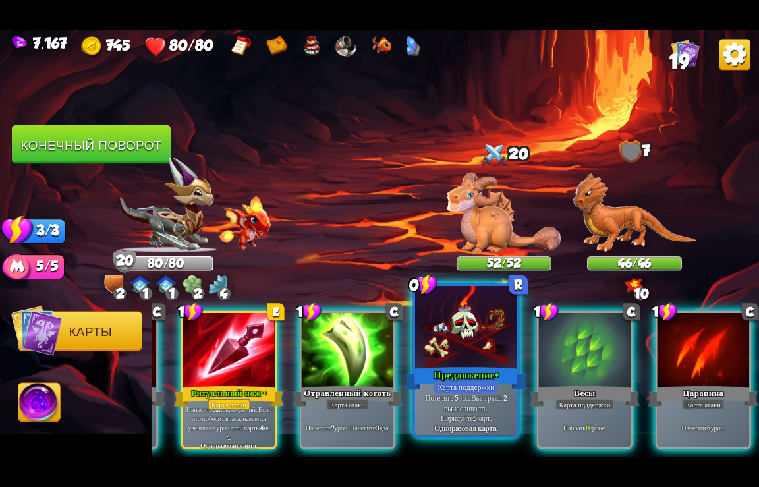
scroll to position [0, 257]
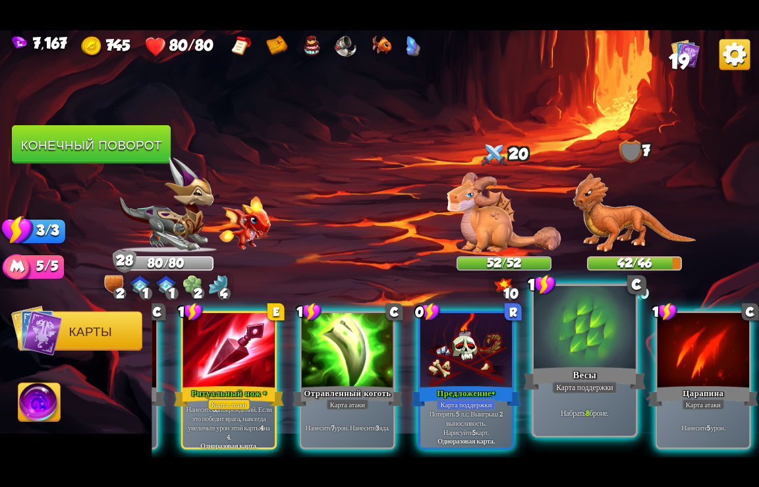
click at [562, 378] on div "Весы" at bounding box center [585, 378] width 123 height 27
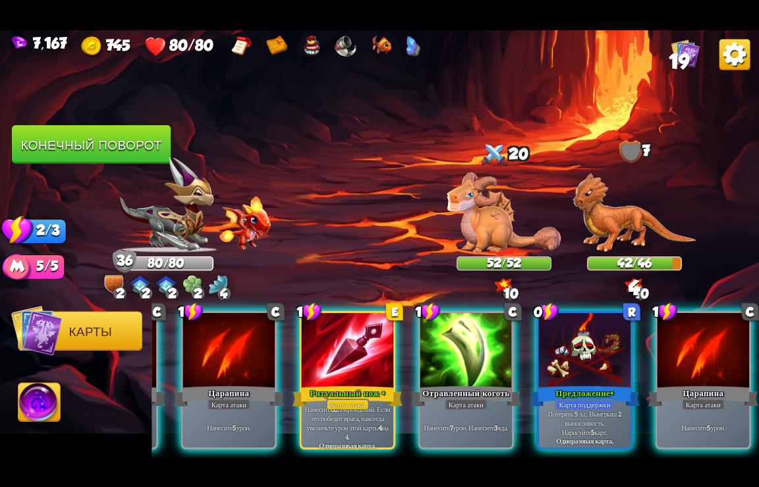
scroll to position [0, 125]
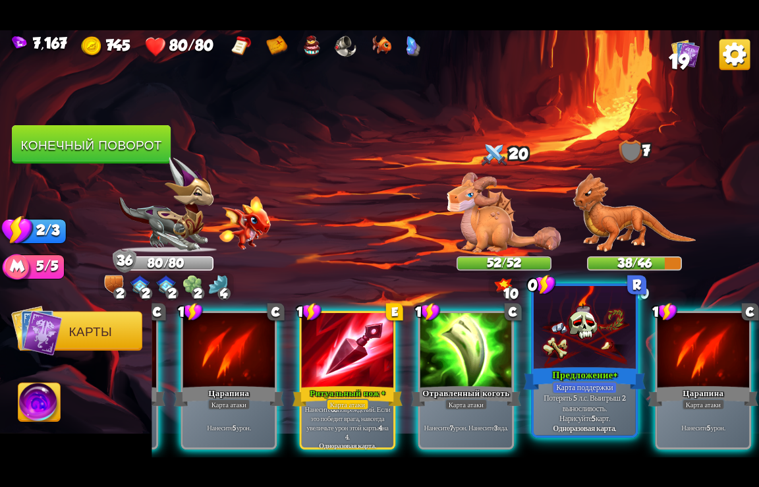
click at [579, 372] on div "Предложение+" at bounding box center [585, 378] width 123 height 27
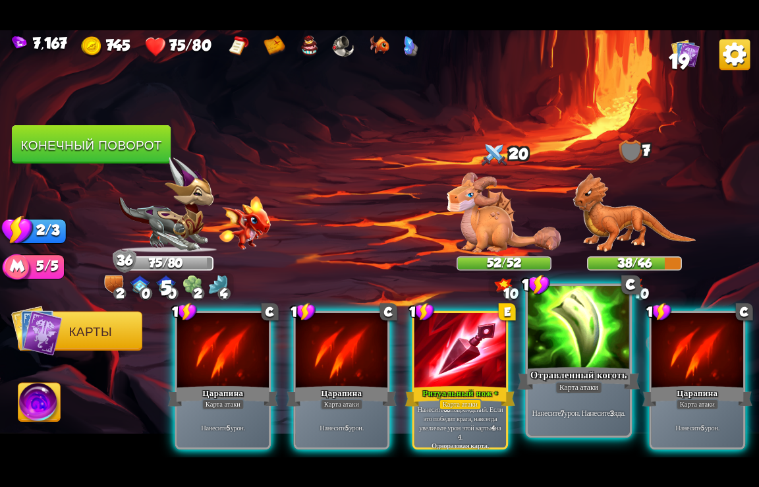
scroll to position [0, 0]
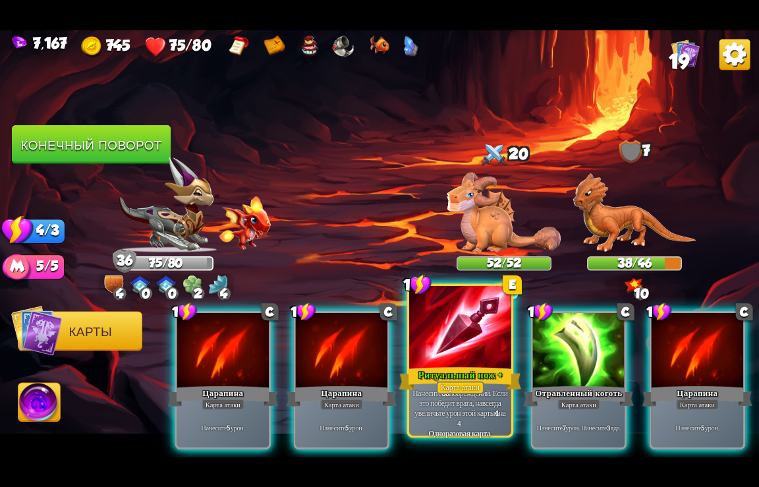
click at [450, 396] on b "68" at bounding box center [446, 393] width 8 height 10
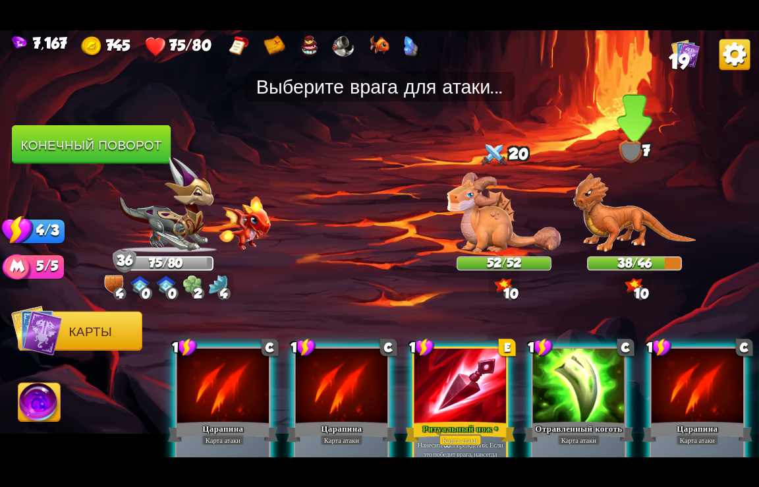
click at [625, 220] on img at bounding box center [634, 213] width 123 height 80
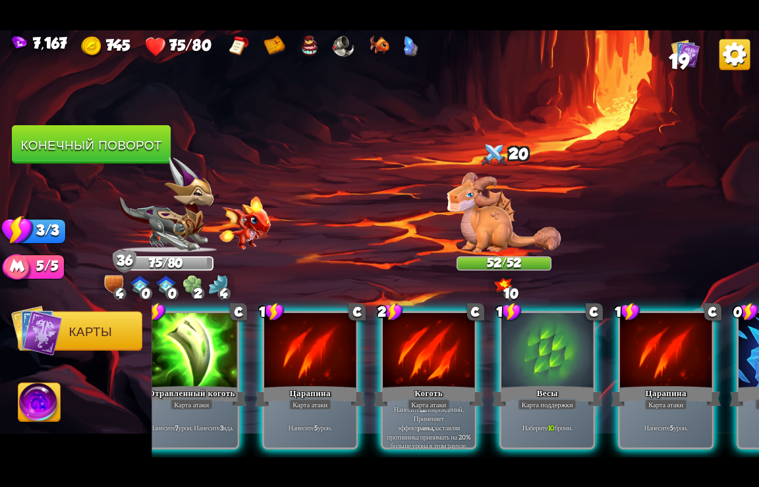
scroll to position [0, 521]
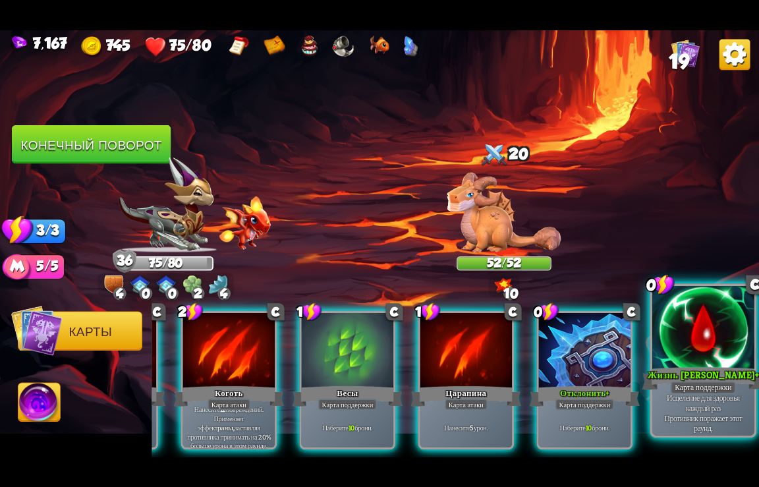
click at [678, 372] on div "Жизнь [PERSON_NAME]+" at bounding box center [704, 378] width 123 height 27
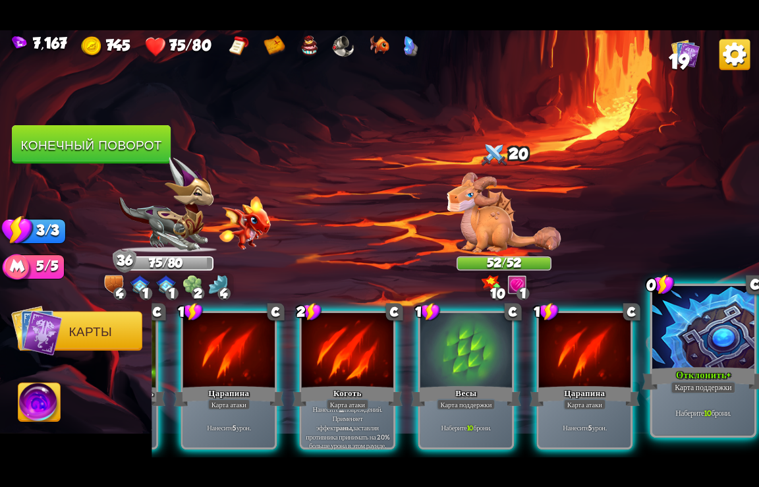
click at [693, 368] on div "Отклонить+" at bounding box center [704, 378] width 123 height 27
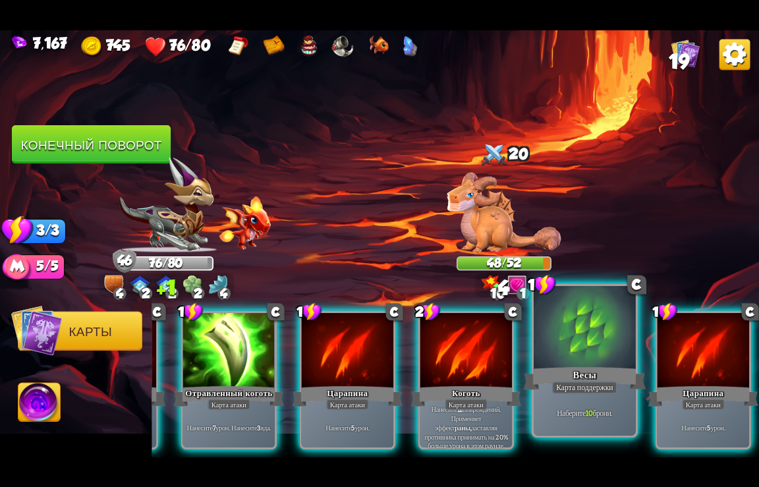
click at [580, 360] on div at bounding box center [585, 328] width 102 height 86
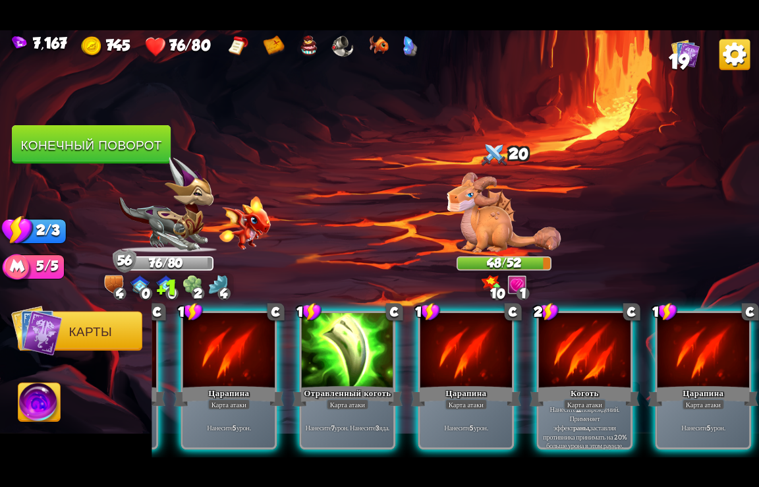
scroll to position [0, 125]
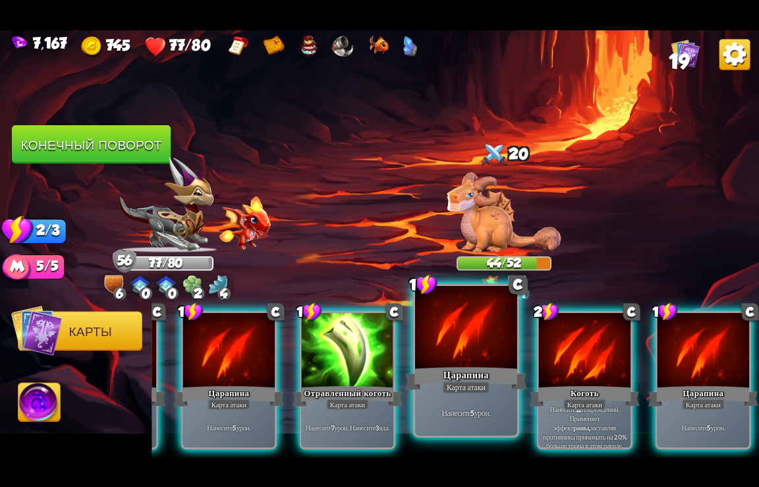
click at [479, 376] on div "Царапина" at bounding box center [466, 378] width 123 height 27
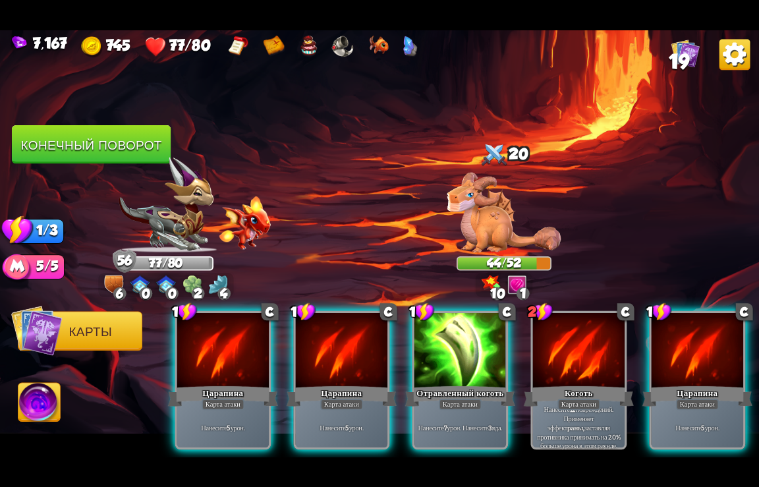
scroll to position [0, 0]
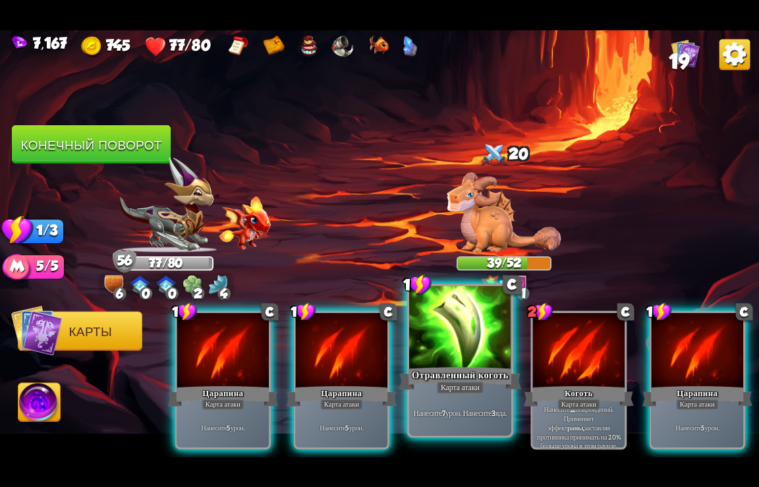
click at [477, 380] on div "Отравленный коготь" at bounding box center [460, 378] width 123 height 27
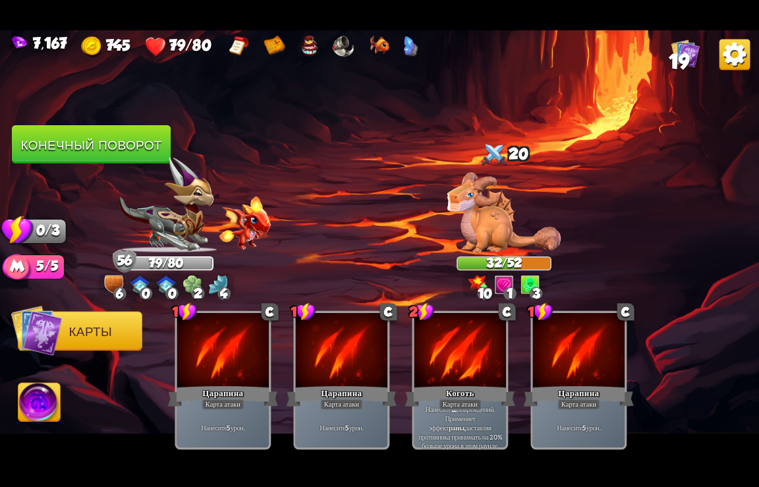
click at [80, 150] on button "Конечный поворот" at bounding box center [91, 144] width 159 height 39
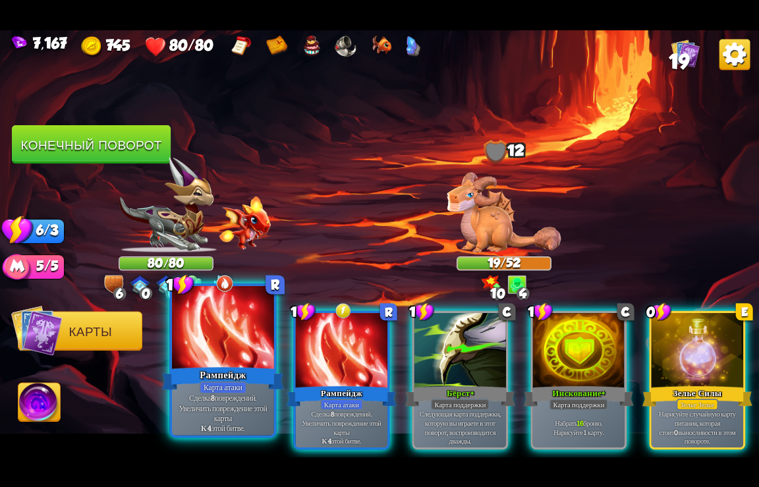
click at [196, 369] on div "Рампейдж" at bounding box center [223, 378] width 123 height 27
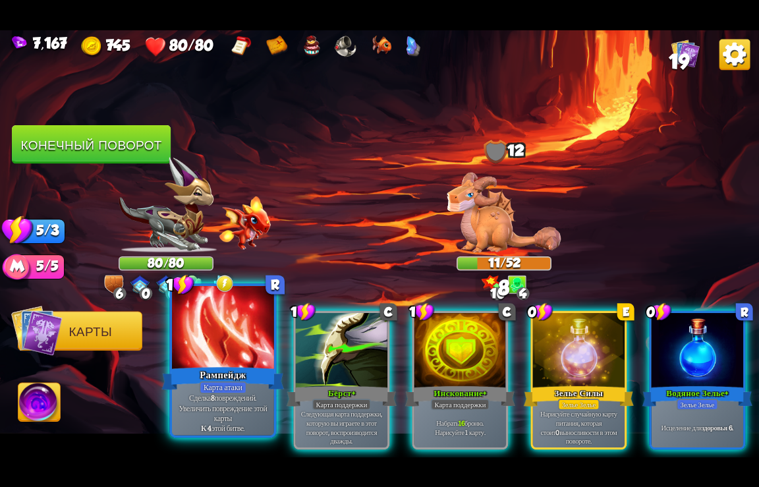
click at [196, 369] on div "Рампейдж" at bounding box center [223, 378] width 123 height 27
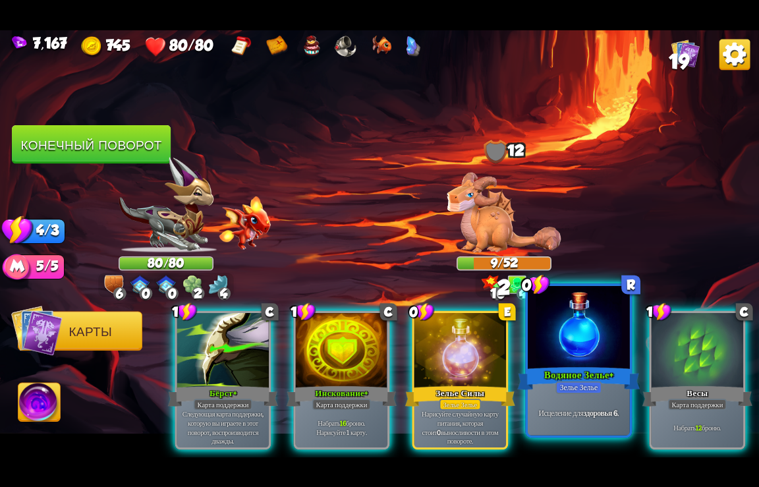
click at [545, 382] on div "Водяное Зелье+" at bounding box center [579, 378] width 123 height 27
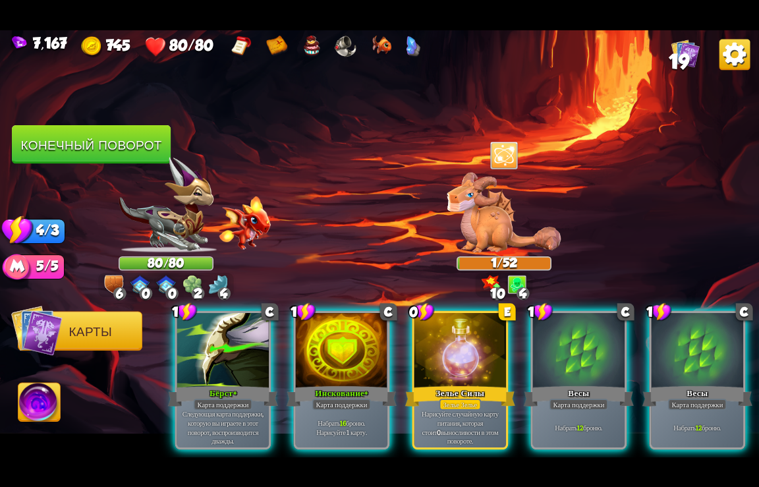
click at [241, 334] on div at bounding box center [223, 350] width 92 height 77
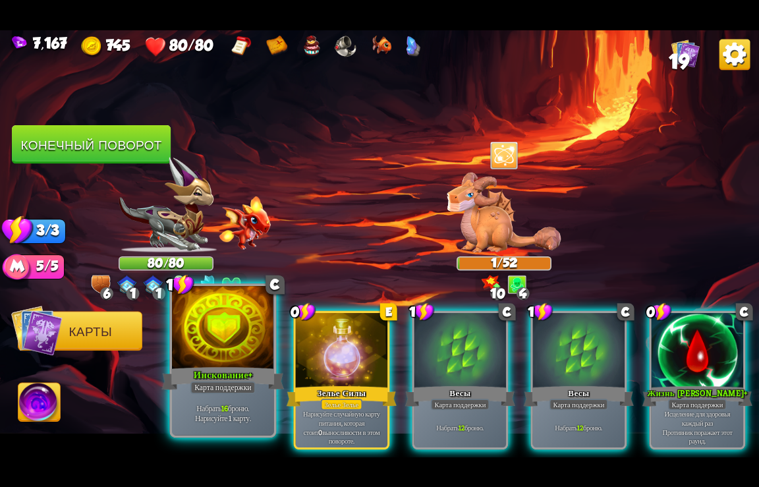
click at [224, 359] on div at bounding box center [223, 328] width 102 height 86
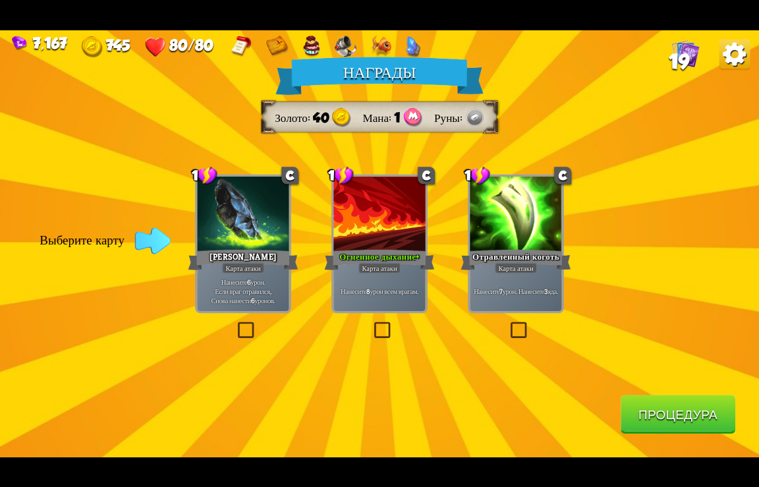
click at [678, 415] on button "Процедура" at bounding box center [678, 414] width 115 height 39
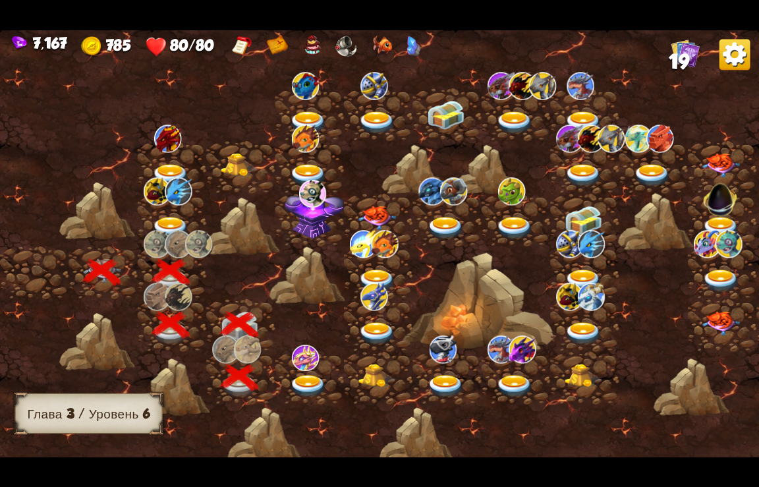
click at [303, 382] on img at bounding box center [308, 385] width 38 height 23
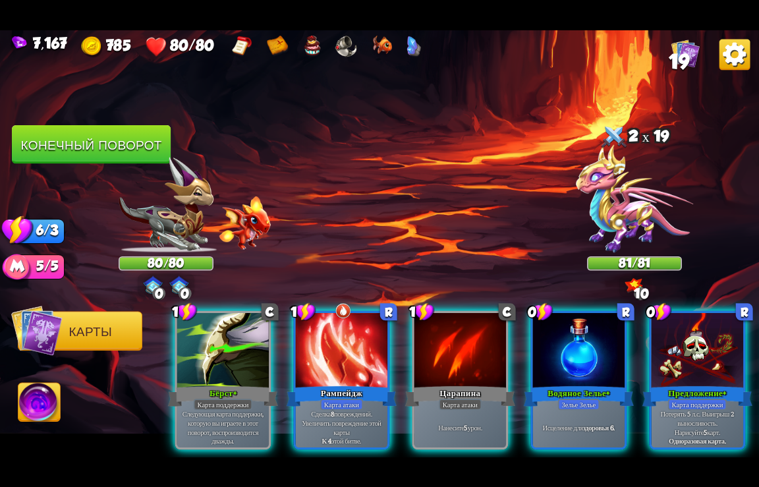
click at [648, 221] on img at bounding box center [635, 198] width 118 height 108
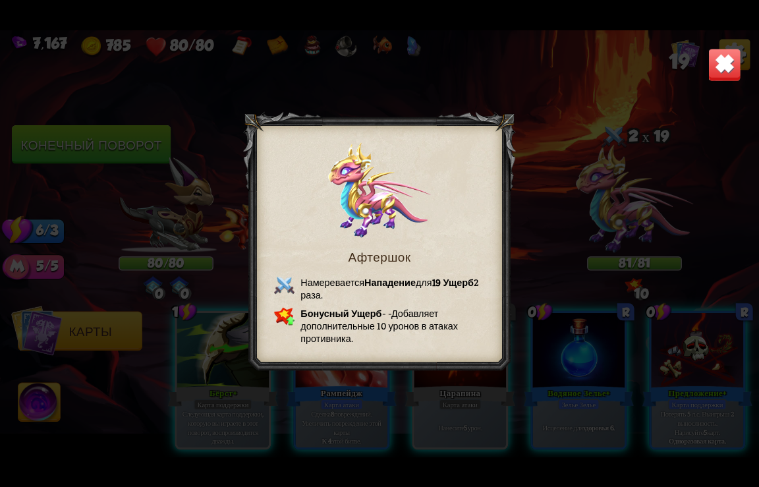
click at [541, 223] on div "Афтершок Намеревается Нападение для 19 Ущерб 2 раза. [GEOGRAPHIC_DATA] дополнит…" at bounding box center [379, 243] width 759 height 427
click at [715, 71] on img at bounding box center [725, 64] width 33 height 33
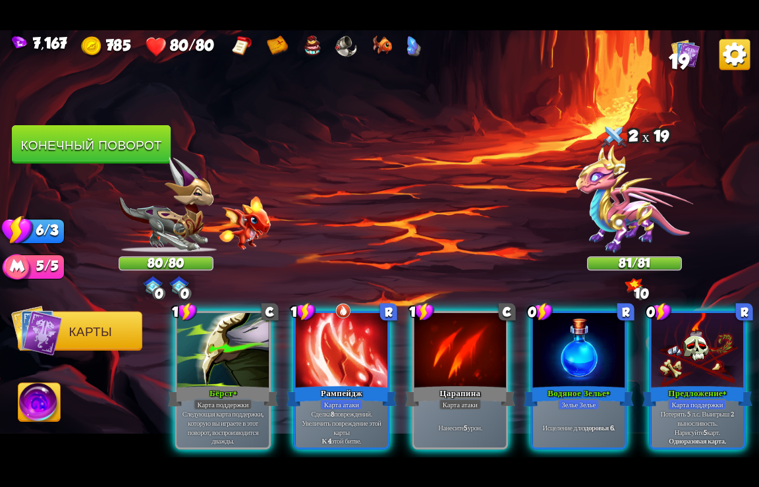
click at [641, 205] on img at bounding box center [635, 198] width 118 height 108
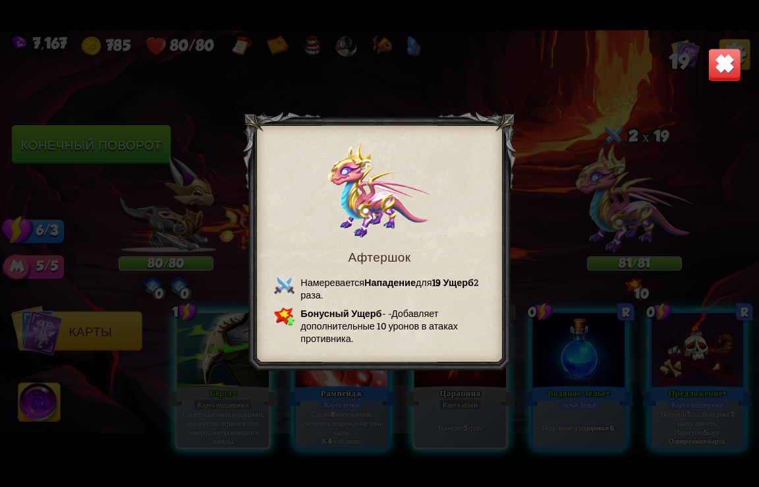
click at [726, 68] on img at bounding box center [725, 64] width 33 height 33
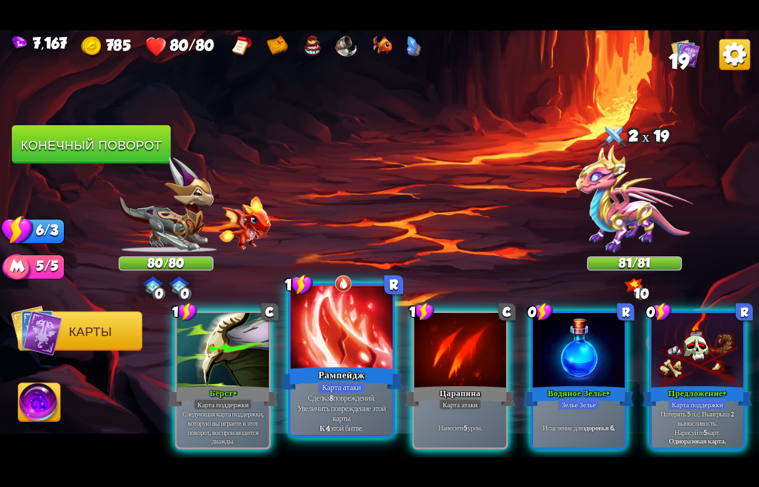
click at [359, 386] on div "Карта атаки" at bounding box center [341, 387] width 47 height 13
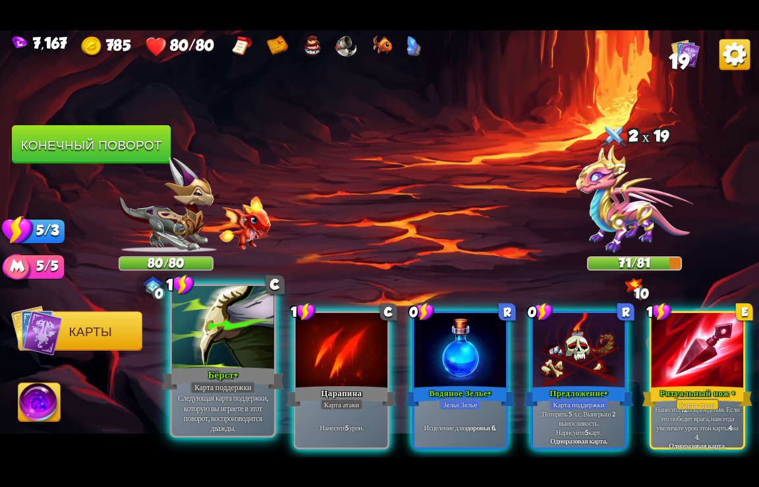
click at [218, 372] on div "Бёрст+" at bounding box center [223, 378] width 123 height 27
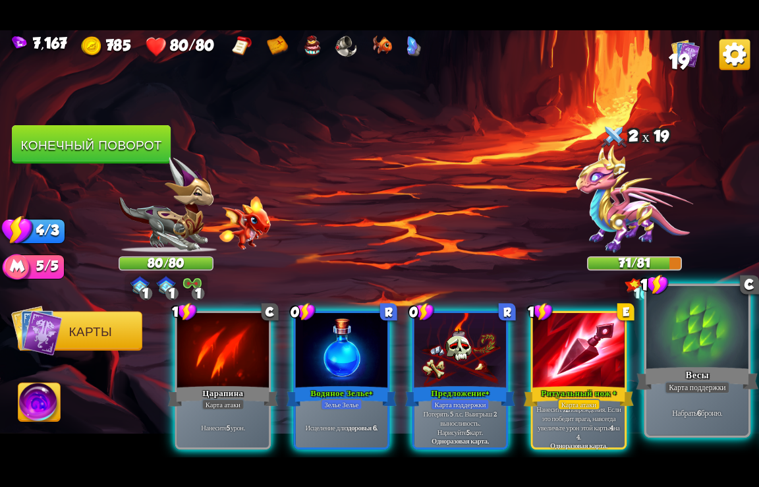
click at [705, 386] on div "Карта поддержки" at bounding box center [697, 387] width 65 height 13
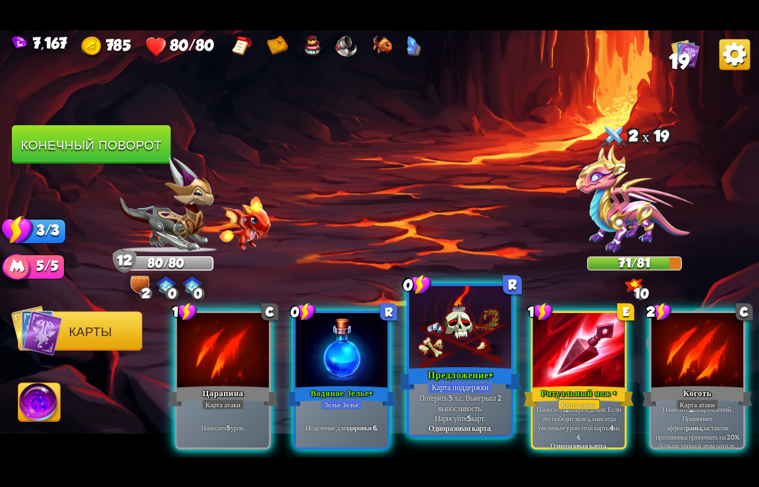
click at [452, 409] on p "Потерять 5 л.с. Выигрыш 2 выносливость. Нарисуйте 5 карт." at bounding box center [460, 408] width 97 height 30
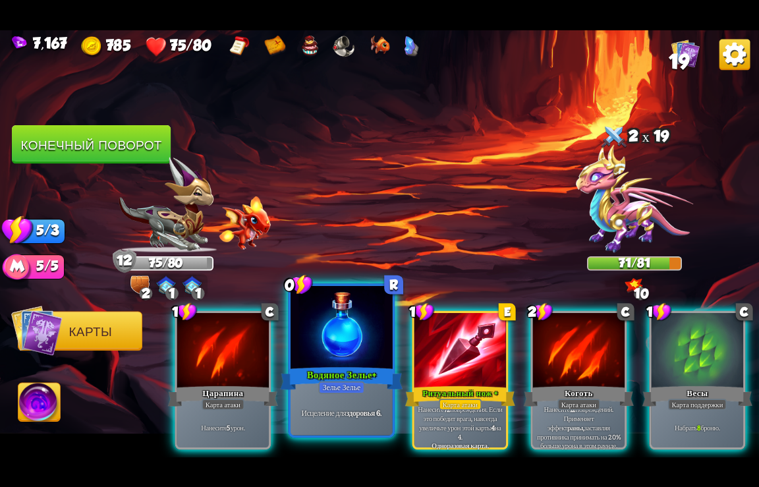
click at [324, 381] on div "Водяное Зелье+" at bounding box center [342, 378] width 123 height 27
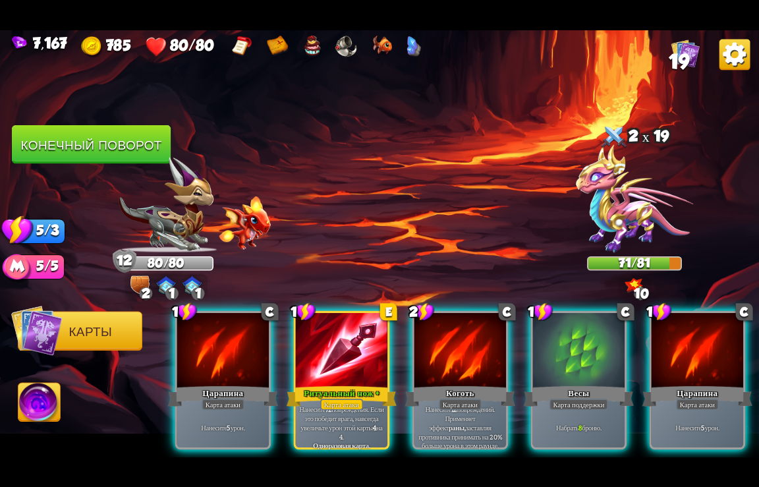
drag, startPoint x: 403, startPoint y: 457, endPoint x: 573, endPoint y: 447, distance: 170.4
click at [573, 447] on div "7,167 785 80/80 19 Выберите врага для атаки... You don't have enough stamina to…" at bounding box center [379, 243] width 759 height 487
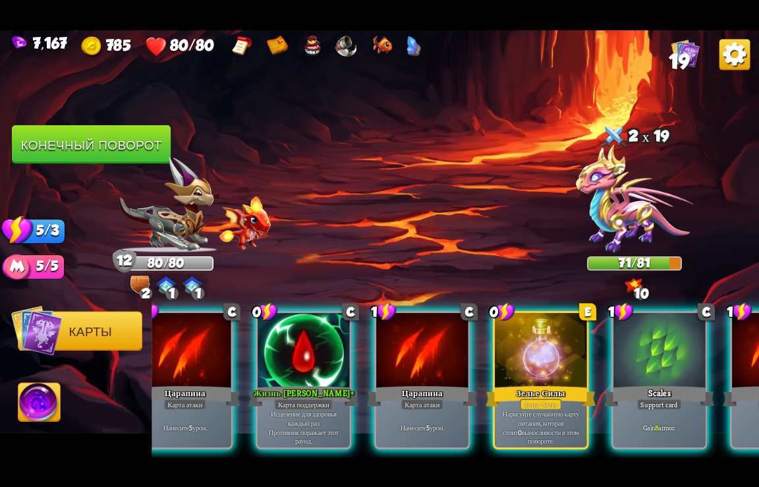
scroll to position [0, 653]
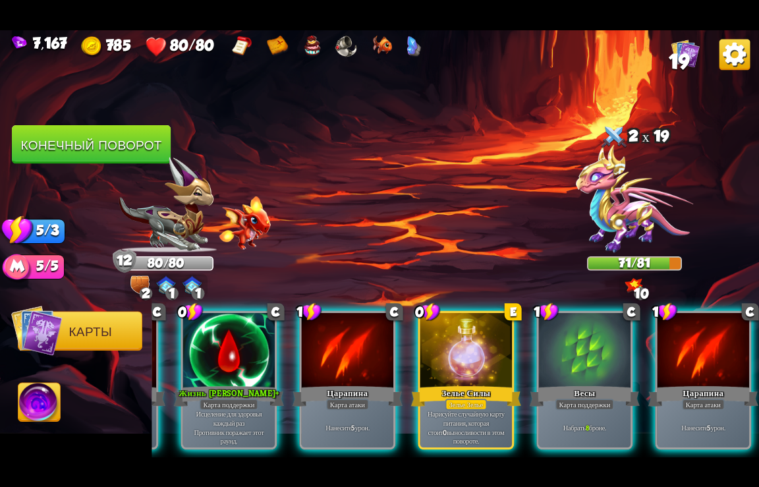
click at [235, 360] on div at bounding box center [229, 350] width 92 height 77
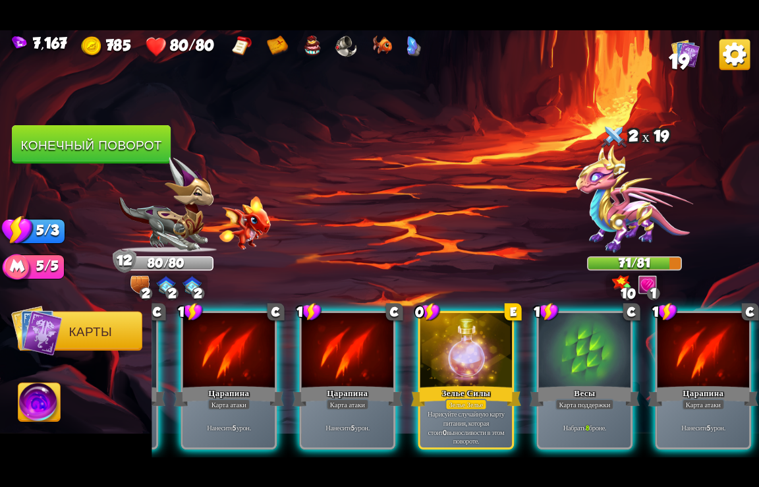
scroll to position [0, 521]
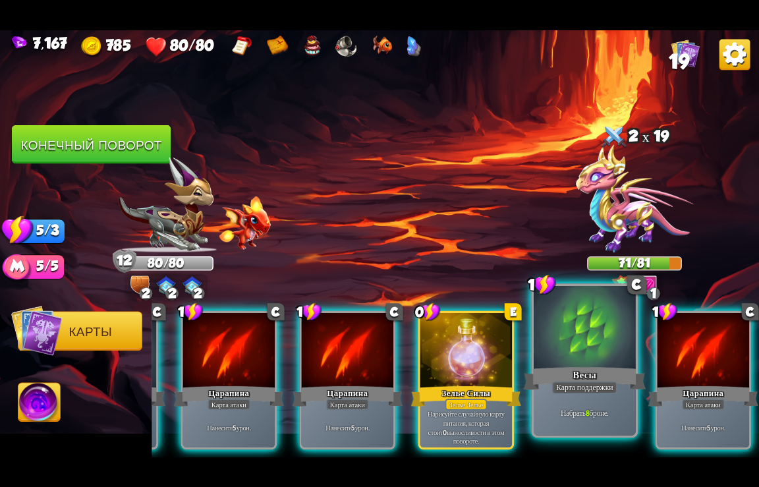
click at [580, 359] on div at bounding box center [585, 328] width 102 height 86
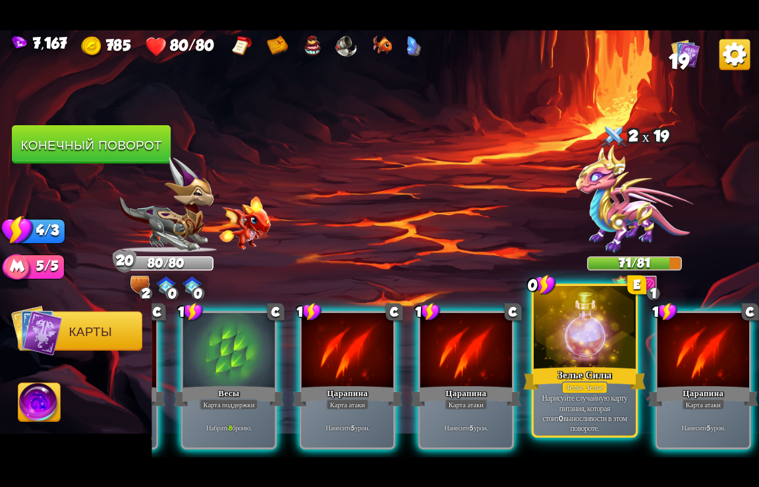
scroll to position [0, 389]
click at [576, 358] on div at bounding box center [585, 328] width 102 height 86
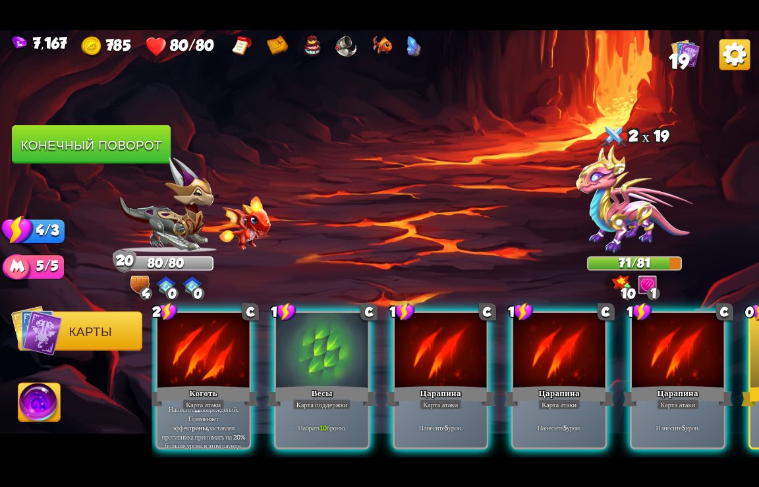
scroll to position [0, 268]
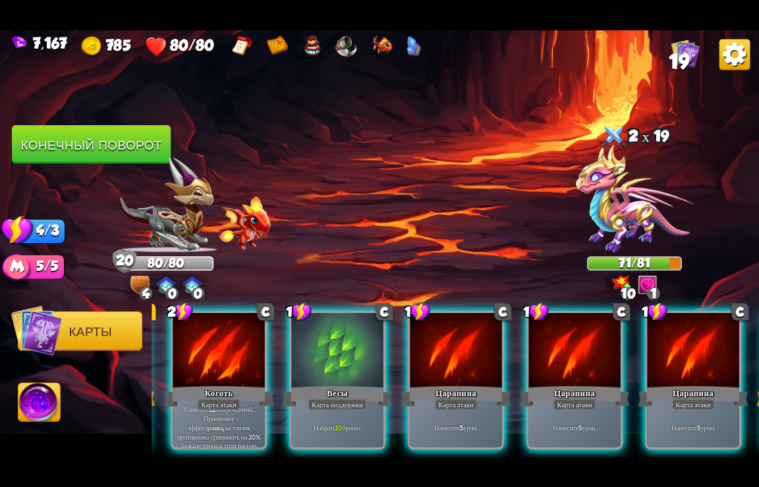
click at [576, 358] on div at bounding box center [575, 350] width 92 height 77
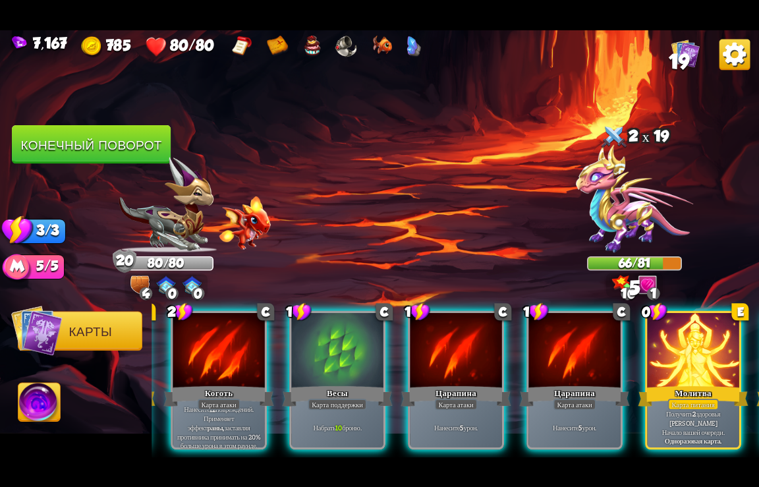
click at [576, 358] on div at bounding box center [575, 350] width 92 height 77
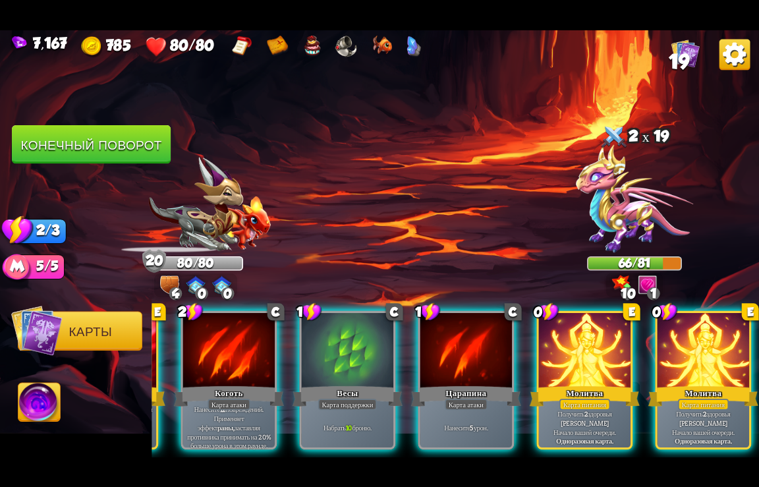
scroll to position [0, 257]
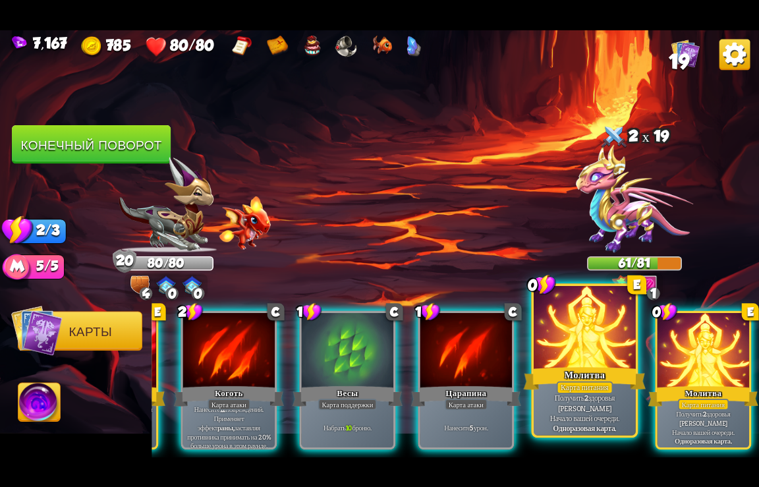
click at [582, 375] on div "Молитва" at bounding box center [585, 378] width 123 height 27
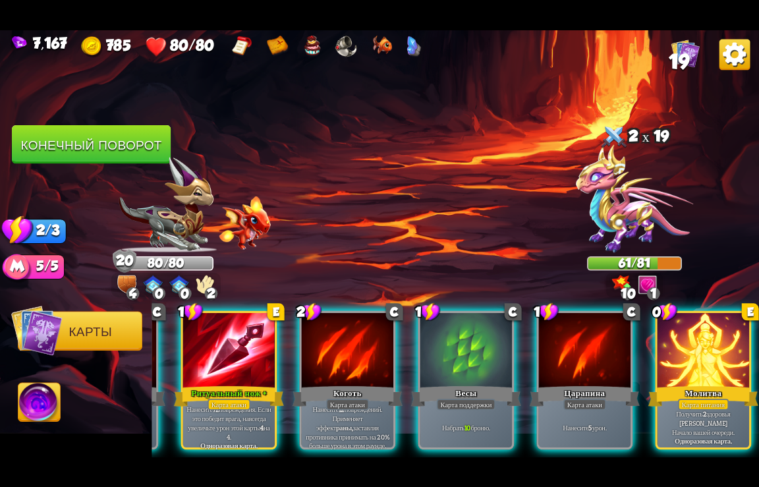
scroll to position [0, 125]
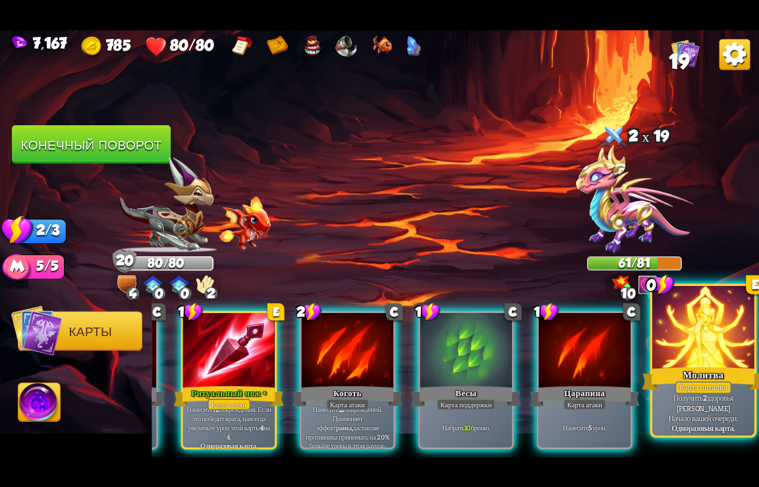
click at [681, 407] on p "Получить 2 здоровья в Начало вашей очереди." at bounding box center [703, 408] width 97 height 30
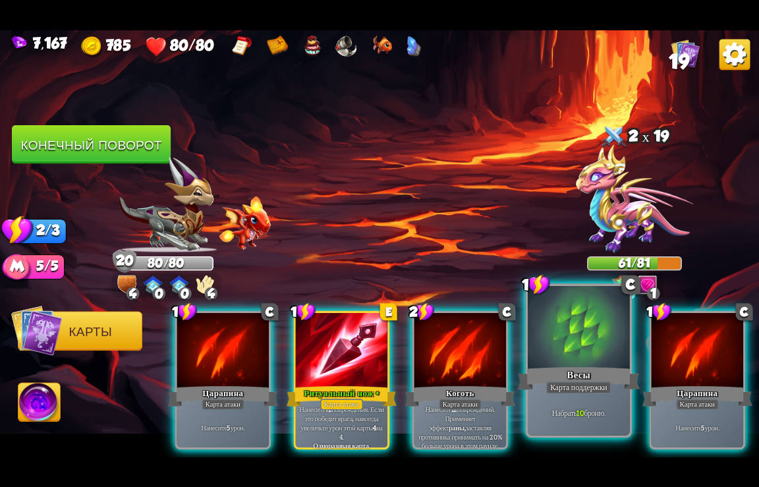
click at [579, 383] on div "Карта поддержки" at bounding box center [578, 387] width 65 height 13
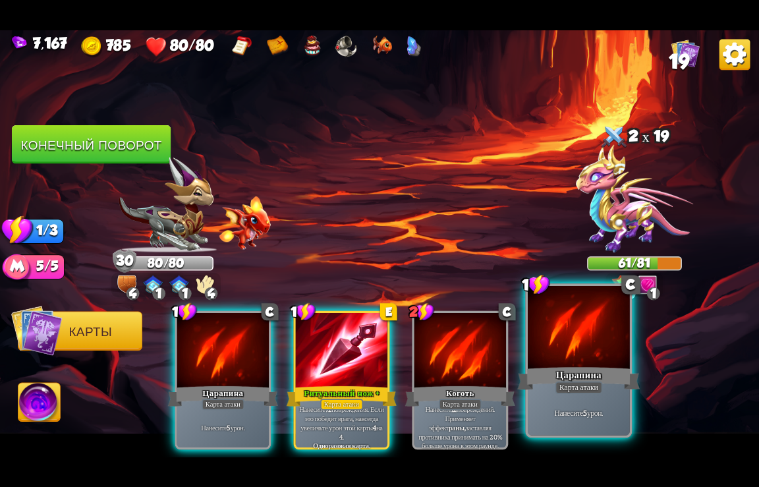
click at [582, 385] on div "Карта атаки" at bounding box center [579, 387] width 47 height 13
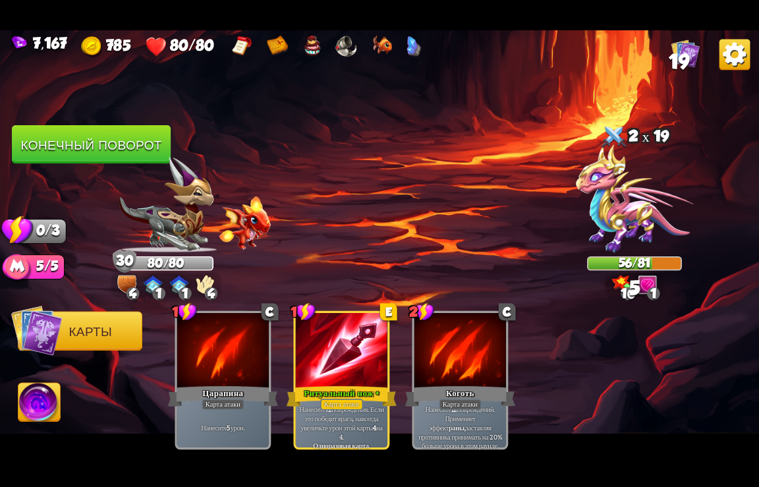
click at [63, 146] on button "Конечный поворот" at bounding box center [91, 144] width 159 height 39
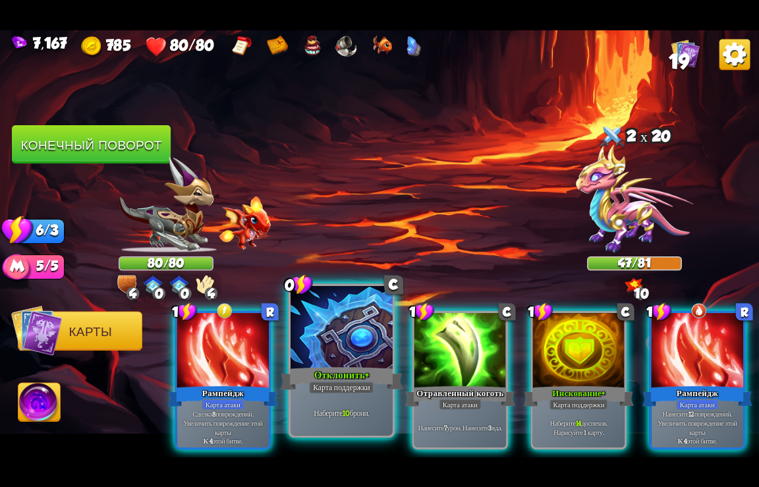
click at [338, 335] on div at bounding box center [342, 328] width 102 height 86
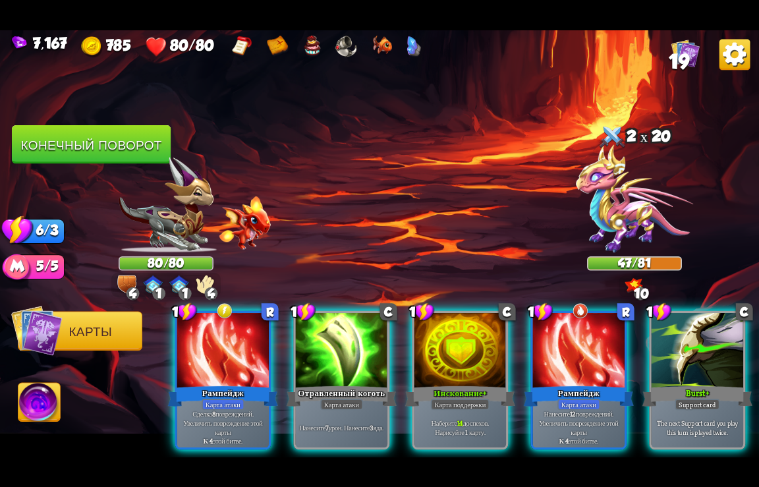
click at [338, 335] on div "1 R Рампейдж Карта атаки Сделка 8 повреждений. Увеличить повреждение этой карты…" at bounding box center [456, 363] width 608 height 190
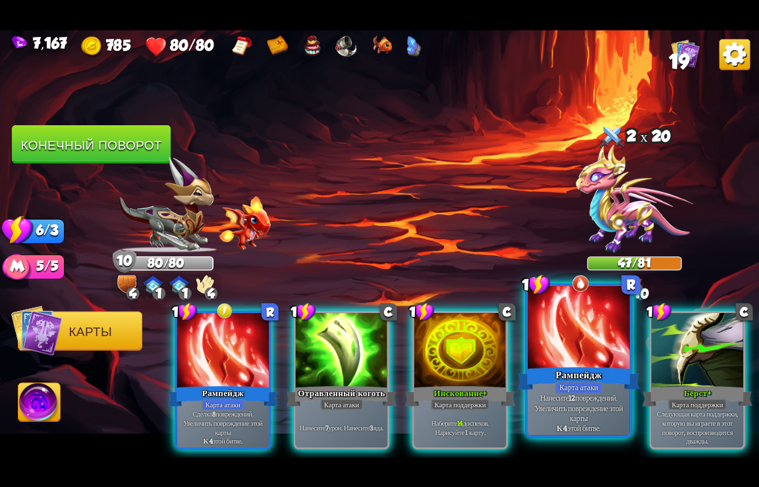
click at [566, 357] on div at bounding box center [579, 328] width 102 height 86
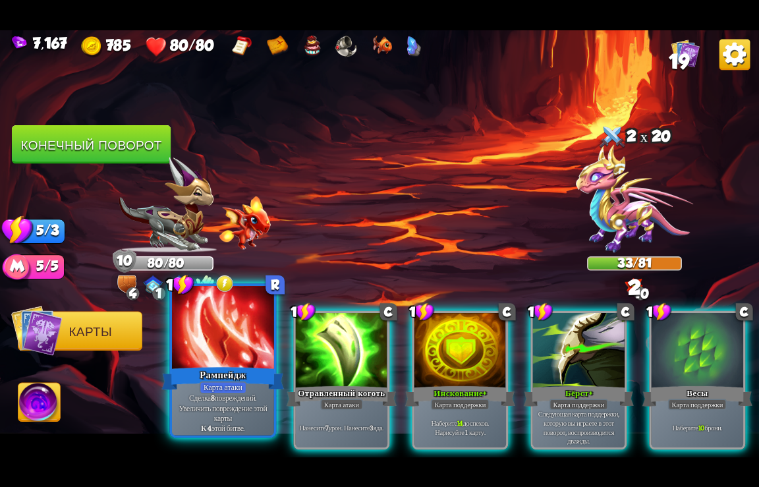
click at [225, 396] on p "Сделка 8 повреждений. Увеличить повреждение этой карты К 4 этой битве." at bounding box center [223, 413] width 97 height 40
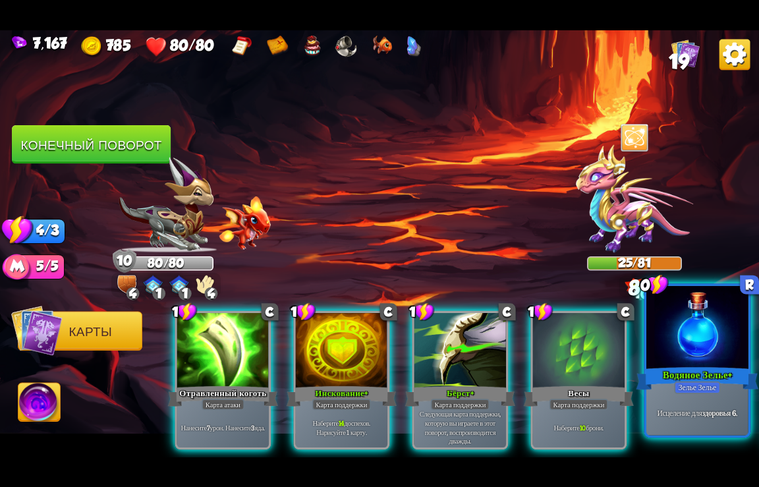
click at [684, 376] on div "Водяное Зелье+" at bounding box center [698, 378] width 123 height 27
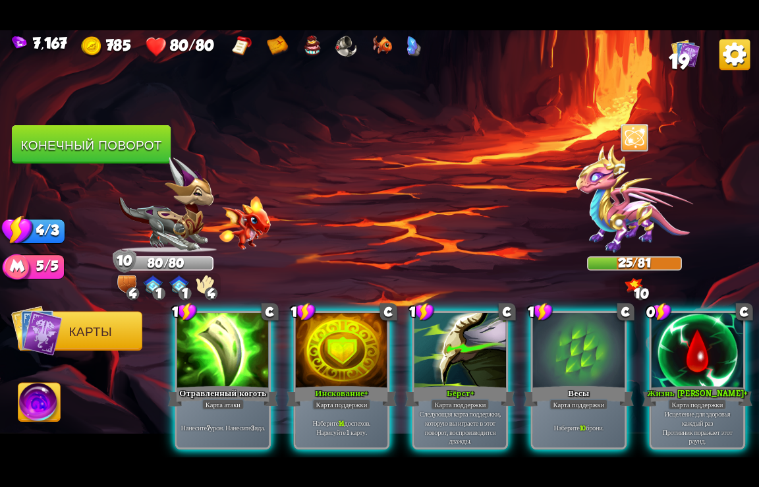
click at [684, 384] on div "Жизнь [PERSON_NAME]+" at bounding box center [698, 396] width 110 height 24
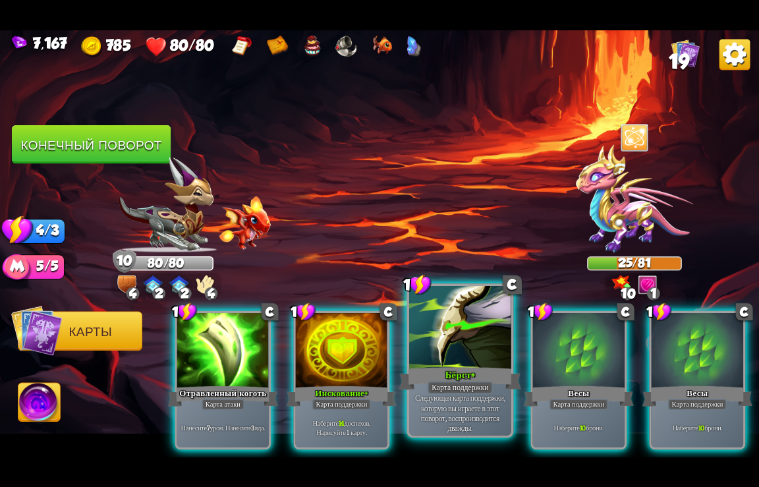
click at [457, 359] on div at bounding box center [460, 328] width 102 height 86
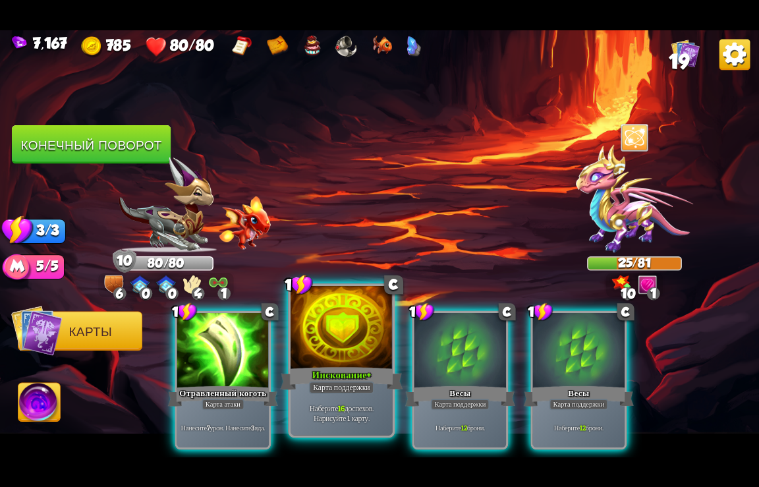
click at [339, 377] on div "Инскование+" at bounding box center [342, 378] width 123 height 27
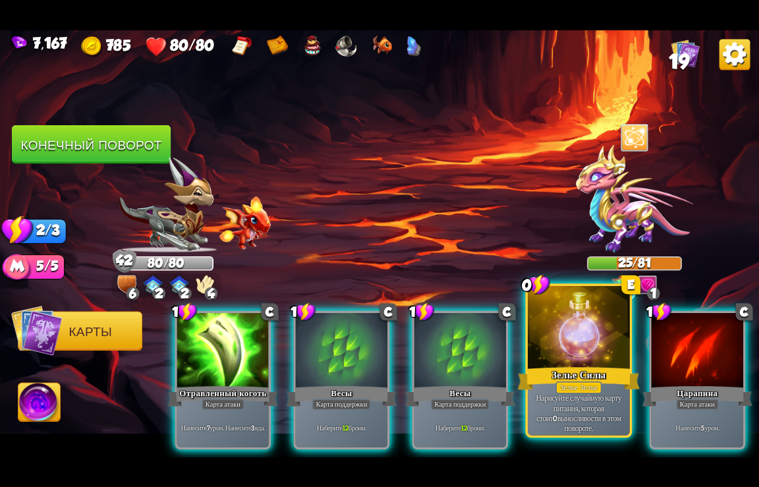
click at [569, 378] on div "Зелье Силы" at bounding box center [579, 378] width 123 height 27
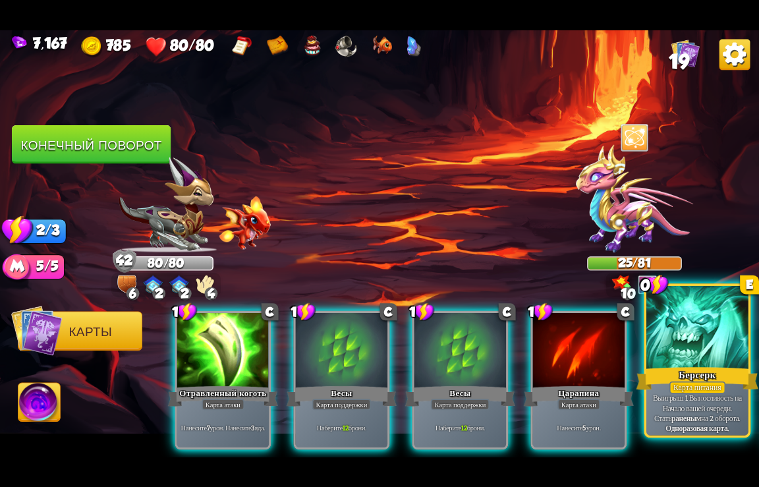
click at [692, 374] on div "Берсерк" at bounding box center [698, 378] width 123 height 27
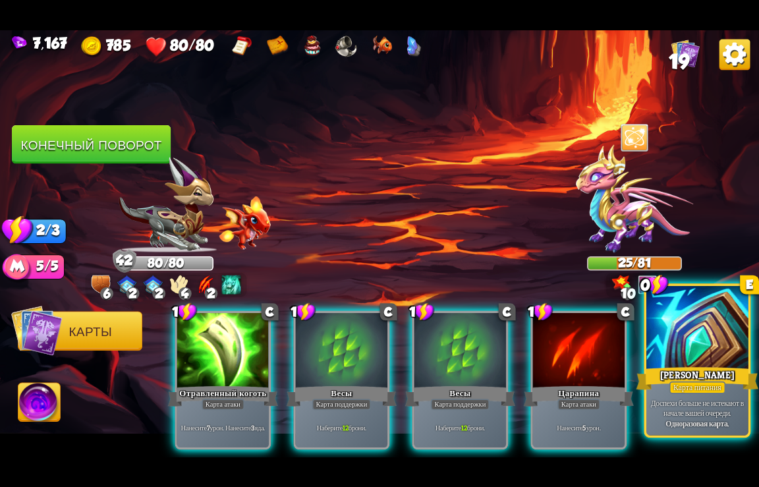
click at [670, 376] on div "[PERSON_NAME]" at bounding box center [698, 378] width 123 height 27
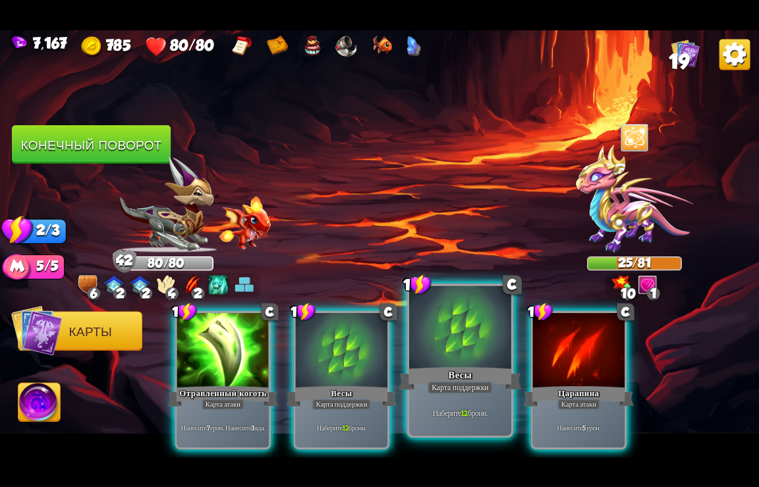
click at [459, 347] on div at bounding box center [460, 328] width 102 height 86
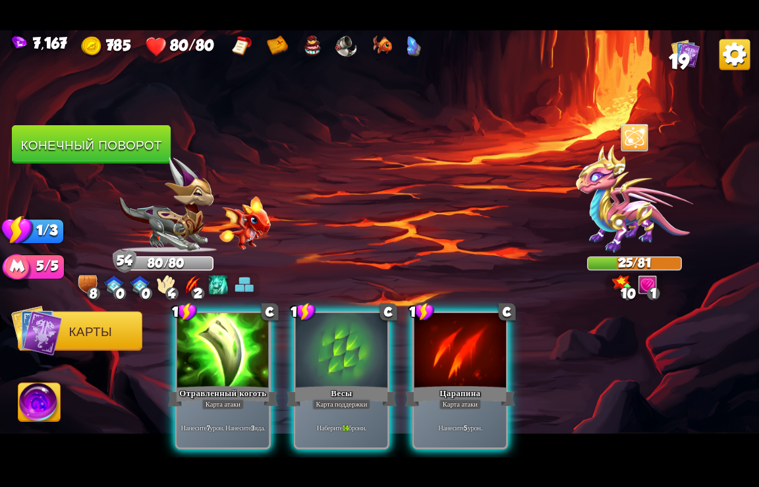
click at [111, 150] on button "Конечный поворот" at bounding box center [91, 144] width 159 height 39
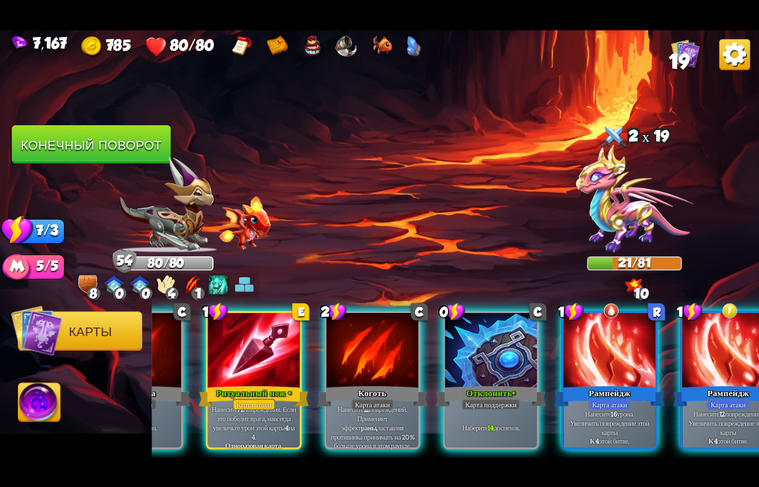
scroll to position [0, 653]
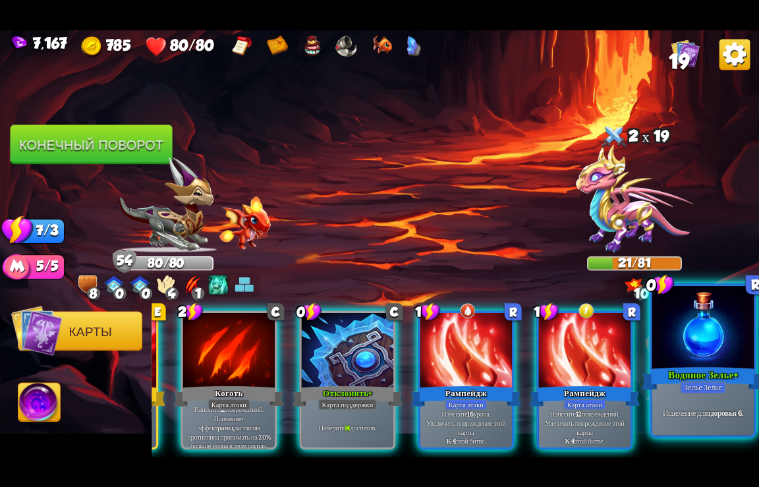
click at [692, 366] on div "Водяное Зелье+" at bounding box center [704, 378] width 123 height 27
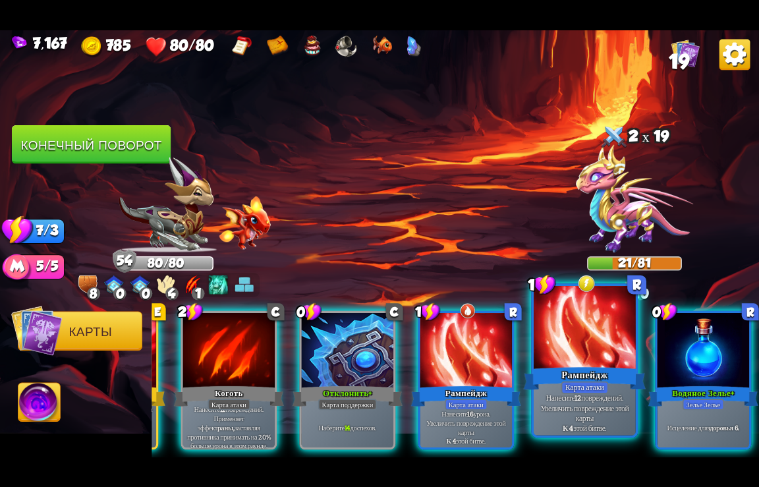
scroll to position [0, 521]
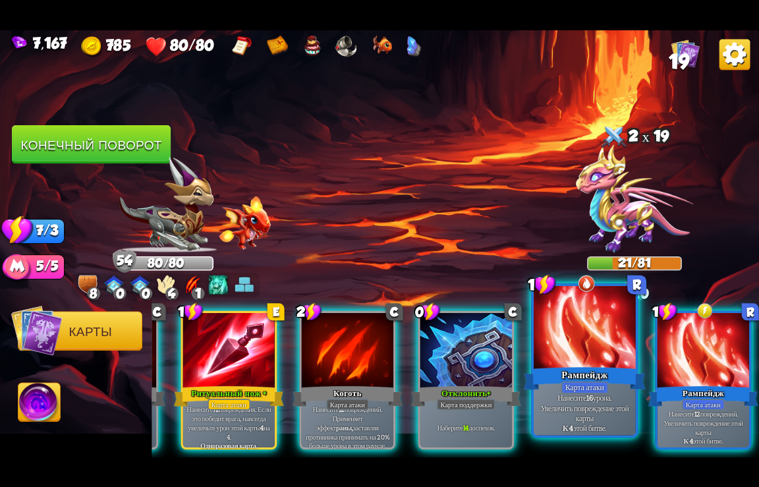
click at [591, 361] on div at bounding box center [585, 328] width 102 height 86
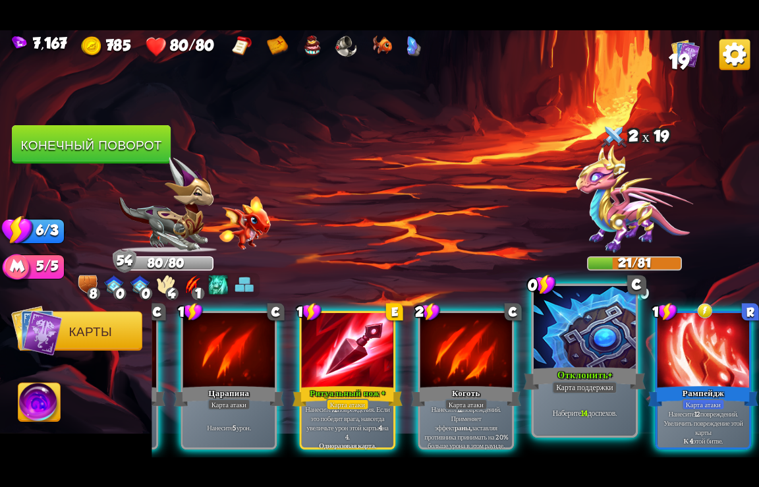
scroll to position [0, 389]
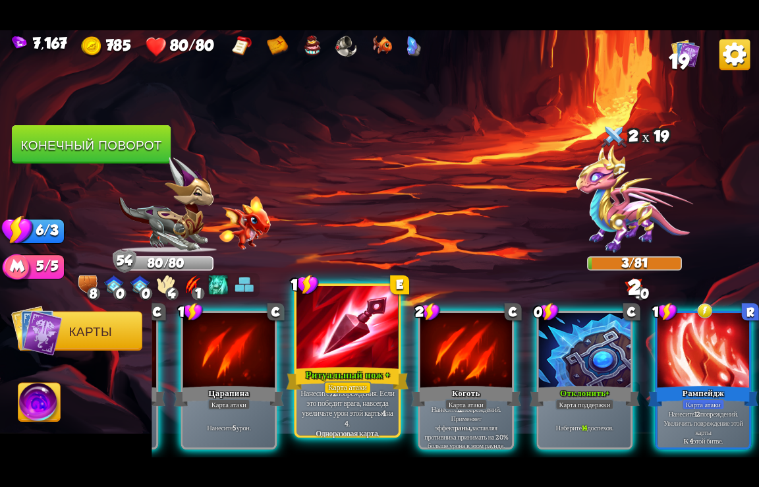
click at [343, 370] on div "Ритуальный нож +" at bounding box center [348, 378] width 123 height 27
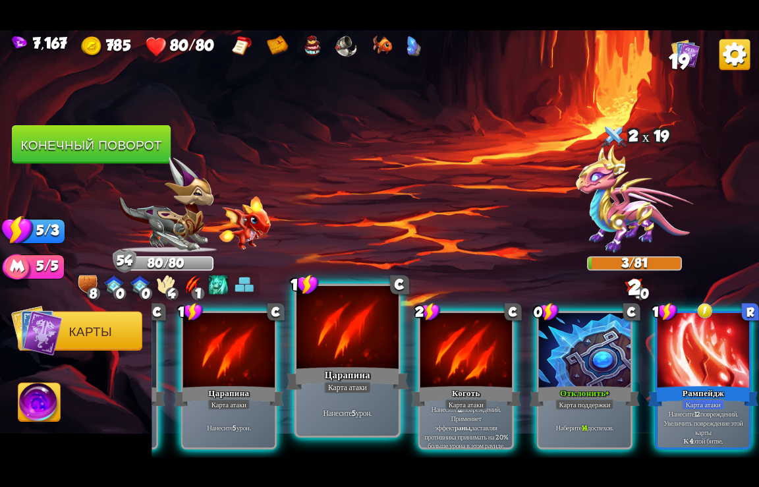
scroll to position [0, 257]
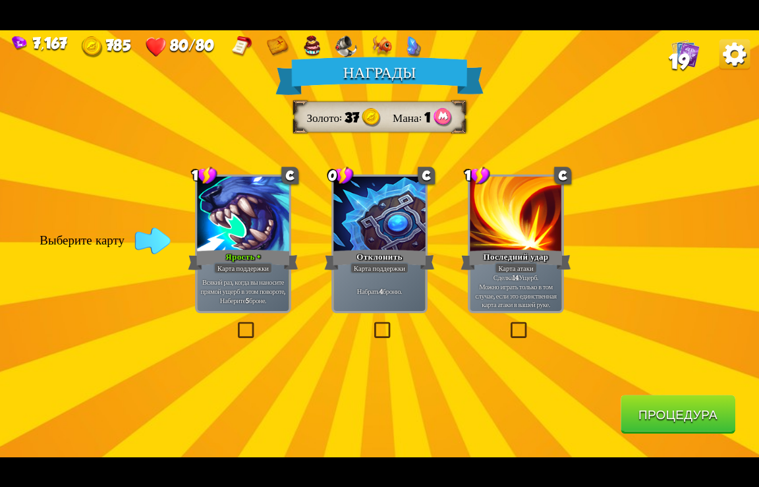
click at [661, 406] on button "Процедура" at bounding box center [678, 414] width 115 height 39
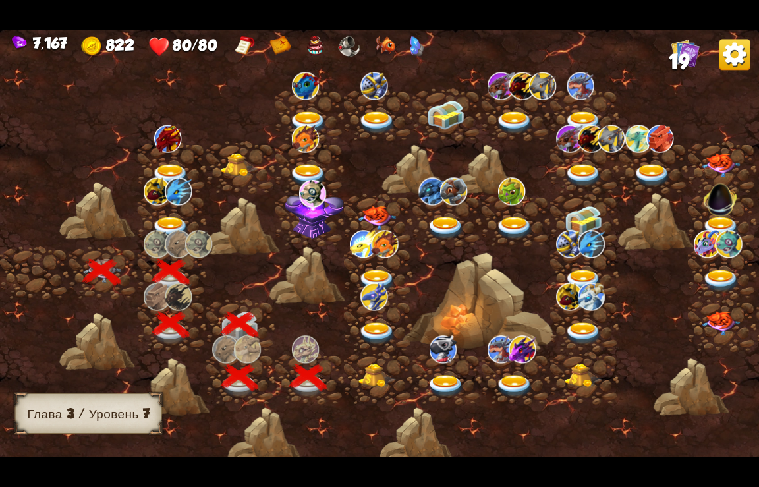
click at [378, 372] on img at bounding box center [378, 376] width 38 height 24
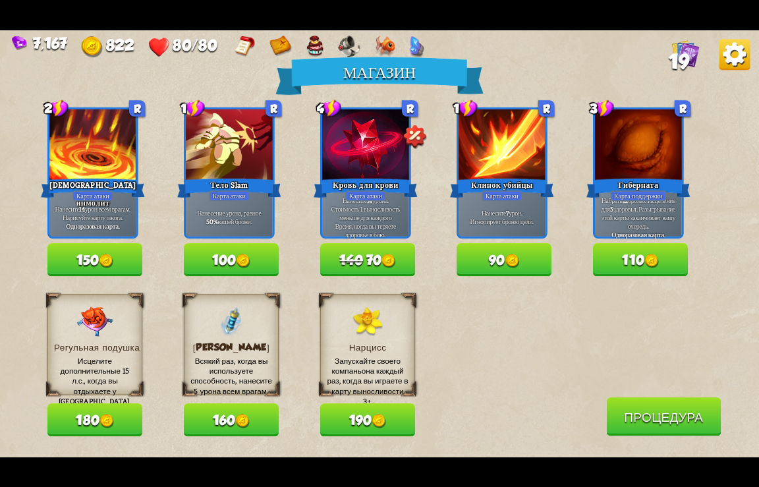
click at [728, 59] on img at bounding box center [735, 54] width 31 height 31
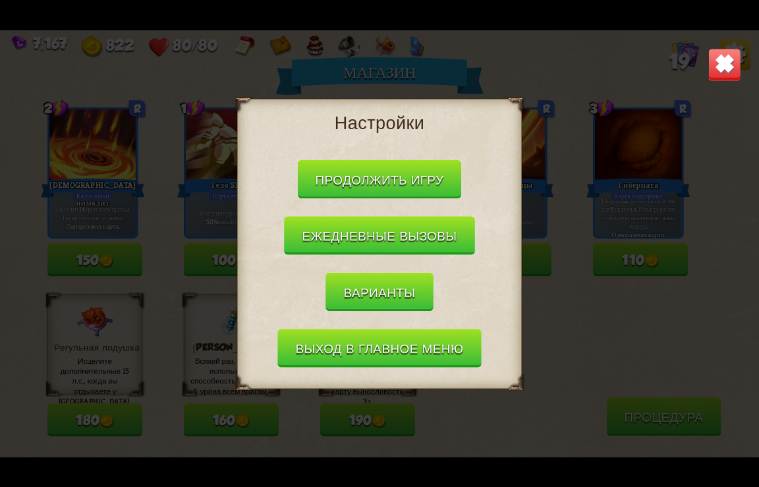
click at [376, 344] on button "Выход в главное меню" at bounding box center [380, 348] width 204 height 39
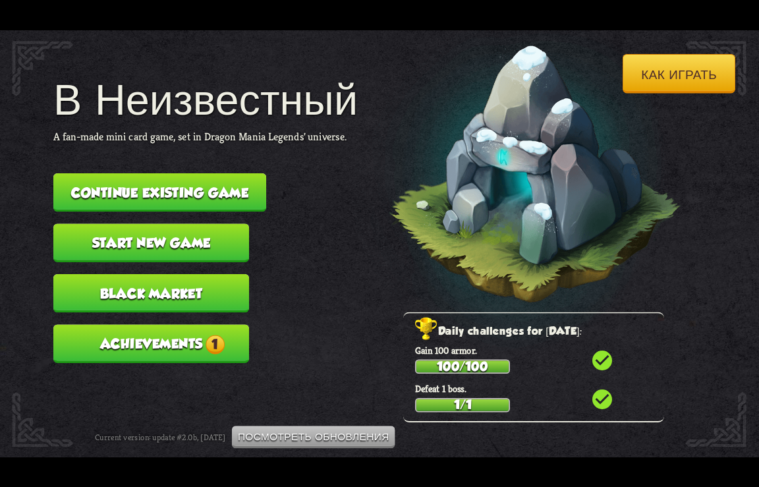
click at [151, 351] on button "Achievements 1" at bounding box center [151, 343] width 196 height 39
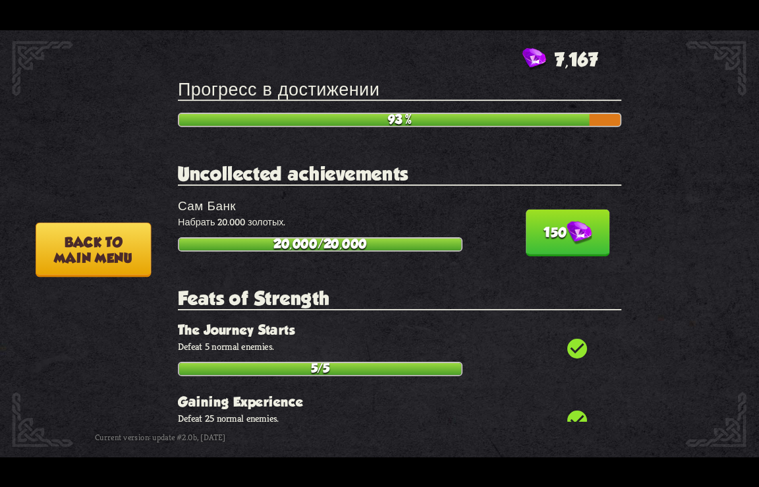
click at [546, 221] on button "150" at bounding box center [568, 232] width 84 height 47
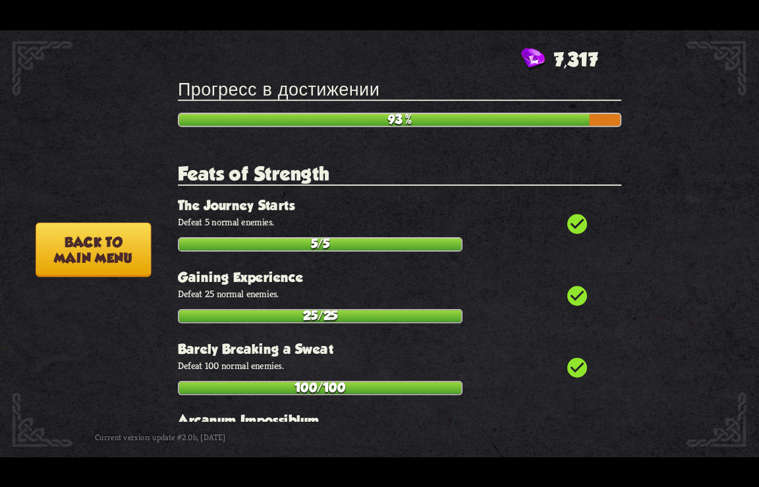
click at [94, 256] on button "Back to main menu" at bounding box center [93, 249] width 115 height 55
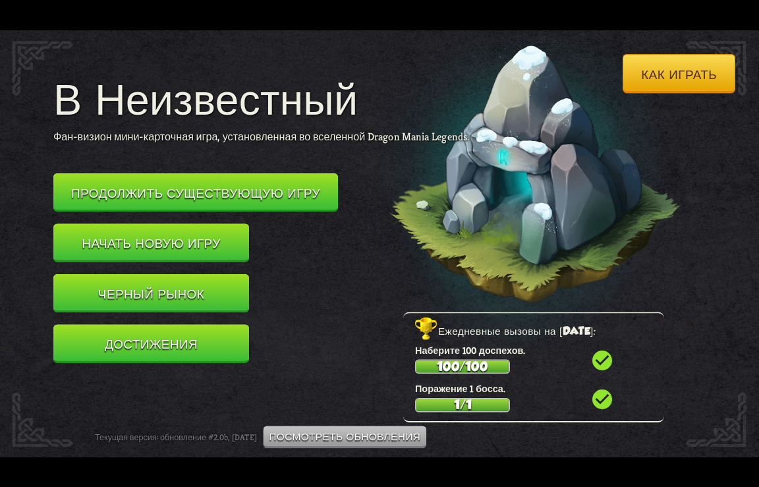
click at [167, 189] on button "Продолжить существующую игру" at bounding box center [195, 192] width 285 height 39
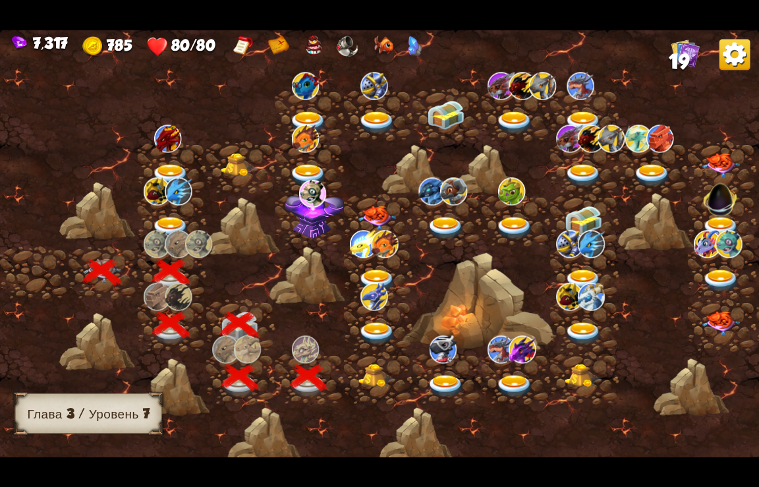
click at [379, 378] on img at bounding box center [378, 376] width 38 height 24
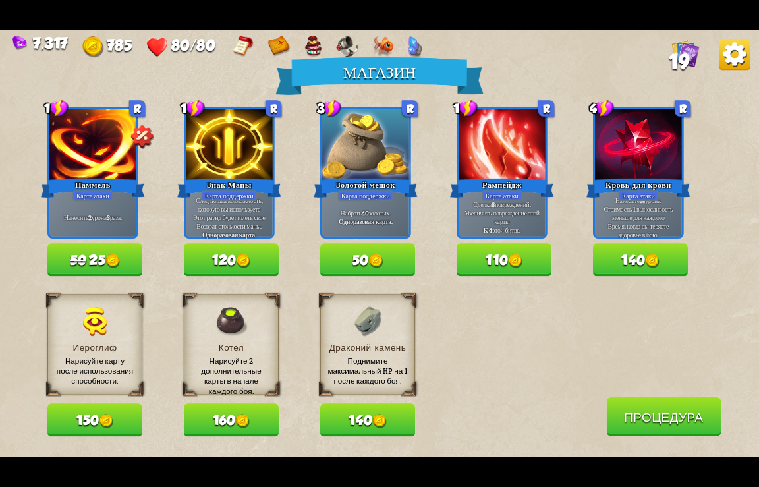
click at [361, 416] on button "140" at bounding box center [367, 419] width 95 height 33
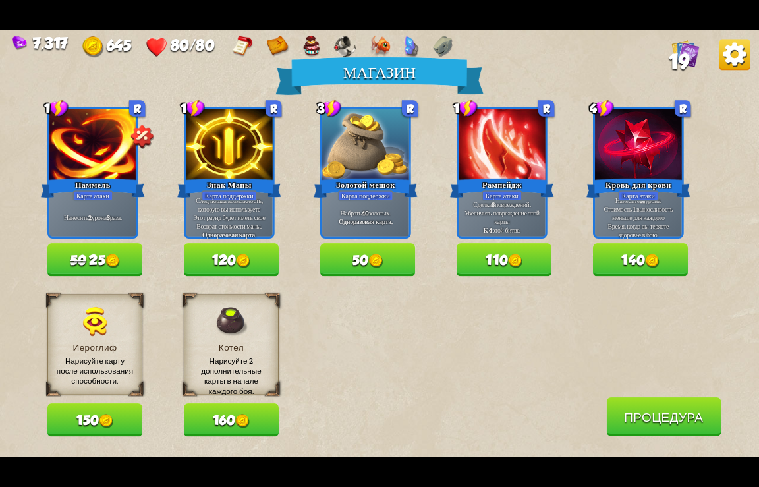
click at [648, 412] on button "Процедура" at bounding box center [663, 416] width 115 height 39
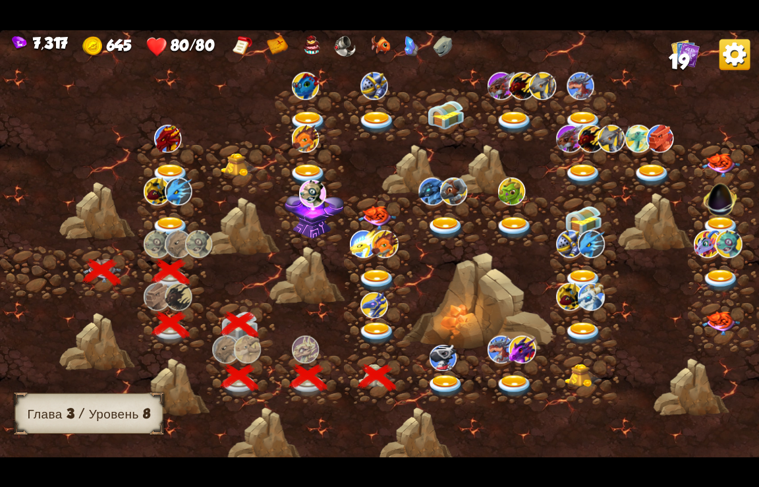
click at [378, 326] on img at bounding box center [378, 333] width 38 height 23
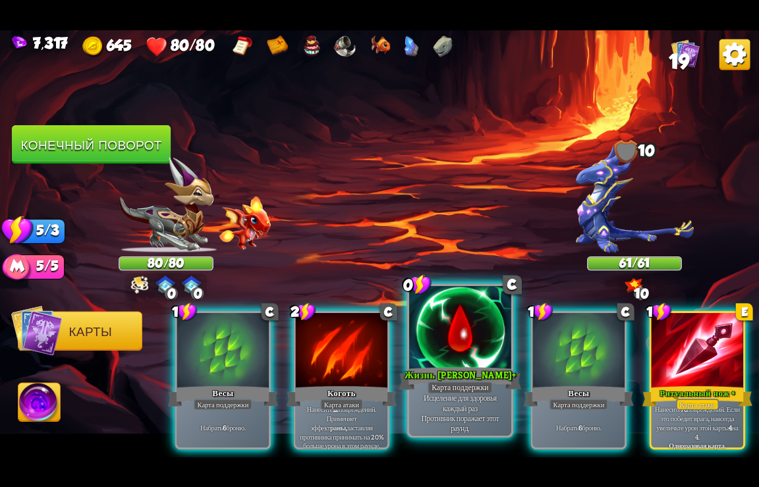
click at [456, 361] on div at bounding box center [460, 328] width 102 height 86
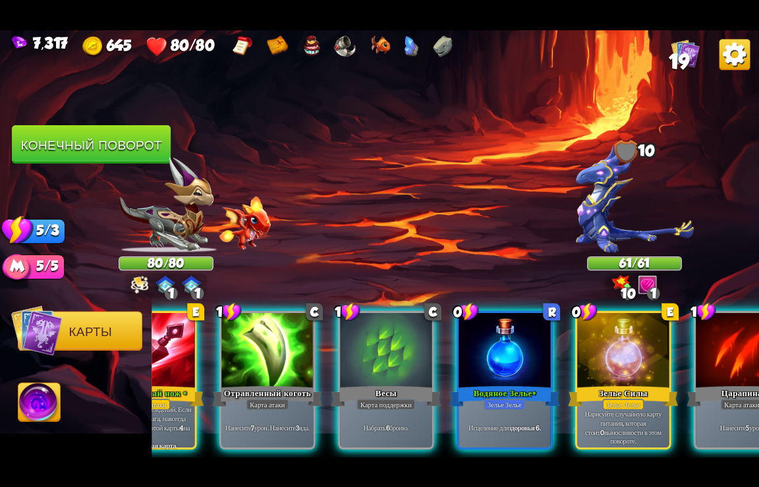
scroll to position [0, 521]
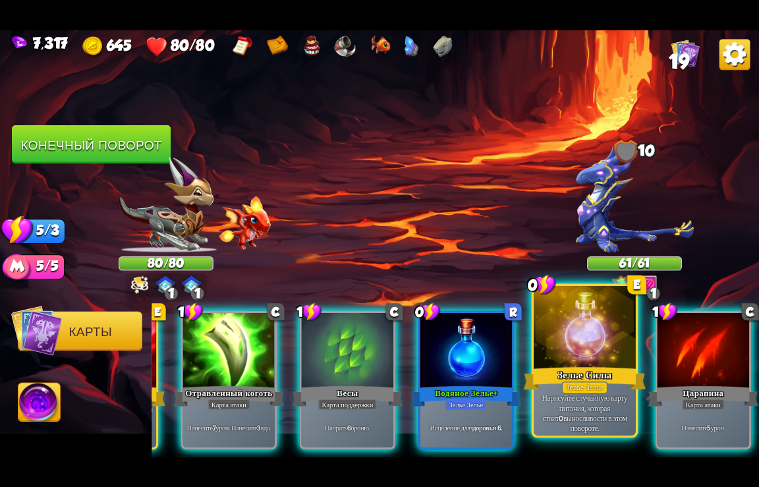
click at [584, 370] on div "Зелье Силы" at bounding box center [585, 378] width 123 height 27
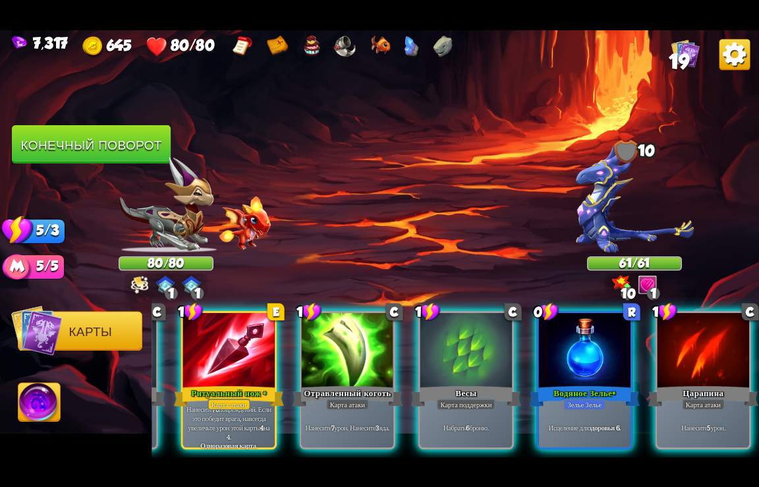
scroll to position [0, 396]
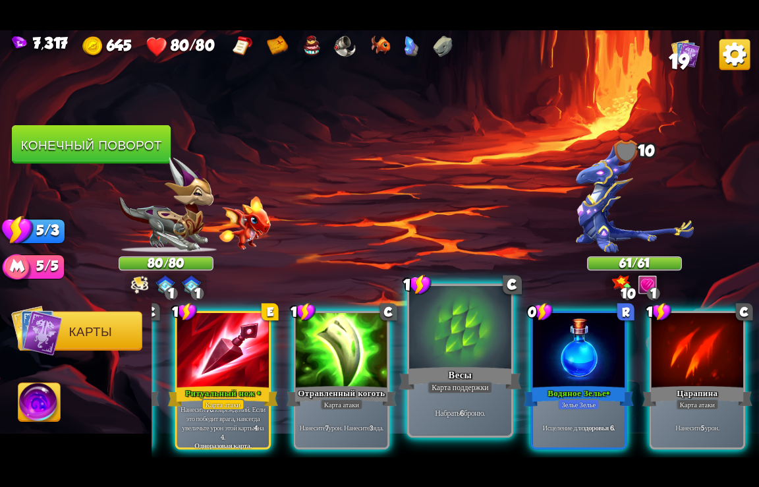
click at [462, 367] on div "Весы" at bounding box center [460, 378] width 123 height 27
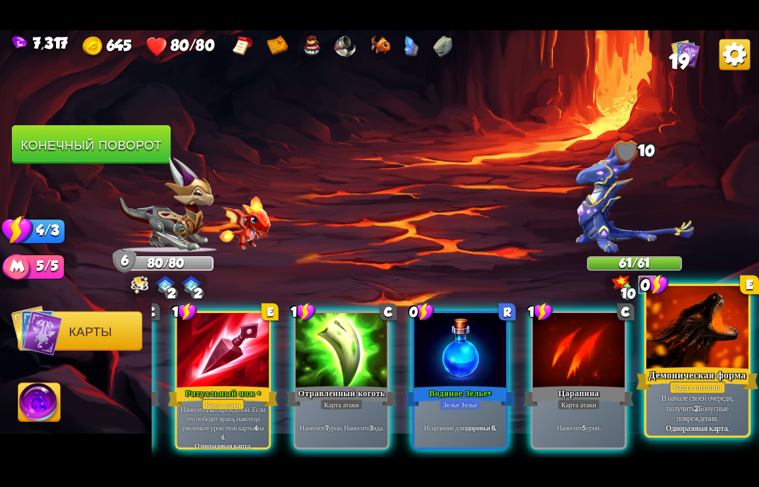
click at [712, 374] on div "Демоническая форма" at bounding box center [698, 378] width 123 height 27
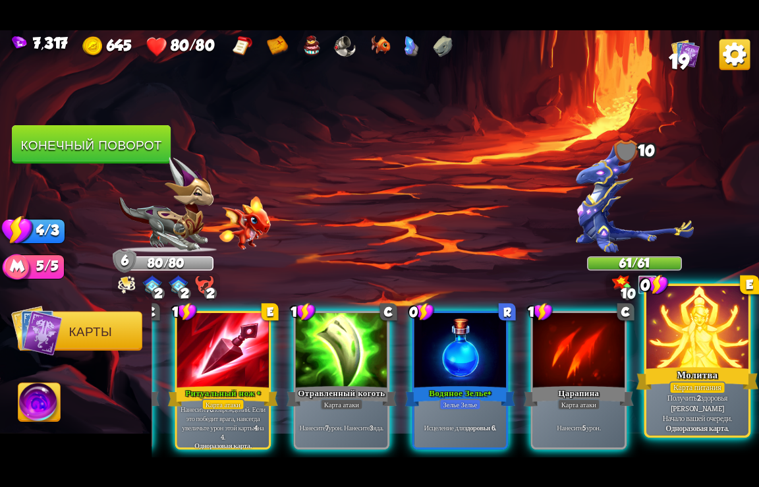
click at [709, 376] on div "Молитва" at bounding box center [698, 378] width 123 height 27
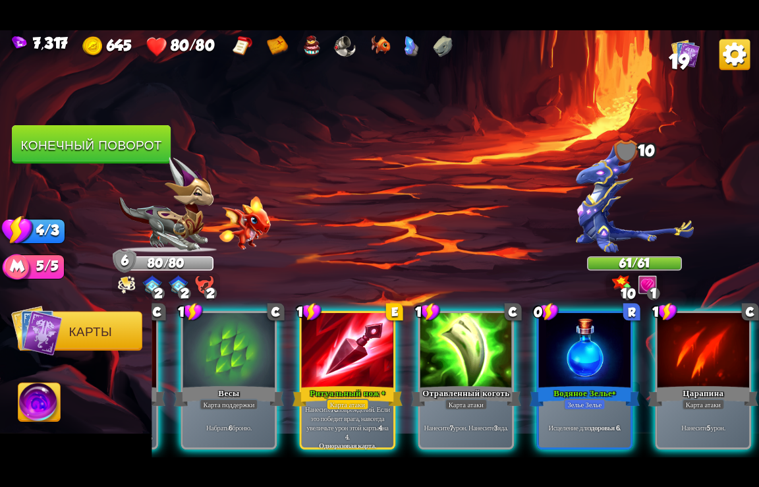
scroll to position [0, 257]
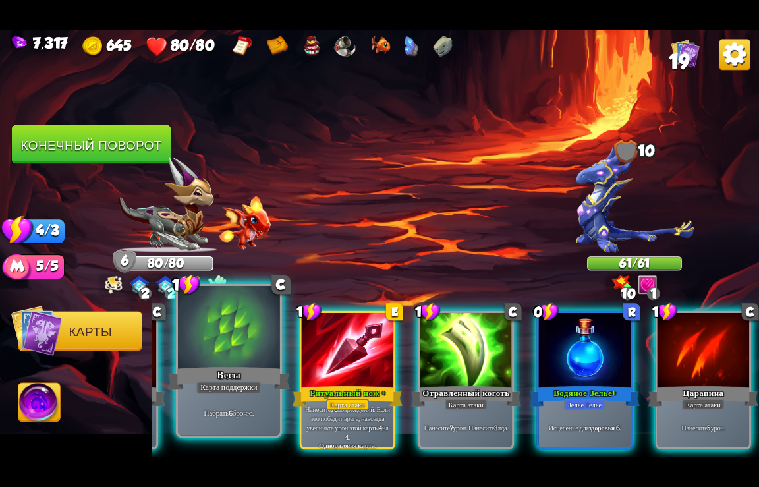
click at [249, 382] on div "Карта поддержки" at bounding box center [228, 387] width 65 height 13
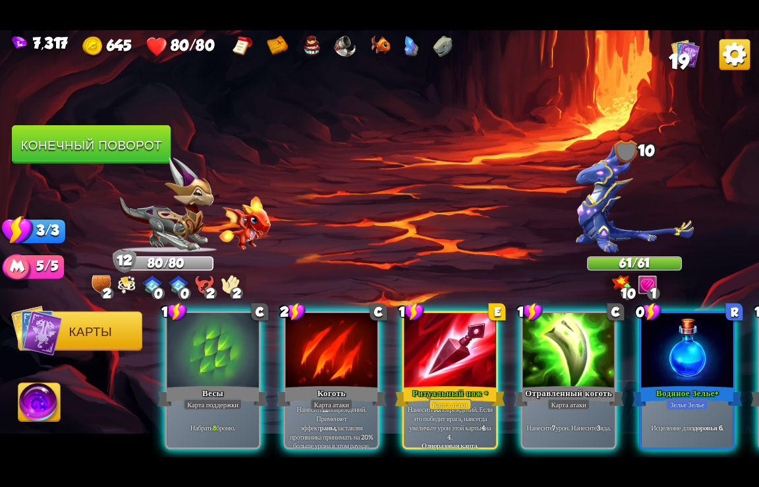
scroll to position [0, 0]
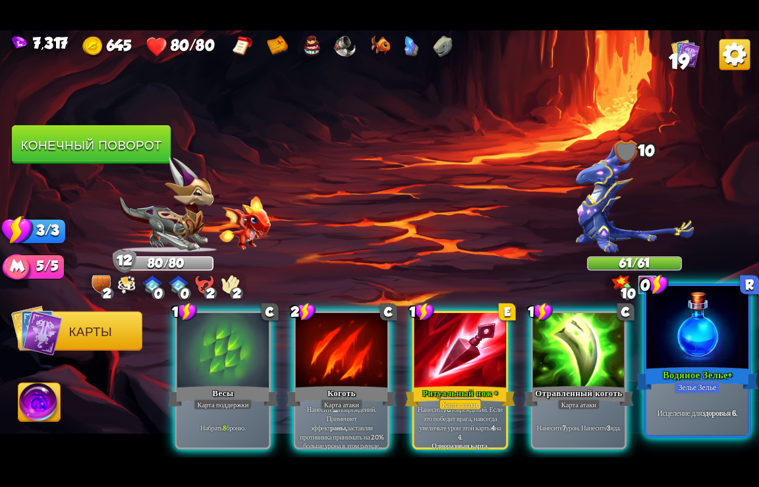
click at [694, 356] on div at bounding box center [698, 328] width 102 height 86
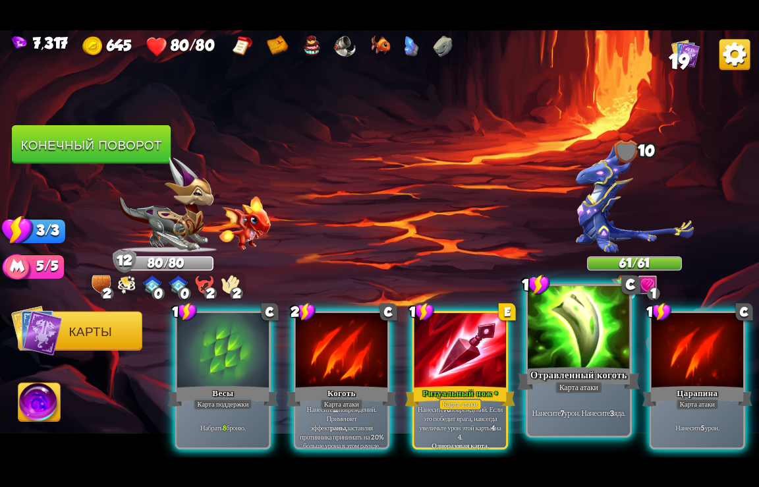
click at [570, 388] on div "Карта атаки" at bounding box center [579, 387] width 47 height 13
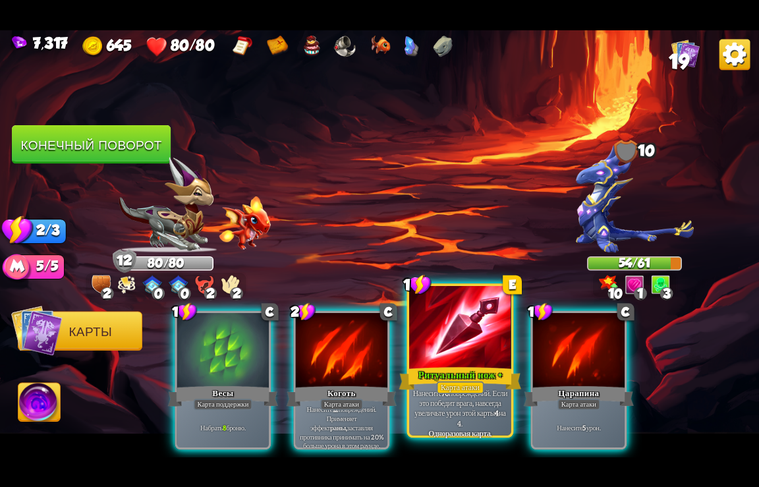
click at [435, 418] on p "Нанесите 76 повреждений. Если это победит врага, навсегда увеличьте урон этой к…" at bounding box center [460, 408] width 97 height 40
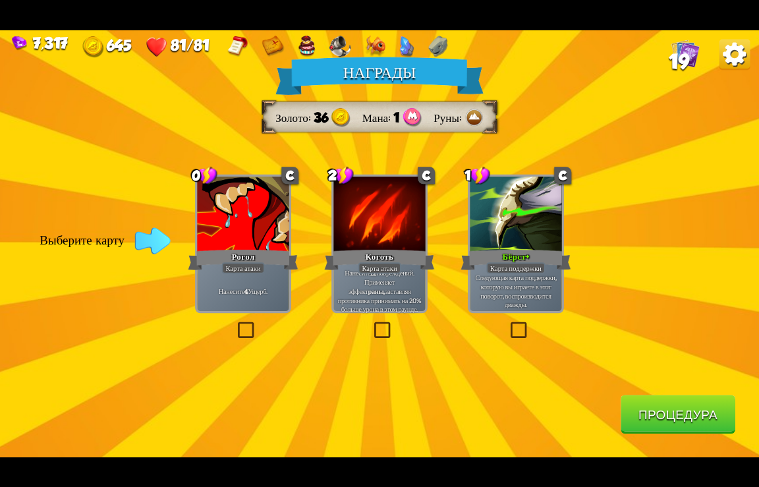
click at [644, 425] on button "Процедура" at bounding box center [678, 414] width 115 height 39
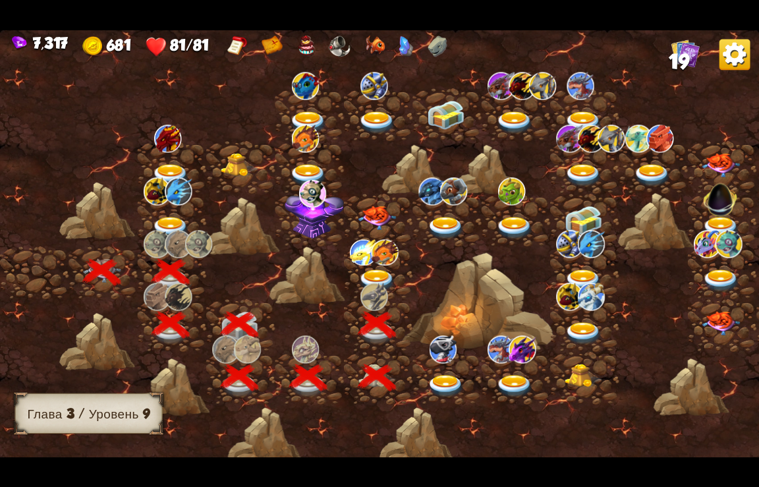
click at [370, 274] on img at bounding box center [378, 281] width 38 height 23
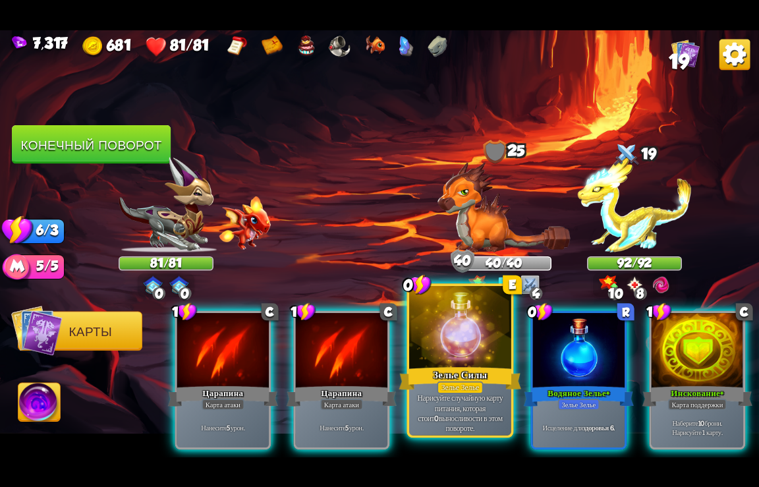
click at [456, 402] on p "Нарисуйте случайную карту питания, которая стоит 0 выносливости в этом повороте." at bounding box center [460, 413] width 97 height 40
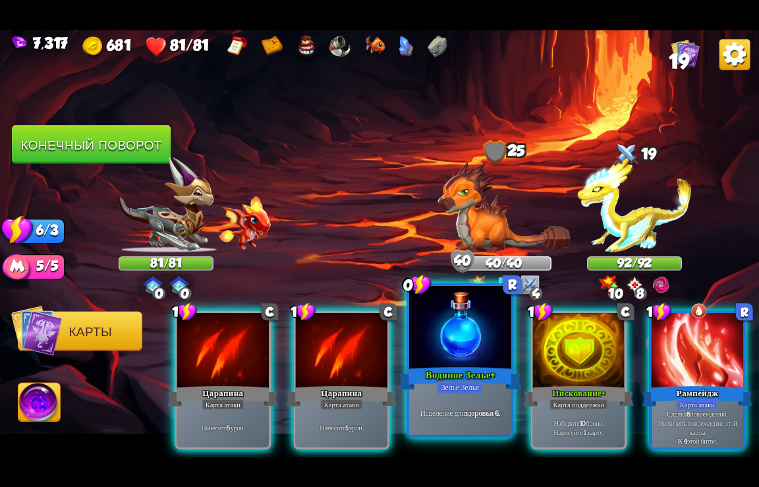
click at [471, 388] on div "Зелье Зелье" at bounding box center [460, 387] width 46 height 13
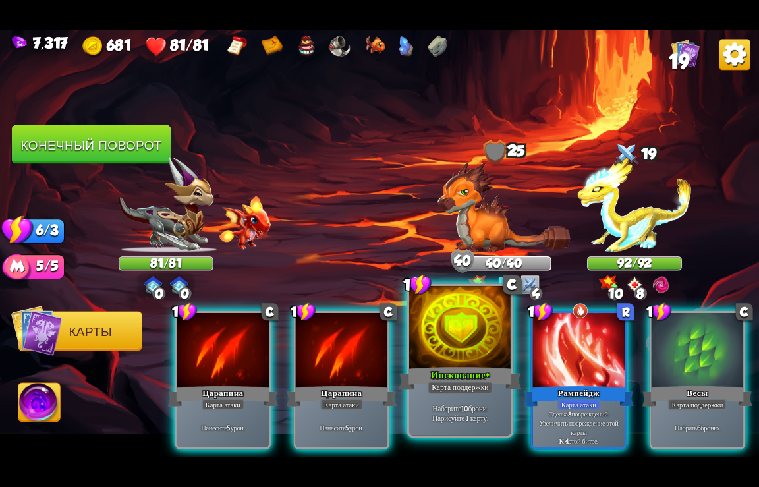
click at [481, 364] on div at bounding box center [460, 328] width 102 height 86
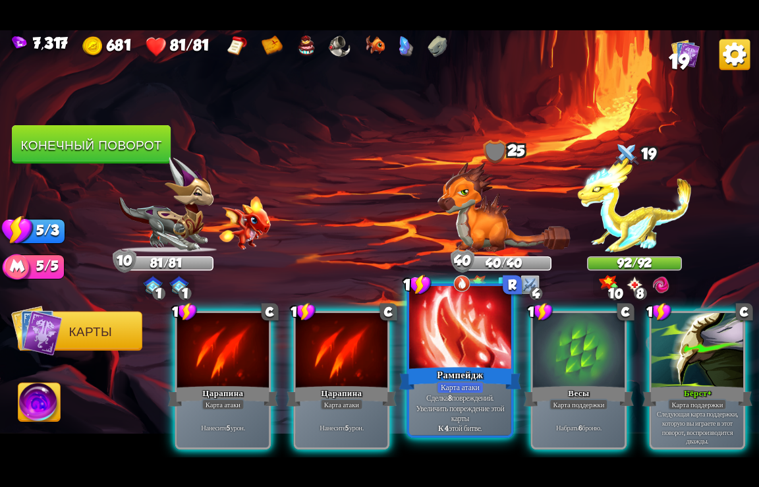
click at [443, 363] on div at bounding box center [460, 328] width 102 height 86
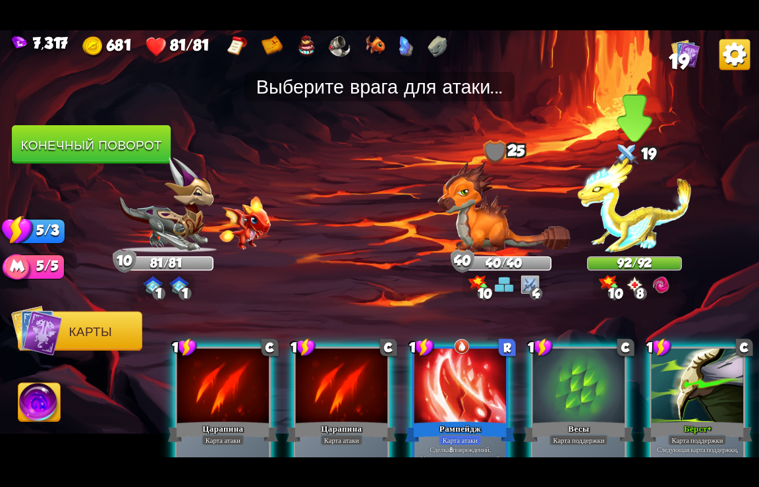
click at [632, 223] on img at bounding box center [635, 205] width 114 height 96
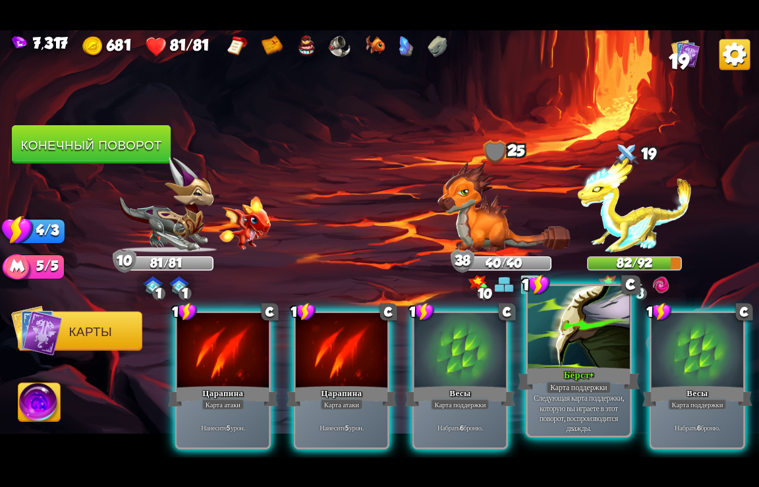
click at [572, 382] on div "Карта поддержки" at bounding box center [578, 387] width 65 height 13
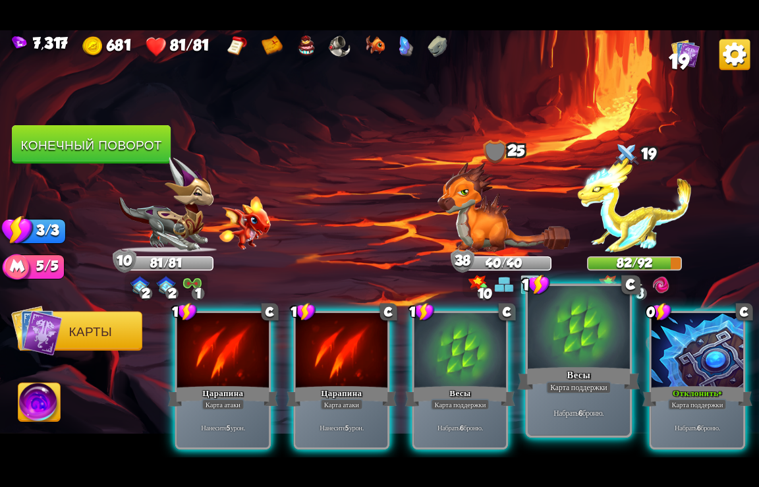
click at [584, 385] on div "Карта поддержки" at bounding box center [578, 387] width 65 height 13
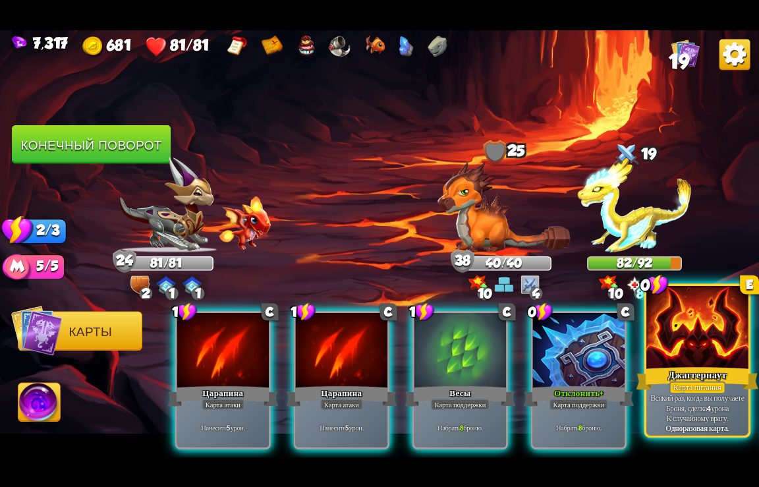
click at [686, 377] on div "Джаггернаут" at bounding box center [698, 378] width 123 height 27
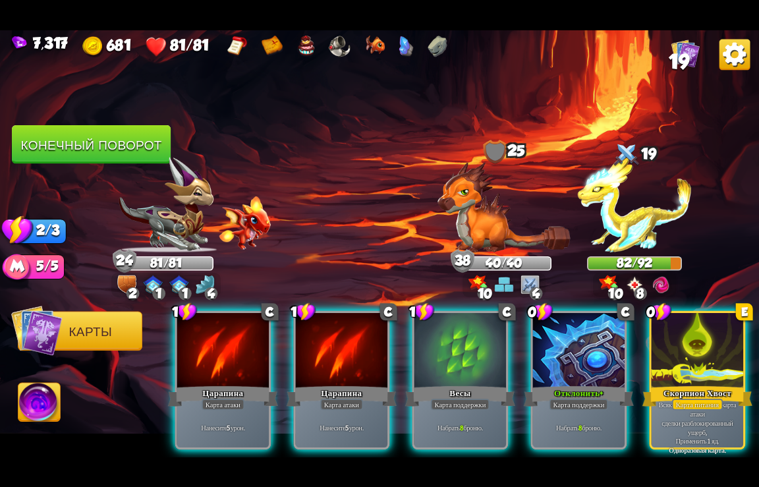
click at [676, 384] on div "Скорпион Хвост" at bounding box center [698, 396] width 110 height 24
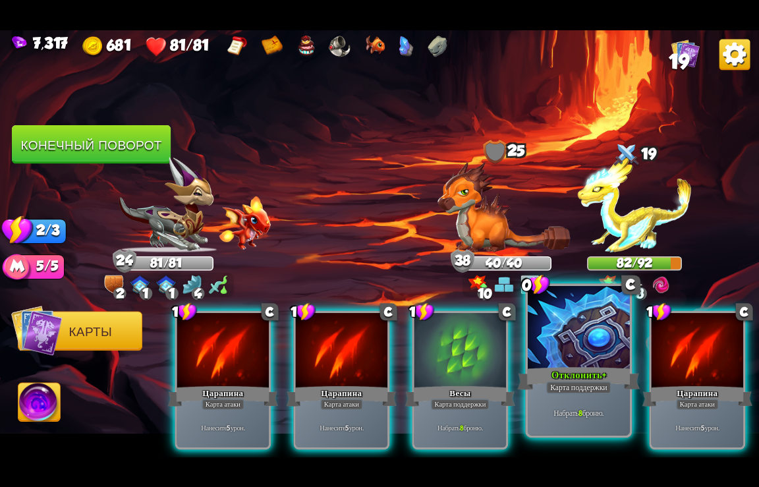
click at [593, 365] on div "Отклонить+" at bounding box center [579, 378] width 123 height 27
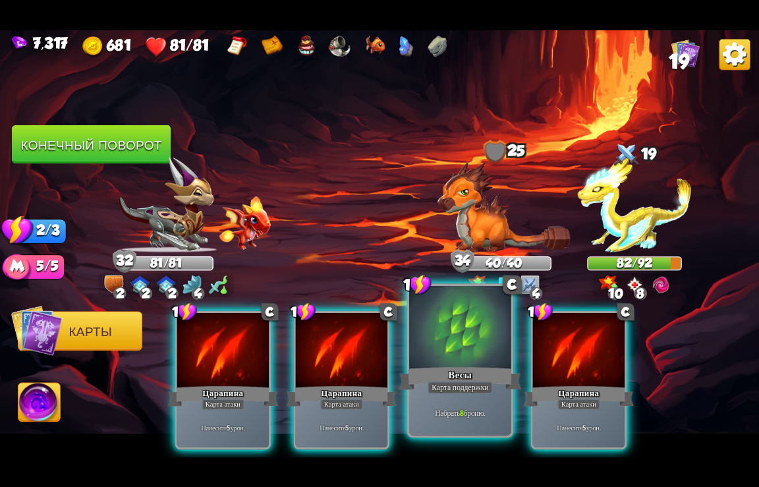
click at [477, 372] on div "Весы" at bounding box center [460, 378] width 123 height 27
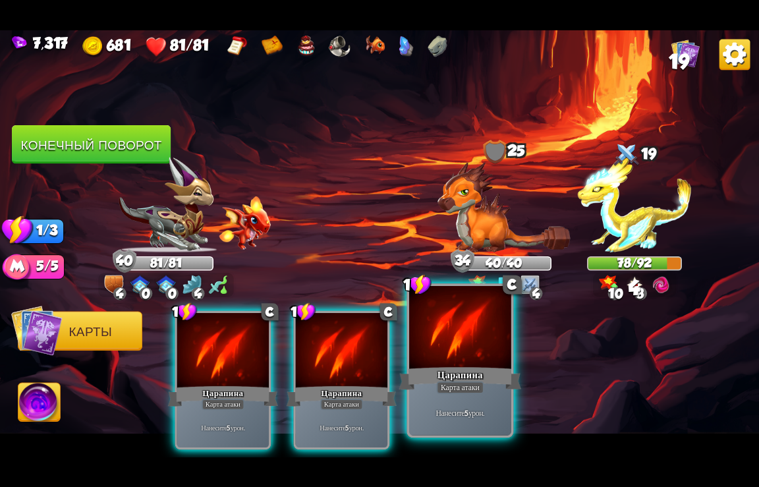
click at [470, 366] on div "Царапина" at bounding box center [460, 378] width 123 height 27
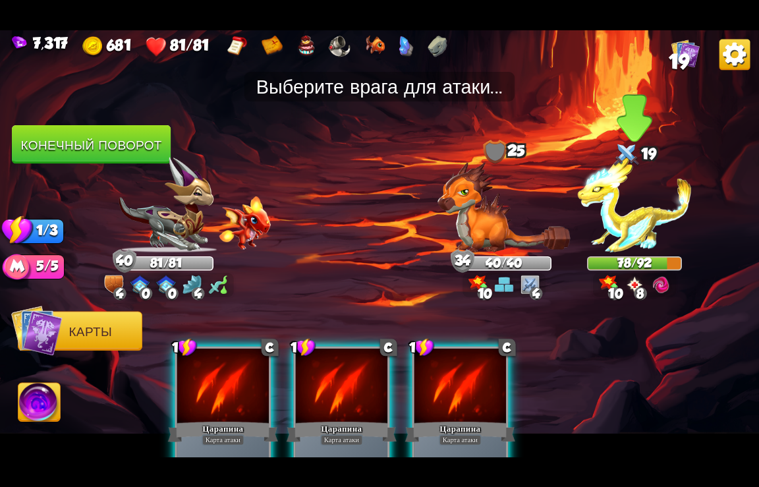
click at [612, 218] on img at bounding box center [635, 205] width 114 height 96
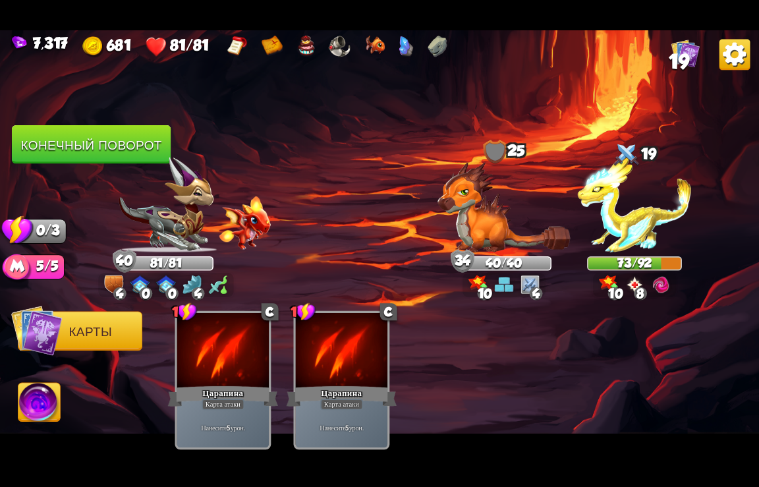
click at [98, 148] on button "Конечный поворот" at bounding box center [91, 144] width 159 height 39
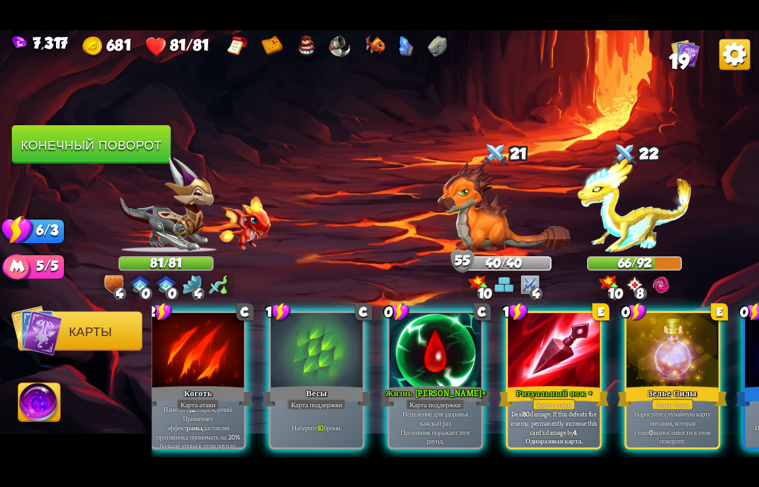
scroll to position [0, 653]
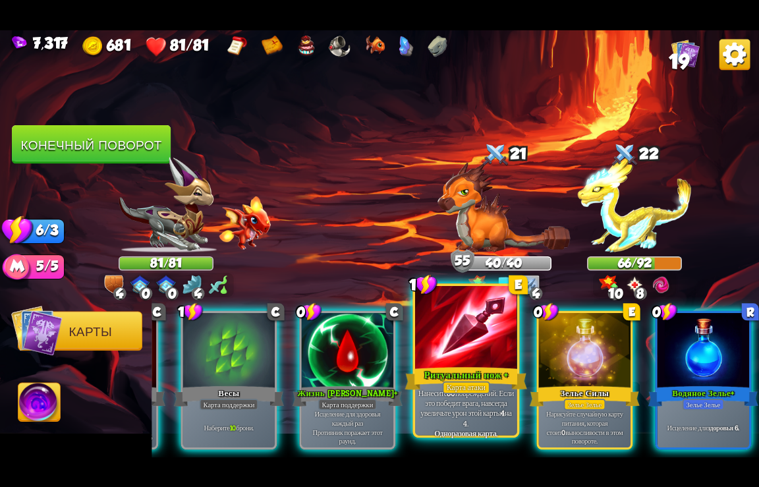
drag, startPoint x: 468, startPoint y: 353, endPoint x: 546, endPoint y: 306, distance: 90.8
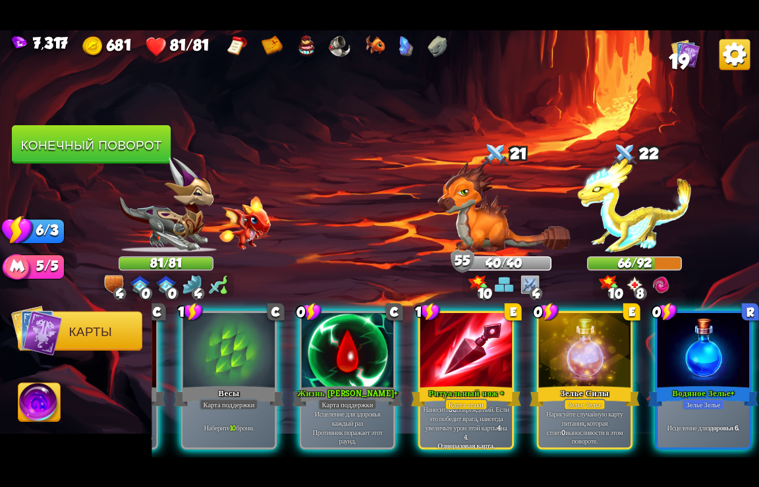
click at [469, 353] on div at bounding box center [467, 350] width 92 height 77
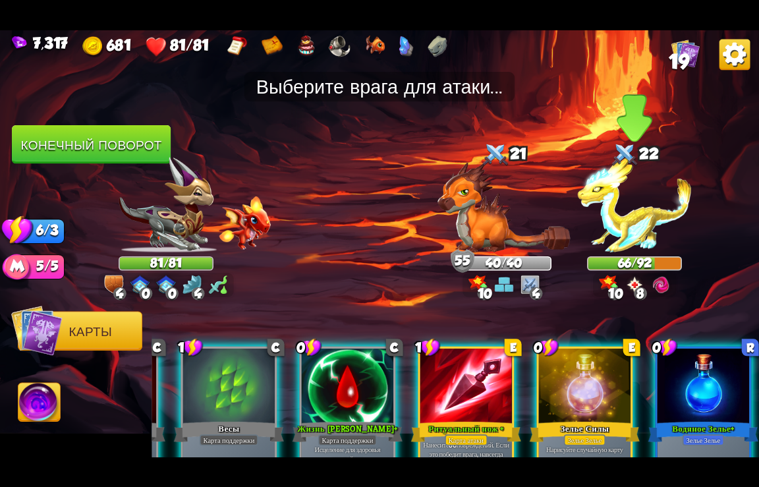
click at [619, 229] on img at bounding box center [635, 205] width 114 height 96
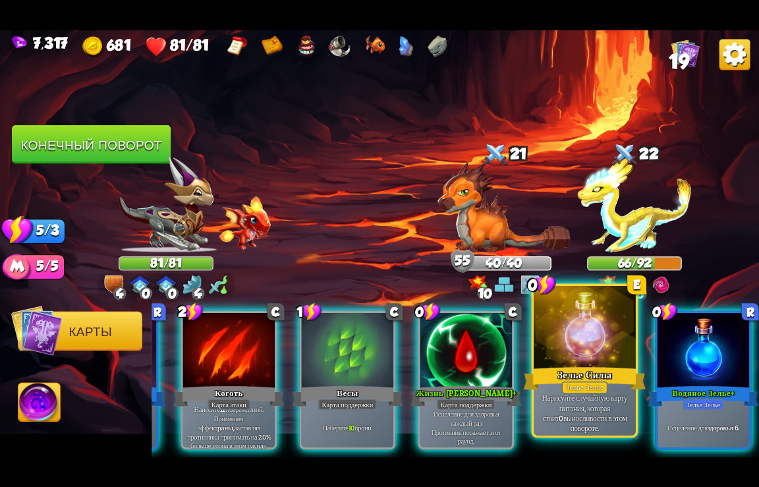
scroll to position [0, 521]
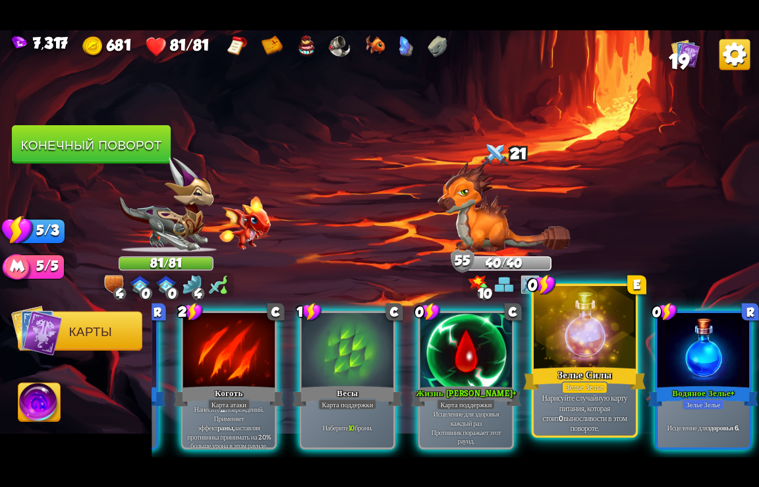
click at [591, 360] on div at bounding box center [585, 328] width 102 height 86
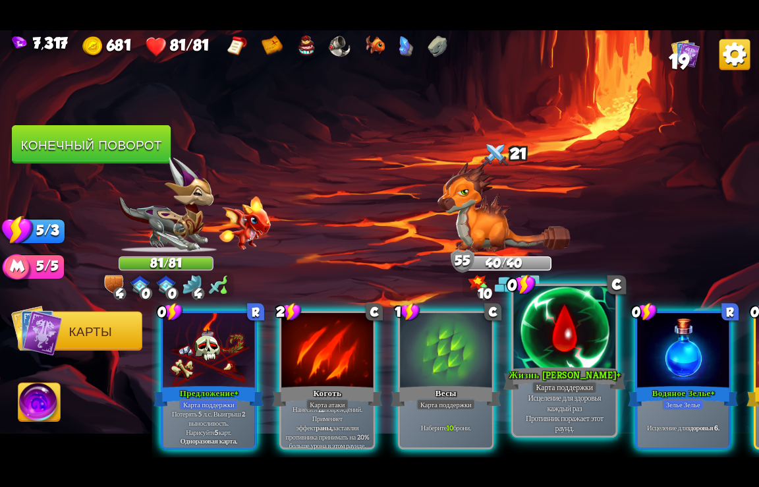
scroll to position [0, 397]
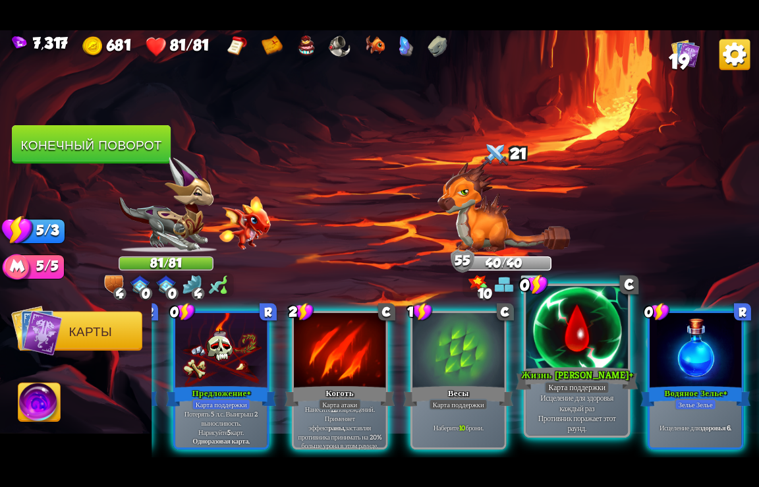
click at [588, 363] on div at bounding box center [577, 328] width 102 height 86
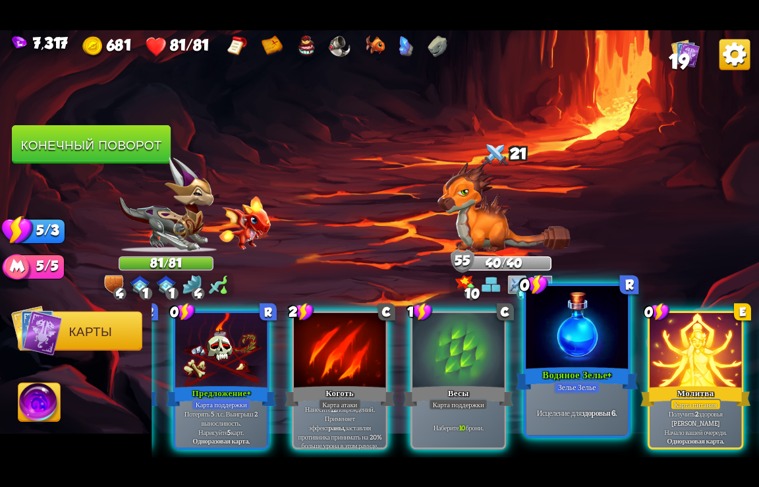
click at [572, 373] on div "Водяное Зелье+" at bounding box center [577, 378] width 123 height 27
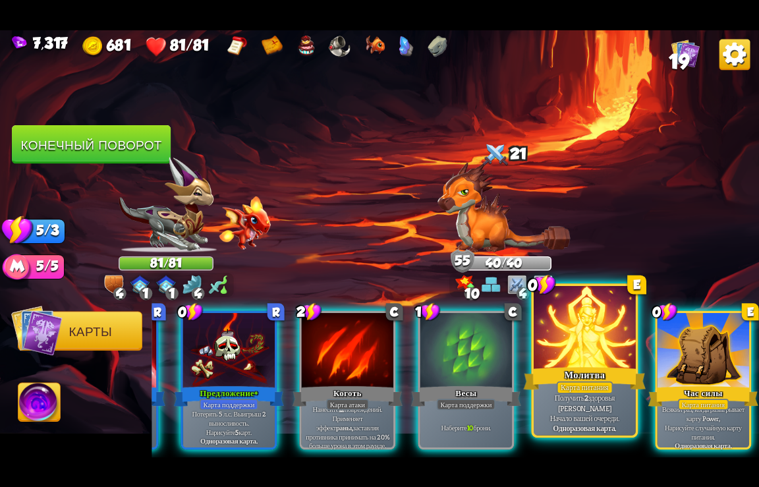
click at [575, 372] on div "Молитва" at bounding box center [585, 378] width 123 height 27
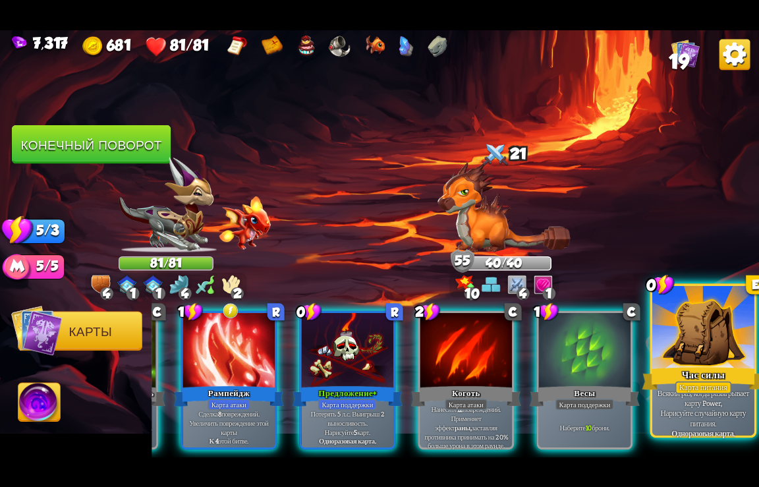
drag, startPoint x: 673, startPoint y: 376, endPoint x: 659, endPoint y: 380, distance: 14.4
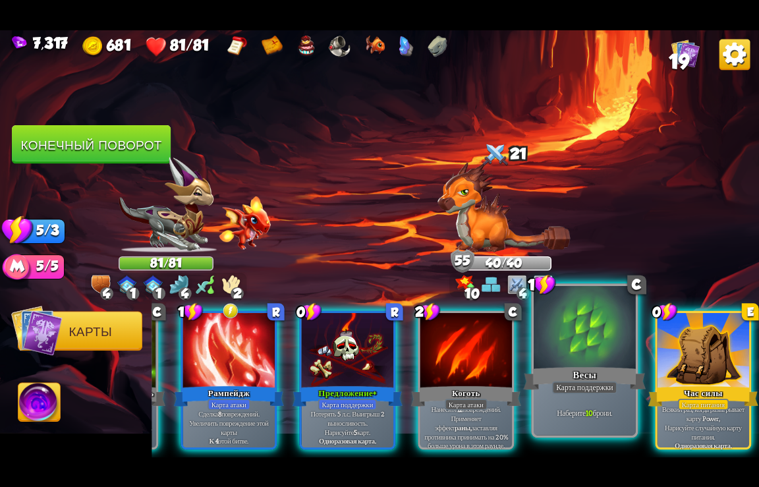
click at [674, 384] on div "Час силы" at bounding box center [704, 396] width 110 height 24
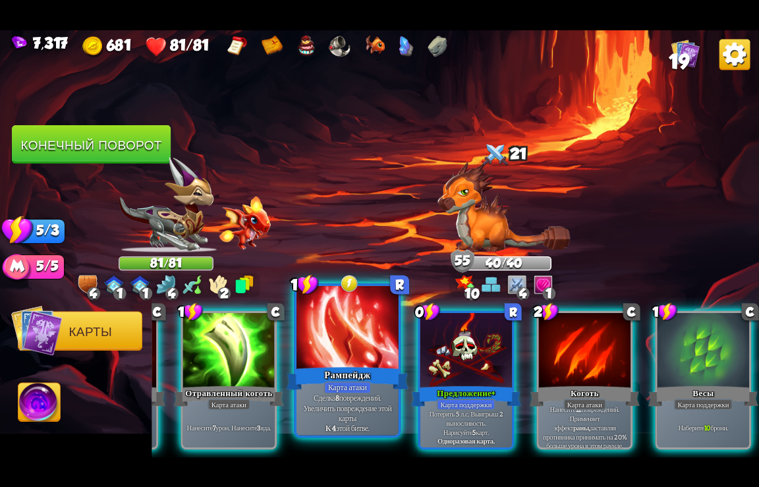
click at [349, 368] on div "Рампейдж" at bounding box center [348, 378] width 123 height 27
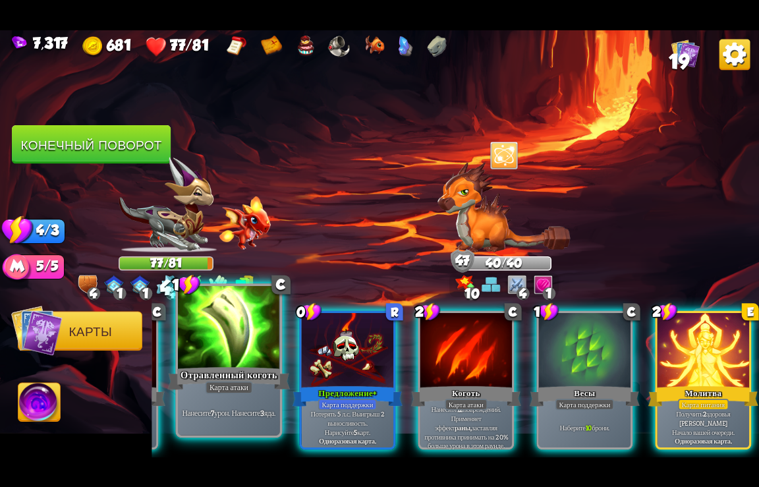
click at [243, 367] on div "Отравленный коготь" at bounding box center [229, 378] width 123 height 27
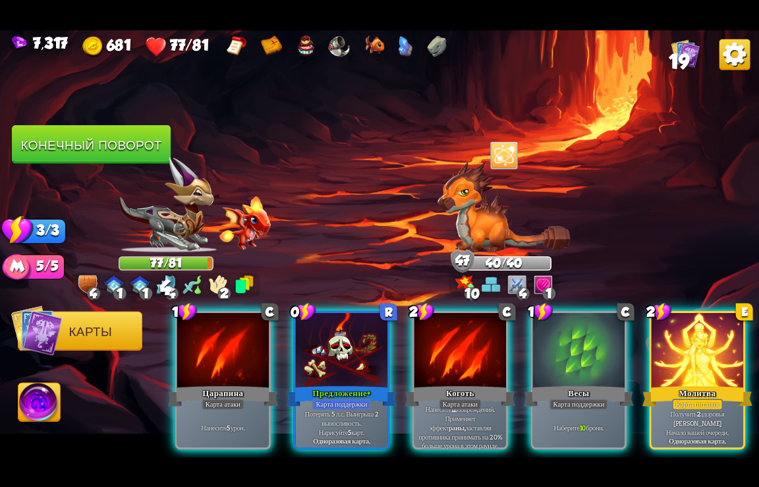
scroll to position [0, 0]
click at [507, 207] on div at bounding box center [504, 210] width 95 height 83
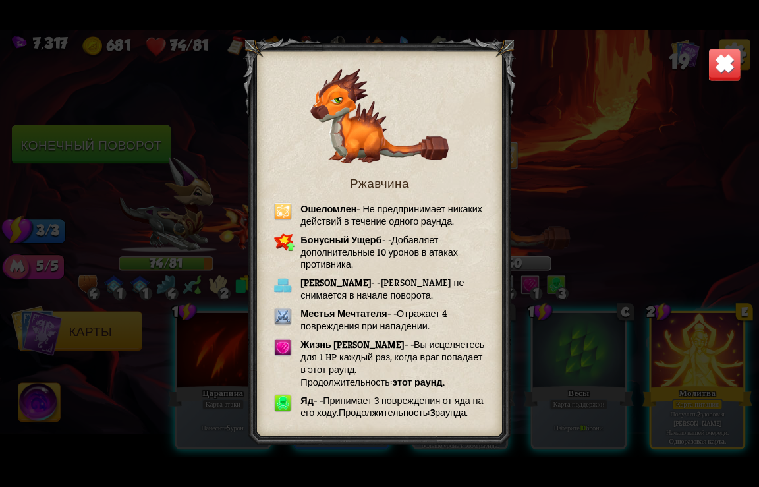
click at [721, 62] on img at bounding box center [725, 64] width 33 height 33
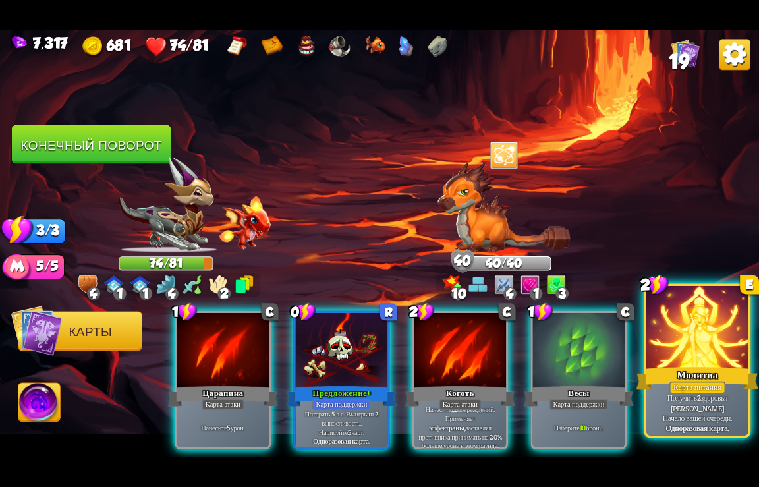
click at [699, 374] on div "Молитва" at bounding box center [698, 378] width 123 height 27
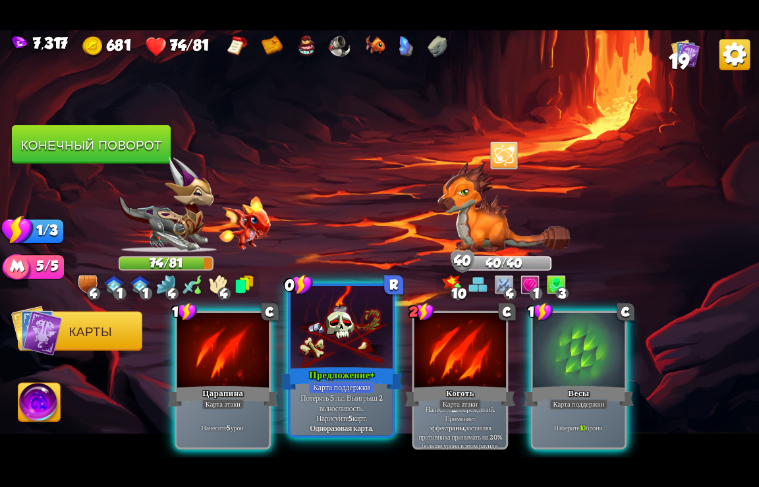
click at [337, 375] on div "Предложение+" at bounding box center [342, 378] width 123 height 27
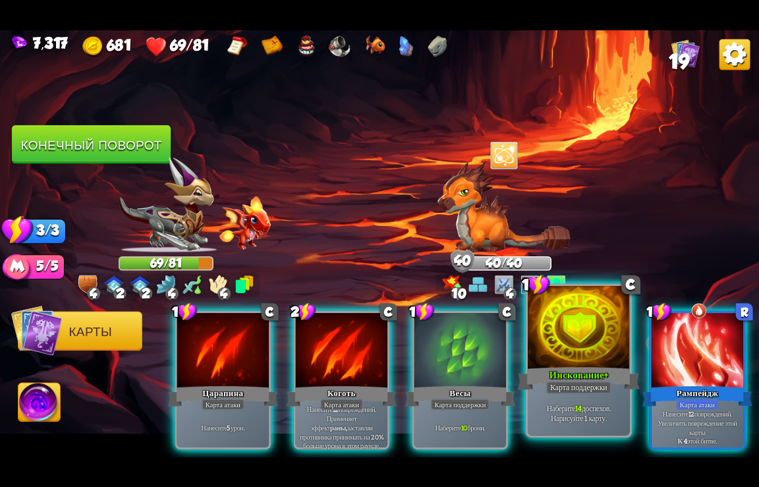
click at [593, 383] on div "Карта поддержки" at bounding box center [578, 387] width 65 height 13
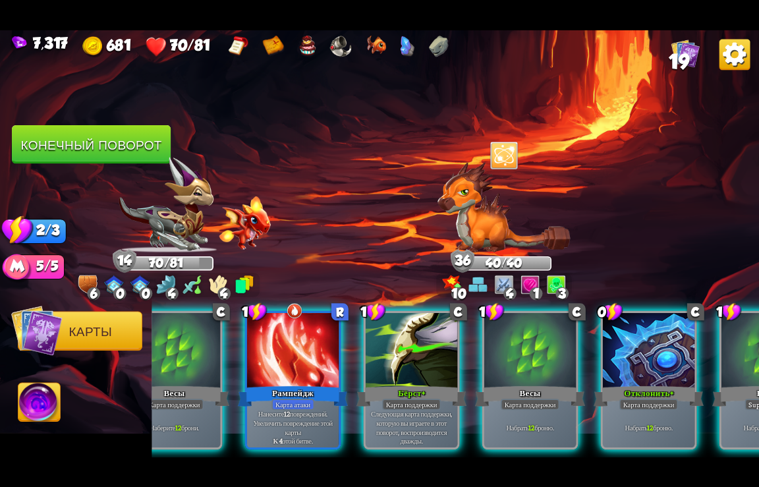
scroll to position [0, 389]
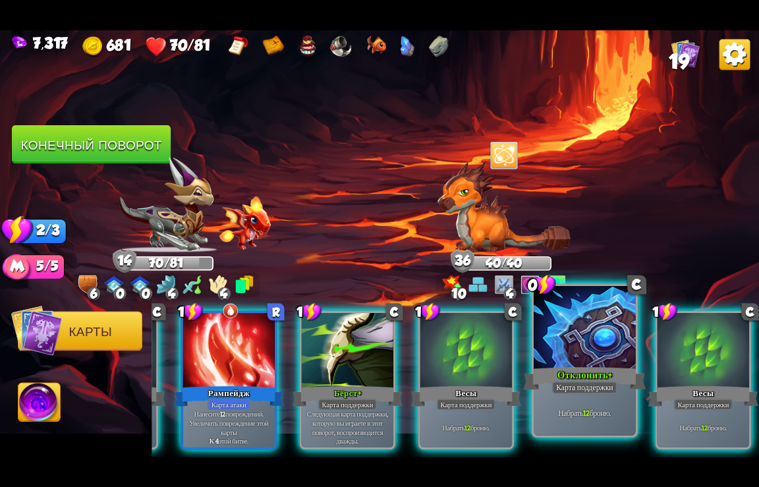
click at [584, 351] on div at bounding box center [585, 328] width 102 height 86
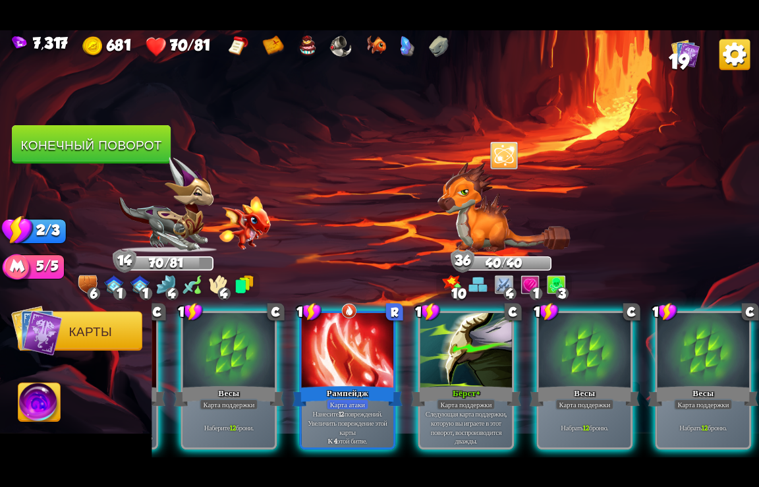
scroll to position [0, 257]
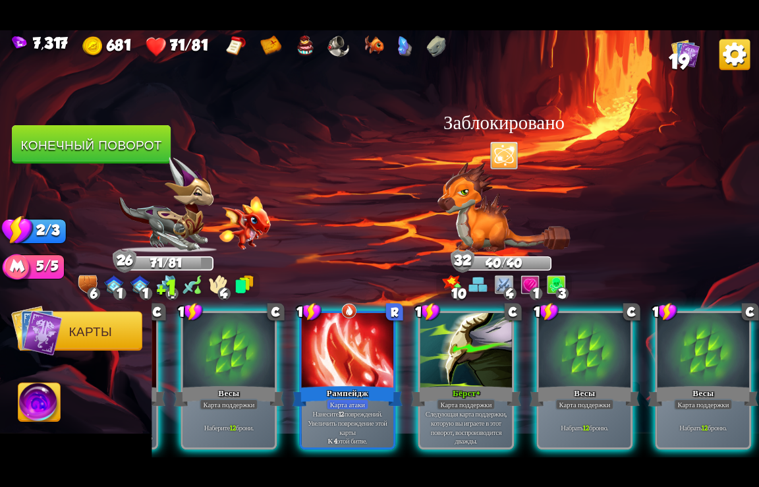
click at [584, 351] on div at bounding box center [585, 350] width 92 height 77
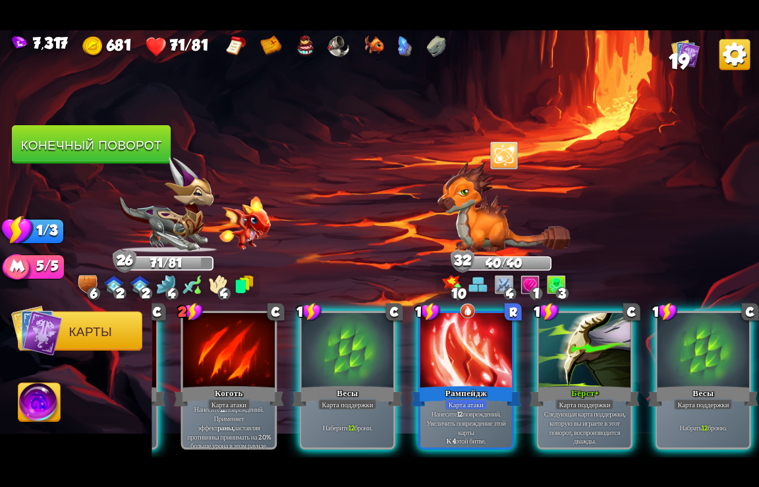
scroll to position [0, 125]
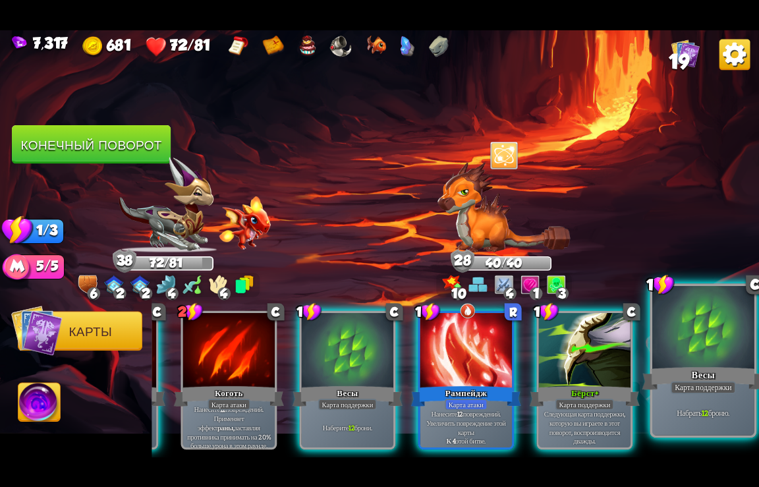
click at [690, 370] on div "Весы" at bounding box center [704, 378] width 123 height 27
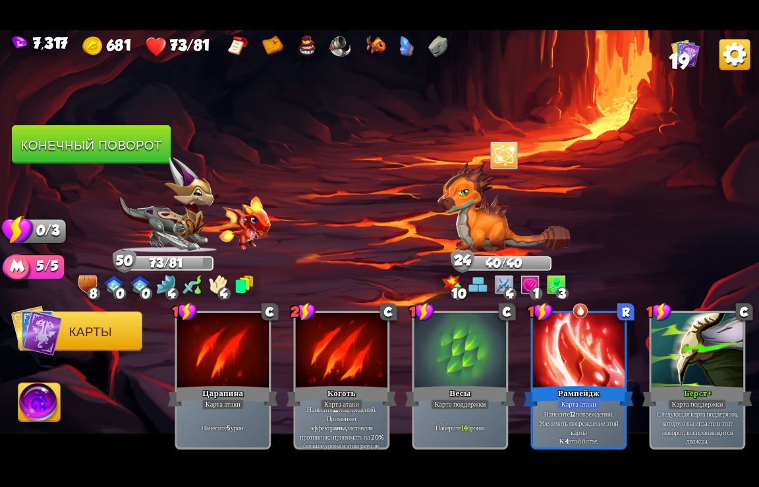
click at [96, 147] on button "Конечный поворот" at bounding box center [91, 144] width 159 height 39
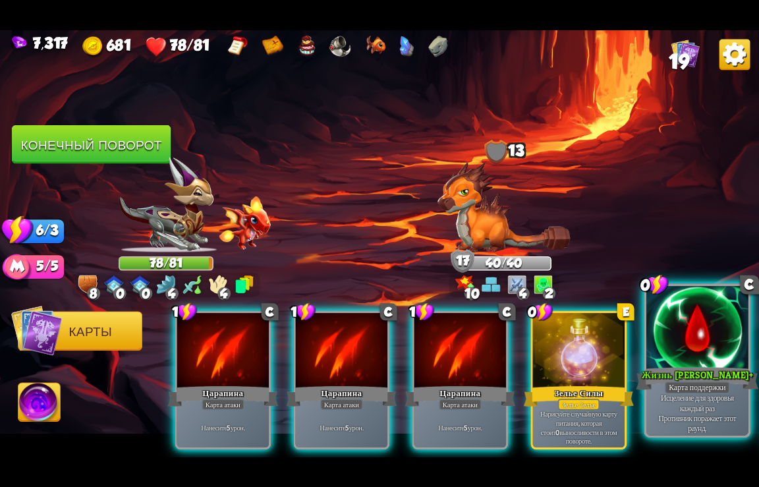
click at [685, 360] on div at bounding box center [698, 328] width 102 height 86
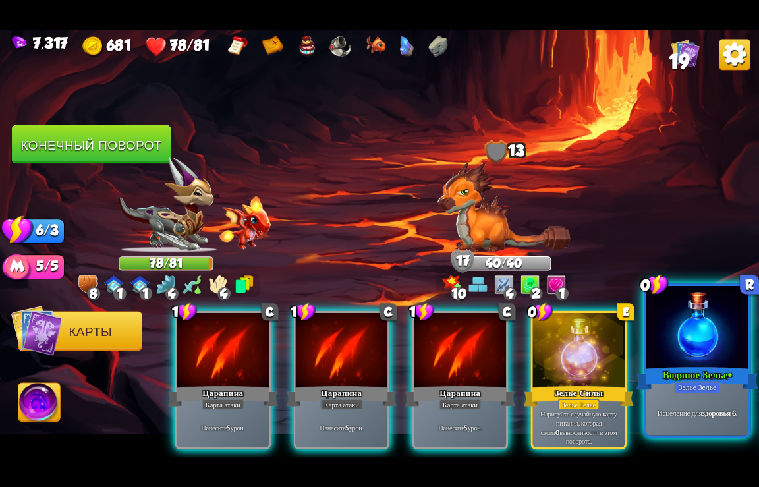
click at [666, 358] on div at bounding box center [698, 328] width 102 height 86
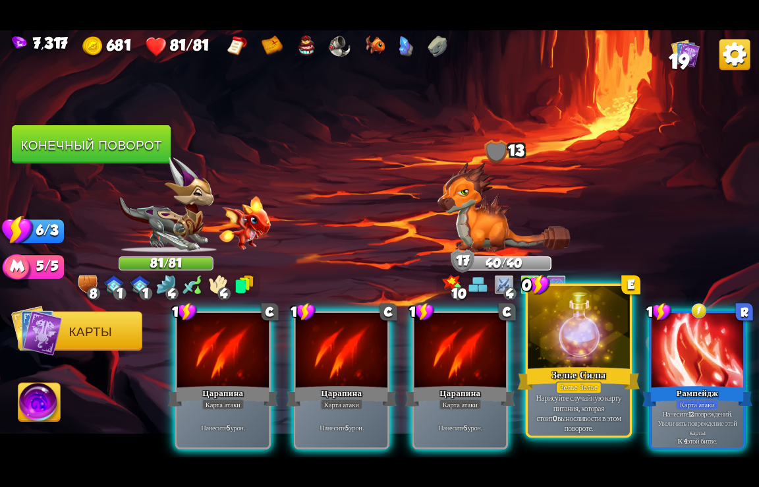
click at [585, 382] on div "0 E Зелье Силы Зелье Зелье Нарисуйте случайную карту питания, которая стоит 0 в…" at bounding box center [578, 360] width 107 height 154
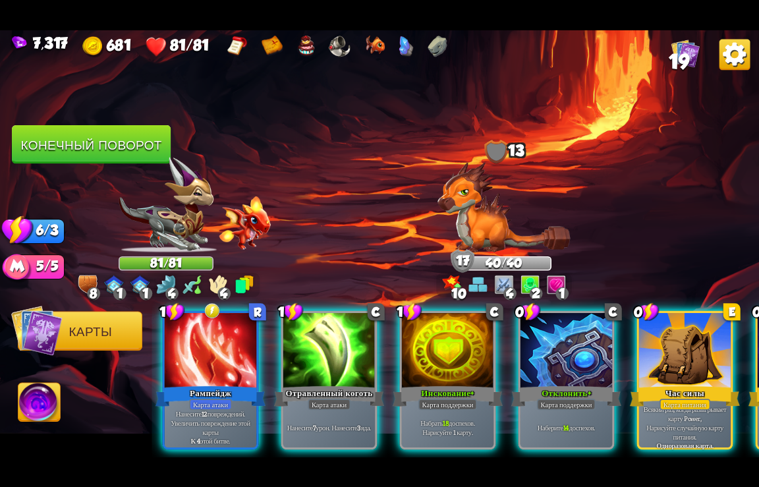
scroll to position [0, 521]
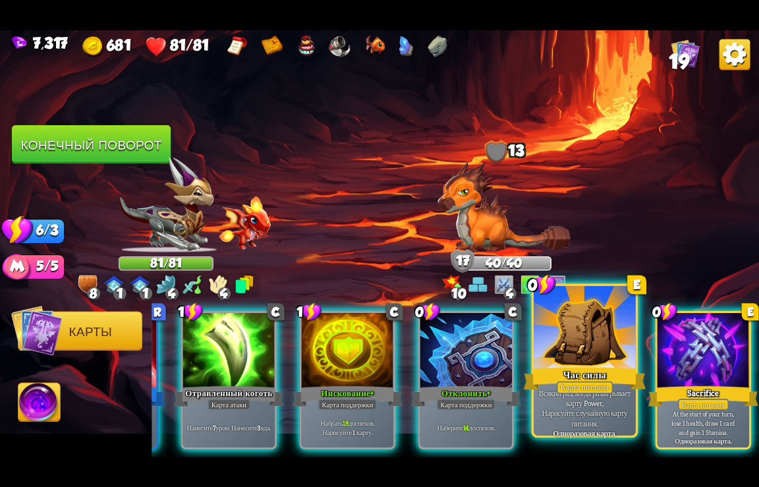
click at [584, 383] on div "Карта питания" at bounding box center [585, 387] width 56 height 13
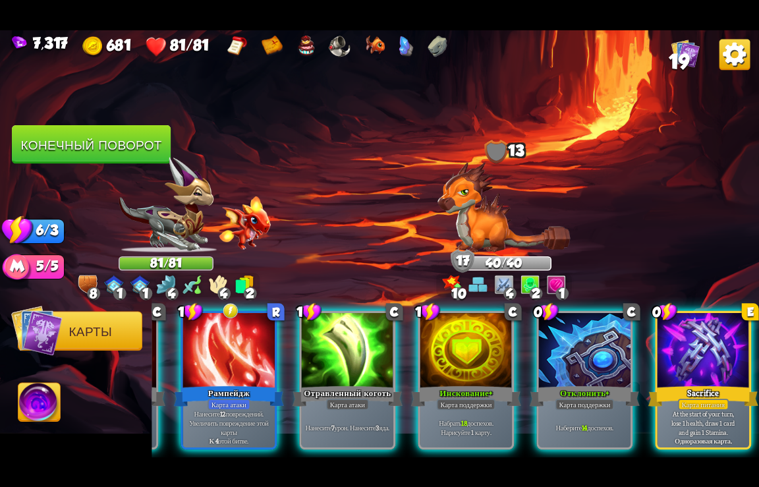
scroll to position [0, 389]
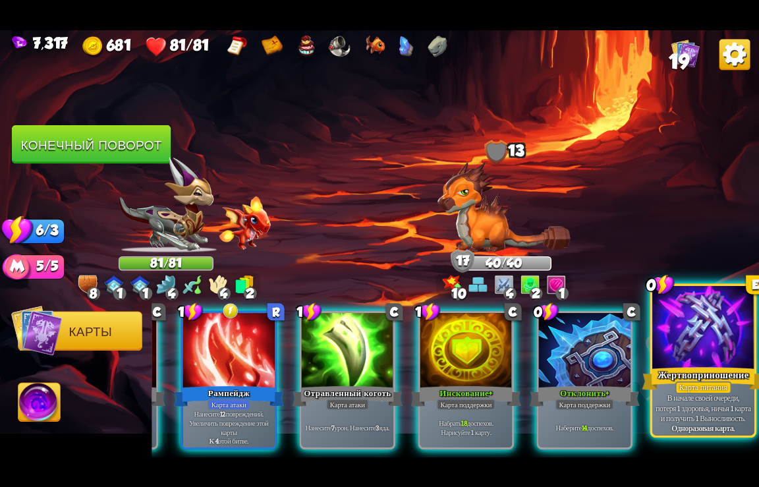
click at [677, 423] on div "В начале своей очереди, потеря 1 здоровья, ничья 1 карта и получить 1 Выносливо…" at bounding box center [703, 413] width 97 height 40
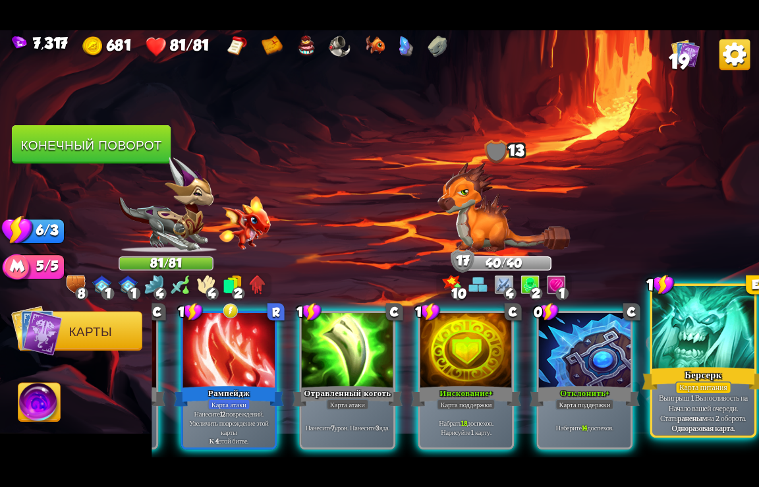
click at [709, 361] on div at bounding box center [704, 328] width 102 height 86
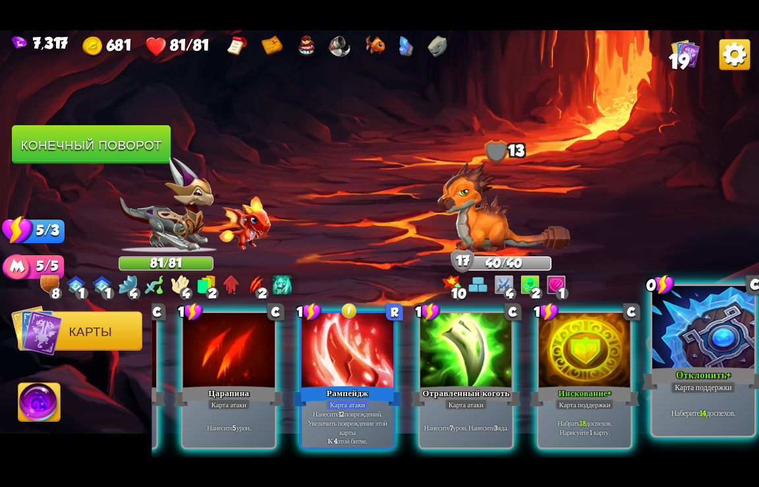
click at [687, 353] on div at bounding box center [704, 328] width 102 height 86
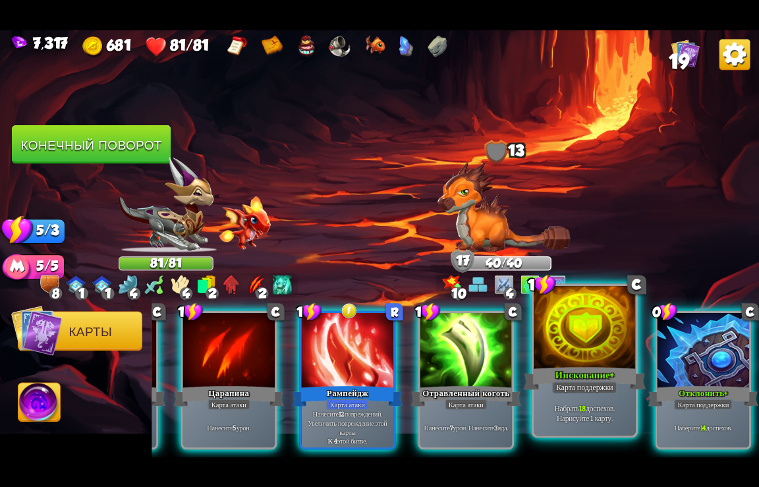
scroll to position [0, 125]
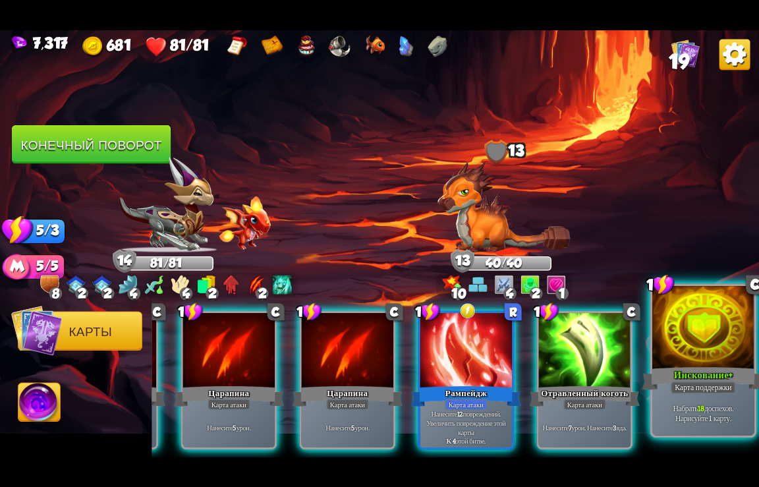
click at [684, 368] on div "Инскование+" at bounding box center [704, 378] width 123 height 27
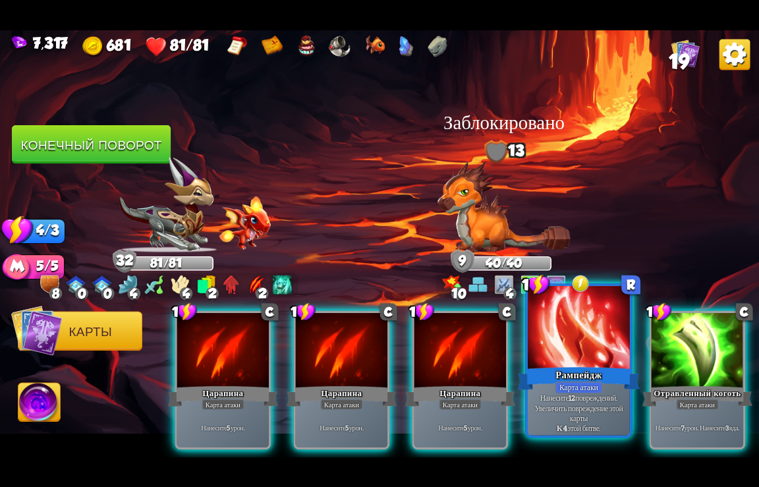
click at [581, 394] on div "Карта атаки" at bounding box center [579, 387] width 47 height 13
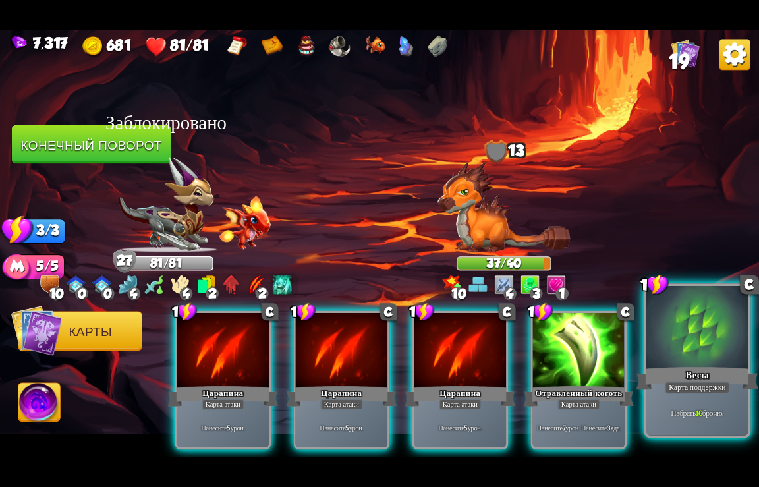
click at [691, 375] on div "Весы" at bounding box center [698, 378] width 123 height 27
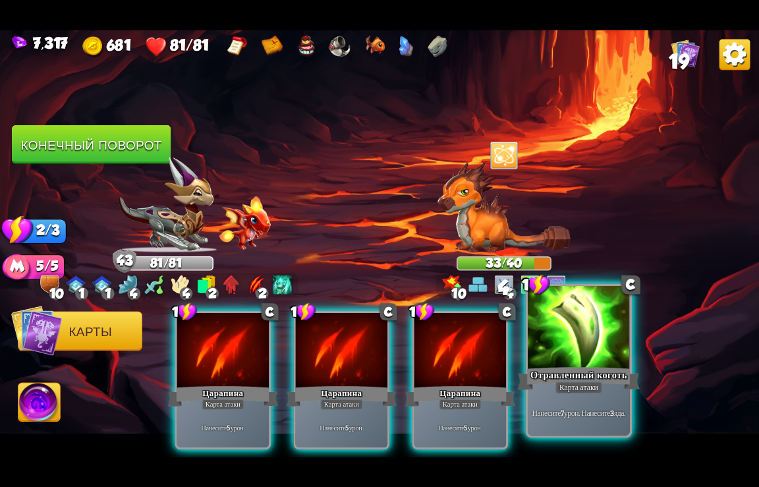
click at [575, 380] on div "Отравленный коготь" at bounding box center [579, 378] width 123 height 27
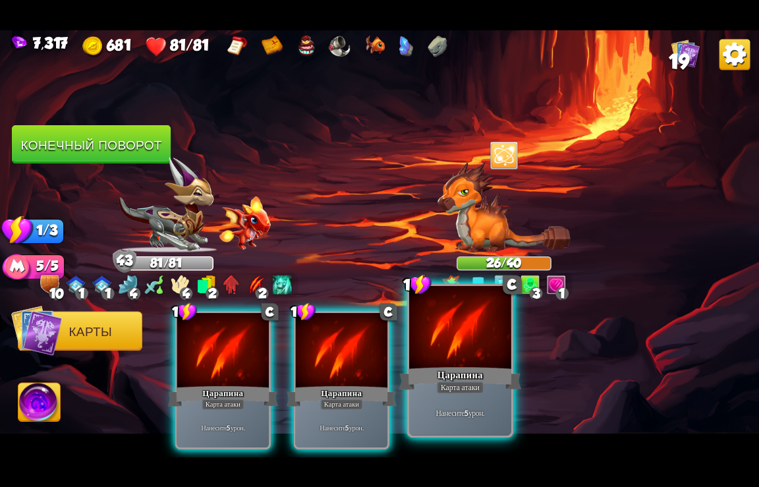
click at [469, 382] on div "Карта атаки" at bounding box center [460, 387] width 47 height 13
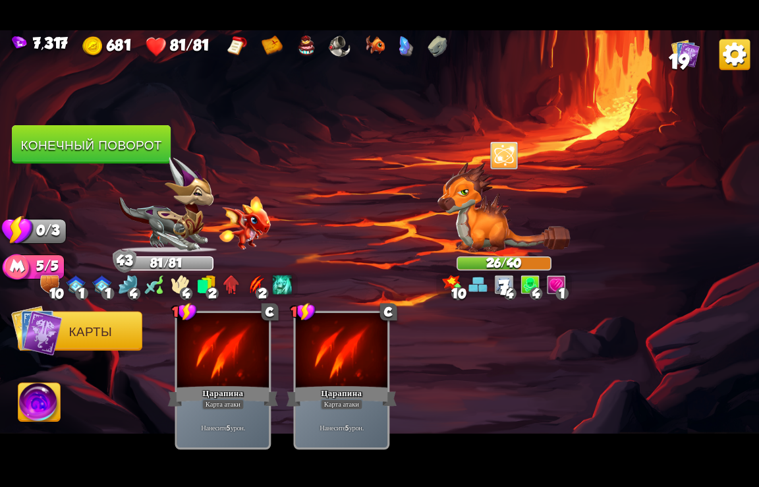
click at [122, 145] on button "Конечный поворот" at bounding box center [91, 144] width 159 height 39
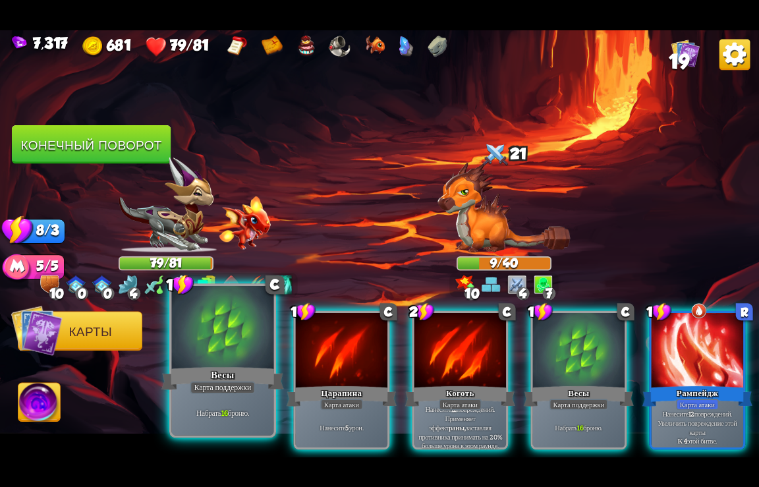
click at [200, 347] on div at bounding box center [223, 328] width 102 height 86
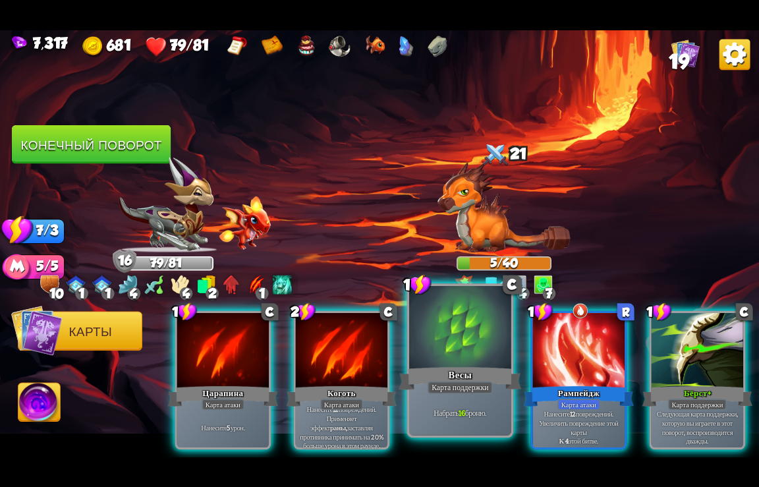
click at [459, 375] on div "Весы" at bounding box center [460, 378] width 123 height 27
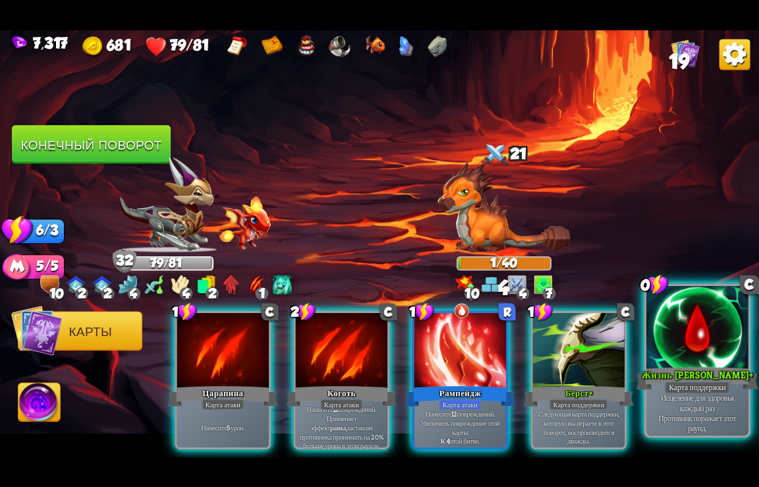
click at [677, 367] on div "Жизнь [PERSON_NAME]+" at bounding box center [698, 378] width 123 height 27
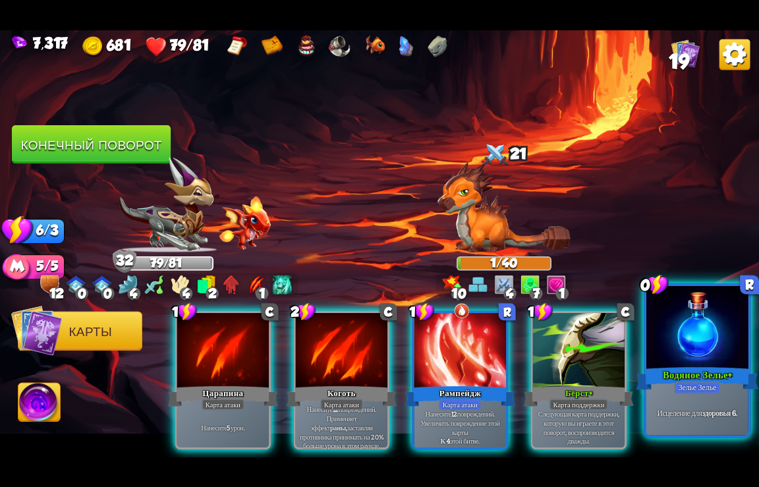
click at [678, 374] on div "Водяное Зелье+" at bounding box center [698, 378] width 123 height 27
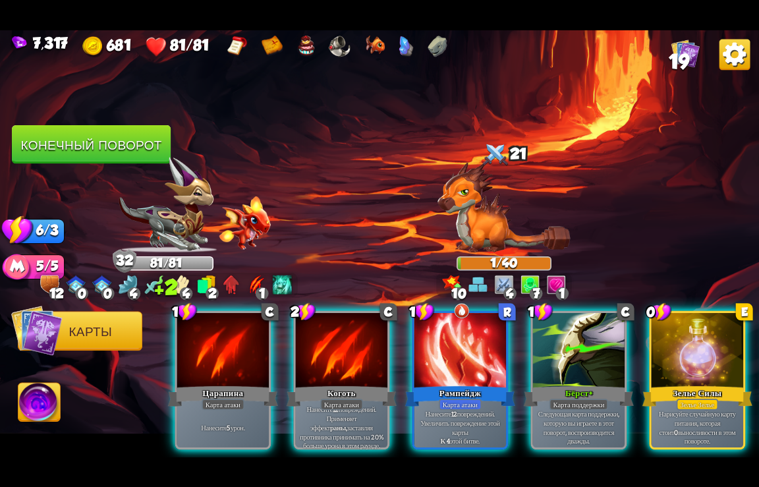
click at [678, 384] on div "Зелье Силы" at bounding box center [698, 396] width 110 height 24
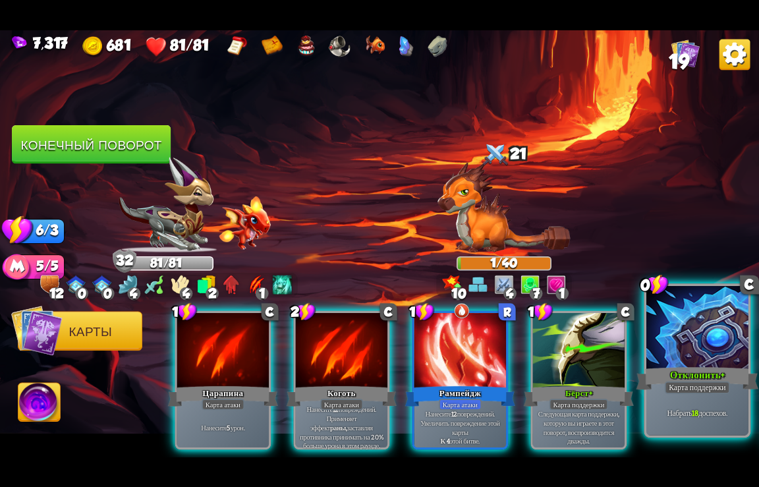
click at [705, 369] on div "Отклонить+" at bounding box center [698, 378] width 123 height 27
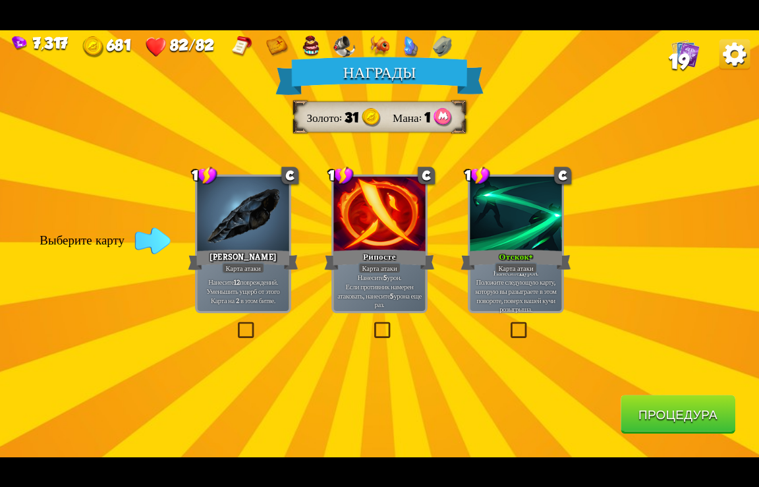
click at [690, 420] on button "Процедура" at bounding box center [678, 414] width 115 height 39
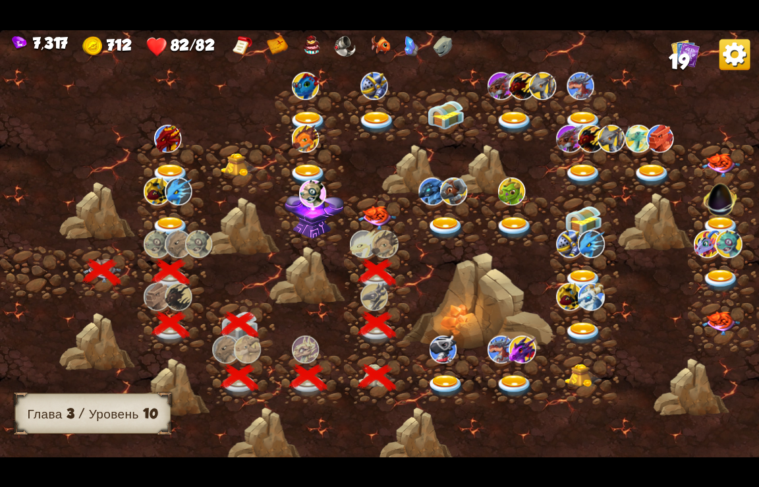
click at [381, 210] on img at bounding box center [378, 218] width 38 height 24
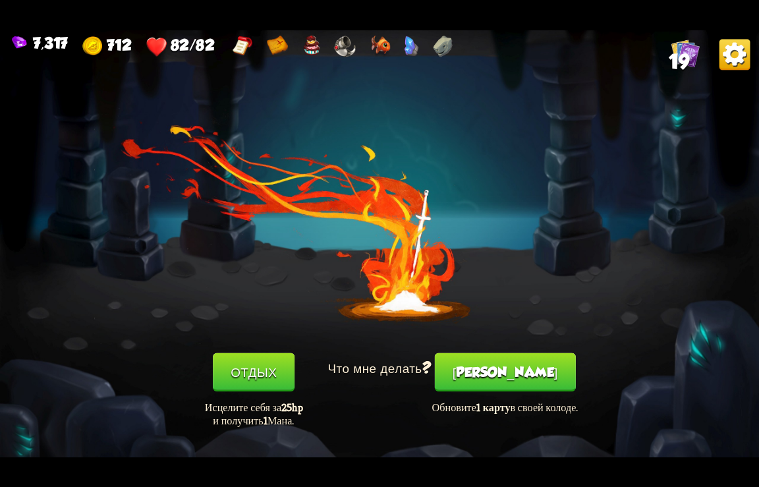
click at [491, 374] on button "[PERSON_NAME]" at bounding box center [505, 372] width 141 height 39
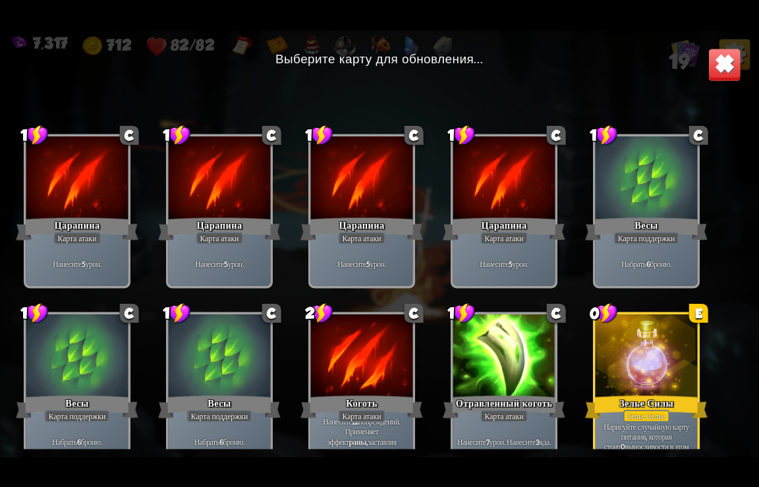
click at [79, 179] on div at bounding box center [77, 179] width 102 height 86
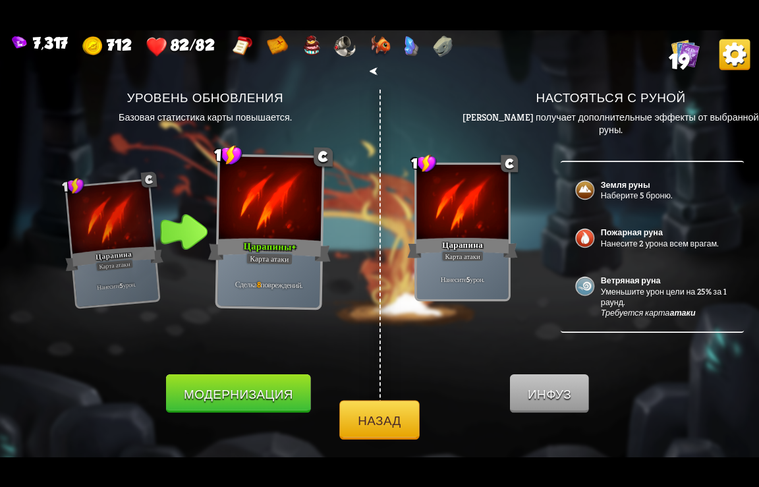
scroll to position [115, 0]
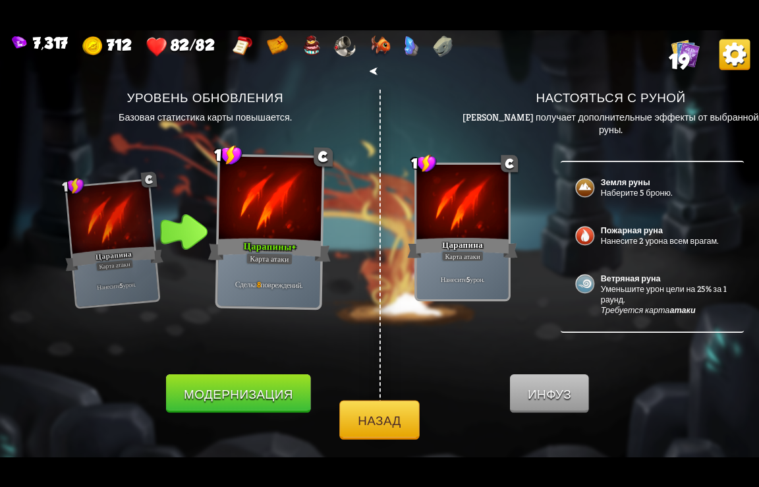
click at [592, 237] on img at bounding box center [585, 236] width 22 height 22
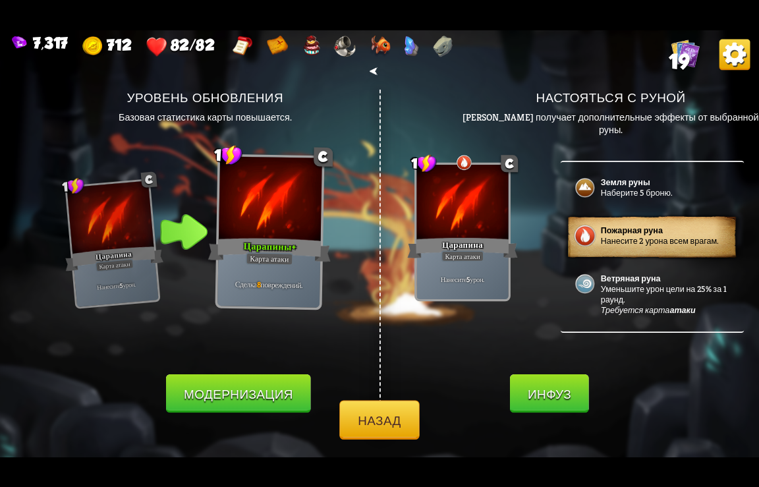
click at [550, 402] on button "Инфуз" at bounding box center [549, 393] width 79 height 39
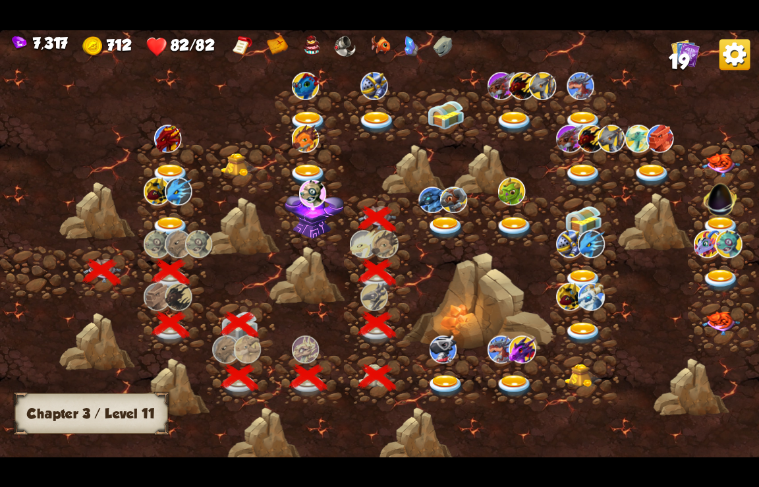
scroll to position [0, 200]
